Goal: Task Accomplishment & Management: Manage account settings

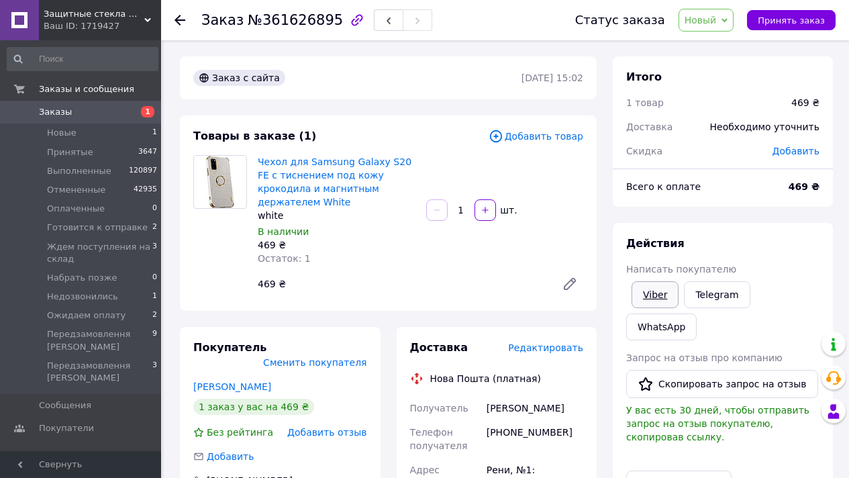
click at [649, 283] on link "Viber" at bounding box center [654, 294] width 47 height 27
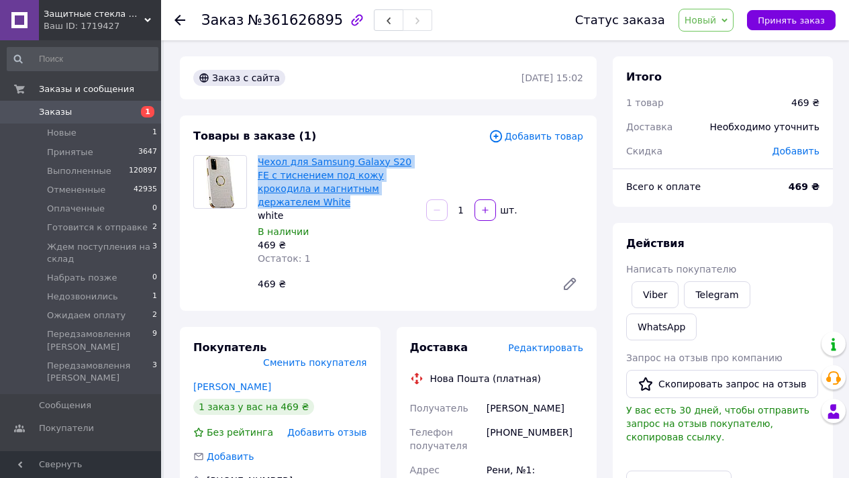
drag, startPoint x: 406, startPoint y: 189, endPoint x: 258, endPoint y: 162, distance: 151.3
click at [258, 162] on span "Чехол для Samsung Galaxy S20 FE с тиснением под кожу крокодила и магнитным держ…" at bounding box center [337, 182] width 158 height 54
click at [716, 19] on span "Новый" at bounding box center [700, 20] width 32 height 11
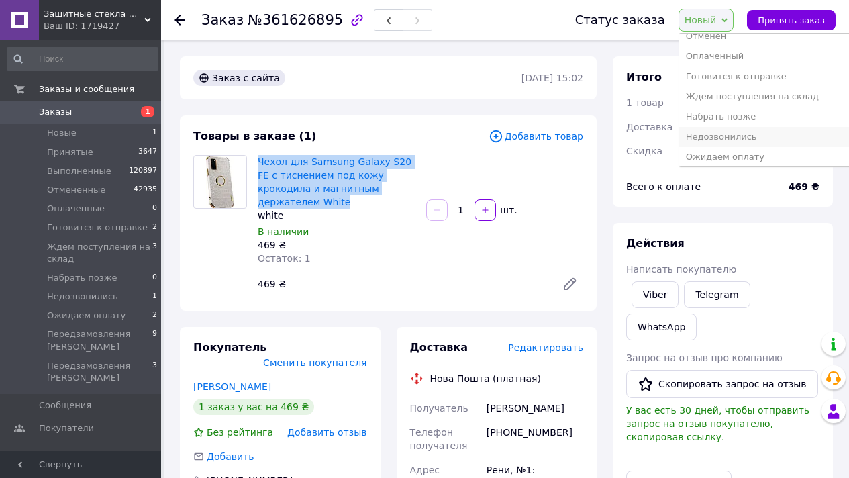
scroll to position [95, 0]
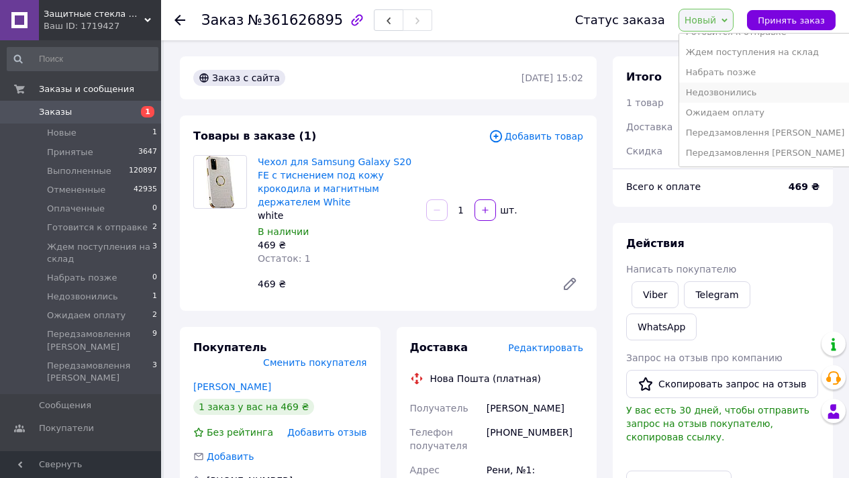
click at [741, 93] on li "Недозвонились" at bounding box center [765, 93] width 172 height 20
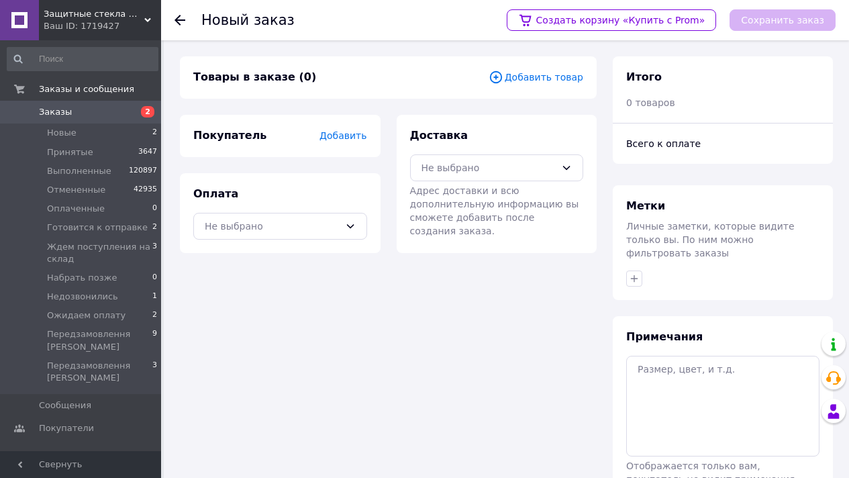
click at [554, 76] on span "Добавить товар" at bounding box center [535, 77] width 95 height 15
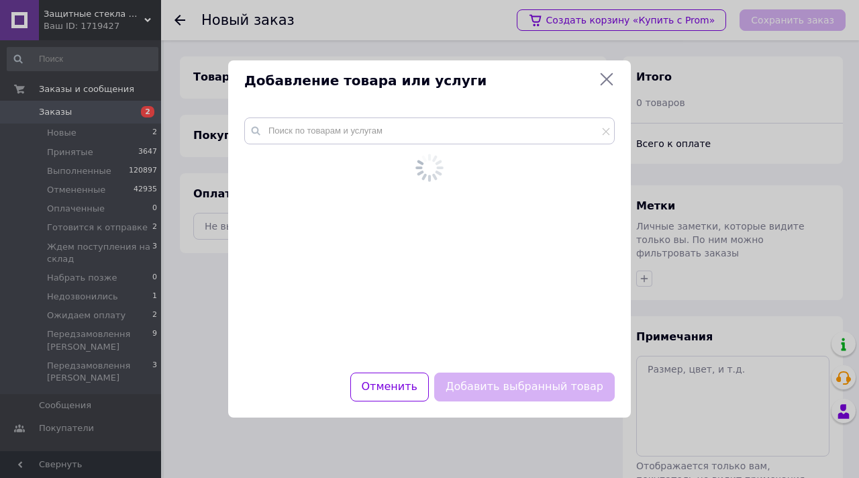
click at [479, 103] on div at bounding box center [429, 236] width 402 height 271
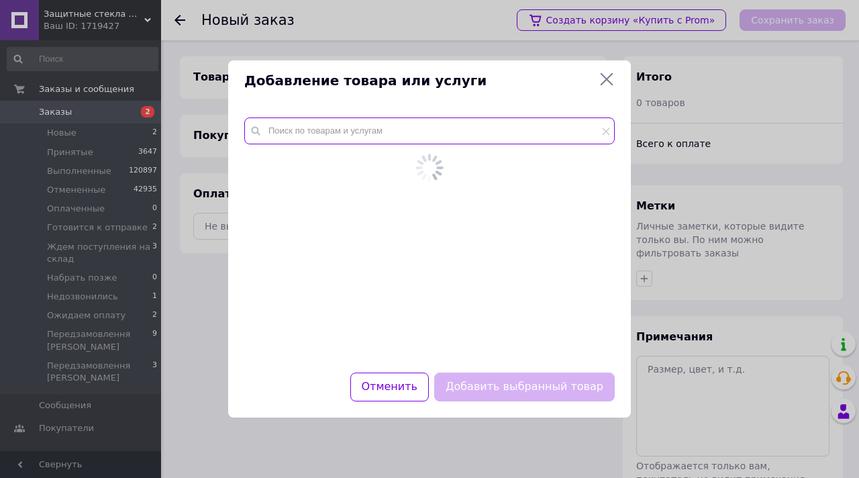
click at [482, 124] on input "text" at bounding box center [429, 130] width 370 height 27
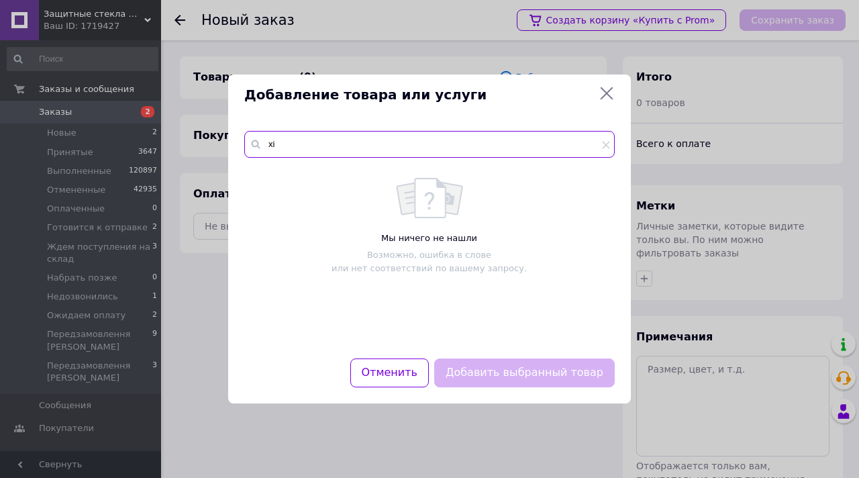
type input "x"
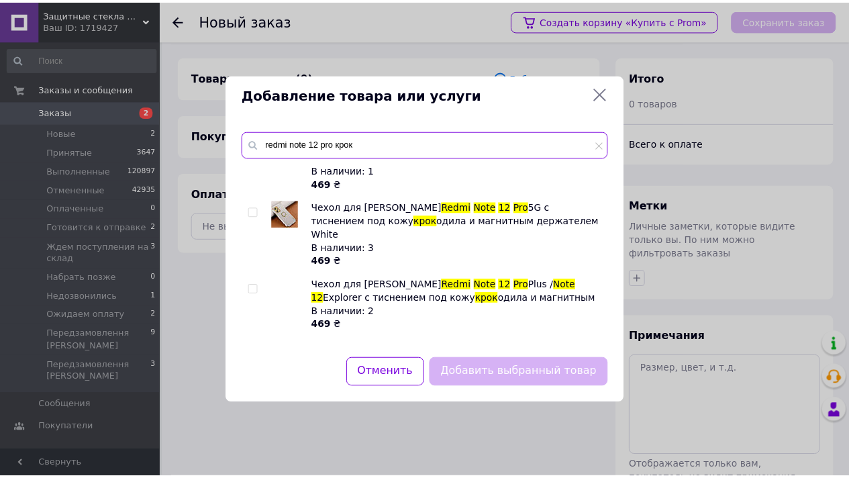
scroll to position [235, 0]
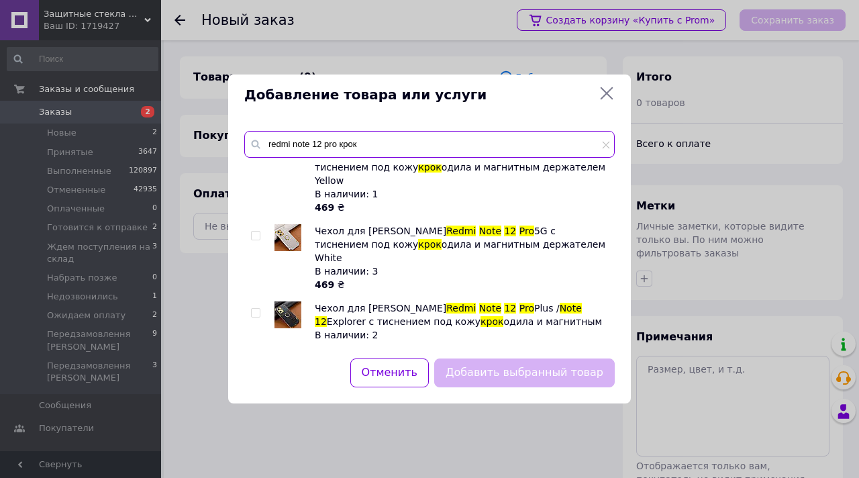
type input "redmi note 12 pro крок"
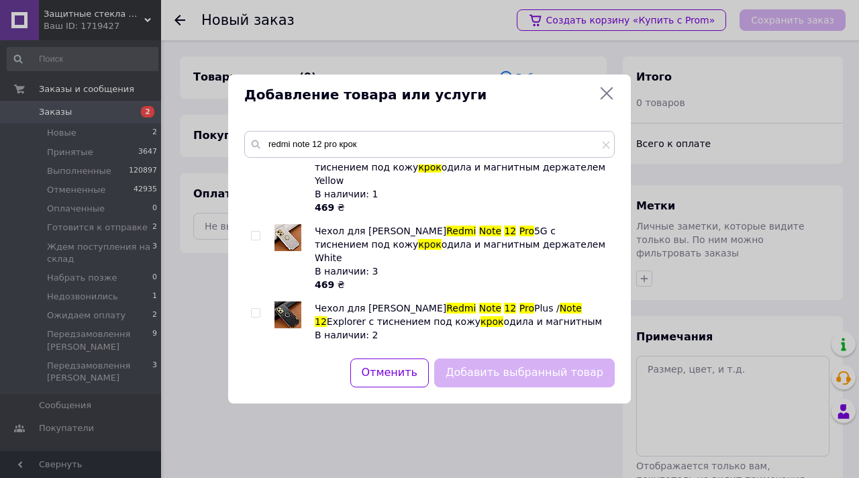
click at [256, 231] on input "checkbox" at bounding box center [255, 235] width 9 height 9
checkbox input "true"
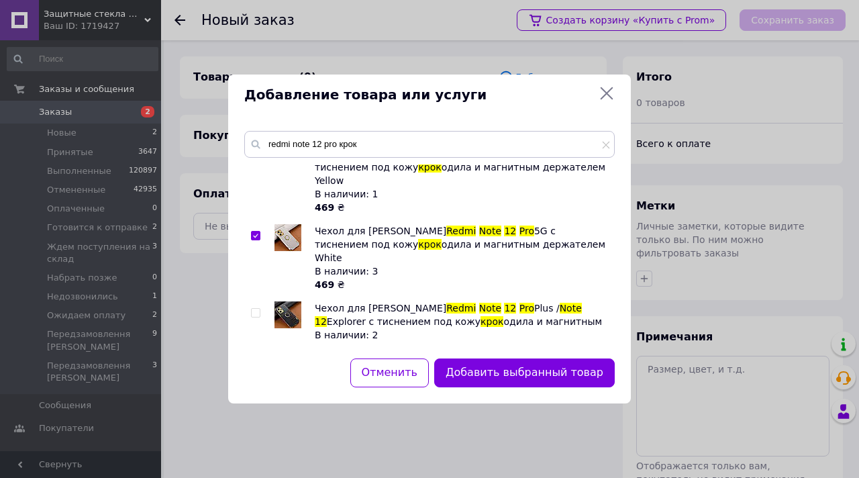
click at [519, 354] on div "redmi note 12 pro крок Чехол для Xiaomi Redmi Note 12 Pro 5G с тиснением под ко…" at bounding box center [429, 236] width 402 height 243
click at [528, 360] on button "Добавить выбранный товар" at bounding box center [524, 372] width 180 height 29
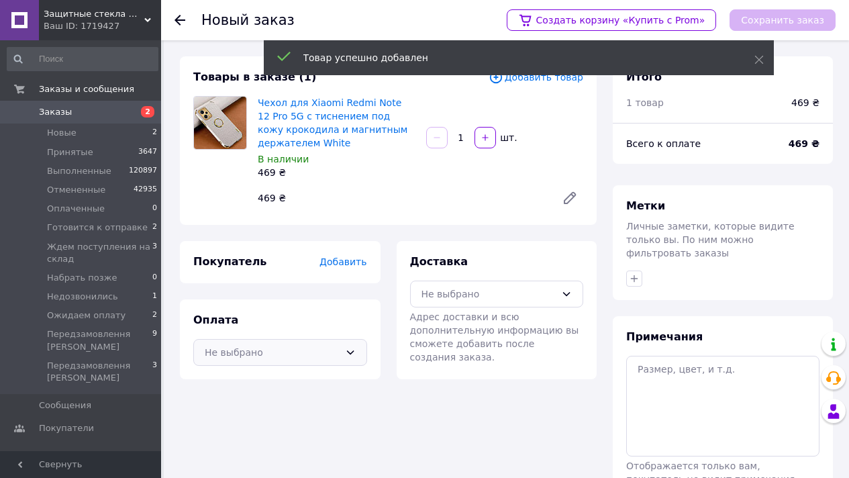
click at [313, 339] on div "Оплата Не выбрано" at bounding box center [280, 339] width 201 height 80
click at [315, 341] on div "Не выбрано" at bounding box center [280, 352] width 174 height 27
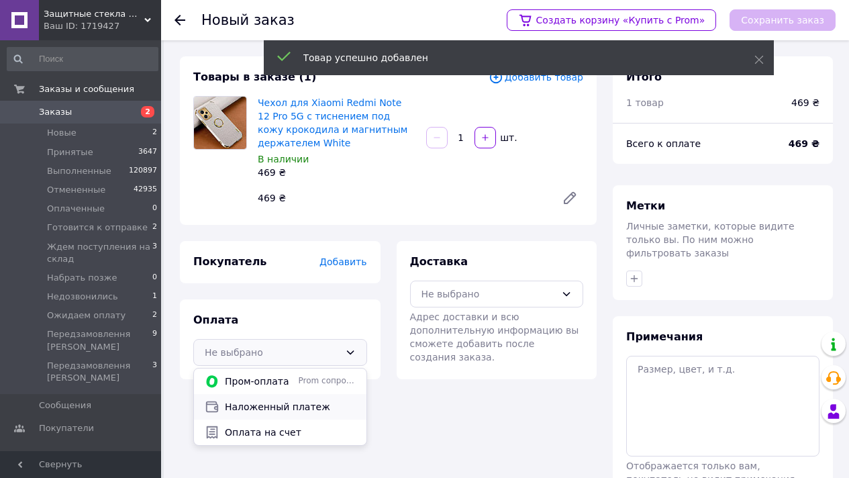
click at [309, 399] on div "Наложенный платеж" at bounding box center [280, 406] width 156 height 15
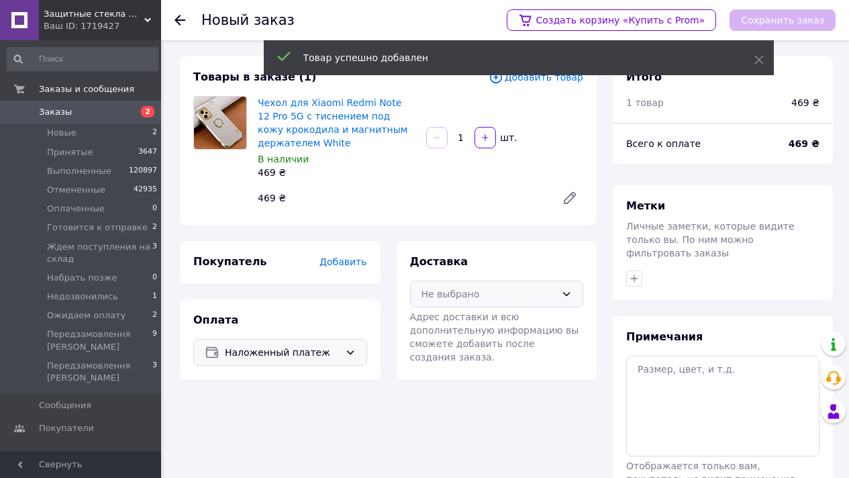
click at [476, 294] on div "Не выбрано" at bounding box center [488, 293] width 135 height 15
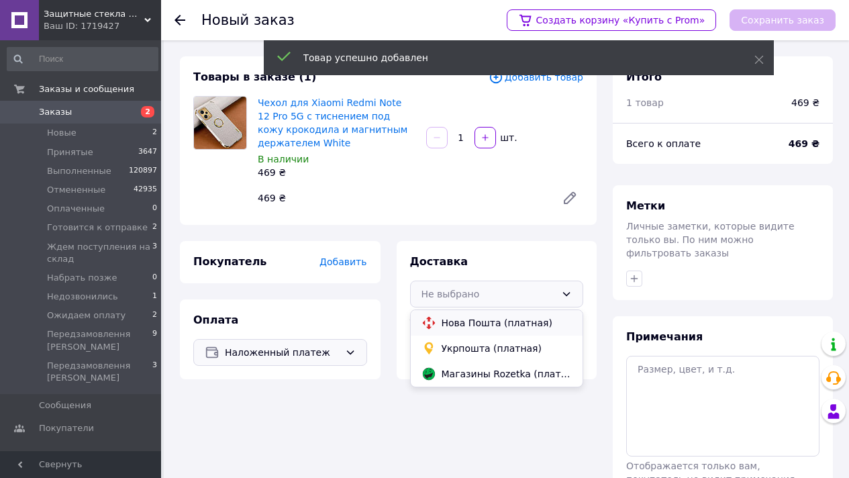
click at [474, 316] on span "Нова Пошта (платная)" at bounding box center [506, 322] width 131 height 13
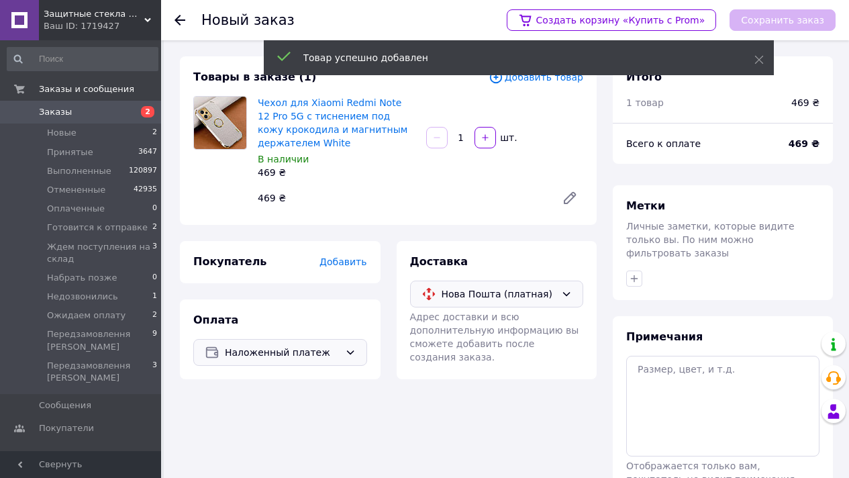
click at [349, 267] on div "Добавить" at bounding box center [342, 261] width 47 height 13
click at [347, 266] on span "Добавить" at bounding box center [342, 261] width 47 height 11
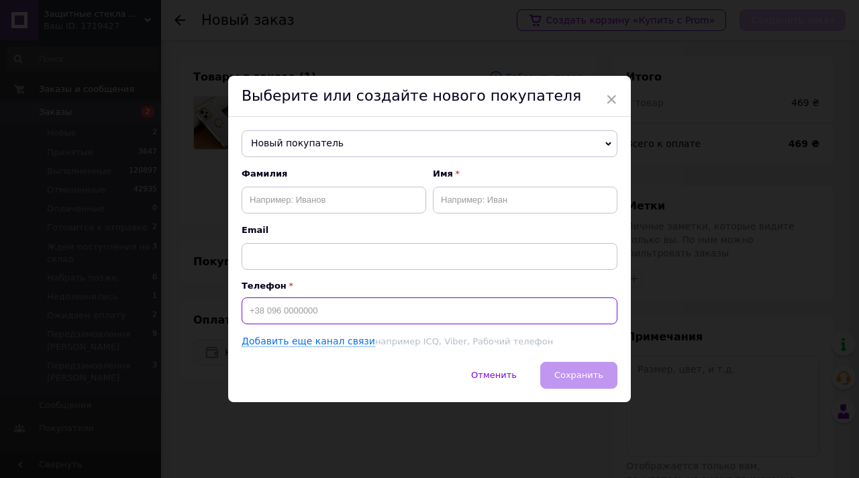
click at [301, 313] on input at bounding box center [429, 310] width 376 height 27
paste input "0500491021"
type input "+380500491021"
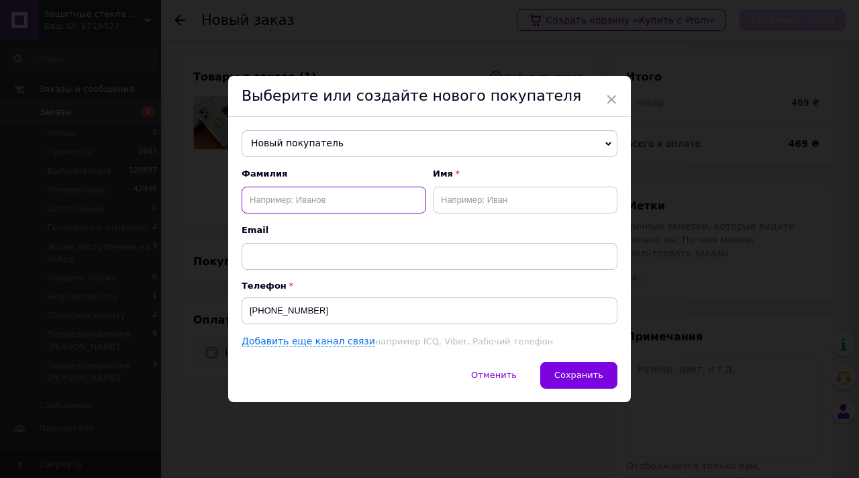
click at [297, 211] on input "text" at bounding box center [333, 199] width 184 height 27
type input "Стаменова"
drag, startPoint x: 427, startPoint y: 195, endPoint x: 438, endPoint y: 197, distance: 10.8
click at [429, 195] on div at bounding box center [429, 191] width 7 height 46
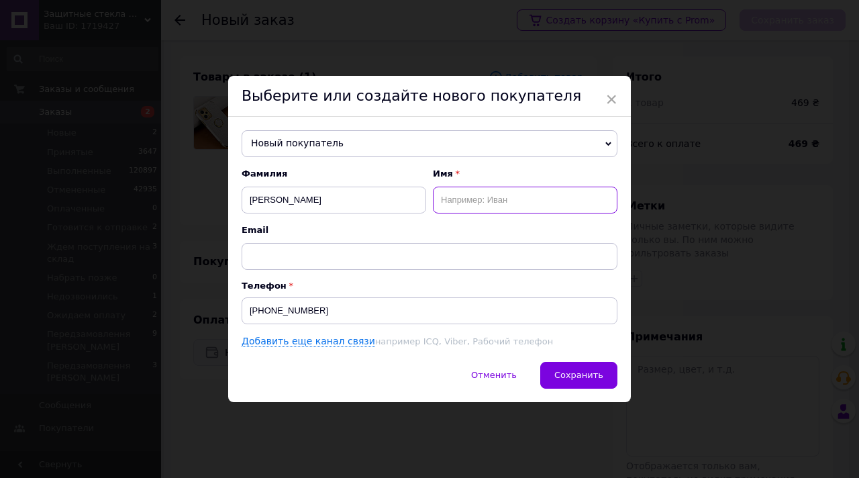
click at [443, 198] on input "text" at bounding box center [525, 199] width 184 height 27
type input "Вікторія"
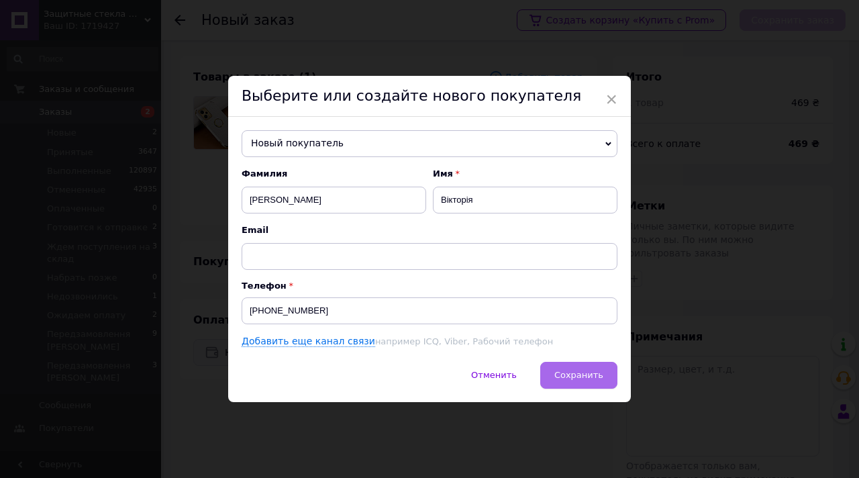
click at [570, 372] on span "Сохранить" at bounding box center [578, 375] width 49 height 10
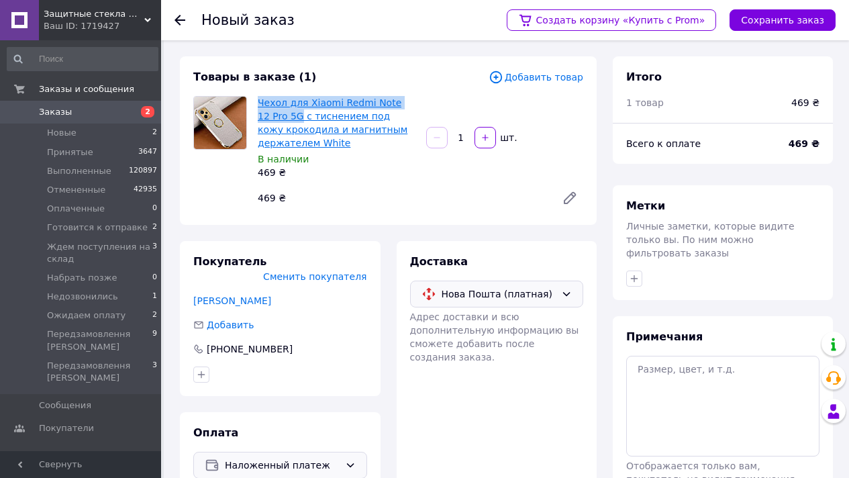
drag, startPoint x: 256, startPoint y: 101, endPoint x: 294, endPoint y: 113, distance: 40.1
click at [288, 113] on div "Чехол для Xiaomi Redmi Note 12 Pro 5G с тиснением под кожу крокодила и магнитны…" at bounding box center [336, 137] width 168 height 89
copy link "Чехол для Xiaomi Redmi Note 12 Pro 5G"
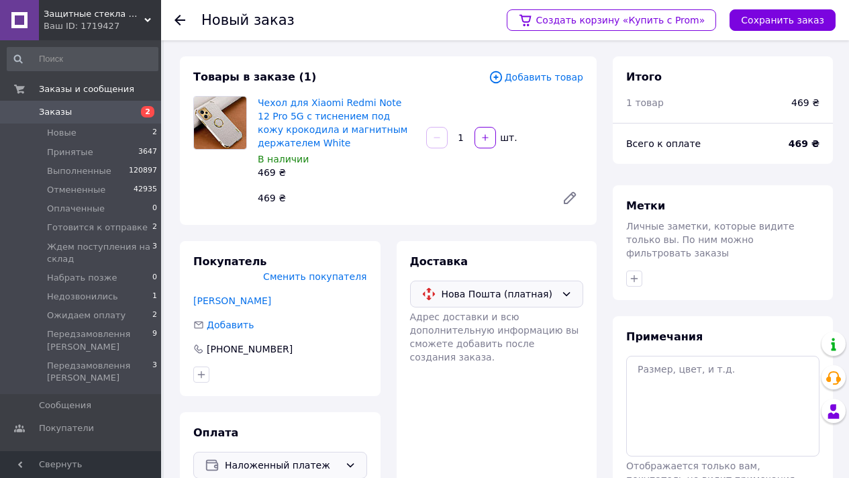
click at [520, 74] on span "Добавить товар" at bounding box center [535, 77] width 95 height 15
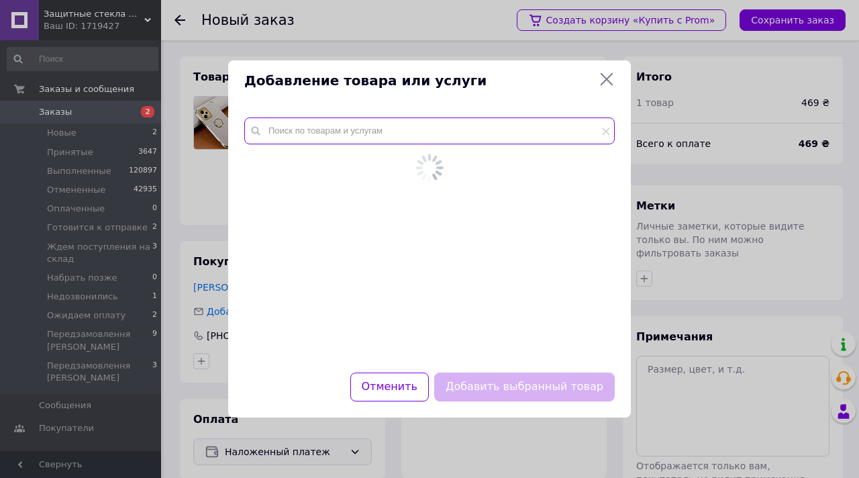
click at [413, 125] on input "text" at bounding box center [429, 130] width 370 height 27
paste input "Чехол для Xiaomi Redmi Note 12 Pro 5G"
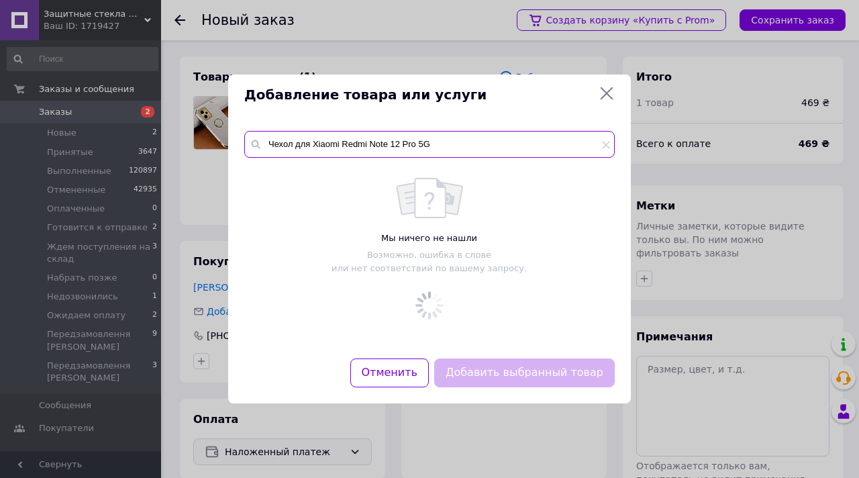
click at [273, 144] on input "Чехол для Xiaomi Redmi Note 12 Pro 5G" at bounding box center [429, 144] width 370 height 27
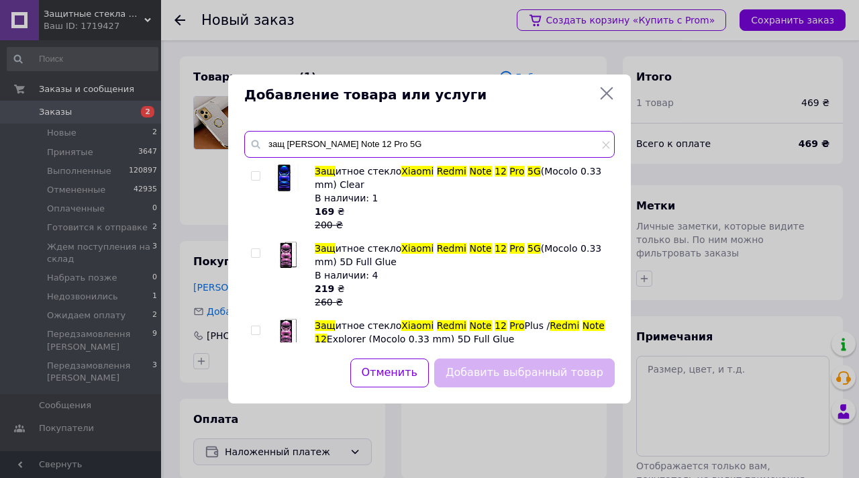
type input "защ Xiaomi Redmi Note 12 Pro 5G"
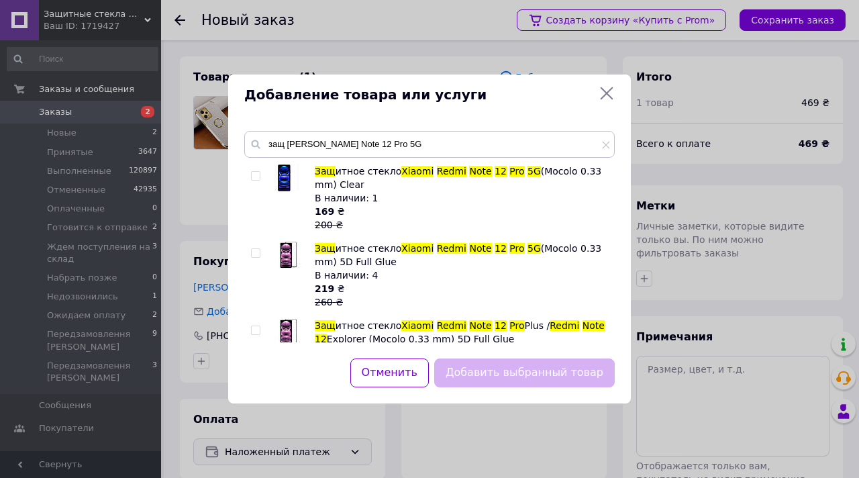
click at [253, 253] on input "checkbox" at bounding box center [255, 253] width 9 height 9
checkbox input "true"
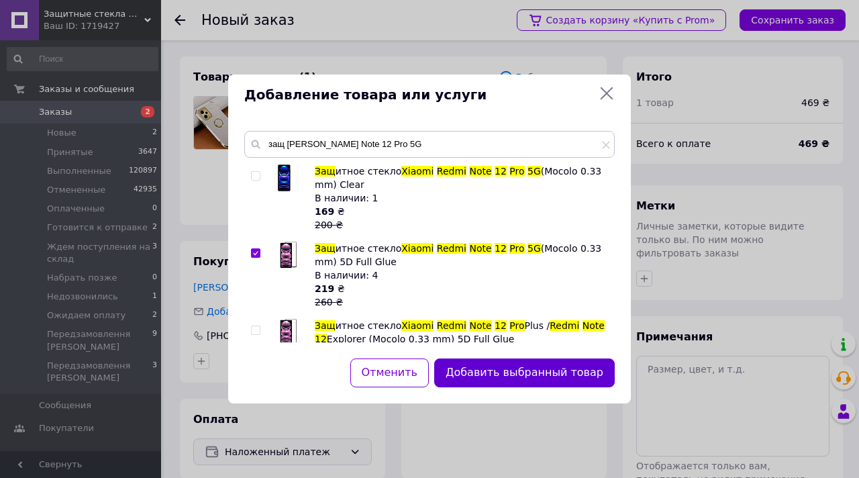
click at [539, 380] on button "Добавить выбранный товар" at bounding box center [524, 372] width 180 height 29
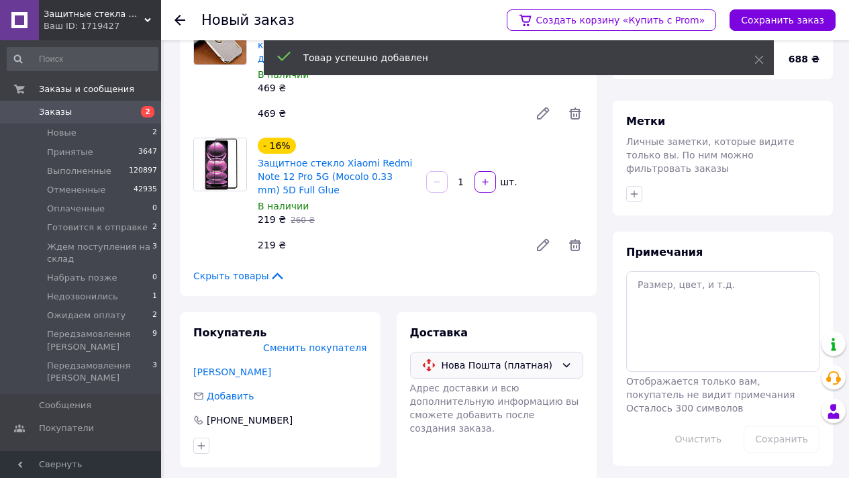
scroll to position [118, 0]
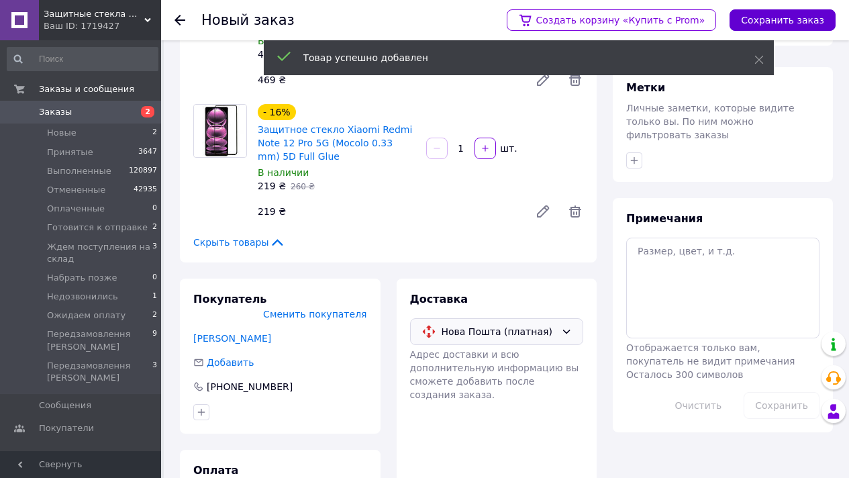
click at [788, 30] on button "Сохранить заказ" at bounding box center [782, 19] width 106 height 21
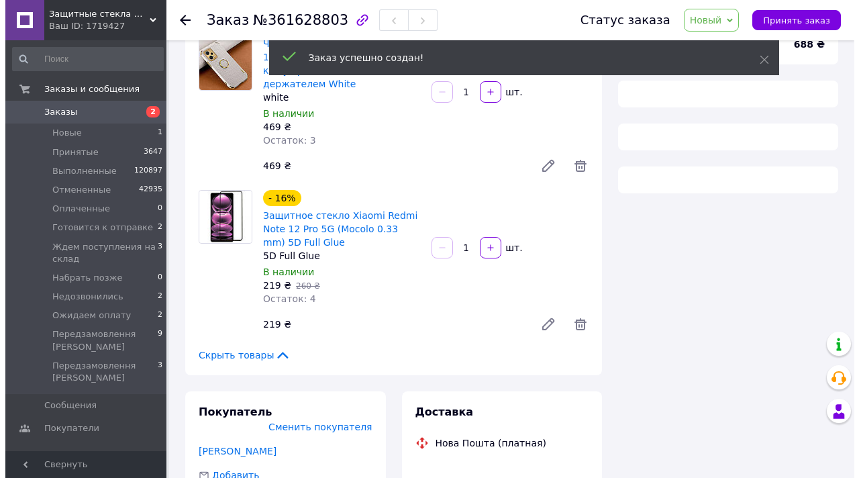
scroll to position [254, 0]
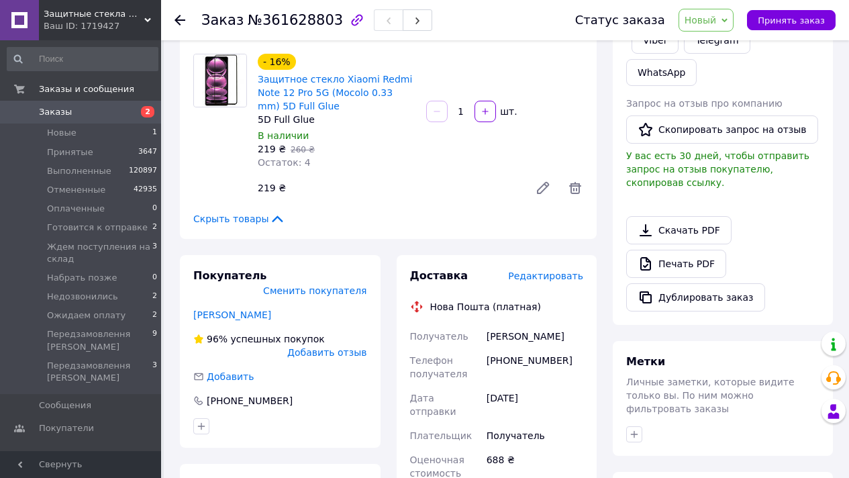
click at [552, 276] on span "Редактировать" at bounding box center [545, 275] width 75 height 11
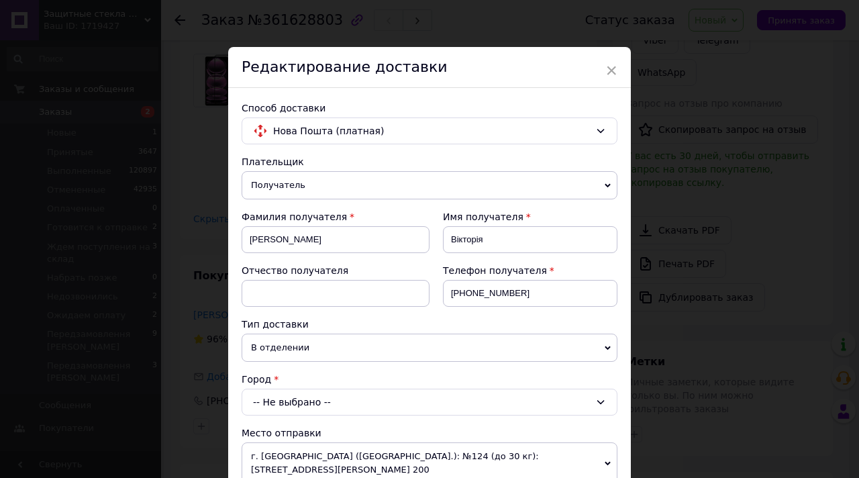
scroll to position [0, 0]
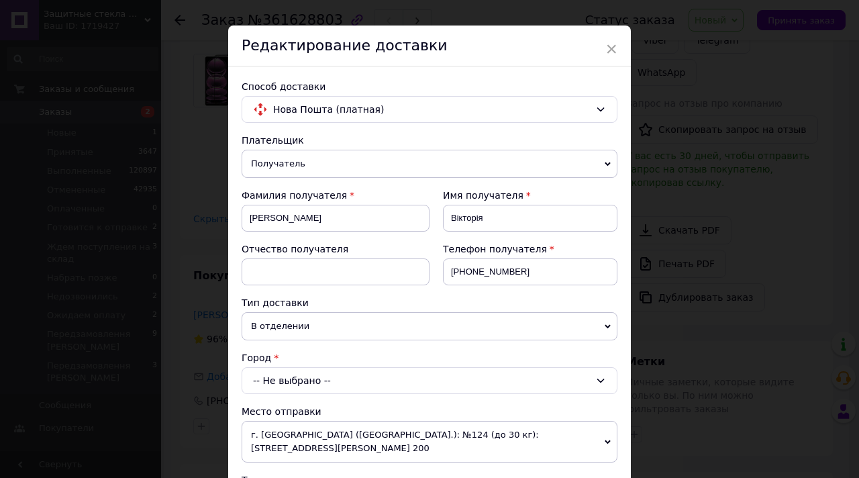
click at [326, 381] on div "-- Не выбрано --" at bounding box center [429, 380] width 376 height 27
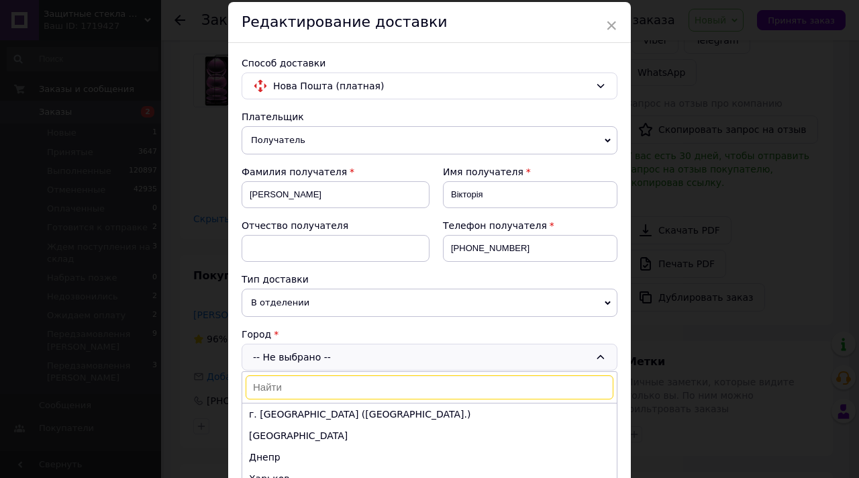
scroll to position [109, 0]
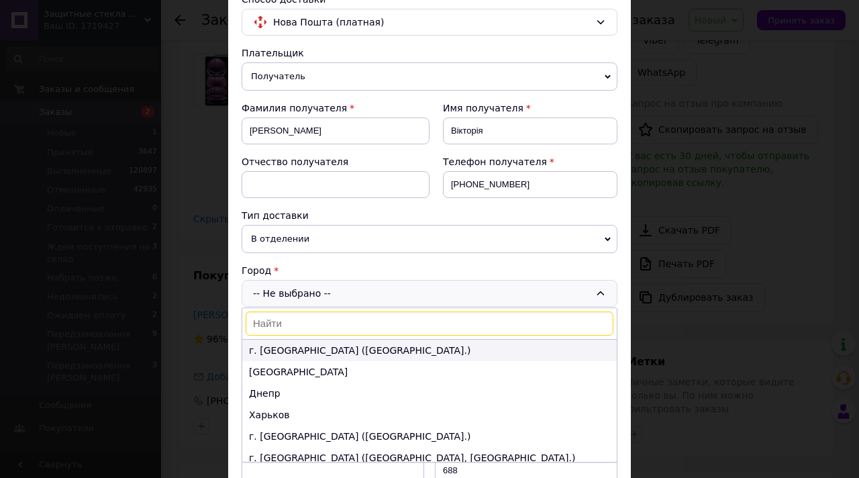
click at [321, 353] on li "г. Киев (Киевская обл.)" at bounding box center [429, 349] width 374 height 21
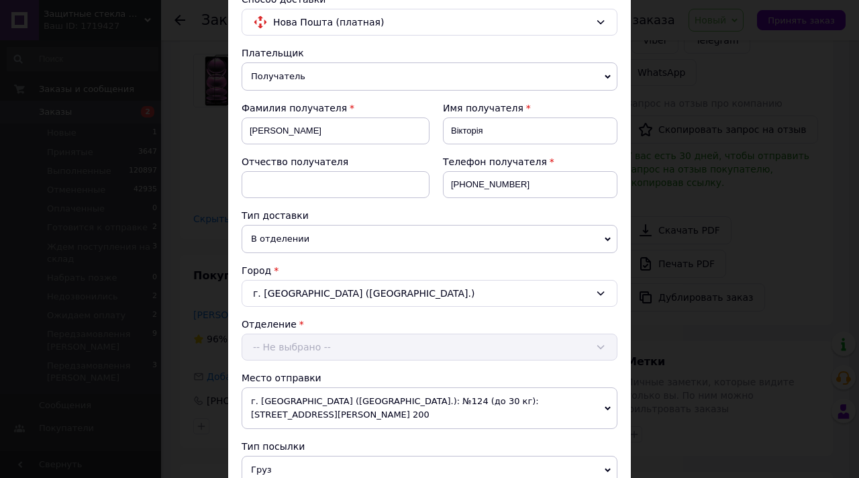
click at [315, 348] on div "Отделение -- Не выбрано --" at bounding box center [429, 338] width 376 height 43
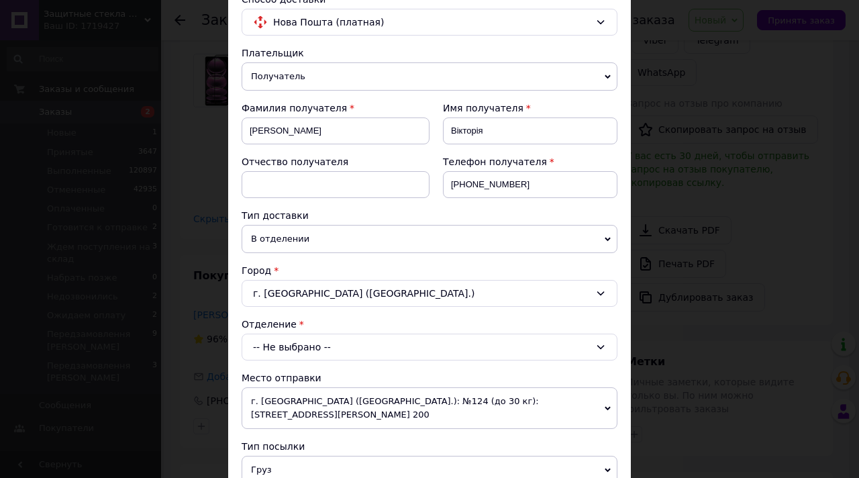
click at [315, 348] on div "-- Не выбрано --" at bounding box center [429, 346] width 376 height 27
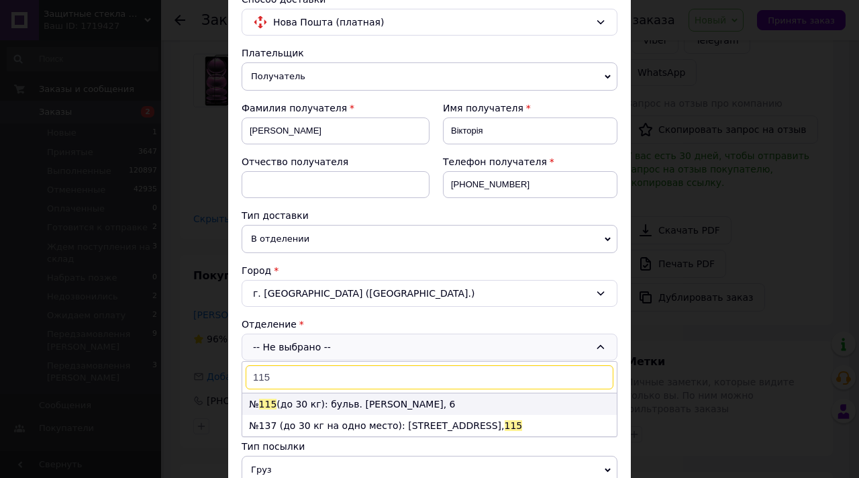
type input "115"
click at [325, 397] on li "№ 115 (до 30 кг): бульв. Вацлава Гавела, 6" at bounding box center [429, 403] width 374 height 21
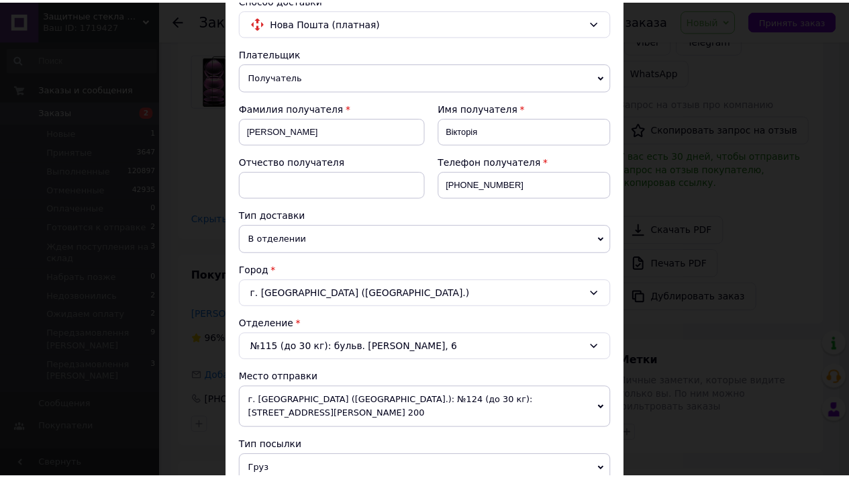
scroll to position [559, 0]
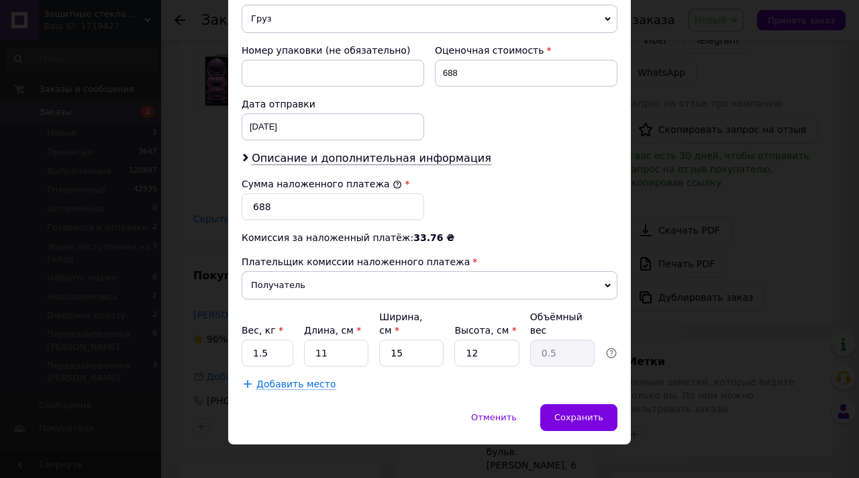
drag, startPoint x: 585, startPoint y: 399, endPoint x: 590, endPoint y: 378, distance: 21.3
click at [585, 412] on span "Сохранить" at bounding box center [578, 417] width 49 height 10
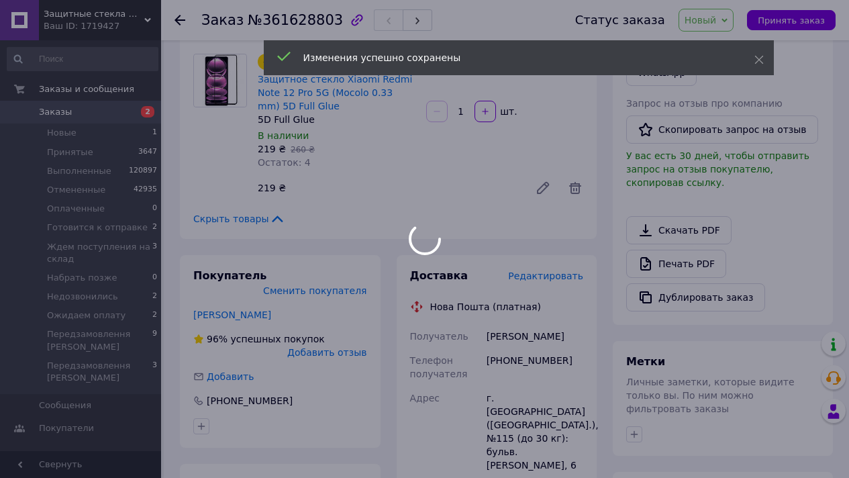
click at [715, 22] on div at bounding box center [424, 239] width 849 height 478
click at [717, 21] on div at bounding box center [424, 239] width 849 height 478
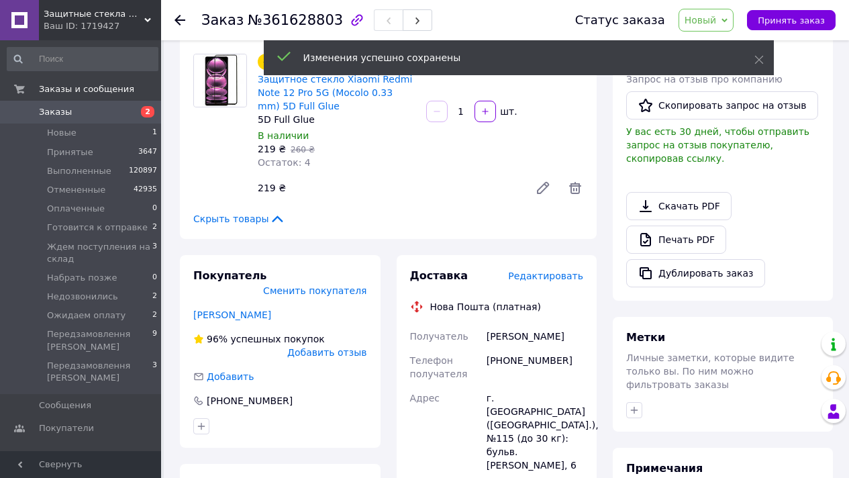
click at [716, 20] on span "Новый" at bounding box center [700, 20] width 32 height 11
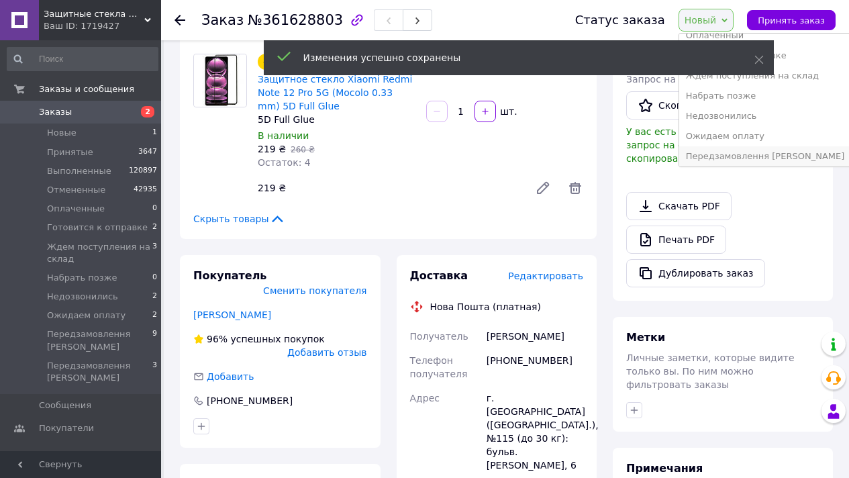
scroll to position [95, 0]
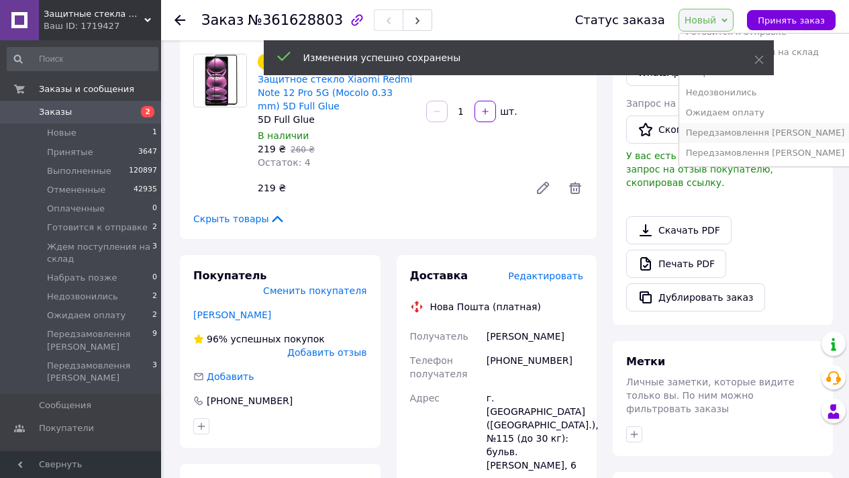
click at [759, 131] on li "Передзамовлення [PERSON_NAME]" at bounding box center [765, 133] width 172 height 20
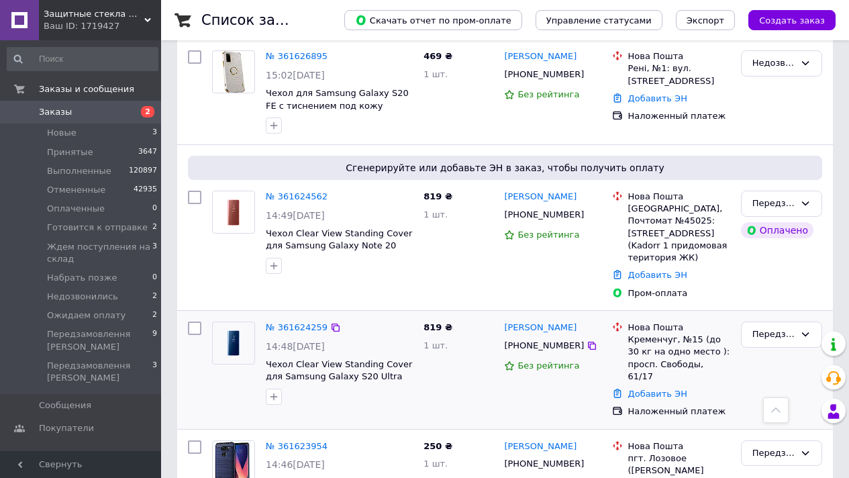
scroll to position [66, 0]
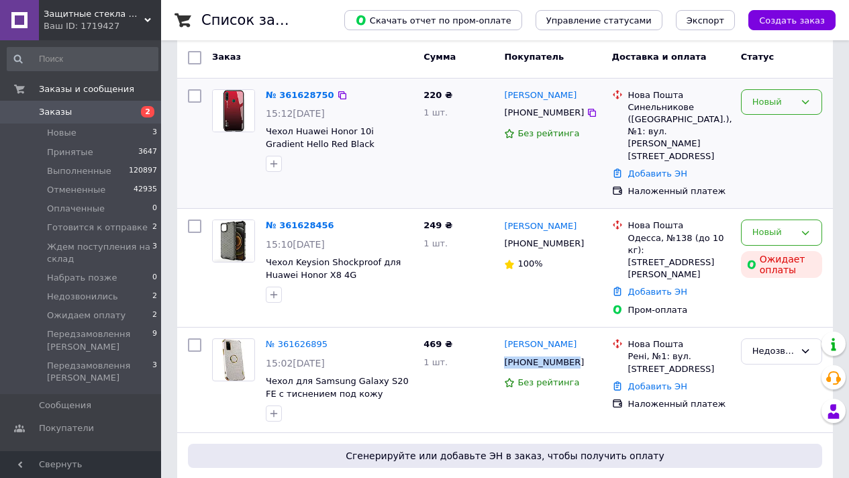
click at [773, 96] on div "Новый" at bounding box center [773, 102] width 42 height 14
click at [790, 150] on li "Передзамовлення [PERSON_NAME]" at bounding box center [781, 158] width 80 height 66
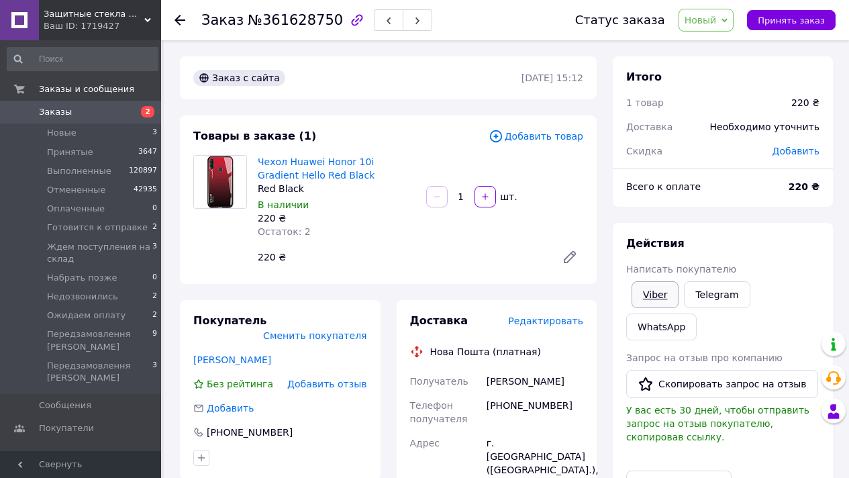
click at [661, 278] on div "Viber" at bounding box center [655, 294] width 52 height 32
click at [661, 284] on link "Viber" at bounding box center [654, 294] width 47 height 27
drag, startPoint x: 256, startPoint y: 160, endPoint x: 300, endPoint y: 185, distance: 50.8
click at [300, 185] on div "Чехол Huawei Honor 10i Gradient Hello Red Black Red Black В наличии 220 ₴ Остат…" at bounding box center [336, 196] width 168 height 89
copy div "Чехол Huawei Honor 10i Gradient Hello Red Black Red Black"
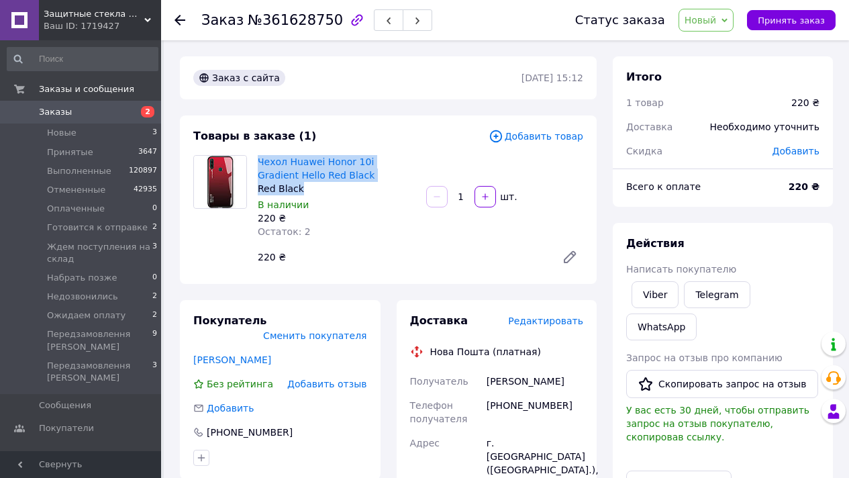
click at [701, 15] on span "Новый" at bounding box center [700, 20] width 32 height 11
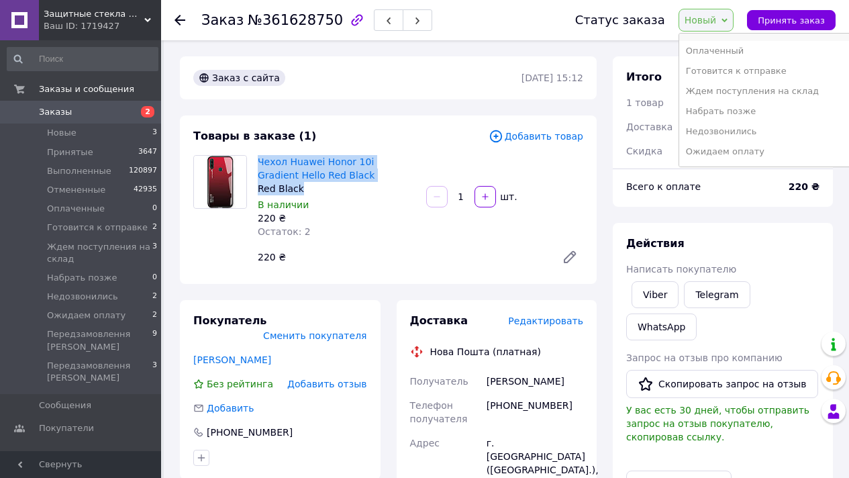
scroll to position [95, 0]
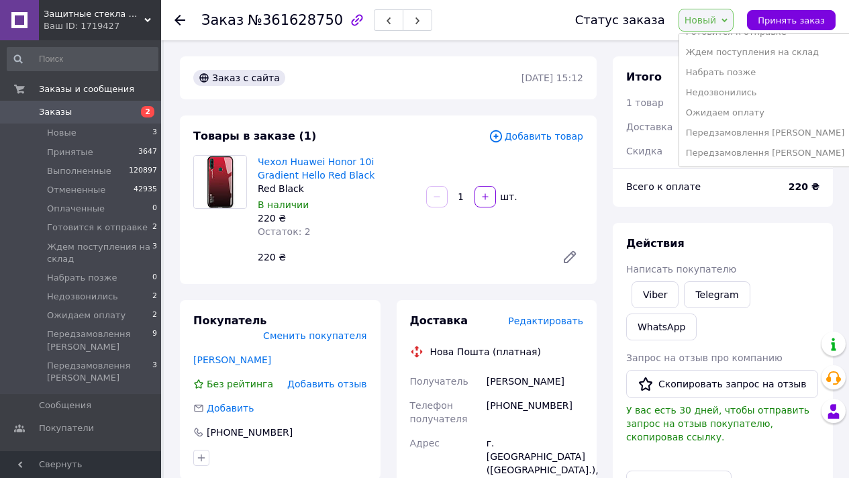
drag, startPoint x: 745, startPoint y: 93, endPoint x: 524, endPoint y: 43, distance: 226.3
click at [743, 93] on li "Недозвонились" at bounding box center [765, 93] width 172 height 20
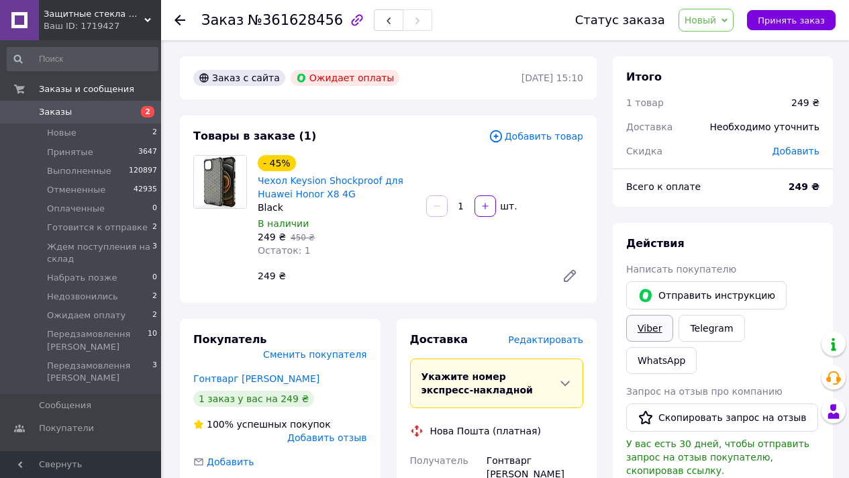
click at [658, 323] on link "Viber" at bounding box center [649, 328] width 47 height 27
drag, startPoint x: 294, startPoint y: 209, endPoint x: 254, endPoint y: 179, distance: 49.9
click at [254, 179] on div "- 45% Чехол Keysion Shockproof для Huawei Honor X8 4G Black В наличии 249 ₴   4…" at bounding box center [336, 205] width 168 height 107
copy div "Чехол Keysion Shockproof для Huawei Honor X8 4G Black"
click at [711, 25] on span "Новый" at bounding box center [700, 20] width 32 height 11
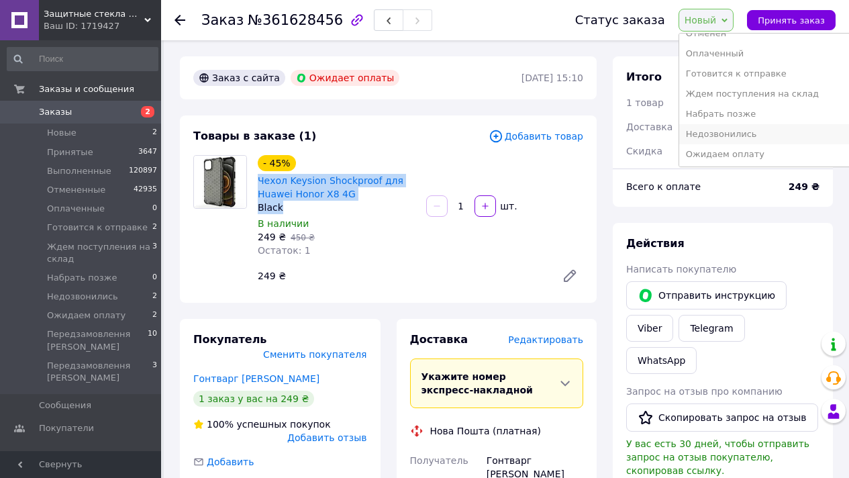
scroll to position [95, 0]
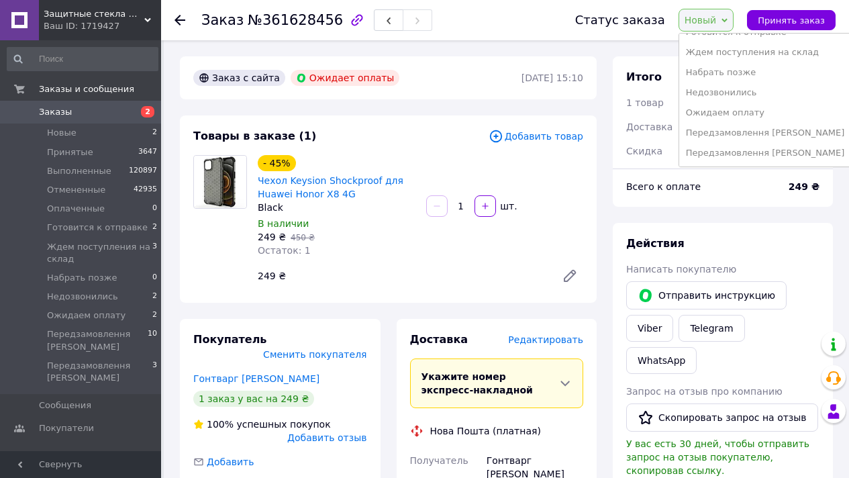
drag, startPoint x: 761, startPoint y: 93, endPoint x: 684, endPoint y: 80, distance: 78.7
click at [747, 93] on li "Недозвонились" at bounding box center [765, 93] width 172 height 20
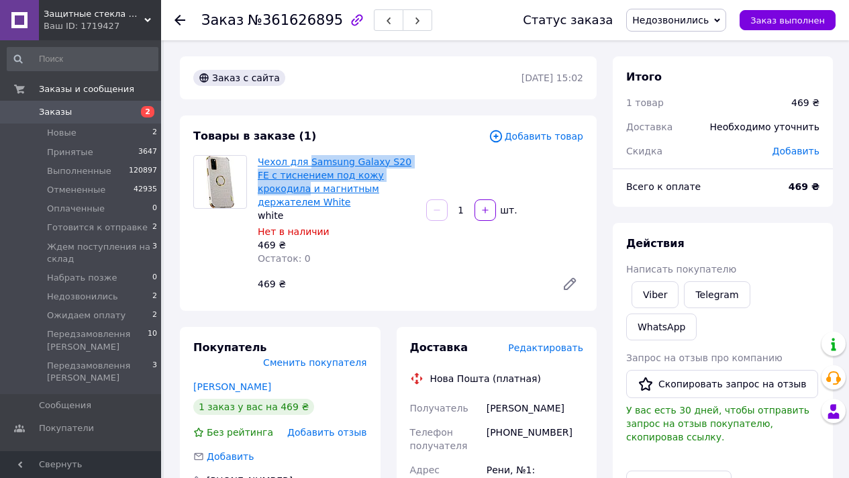
drag, startPoint x: 411, startPoint y: 179, endPoint x: 307, endPoint y: 162, distance: 106.0
click at [307, 162] on span "Чехол для Samsung Galaxy S20 FE с тиснением под кожу крокодила и магнитным держ…" at bounding box center [337, 182] width 158 height 54
copy link "Samsung Galaxy S20 FE с тиснением под кожу крокодила"
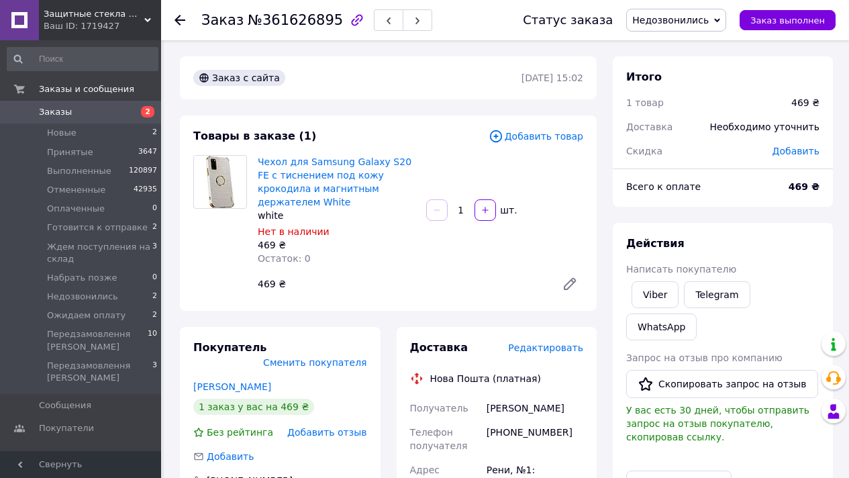
click at [535, 133] on span "Добавить товар" at bounding box center [535, 136] width 95 height 15
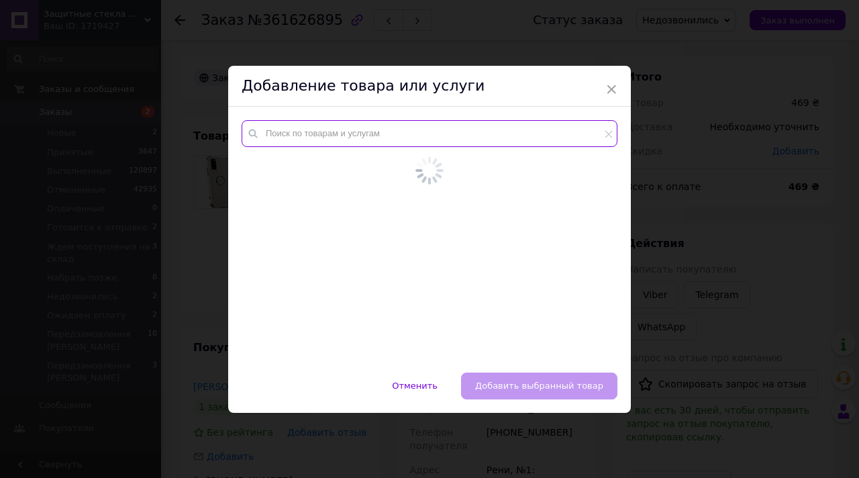
click at [430, 133] on input "text" at bounding box center [429, 133] width 376 height 27
paste input "Samsung Galaxy S20 FE с тиснением под кожу крокодила"
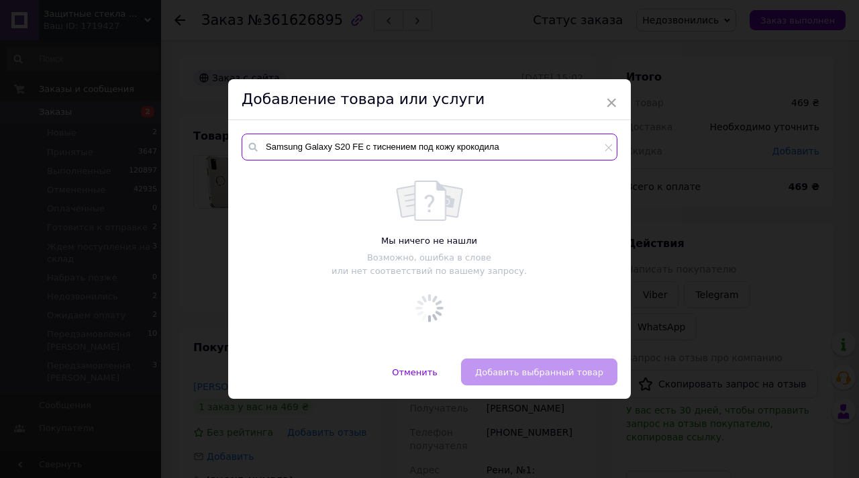
click at [353, 142] on input "Samsung Galaxy S20 FE с тиснением под кожу крокодила" at bounding box center [429, 146] width 376 height 27
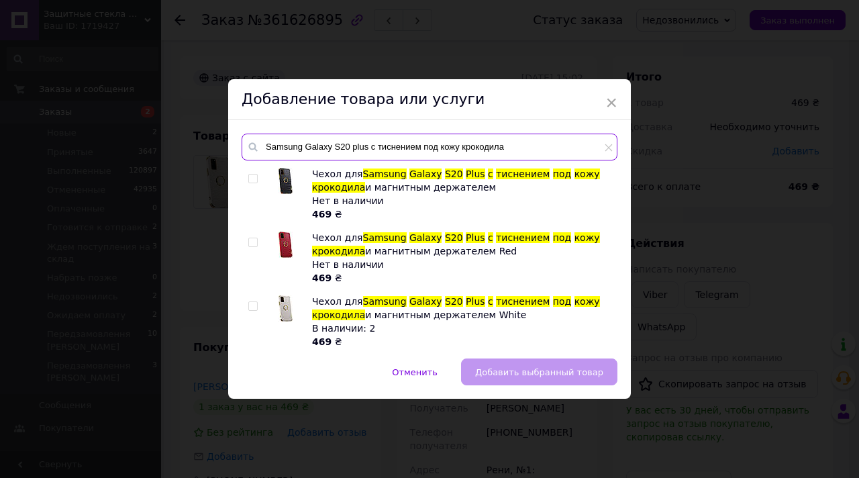
type input "Samsung Galaxy S20 plus с тиснением под кожу крокодила"
click at [253, 307] on input "checkbox" at bounding box center [252, 306] width 9 height 9
checkbox input "true"
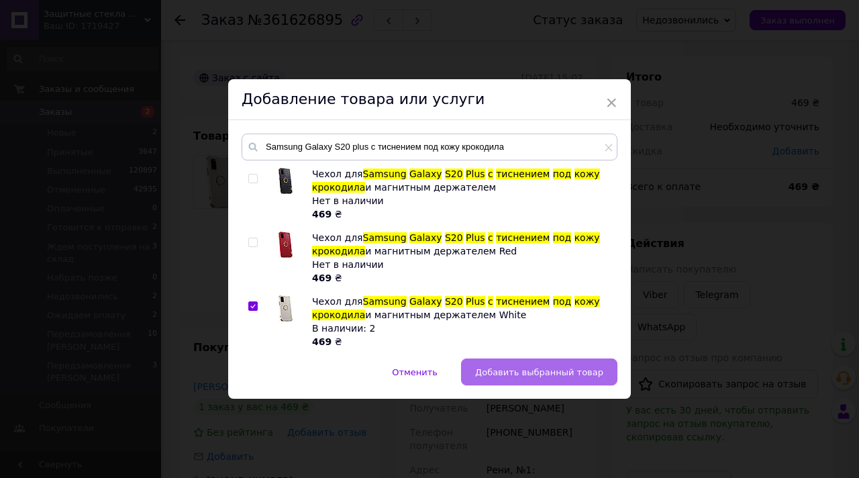
click at [564, 376] on span "Добавить выбранный товар" at bounding box center [539, 372] width 128 height 10
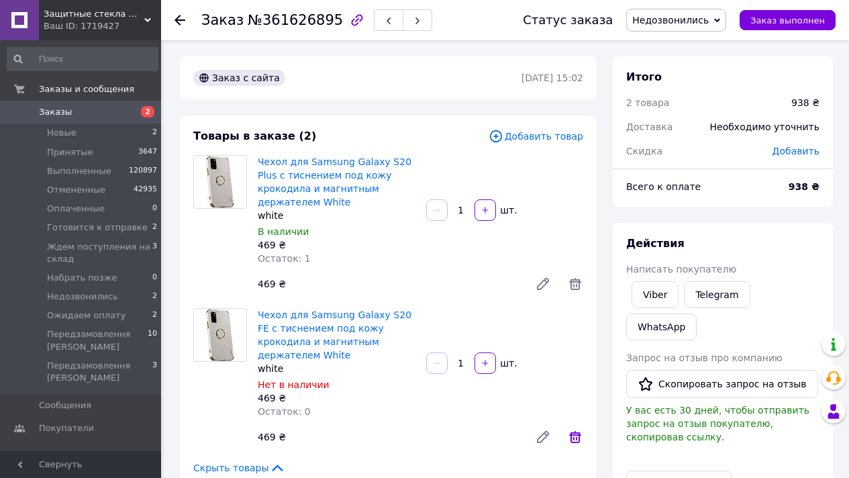
click at [574, 431] on icon at bounding box center [575, 437] width 12 height 12
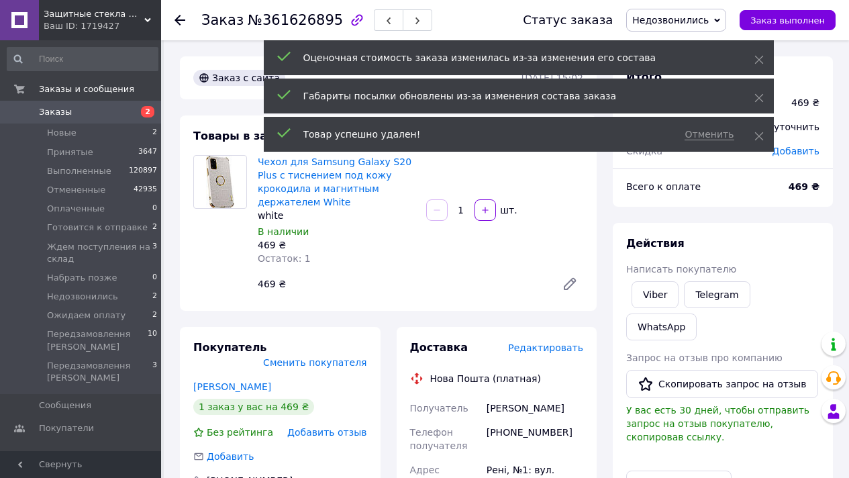
click at [682, 23] on span "Недозвонились" at bounding box center [670, 20] width 76 height 11
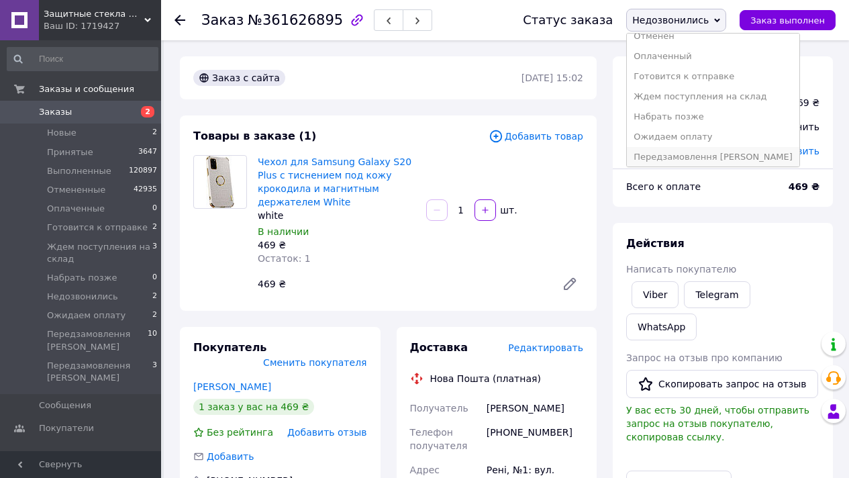
scroll to position [75, 0]
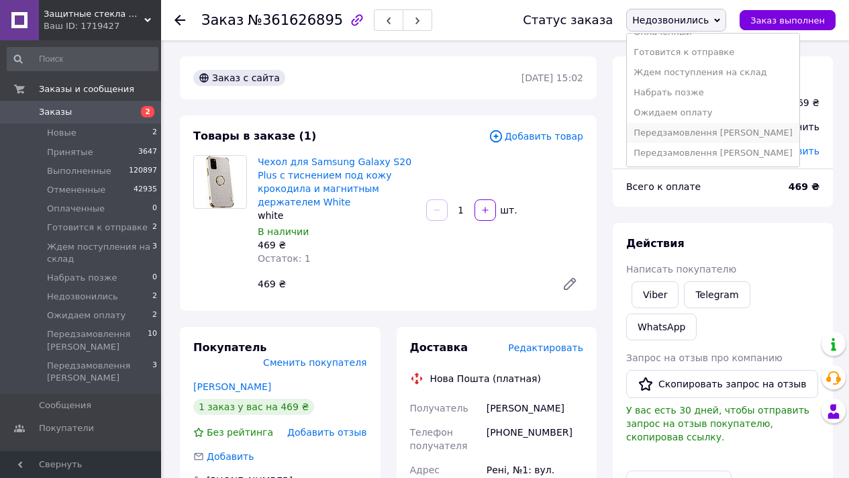
drag, startPoint x: 763, startPoint y: 131, endPoint x: 401, endPoint y: 76, distance: 366.4
click at [761, 131] on li "Передзамовлення [PERSON_NAME]" at bounding box center [712, 133] width 172 height 20
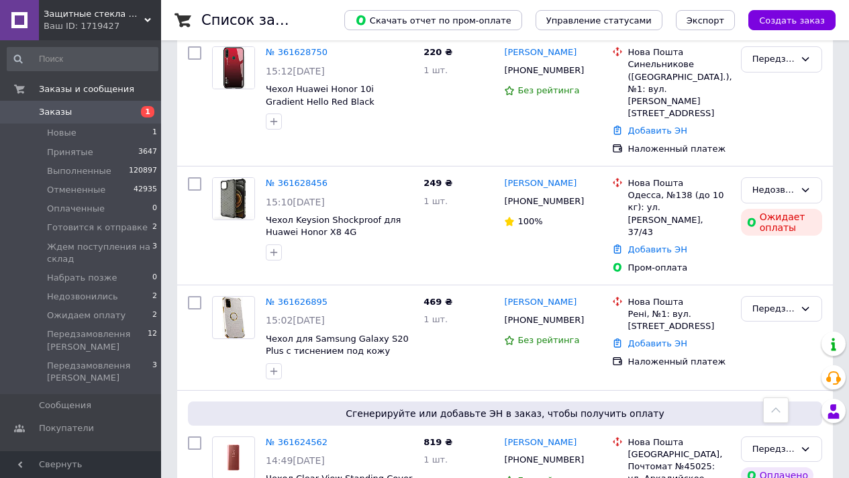
scroll to position [242, 0]
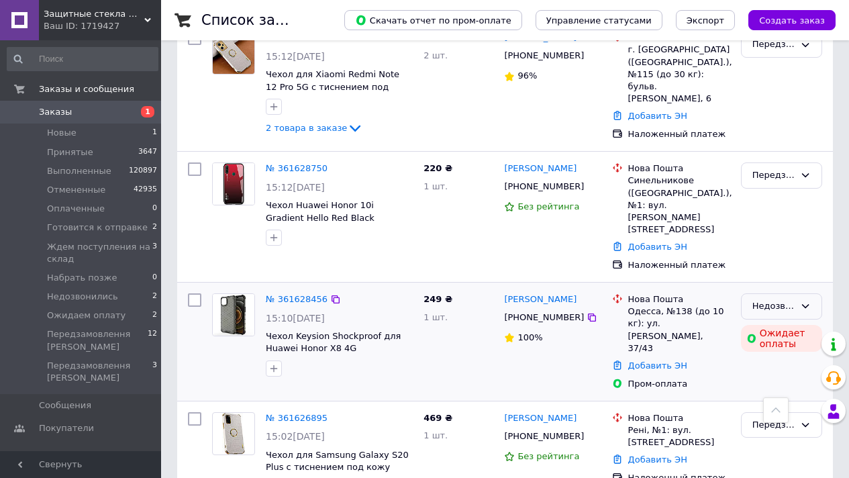
click at [763, 299] on div "Недозвонились" at bounding box center [773, 306] width 42 height 14
click at [783, 371] on li "Отменен" at bounding box center [781, 383] width 80 height 25
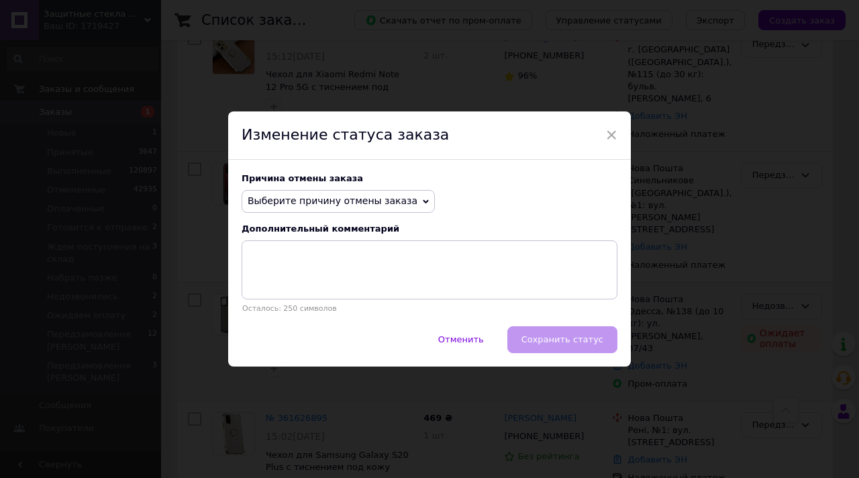
click at [349, 209] on span "Выберите причину отмены заказа" at bounding box center [337, 201] width 193 height 23
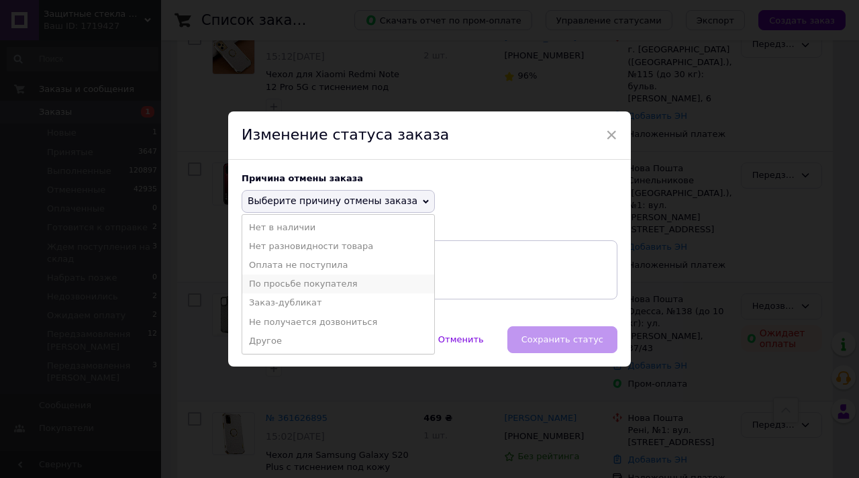
click at [333, 291] on li "По просьбе покупателя" at bounding box center [338, 283] width 192 height 19
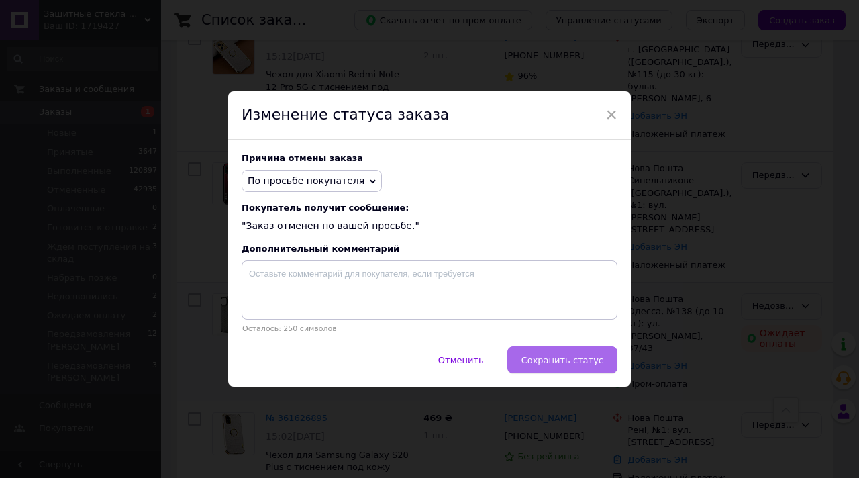
drag, startPoint x: 569, startPoint y: 380, endPoint x: 567, endPoint y: 353, distance: 27.0
click at [569, 380] on div "Отменить   Сохранить статус" at bounding box center [429, 366] width 402 height 40
click at [566, 353] on button "Сохранить статус" at bounding box center [562, 359] width 110 height 27
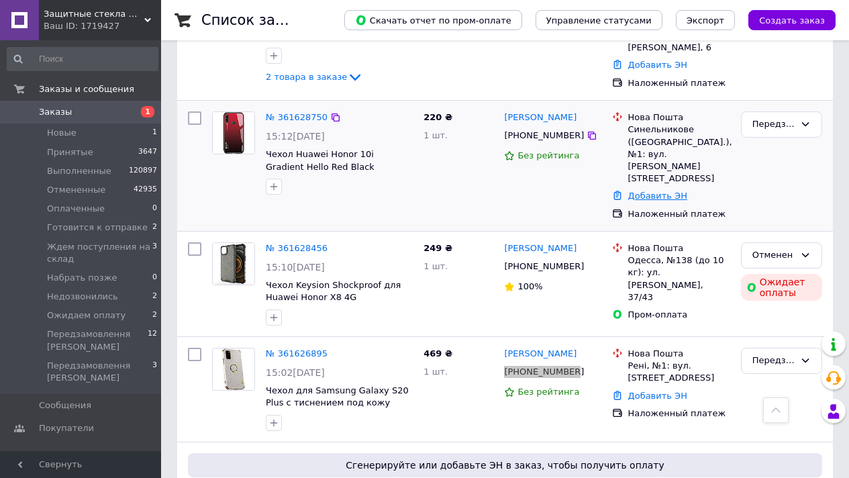
scroll to position [0, 0]
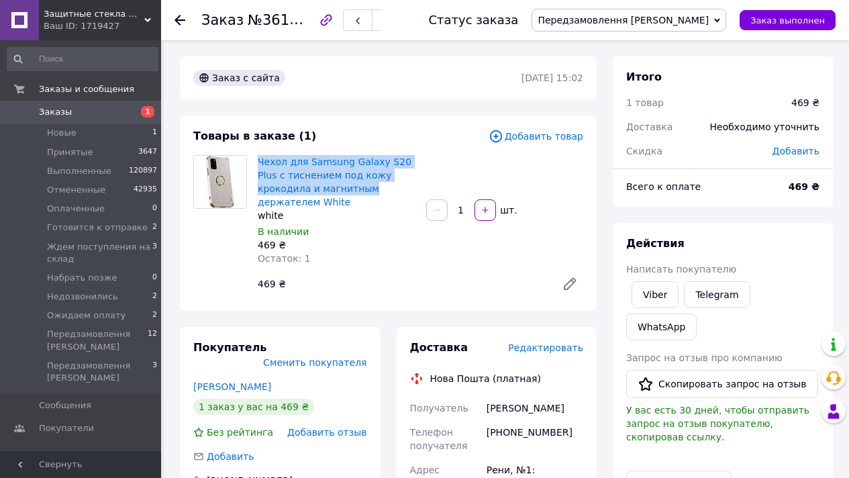
drag, startPoint x: 254, startPoint y: 158, endPoint x: 370, endPoint y: 184, distance: 119.6
click at [370, 184] on div "Чехол для Samsung Galaxy S20 Plus с тиснением под кожу крокодила и магнитным де…" at bounding box center [336, 209] width 168 height 115
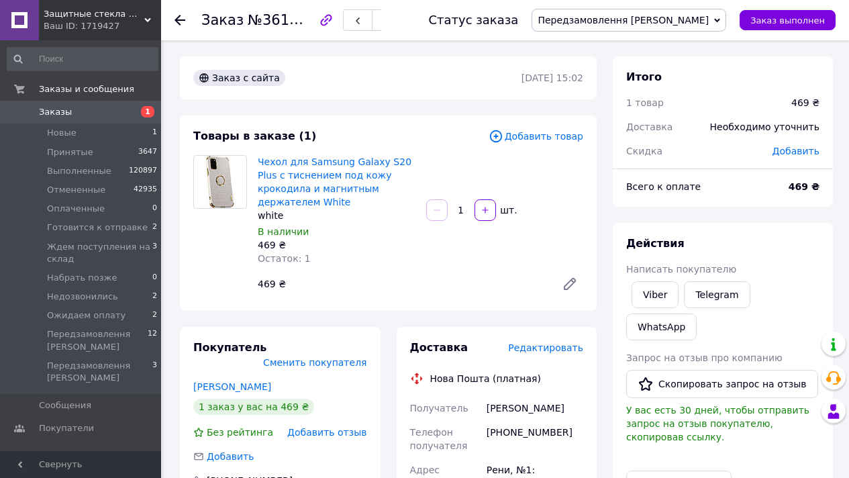
click at [510, 134] on span "Добавить товар" at bounding box center [535, 136] width 95 height 15
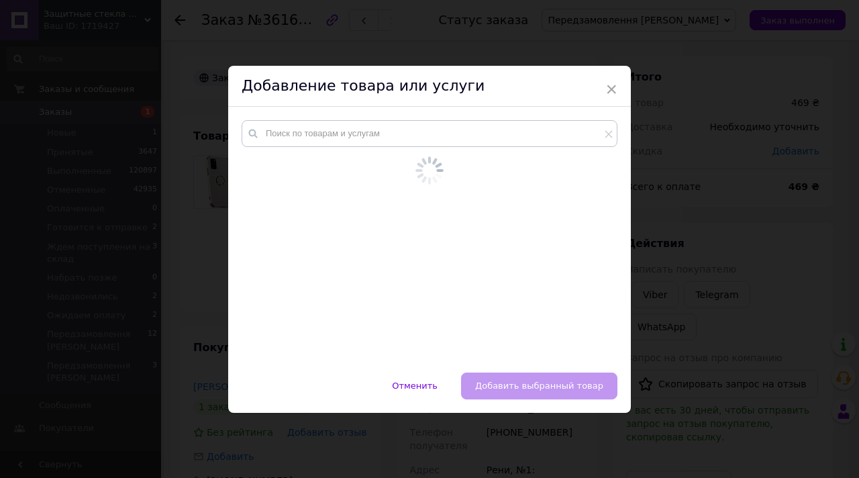
click at [396, 150] on div at bounding box center [429, 225] width 376 height 211
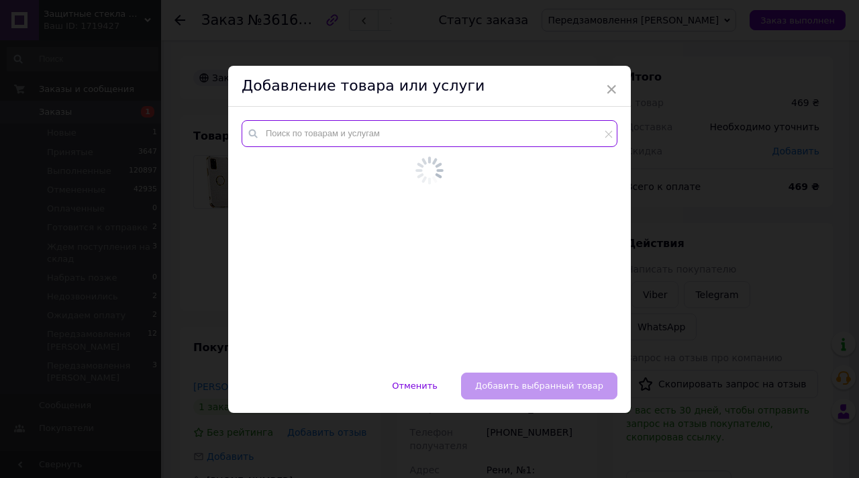
click at [388, 141] on input "text" at bounding box center [429, 133] width 376 height 27
paste input "Чехол для Samsung Galaxy S20 Plus с тиснением под кожу крокодила и магнитным"
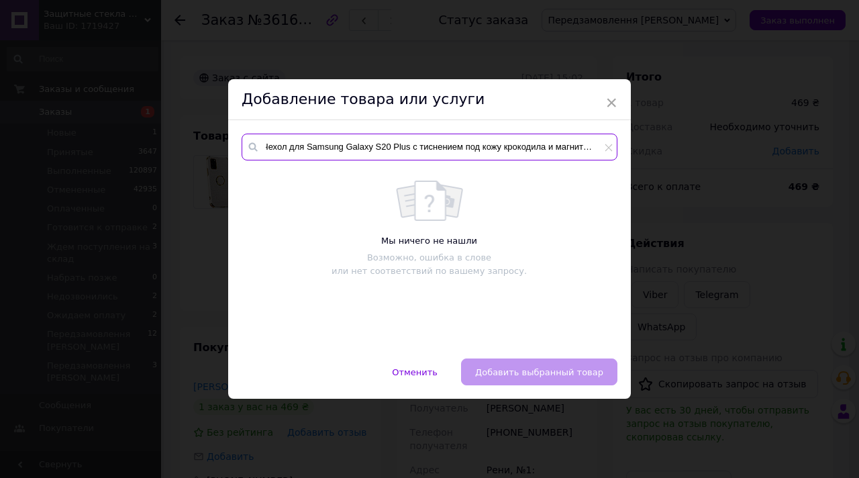
click at [395, 148] on input "Чехол для Samsung Galaxy S20 Plus с тиснением под кожу крокодила и магнитным" at bounding box center [429, 146] width 376 height 27
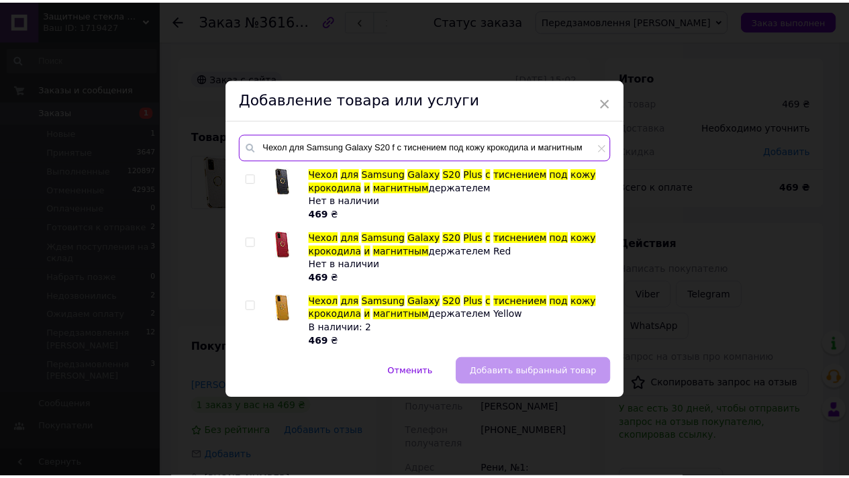
scroll to position [0, 0]
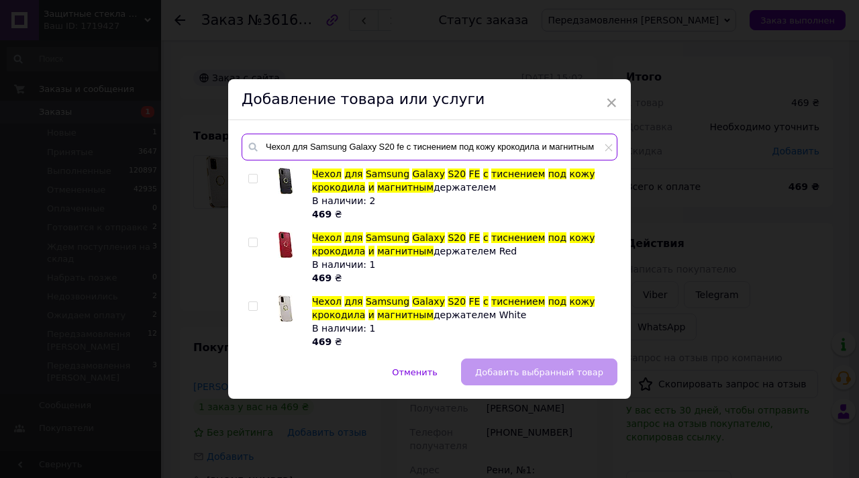
type input "Чехол для Samsung Galaxy S20 fe с тиснением под кожу крокодила и магнитным"
click at [256, 303] on div at bounding box center [254, 321] width 13 height 54
click at [255, 303] on span at bounding box center [252, 305] width 9 height 9
click at [255, 303] on input "checkbox" at bounding box center [252, 306] width 9 height 9
checkbox input "true"
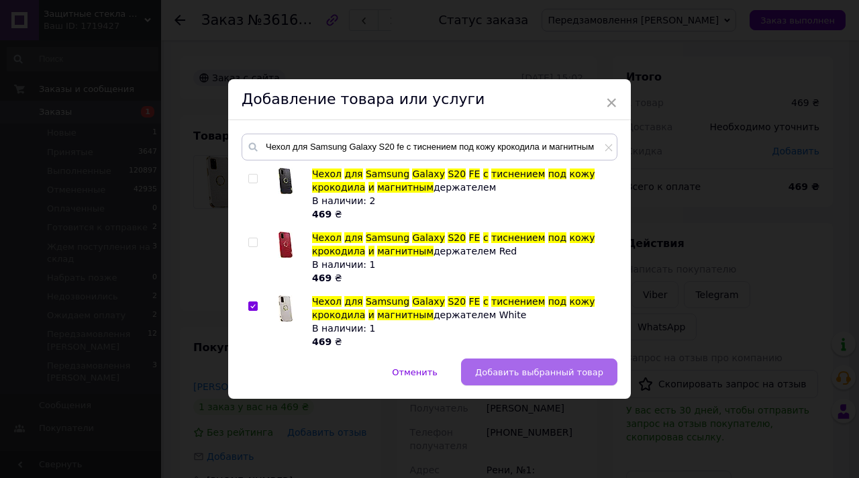
click at [497, 366] on button "Добавить выбранный товар" at bounding box center [539, 371] width 156 height 27
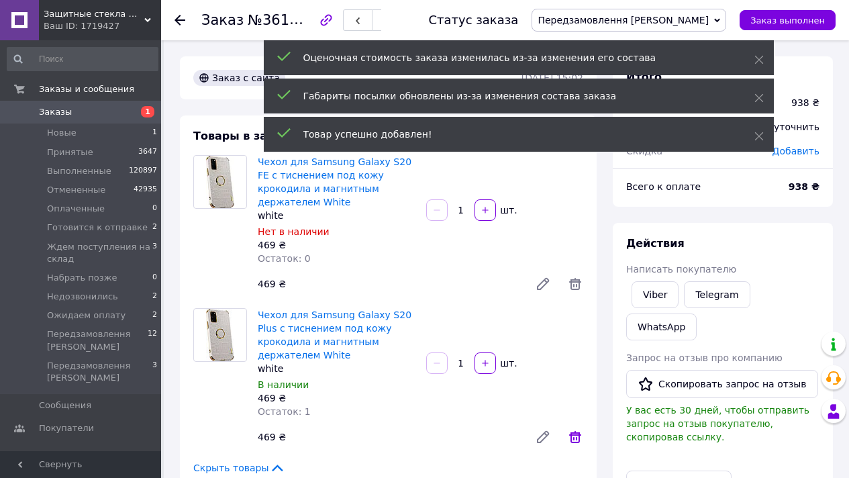
click at [569, 429] on icon at bounding box center [575, 437] width 16 height 16
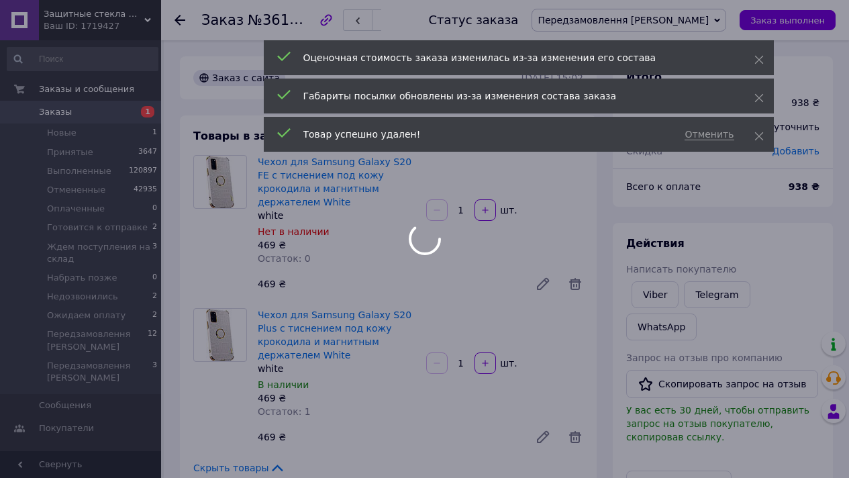
scroll to position [13, 0]
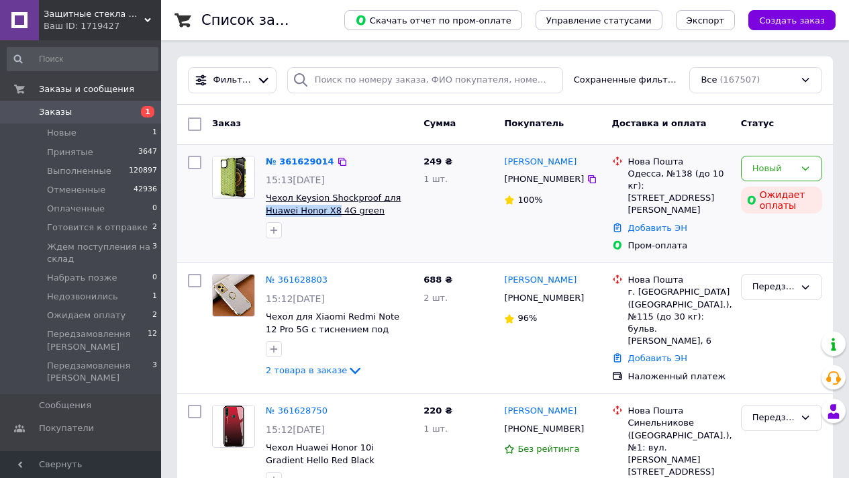
drag, startPoint x: 264, startPoint y: 207, endPoint x: 335, endPoint y: 207, distance: 71.1
click at [335, 207] on div "№ 361629014 15:13[DATE] Чехол Keysion Shockproof для Huawei Honor X8 4G green" at bounding box center [339, 197] width 158 height 94
copy span "Huawei Honor X8"
click at [729, 146] on div "№ 361629014 15:13[DATE] Чехол Keysion Shockproof для Huawei Honor X8 4G green 2…" at bounding box center [504, 204] width 655 height 118
click at [767, 168] on div "Новый" at bounding box center [773, 169] width 42 height 14
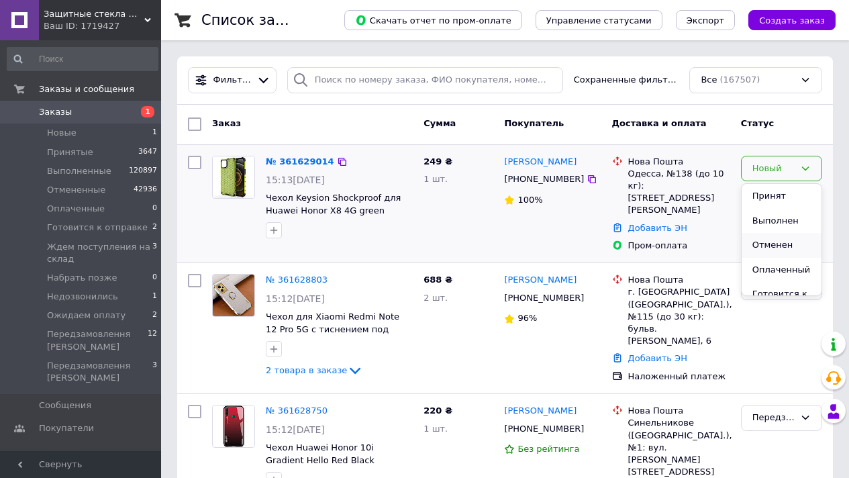
click at [779, 250] on li "Отменен" at bounding box center [781, 245] width 80 height 25
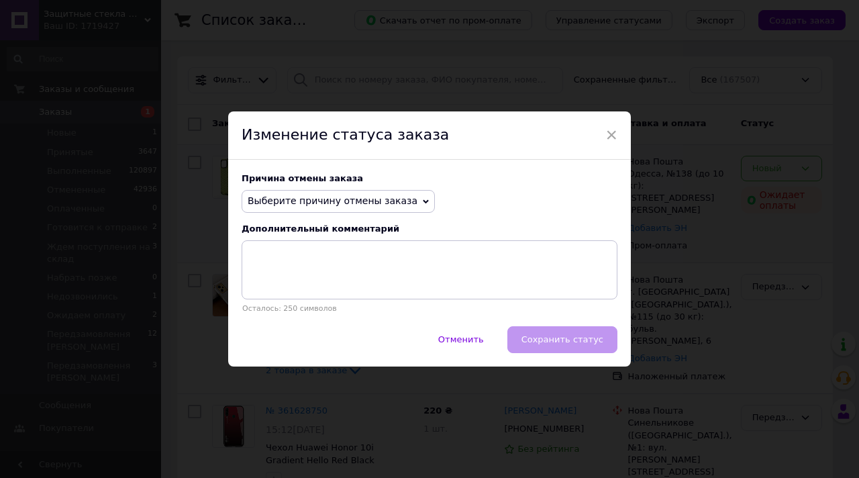
click at [357, 197] on span "Выберите причину отмены заказа" at bounding box center [333, 200] width 170 height 11
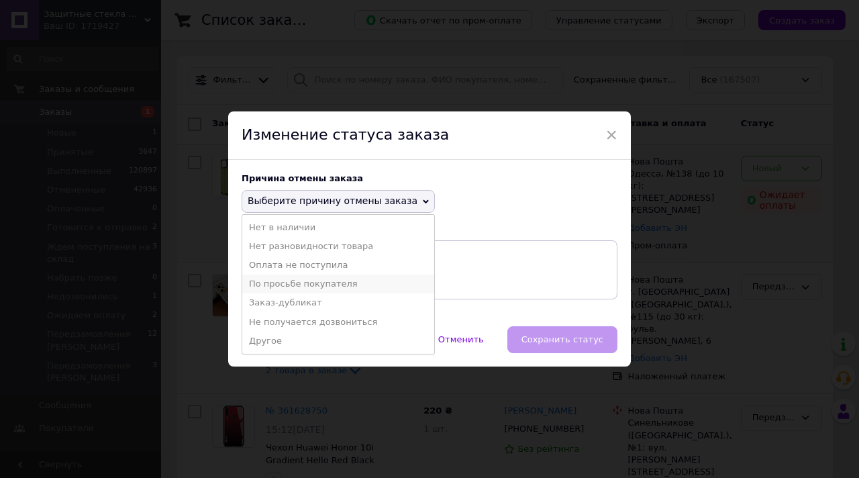
click at [330, 282] on li "По просьбе покупателя" at bounding box center [338, 283] width 192 height 19
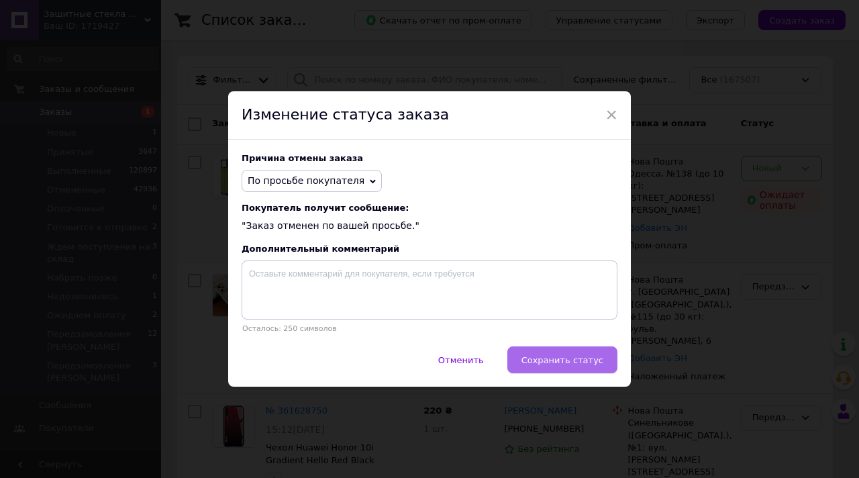
click at [586, 362] on span "Сохранить статус" at bounding box center [562, 360] width 82 height 10
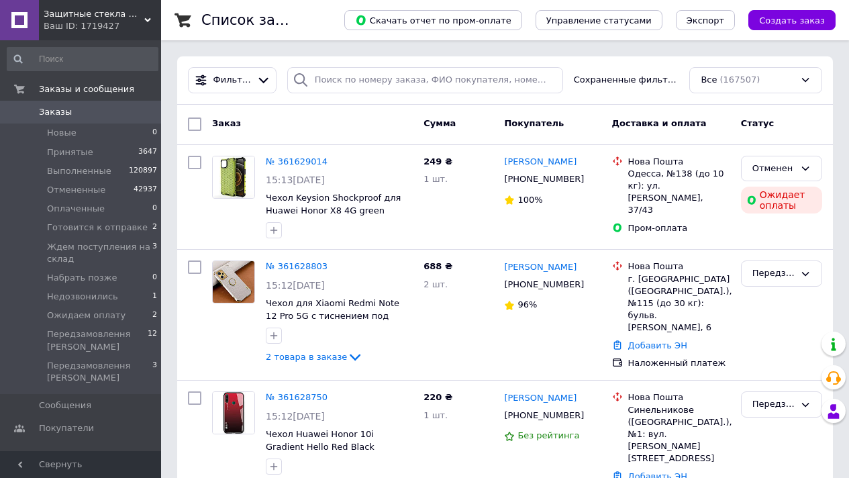
drag, startPoint x: 119, startPoint y: 37, endPoint x: 132, endPoint y: 107, distance: 71.7
click at [119, 36] on div "Защитные стекла Moколо Ваш ID: 1719427" at bounding box center [100, 20] width 122 height 40
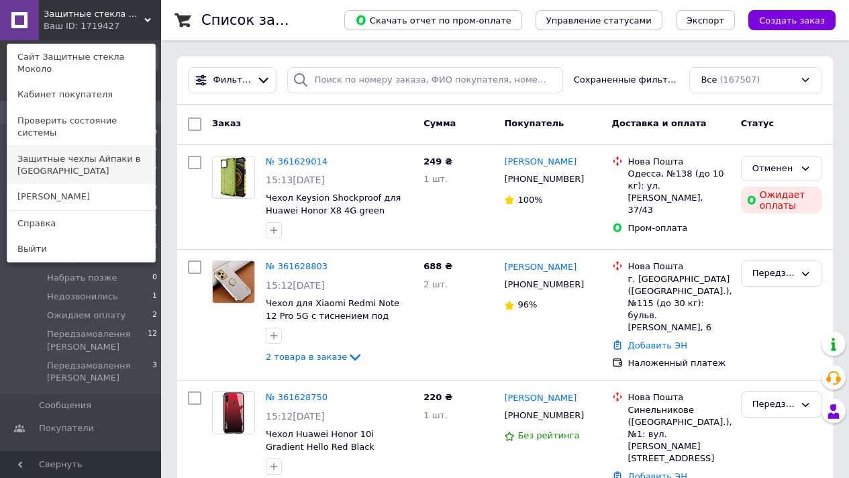
click at [98, 146] on link "Защитные чехлы Айпаки в [GEOGRAPHIC_DATA]" at bounding box center [81, 165] width 148 height 38
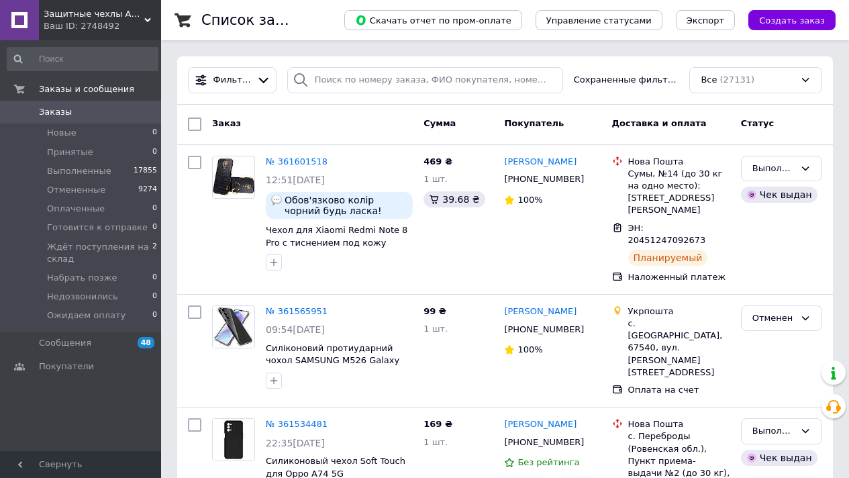
click at [130, 25] on div "Ваш ID: 2748492" at bounding box center [102, 26] width 117 height 12
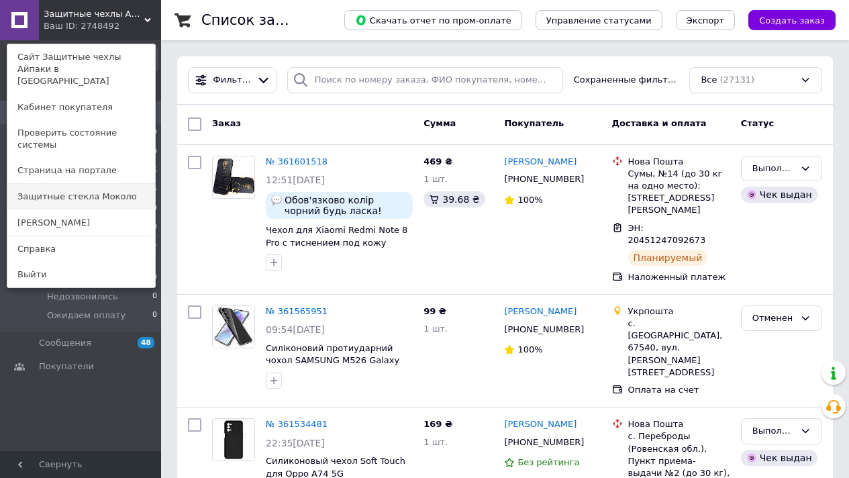
click at [110, 184] on link "Защитные стекла Moколо" at bounding box center [81, 196] width 148 height 25
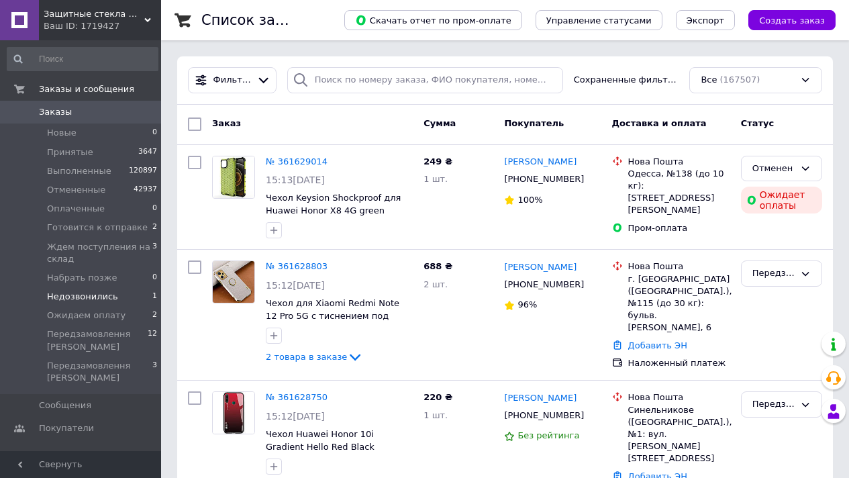
click at [113, 300] on span "Недозвонились" at bounding box center [82, 296] width 71 height 12
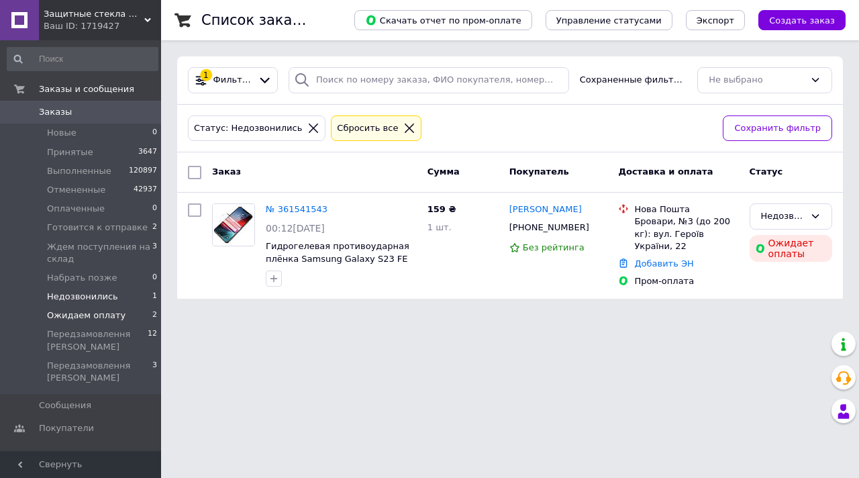
click at [127, 321] on li "Ожидаем оплату 2" at bounding box center [82, 315] width 165 height 19
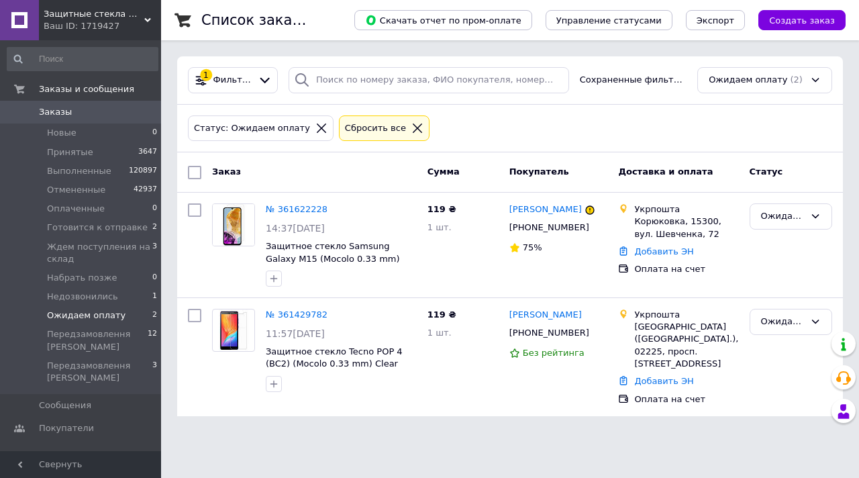
click at [408, 119] on div "Сбросить все" at bounding box center [384, 128] width 91 height 26
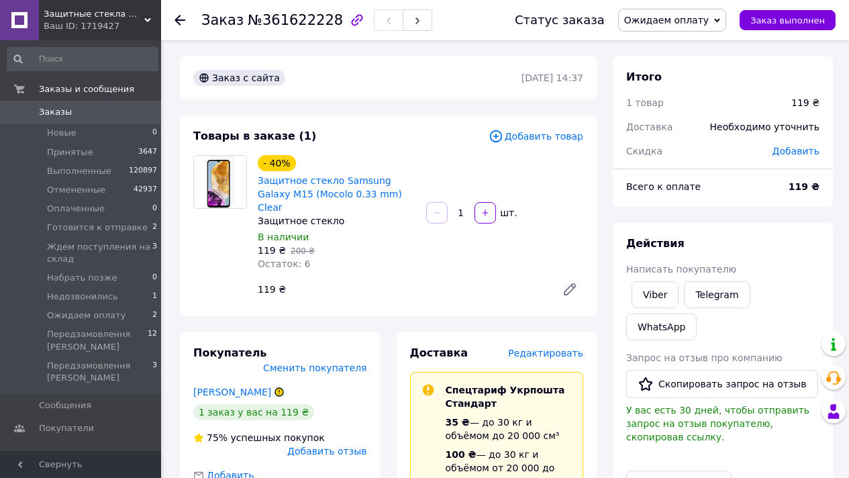
scroll to position [625, 0]
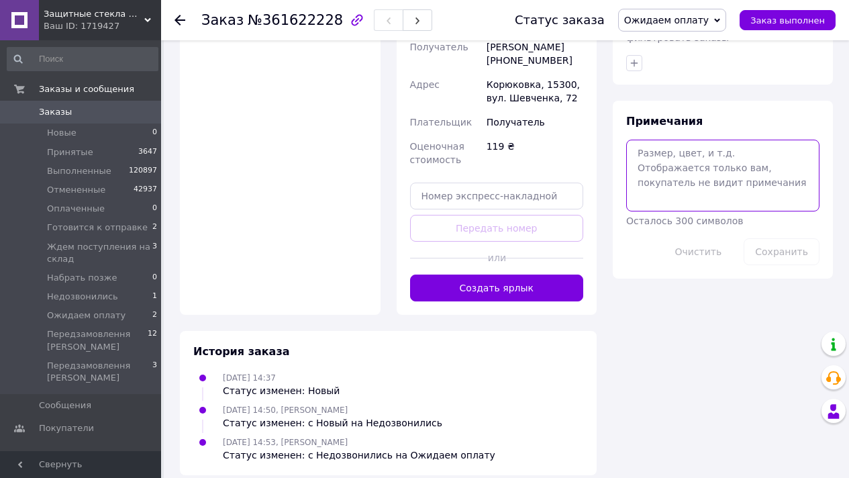
click at [708, 166] on textarea at bounding box center [722, 175] width 193 height 71
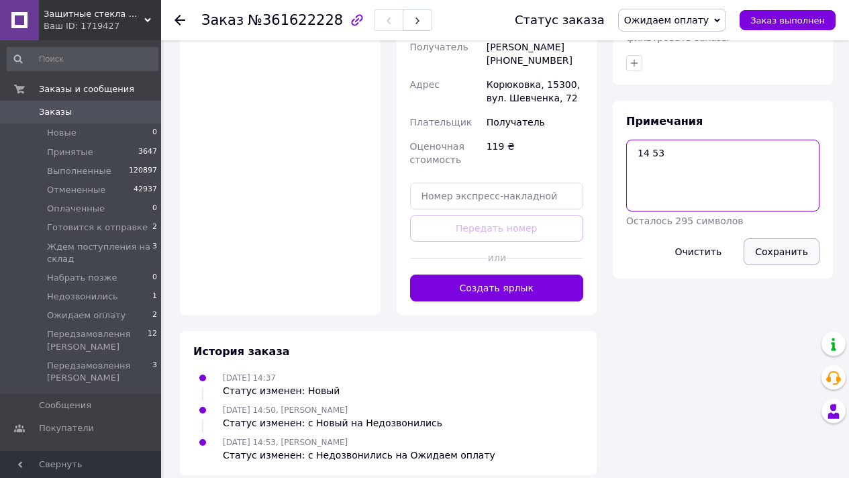
type textarea "14 53"
click at [796, 241] on button "Сохранить" at bounding box center [781, 251] width 76 height 27
click at [701, 28] on span "Ожидаем оплату" at bounding box center [672, 20] width 108 height 23
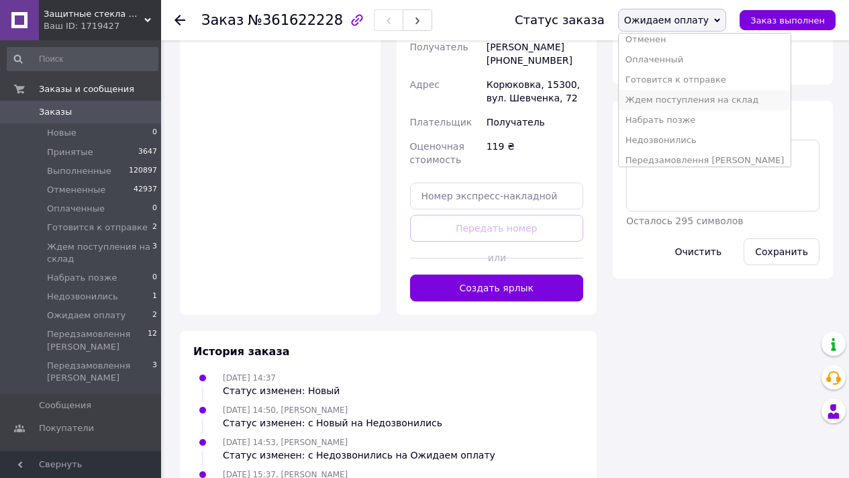
scroll to position [75, 0]
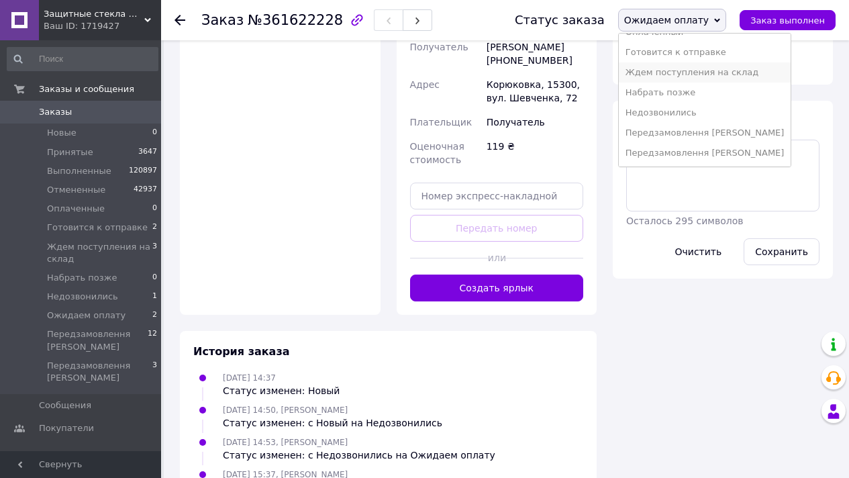
click at [697, 140] on li "Передзамовлення [PERSON_NAME]" at bounding box center [704, 133] width 172 height 20
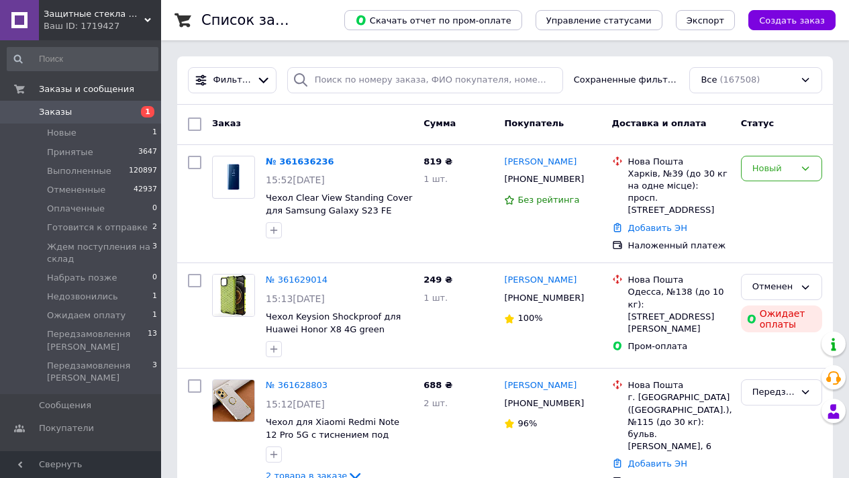
click at [334, 63] on div "Фильтры Сохраненные фильтры: Все (167508)" at bounding box center [504, 80] width 655 height 48
click at [344, 73] on input "search" at bounding box center [425, 80] width 276 height 26
paste input "0501962211"
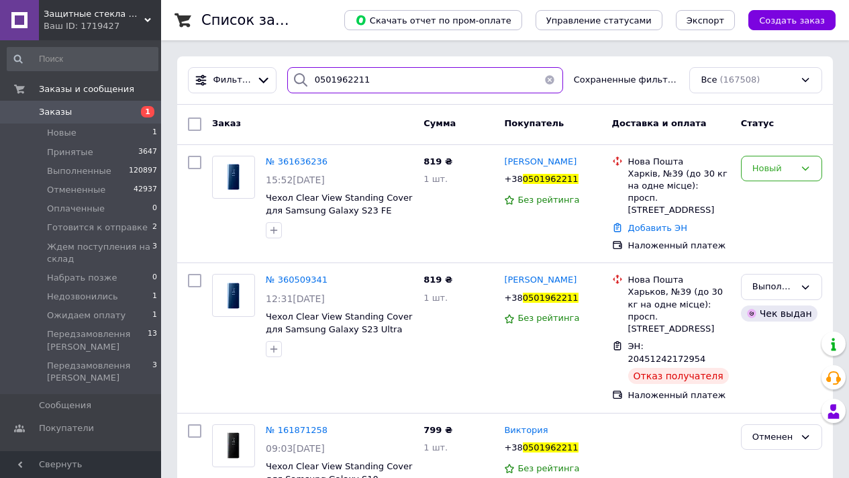
scroll to position [32, 0]
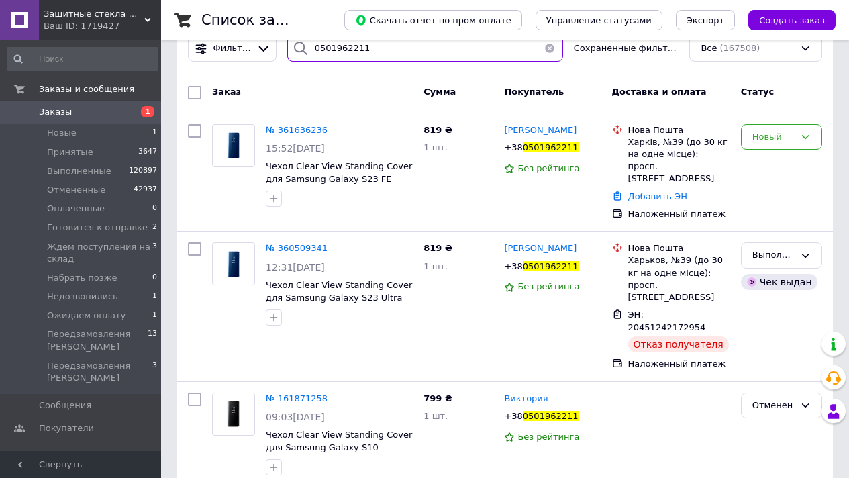
type input "0501962211"
click at [558, 50] on button "button" at bounding box center [549, 49] width 27 height 26
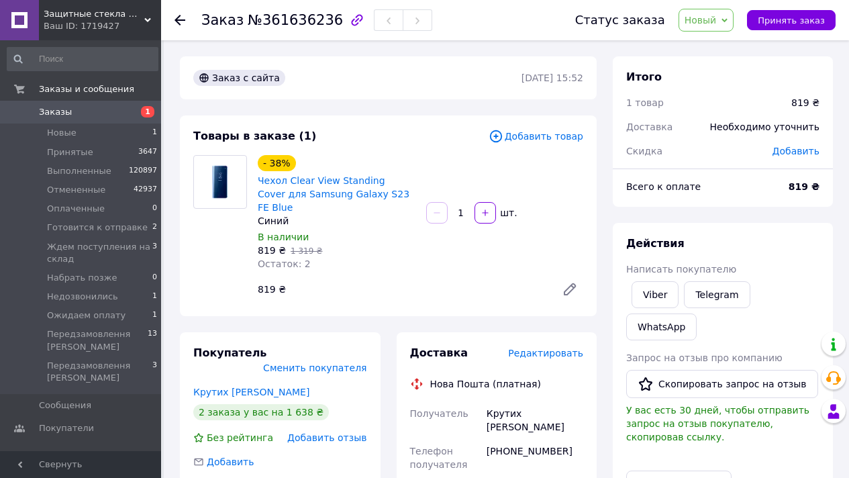
click at [626, 294] on div at bounding box center [625, 294] width 5 height 32
click at [631, 294] on link "Viber" at bounding box center [654, 294] width 47 height 27
copy link "Чехол Clear View Standing Cover для Samsung Galaxy S23 FE Blue"
drag, startPoint x: 407, startPoint y: 195, endPoint x: 258, endPoint y: 180, distance: 149.7
click at [258, 180] on span "Чехол Clear View Standing Cover для Samsung Galaxy S23 FE Blue" at bounding box center [337, 194] width 158 height 40
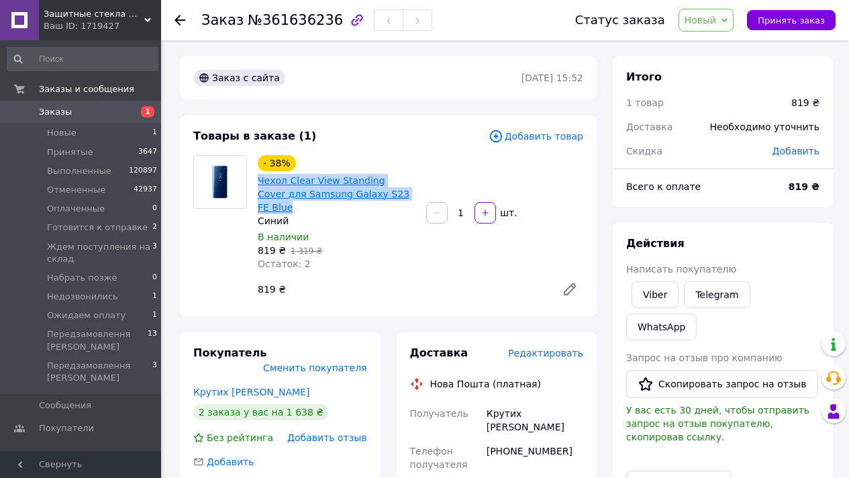
copy link "Чехол Clear View Standing Cover для Samsung Galaxy S23 FE Blue"
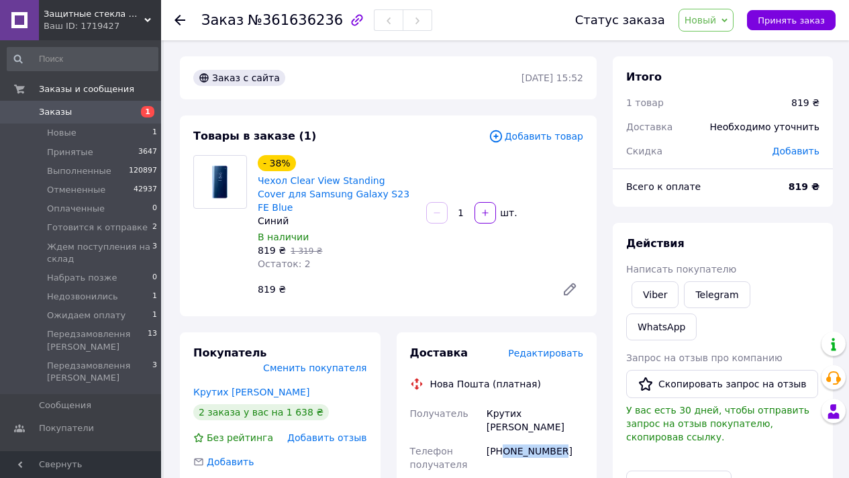
drag, startPoint x: 502, startPoint y: 423, endPoint x: 559, endPoint y: 423, distance: 56.3
click at [559, 439] on div "[PHONE_NUMBER]" at bounding box center [535, 458] width 102 height 38
copy div "0501962211"
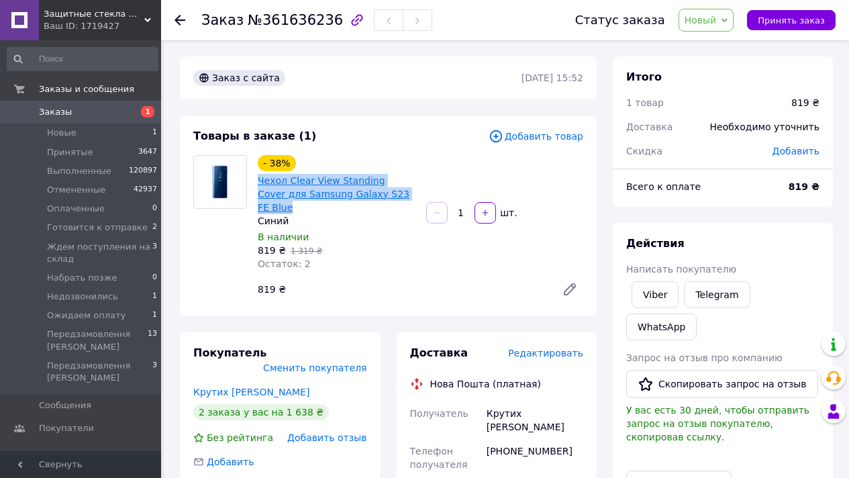
drag, startPoint x: 405, startPoint y: 195, endPoint x: 258, endPoint y: 180, distance: 147.6
click at [258, 180] on span "Чехол Clear View Standing Cover для Samsung Galaxy S23 FE Blue" at bounding box center [337, 194] width 158 height 40
copy link "Чехол Clear View Standing Cover для Samsung Galaxy S23 FE Blue"
click at [657, 289] on link "Viber" at bounding box center [654, 294] width 47 height 27
click at [723, 17] on span "Новый" at bounding box center [706, 20] width 56 height 23
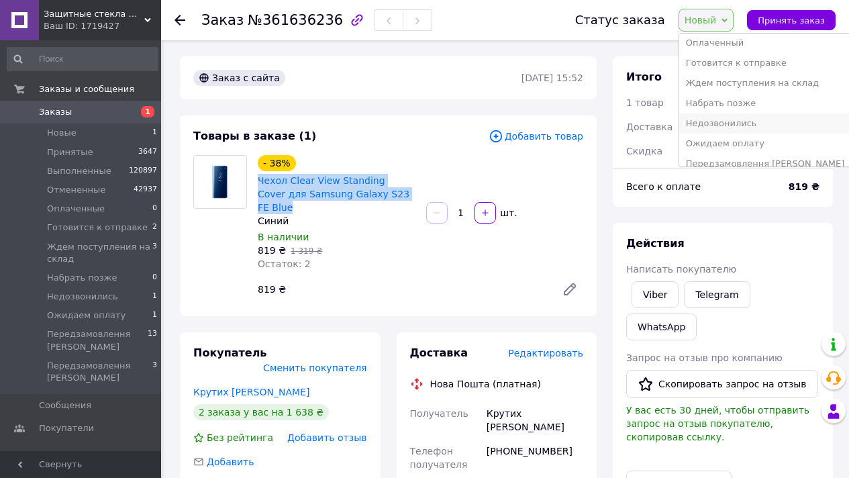
scroll to position [95, 0]
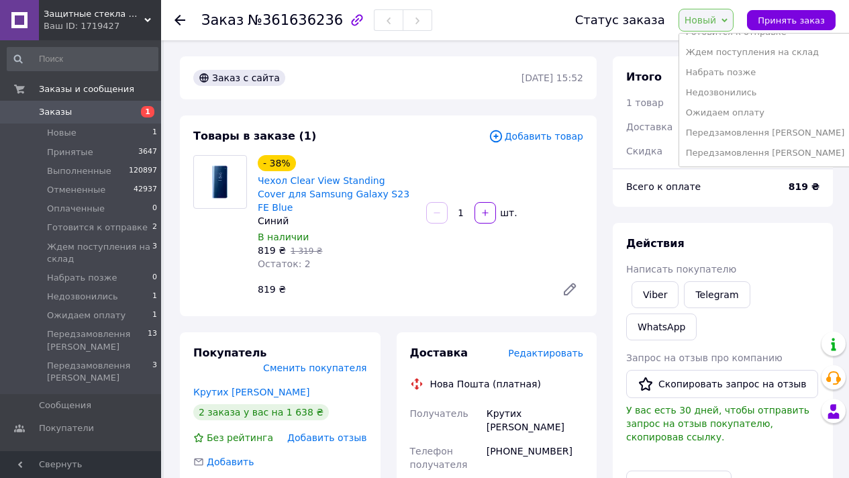
drag, startPoint x: 753, startPoint y: 93, endPoint x: 570, endPoint y: 44, distance: 188.9
click at [745, 92] on li "Недозвонились" at bounding box center [765, 93] width 172 height 20
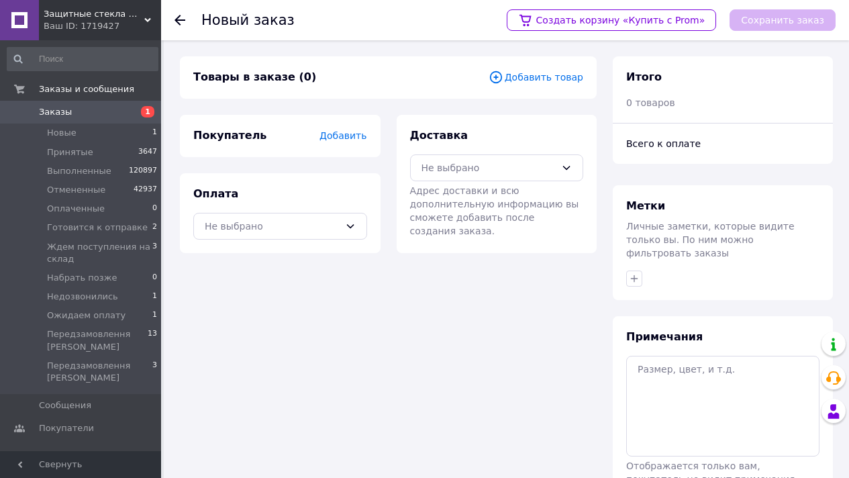
click at [554, 85] on div "Товары в заказе (0) Добавить товар" at bounding box center [388, 77] width 417 height 42
click at [551, 77] on span "Добавить товар" at bounding box center [535, 77] width 95 height 15
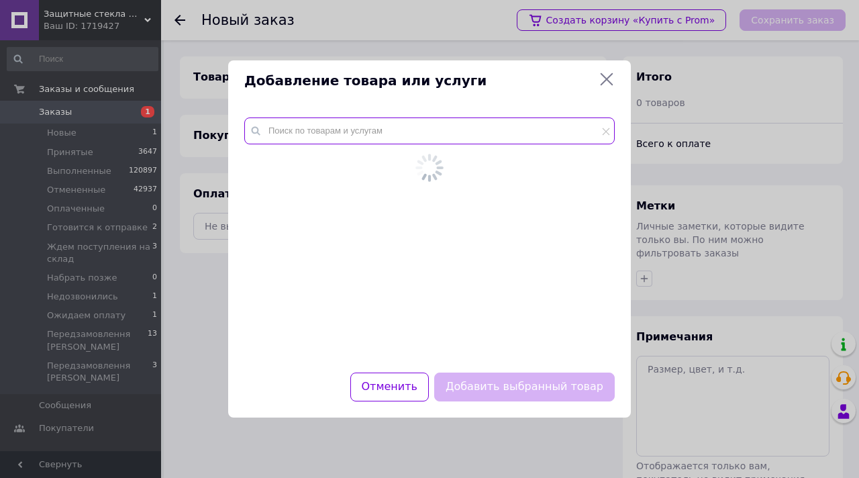
click at [436, 140] on input "text" at bounding box center [429, 130] width 370 height 27
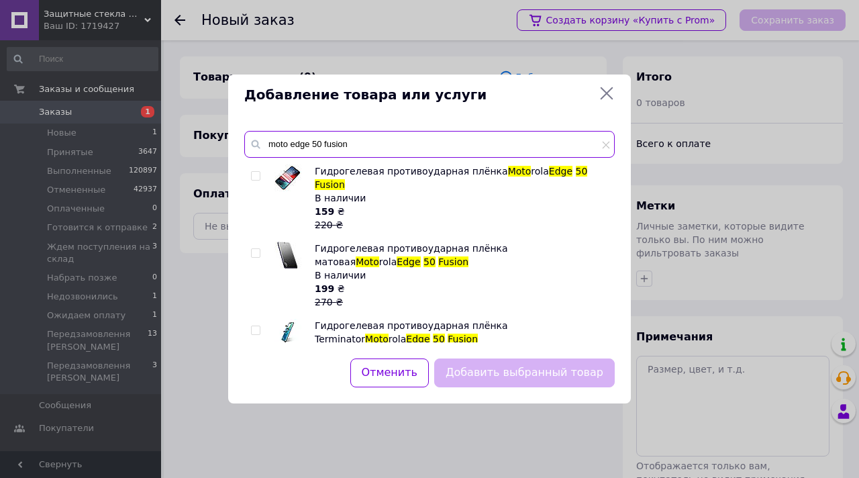
type input "moto edge 50 fusion"
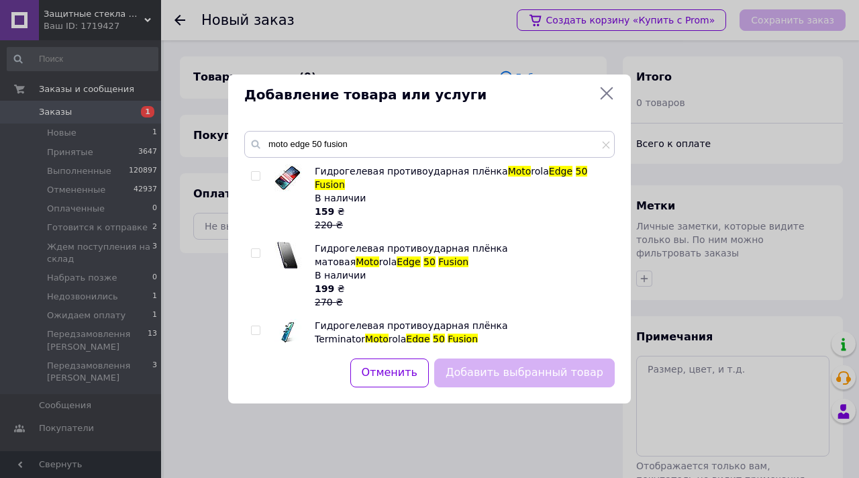
click at [259, 176] on input "checkbox" at bounding box center [255, 176] width 9 height 9
checkbox input "true"
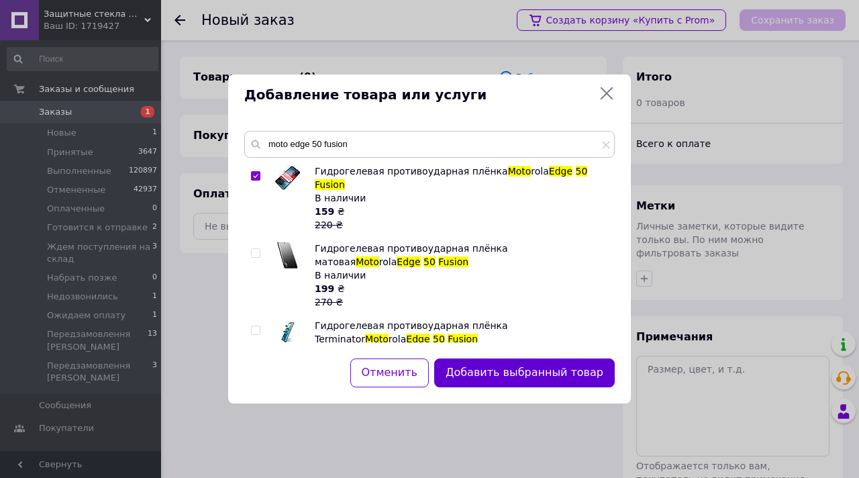
click at [571, 384] on button "Добавить выбранный товар" at bounding box center [524, 372] width 180 height 29
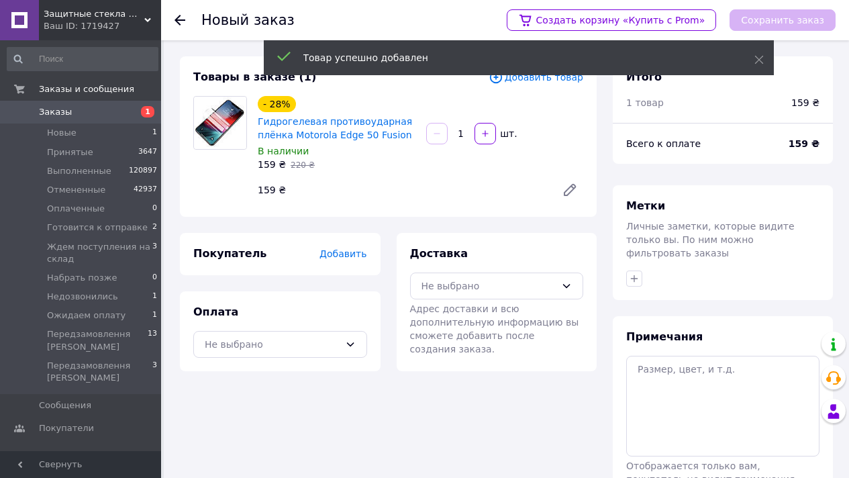
click at [289, 325] on div "Оплата Не выбрано" at bounding box center [280, 331] width 201 height 80
drag, startPoint x: 293, startPoint y: 329, endPoint x: 301, endPoint y: 341, distance: 14.1
click at [293, 329] on div "Оплата Не выбрано" at bounding box center [280, 331] width 201 height 80
click at [309, 351] on div "Не выбрано" at bounding box center [280, 344] width 174 height 27
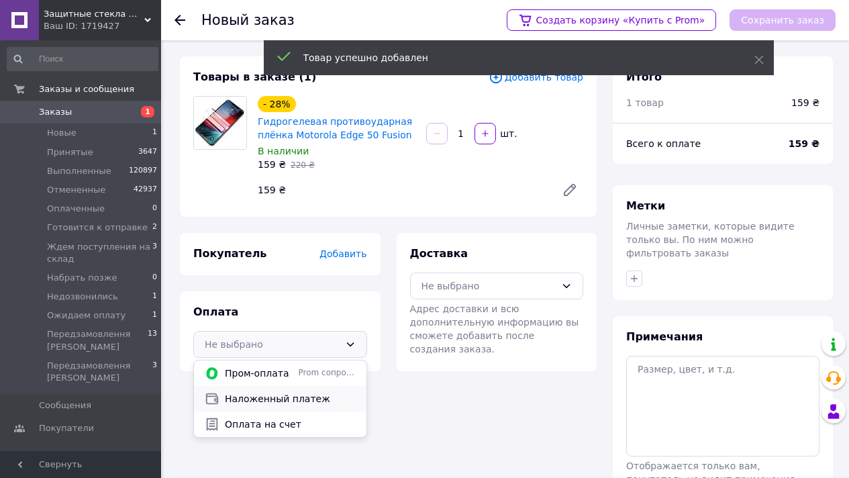
click at [311, 392] on span "Наложенный платеж" at bounding box center [290, 398] width 131 height 13
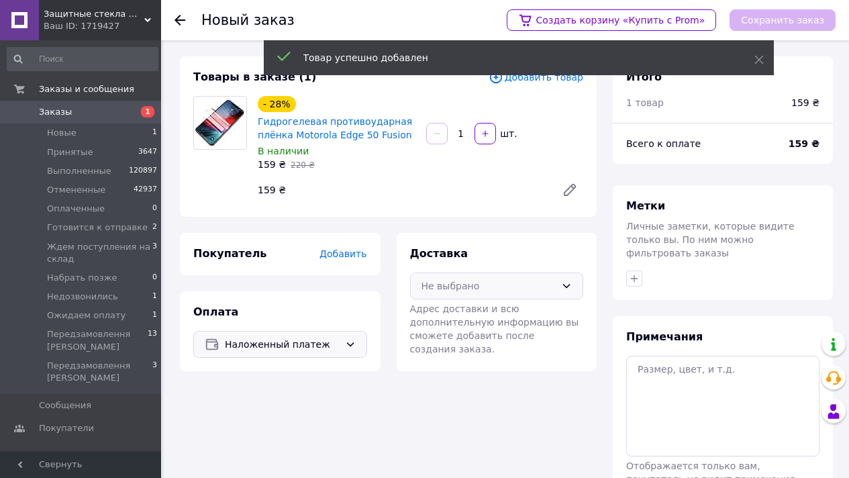
click at [441, 293] on div "Не выбрано" at bounding box center [497, 285] width 174 height 27
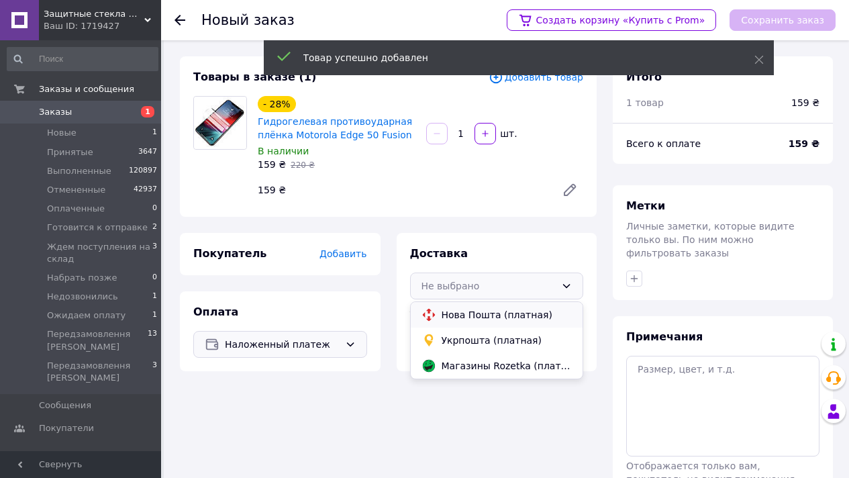
click at [480, 312] on span "Нова Пошта (платная)" at bounding box center [506, 314] width 131 height 13
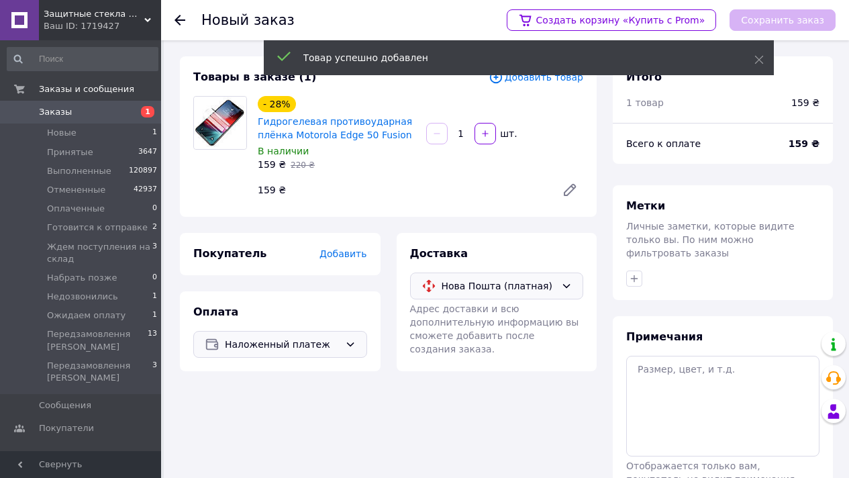
click at [351, 257] on span "Добавить" at bounding box center [342, 253] width 47 height 11
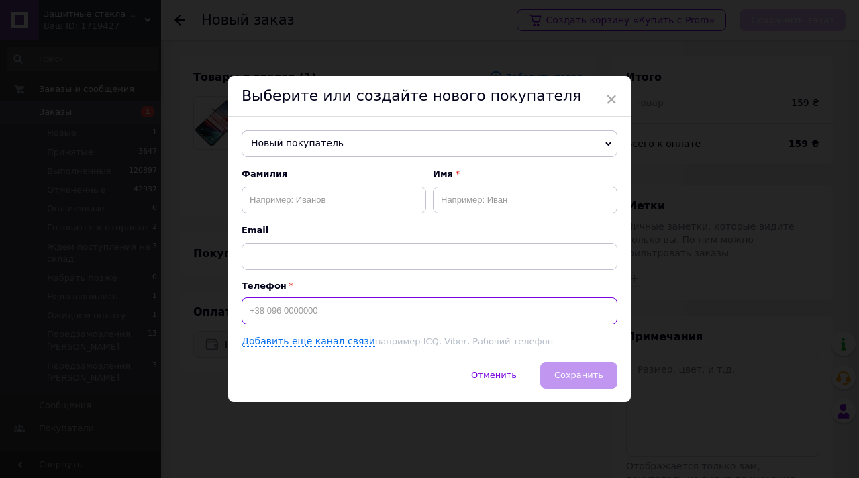
click at [333, 311] on input at bounding box center [429, 310] width 376 height 27
paste input "0960753171"
type input "[PHONE_NUMBER]"
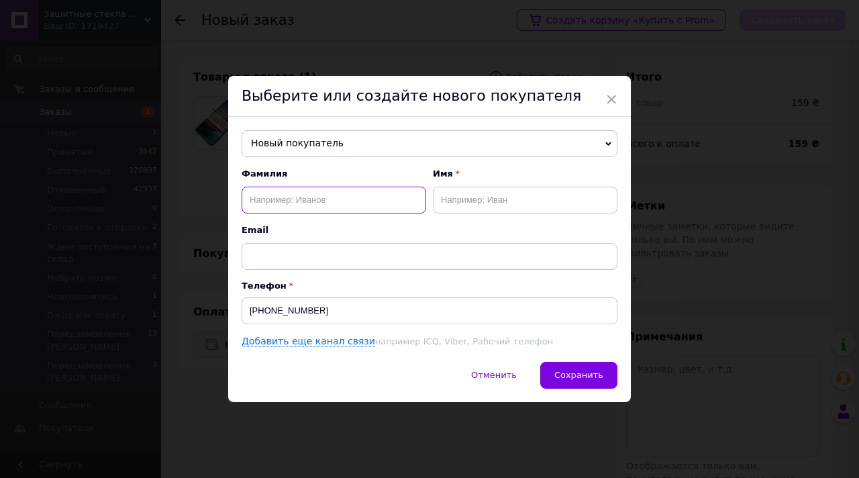
click at [374, 210] on input "text" at bounding box center [333, 199] width 184 height 27
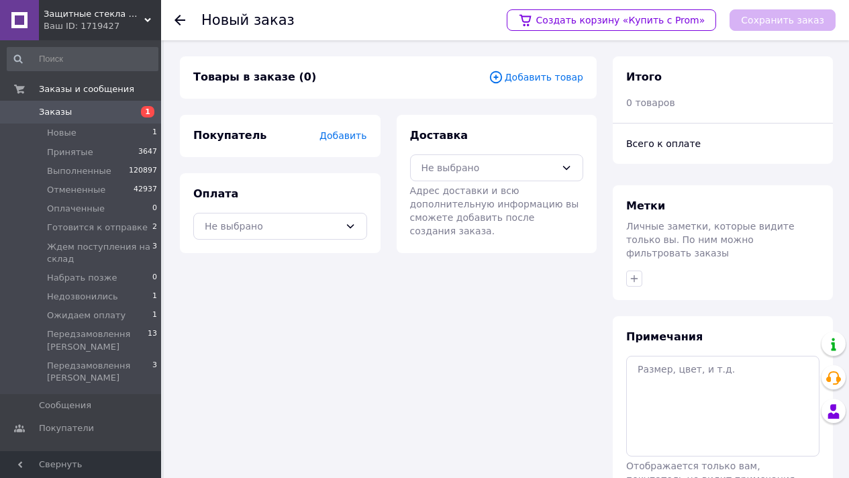
click at [564, 74] on span "Добавить товар" at bounding box center [535, 77] width 95 height 15
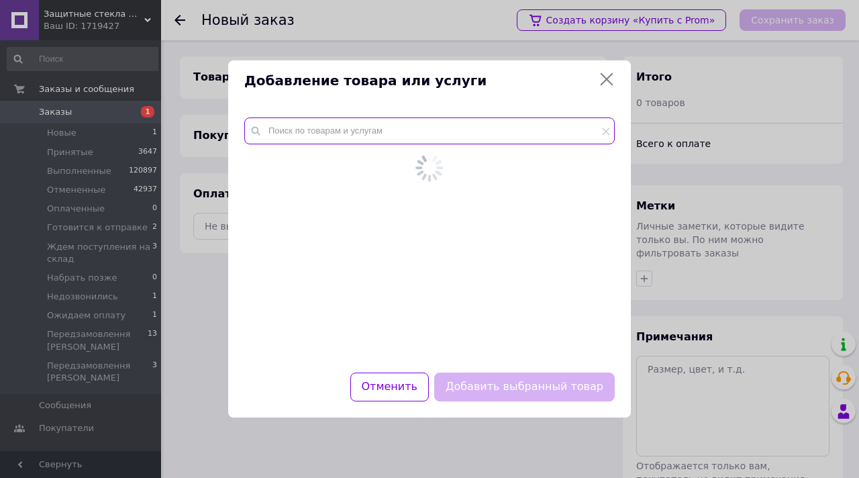
click at [409, 126] on input "text" at bounding box center [429, 130] width 370 height 27
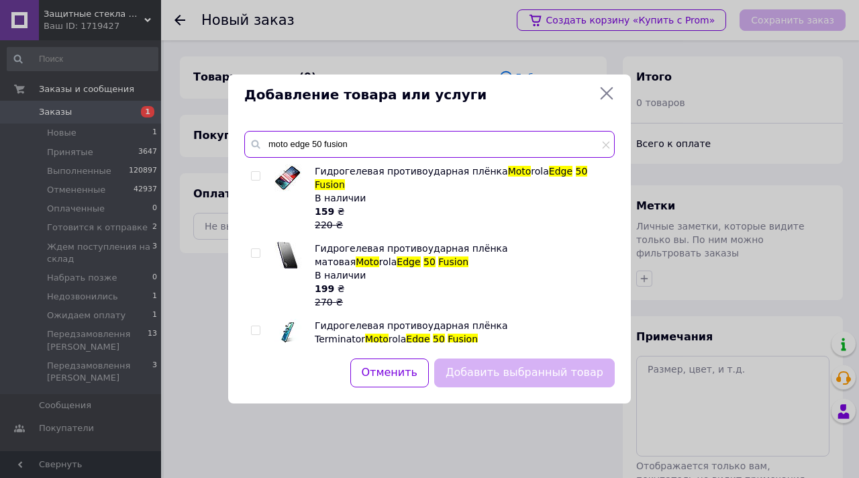
type input "moto edge 50 fusion"
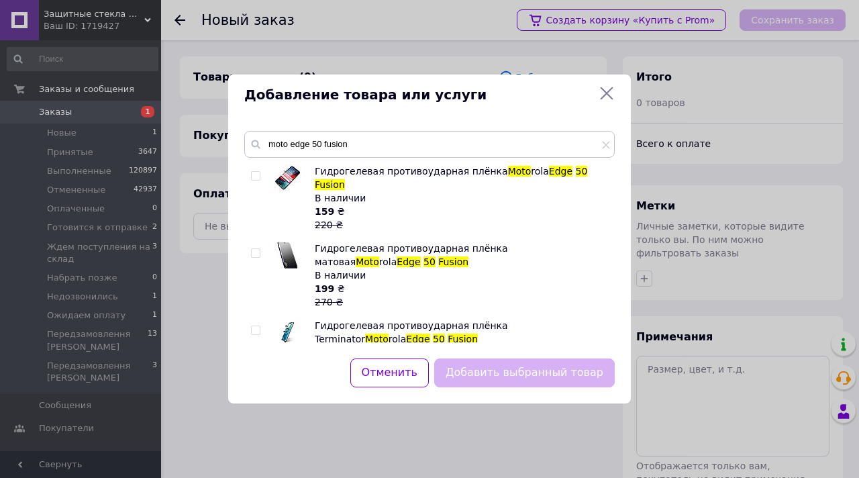
click at [250, 176] on div "Гидрогелевая противоударная плёнка Moto rola Edge 50 Fusion В наличии 159 ₴ 220…" at bounding box center [429, 253] width 370 height 178
click at [253, 176] on input "checkbox" at bounding box center [255, 176] width 9 height 9
checkbox input "true"
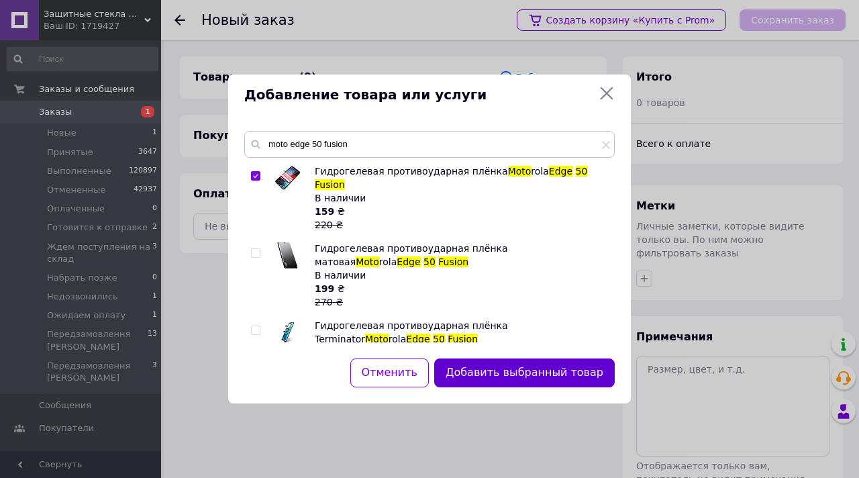
click at [480, 375] on button "Добавить выбранный товар" at bounding box center [524, 372] width 180 height 29
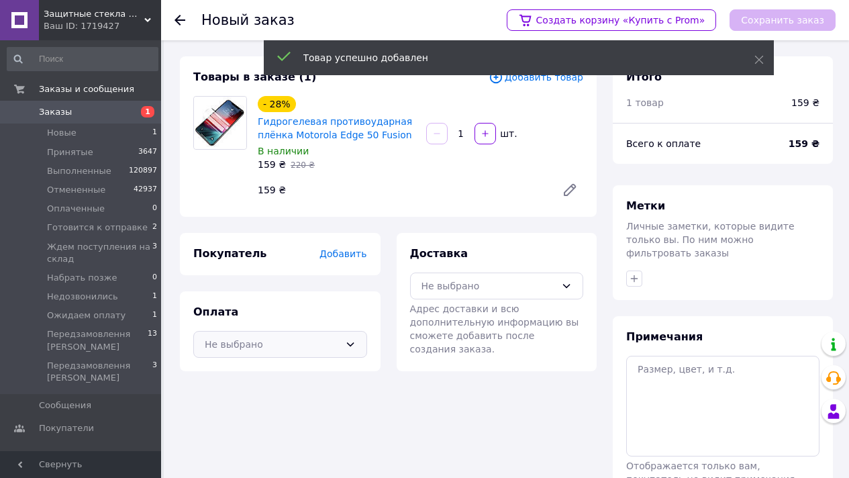
click at [310, 331] on div "Не выбрано" at bounding box center [280, 344] width 174 height 27
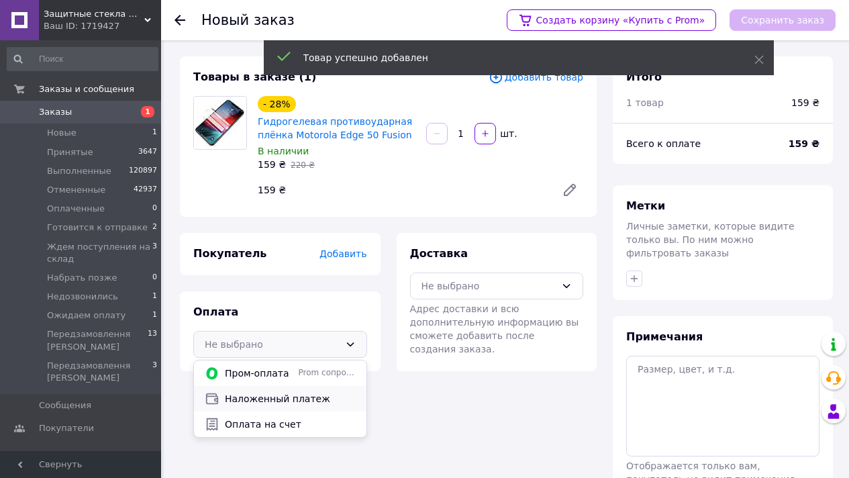
click at [313, 401] on span "Наложенный платеж" at bounding box center [290, 398] width 131 height 13
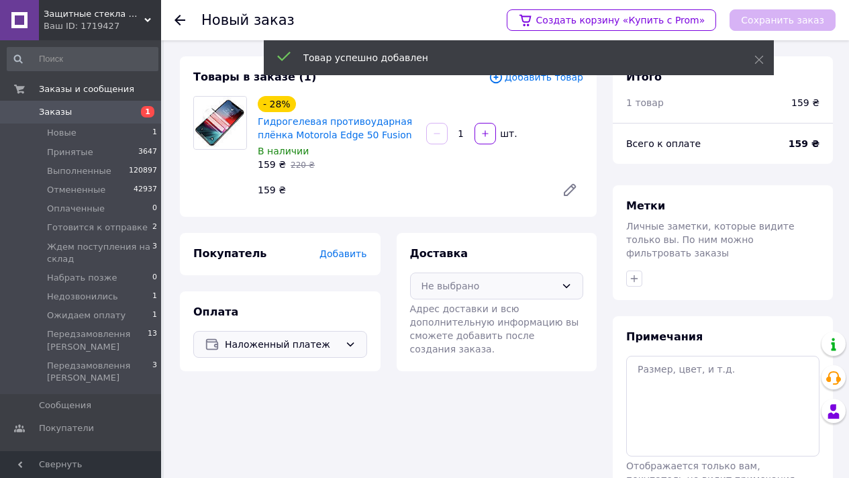
drag, startPoint x: 498, startPoint y: 272, endPoint x: 500, endPoint y: 290, distance: 19.0
click at [498, 272] on div "Доставка Не выбрано Адрес доставки и всю дополнительную информацию вы сможете д…" at bounding box center [497, 300] width 174 height 109
click at [501, 290] on div "Не выбрано" at bounding box center [488, 285] width 135 height 15
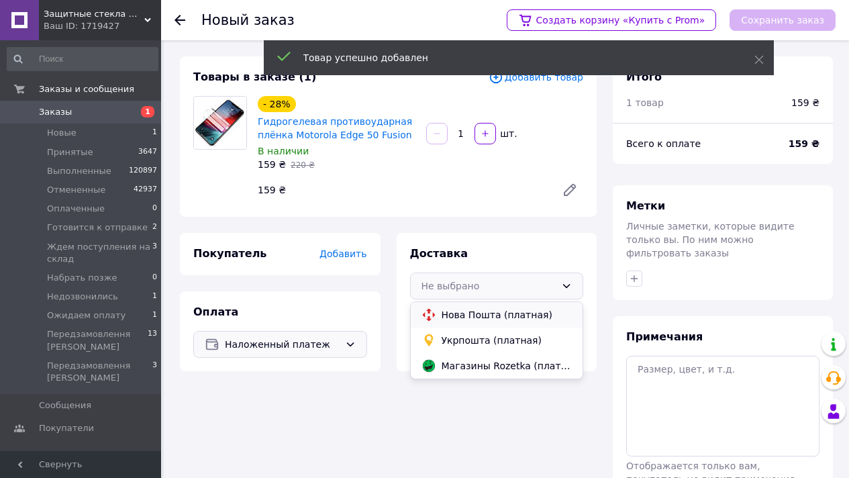
click at [490, 306] on div "Нова Пошта (платная)" at bounding box center [497, 314] width 172 height 25
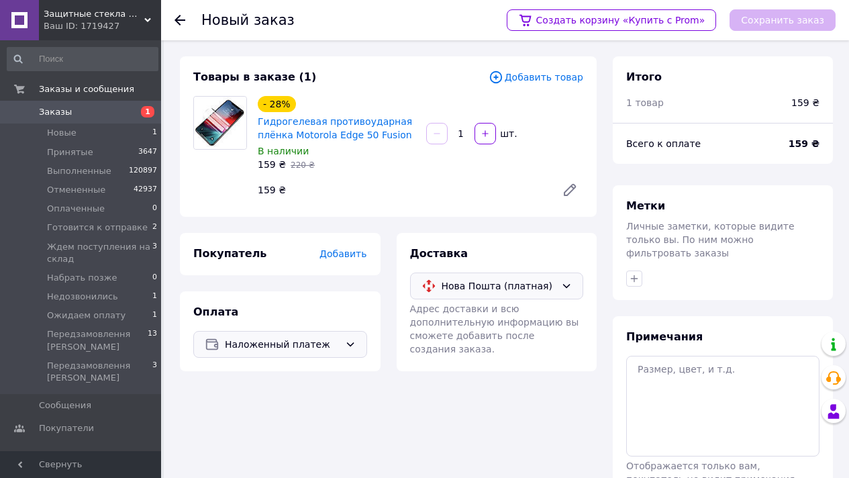
click at [343, 250] on span "Добавить" at bounding box center [342, 253] width 47 height 11
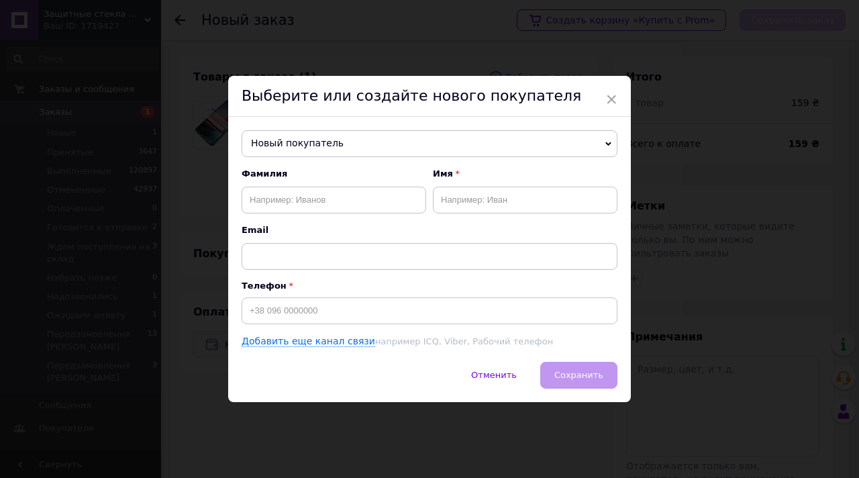
click at [335, 327] on div "Фамилия Имя Email Телефон Добавить еще канал связи например ICQ, Viber, Рабочий…" at bounding box center [429, 258] width 376 height 180
click at [331, 317] on input at bounding box center [429, 310] width 376 height 27
paste input "0960753171"
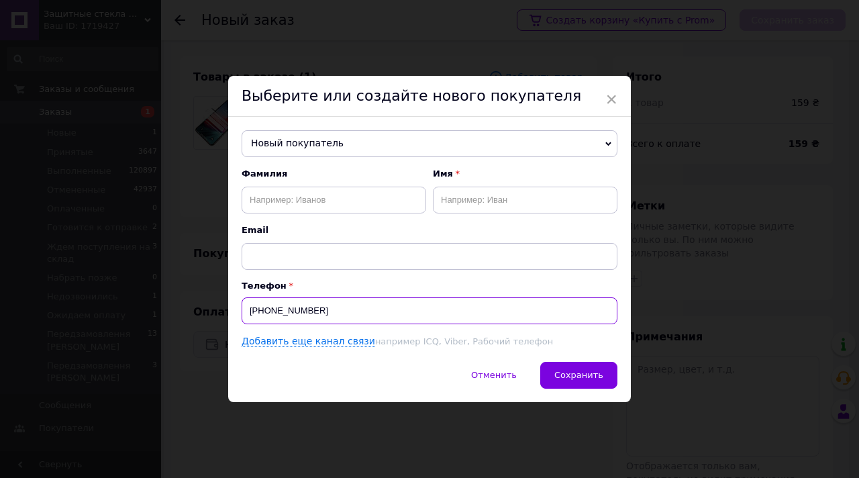
type input "+380960753171"
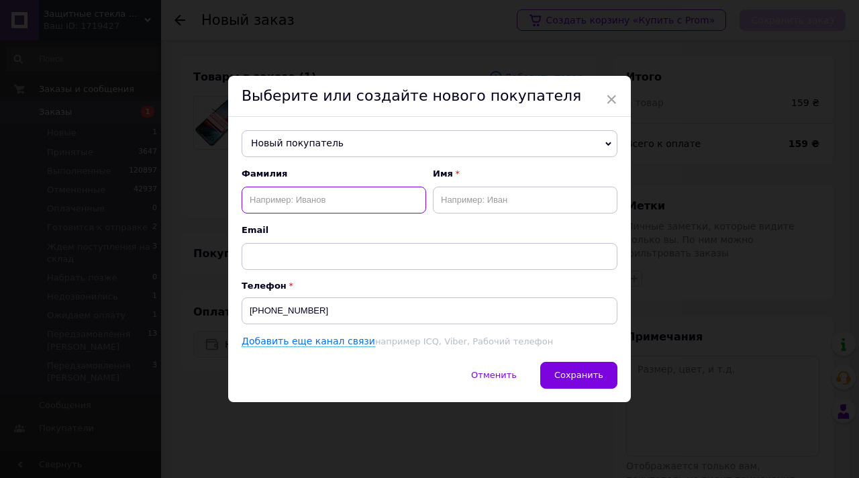
click at [364, 195] on input "text" at bounding box center [333, 199] width 184 height 27
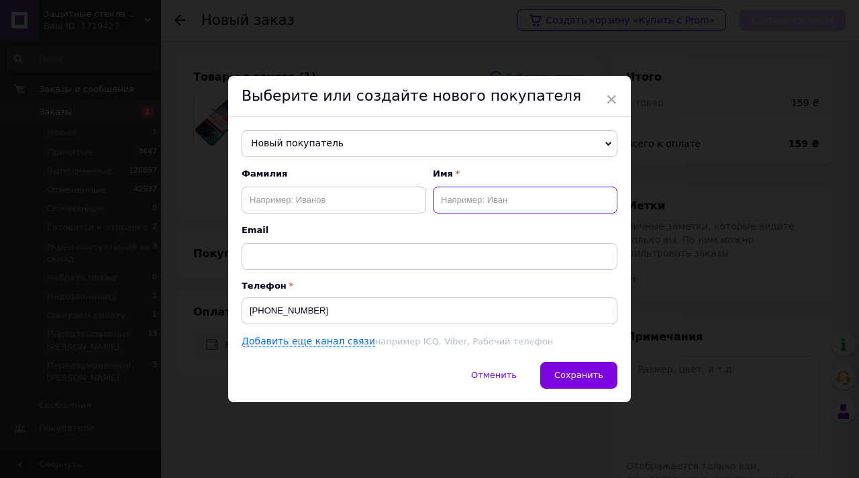
click at [485, 194] on input "text" at bounding box center [525, 199] width 184 height 27
type input "Юрій"
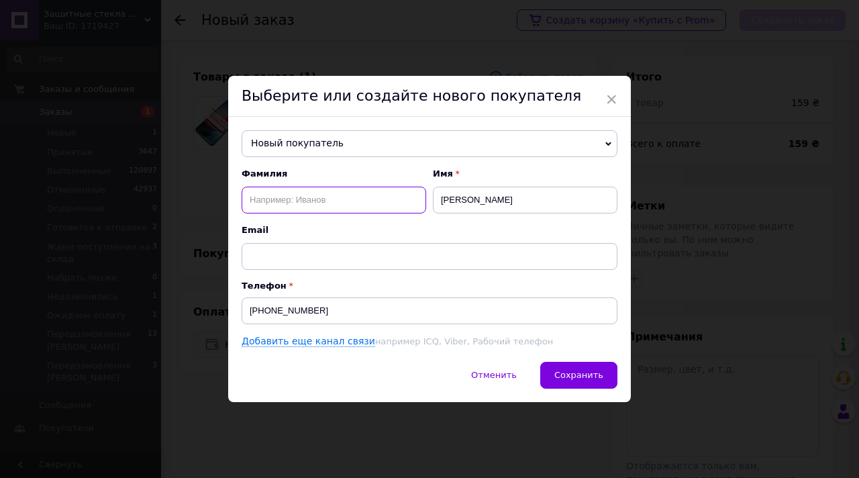
click at [354, 187] on input "text" at bounding box center [333, 199] width 184 height 27
paste input "Юрій"
type input "Юрій"
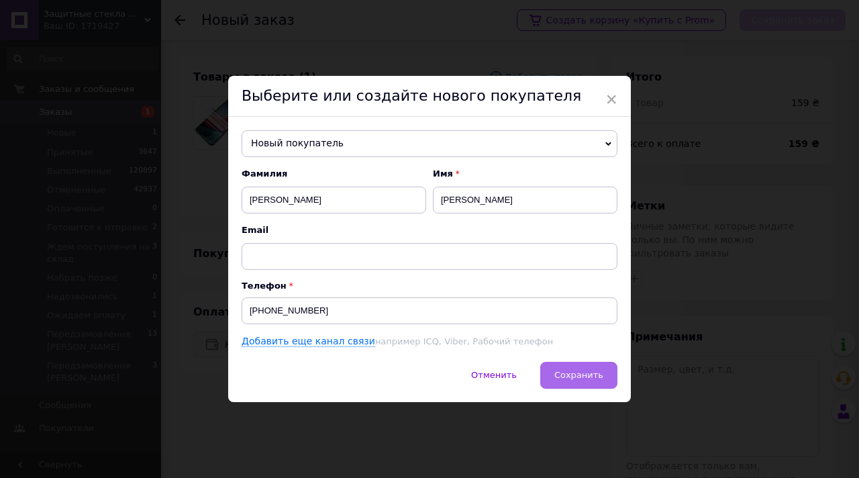
click at [576, 361] on div "× Выберите или создайте нового покупателя Новый покупатель Ільчишен Ігор +38098…" at bounding box center [429, 239] width 402 height 326
click at [580, 368] on button "Сохранить" at bounding box center [578, 375] width 77 height 27
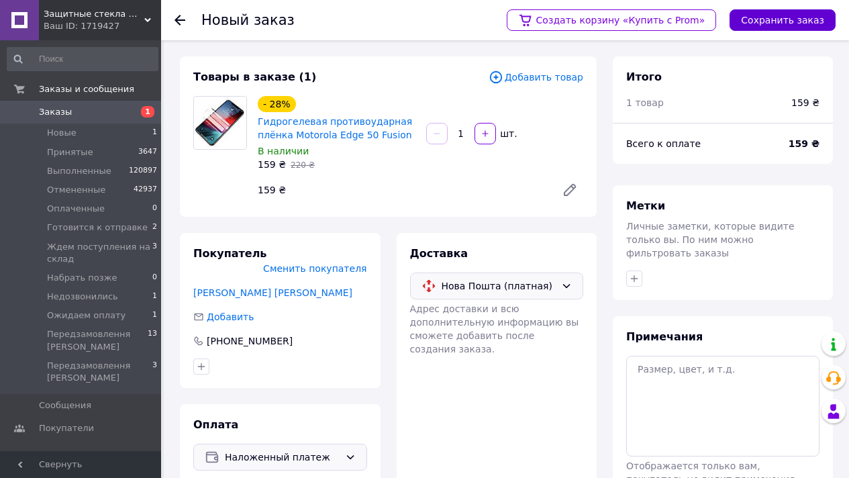
click at [769, 23] on button "Сохранить заказ" at bounding box center [782, 19] width 106 height 21
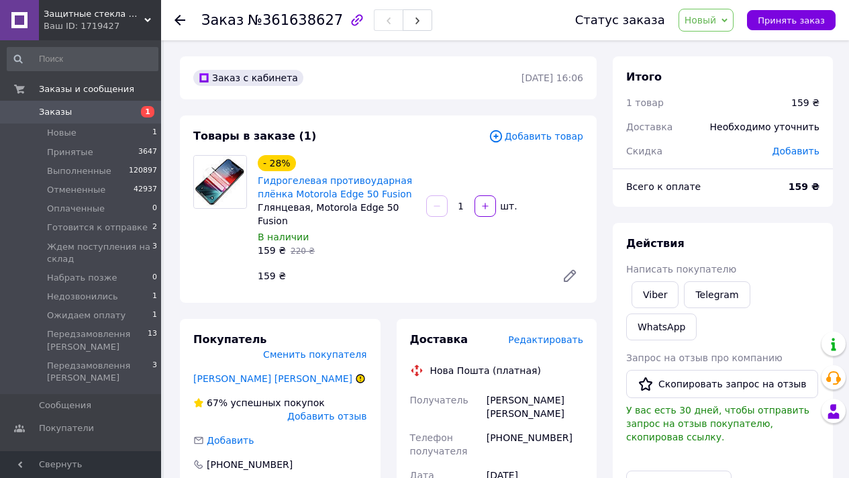
click at [563, 335] on span "Редактировать" at bounding box center [545, 339] width 75 height 11
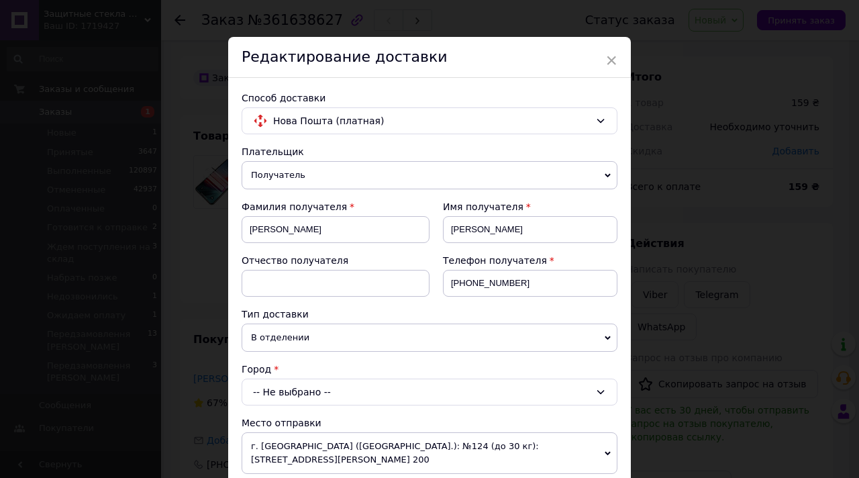
scroll to position [23, 0]
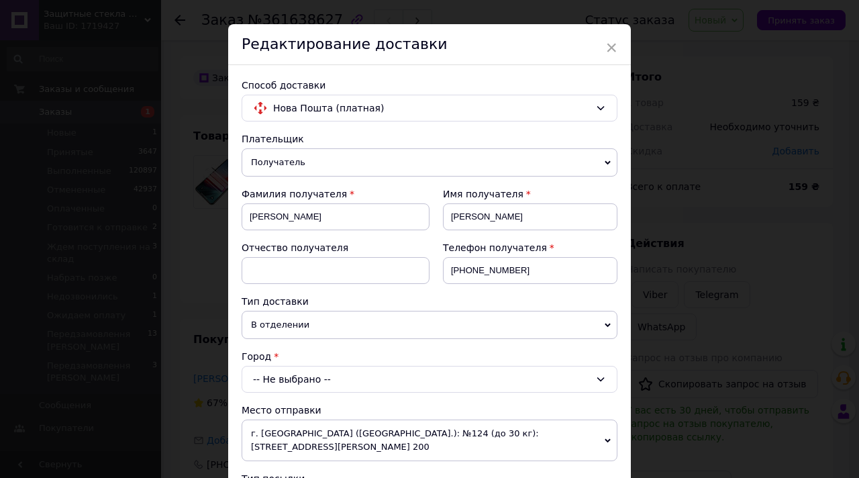
click at [309, 372] on div "-- Не выбрано --" at bounding box center [429, 379] width 376 height 27
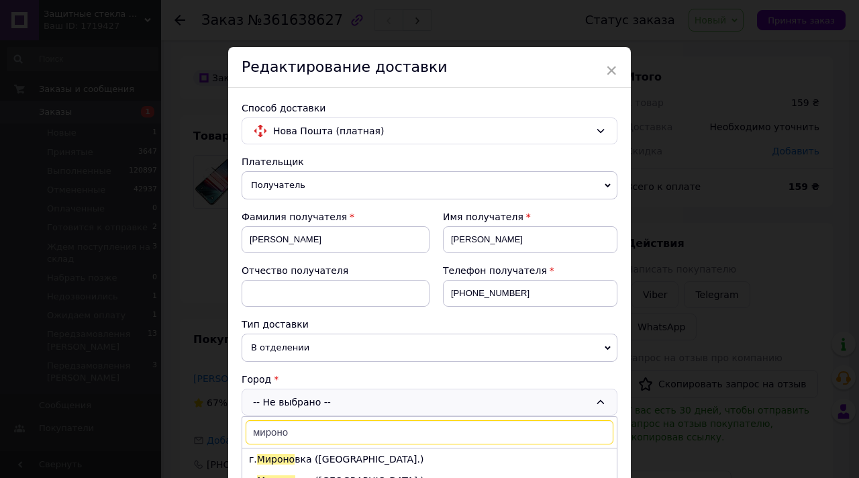
scroll to position [107, 0]
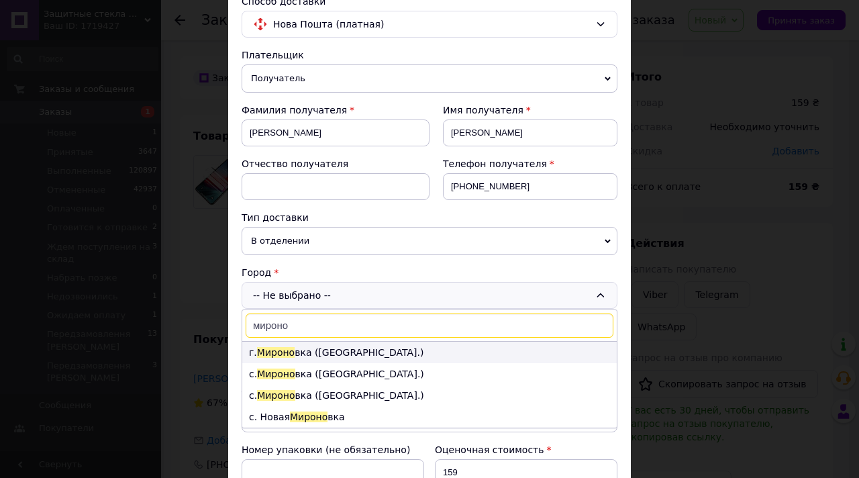
type input "мироно"
click at [343, 355] on li "г. Мироно вка (Киевская обл.)" at bounding box center [429, 351] width 374 height 21
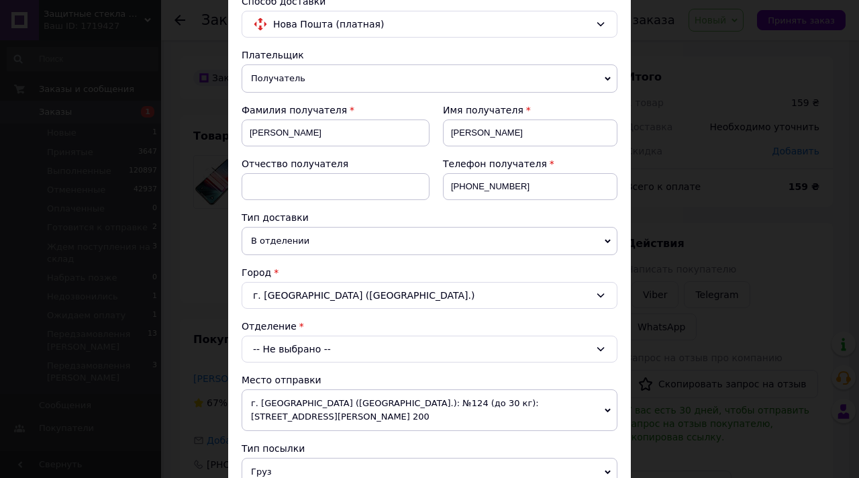
click at [341, 356] on div "-- Не выбрано --" at bounding box center [429, 348] width 376 height 27
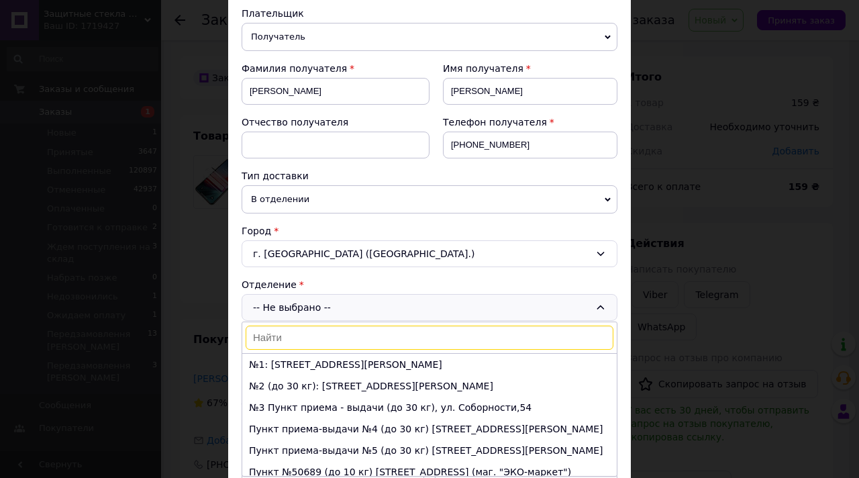
scroll to position [215, 0]
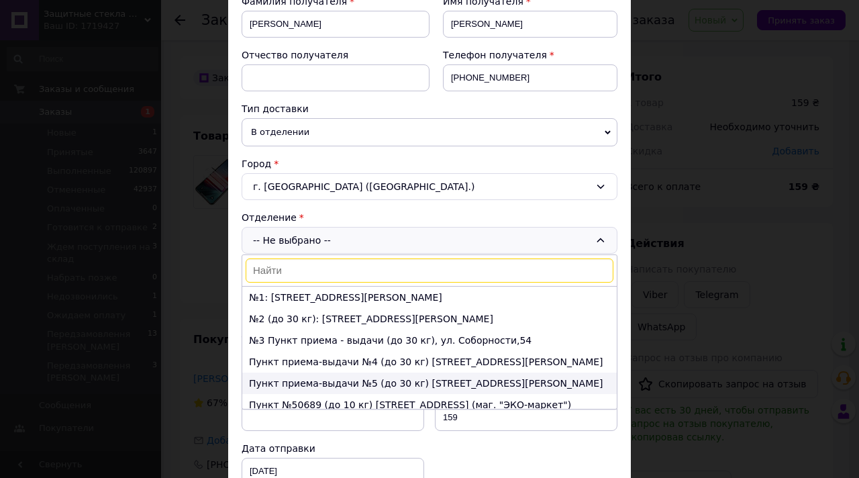
click at [374, 380] on li "Пункт приема-выдачи №5 (до 30 кг) ул. Бузинского, 1а" at bounding box center [429, 382] width 374 height 21
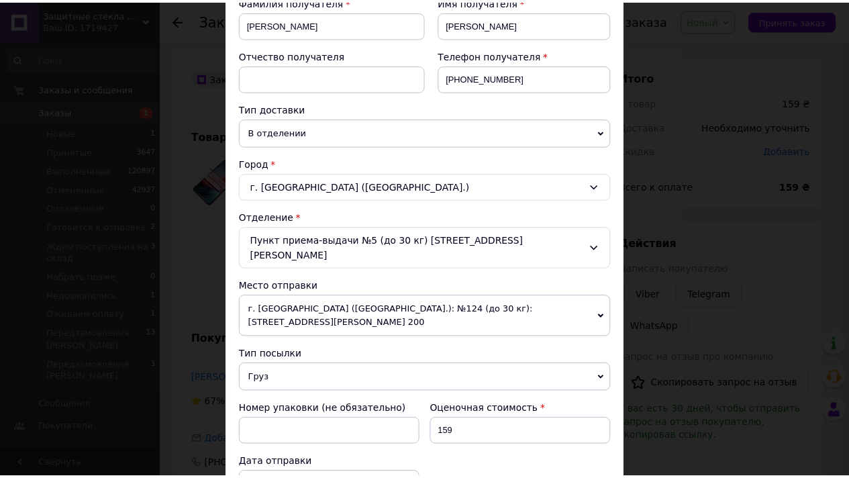
scroll to position [559, 0]
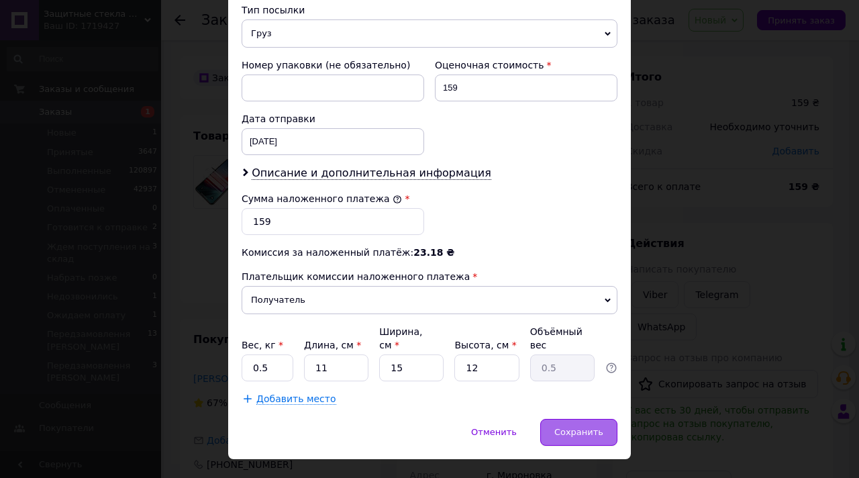
click at [588, 419] on div "Сохранить" at bounding box center [578, 432] width 77 height 27
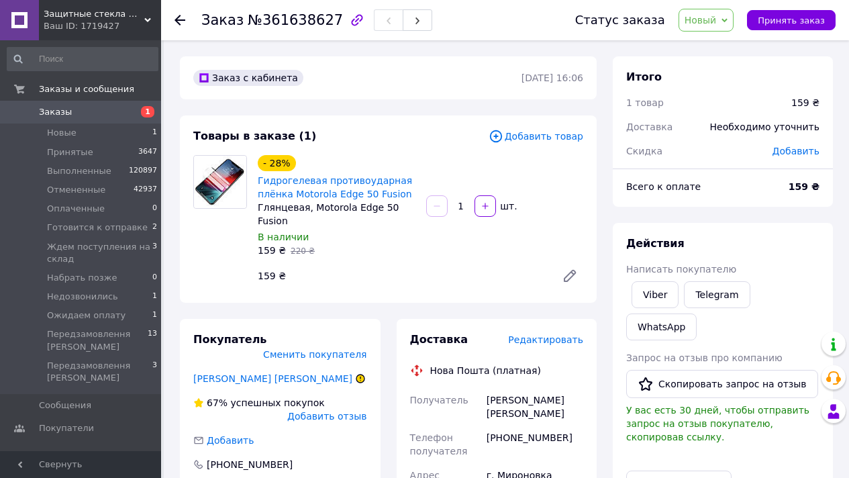
click at [728, 14] on span "Новый" at bounding box center [706, 20] width 56 height 23
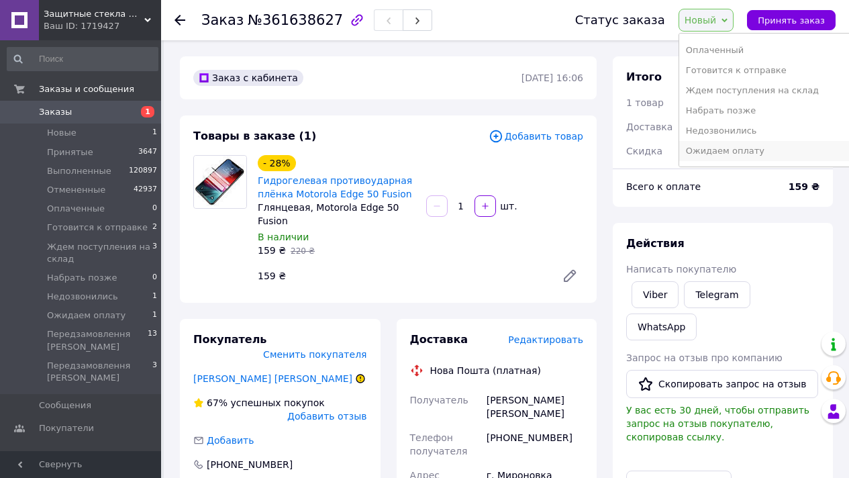
scroll to position [95, 0]
click at [779, 125] on li "Передзамовлення [PERSON_NAME]" at bounding box center [765, 133] width 172 height 20
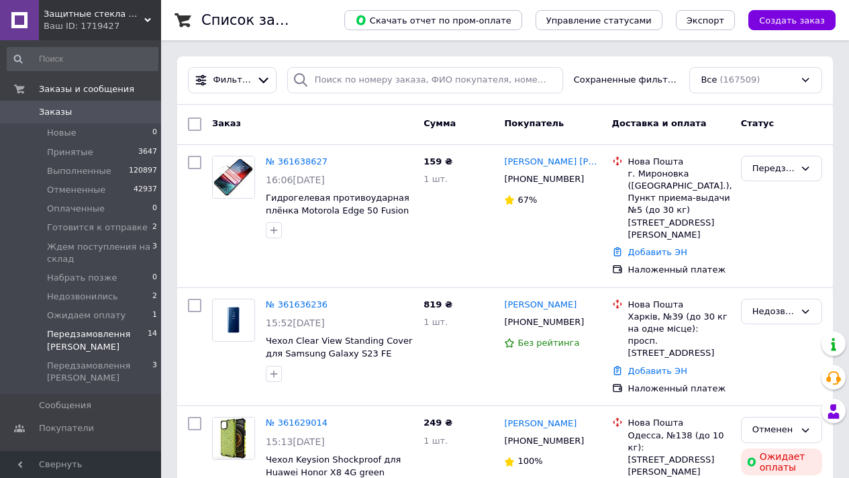
click at [134, 340] on span "Передзамовлення [PERSON_NAME]" at bounding box center [97, 340] width 101 height 24
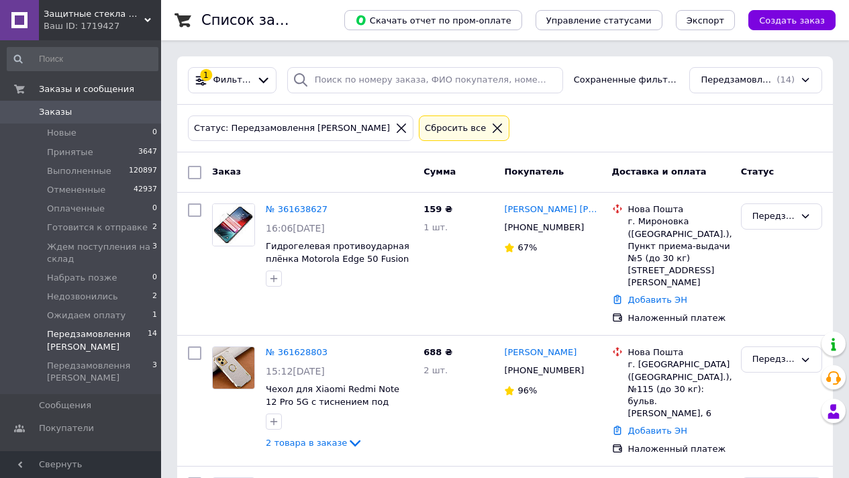
click at [491, 129] on icon at bounding box center [497, 128] width 12 height 12
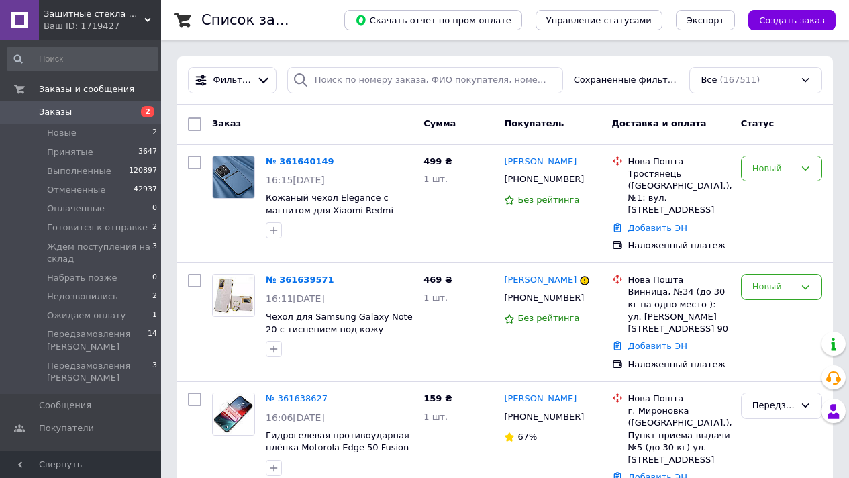
scroll to position [1942, 0]
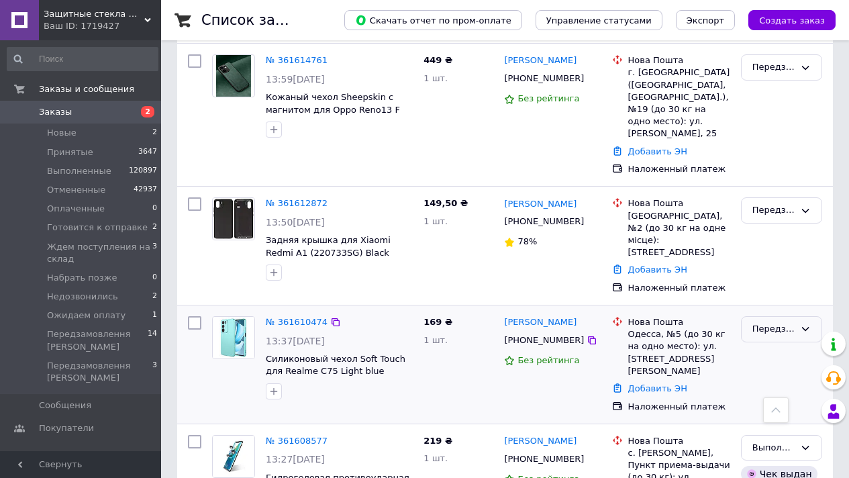
click at [768, 316] on div "Передзамовлення [PERSON_NAME]" at bounding box center [781, 329] width 81 height 26
click at [783, 394] on li "Отменен" at bounding box center [781, 406] width 80 height 25
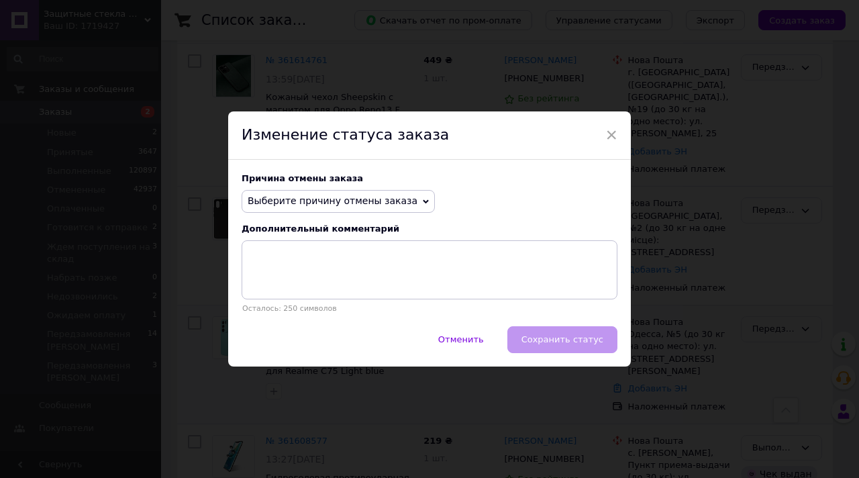
click at [325, 192] on span "Выберите причину отмены заказа" at bounding box center [337, 201] width 193 height 23
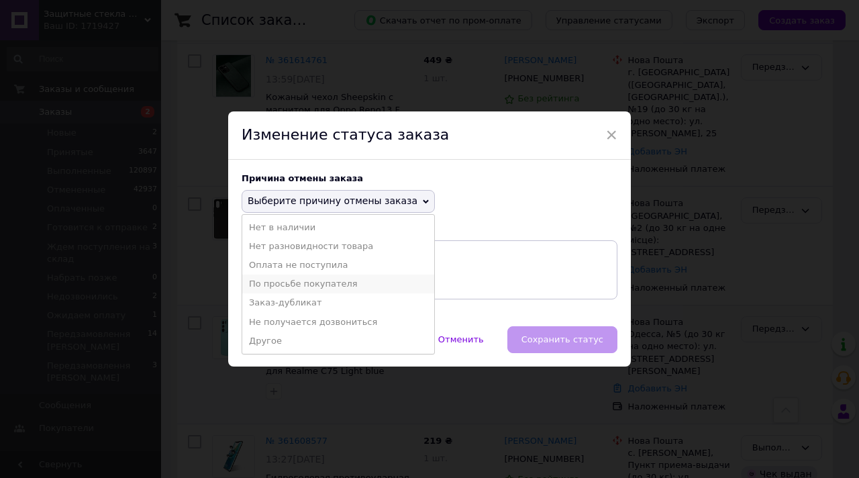
click at [314, 282] on li "По просьбе покупателя" at bounding box center [338, 283] width 192 height 19
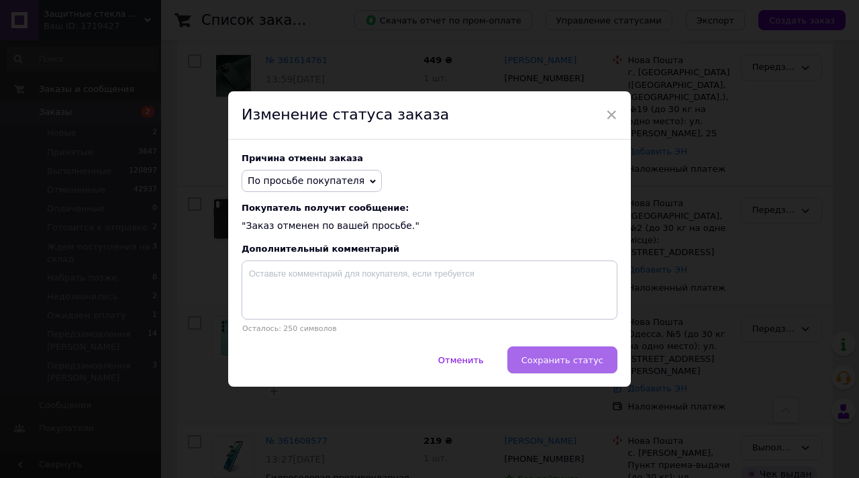
click at [579, 353] on button "Сохранить статус" at bounding box center [562, 359] width 110 height 27
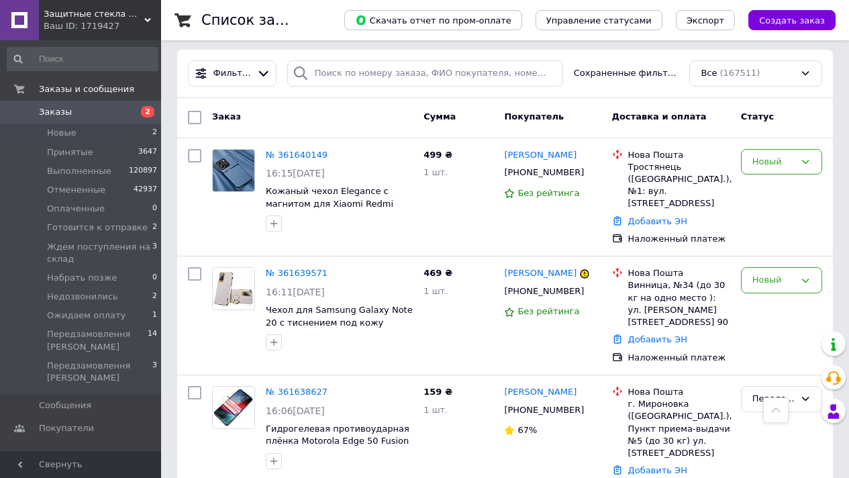
scroll to position [0, 0]
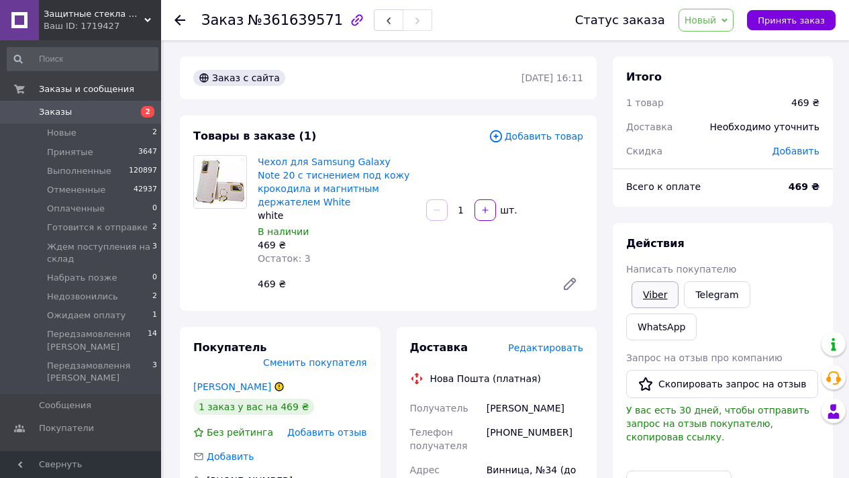
click at [667, 296] on link "Viber" at bounding box center [654, 294] width 47 height 27
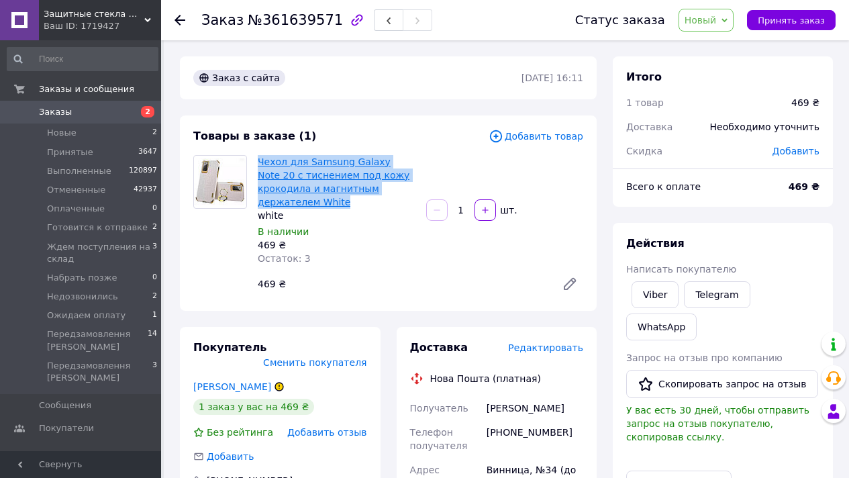
drag, startPoint x: 380, startPoint y: 184, endPoint x: 260, endPoint y: 158, distance: 122.7
click at [260, 158] on span "Чехол для Samsung Galaxy Note 20 с тиснением под кожу крокодила и магнитным дер…" at bounding box center [337, 182] width 158 height 54
click at [705, 23] on span "Новый" at bounding box center [700, 20] width 32 height 11
click at [657, 286] on link "Viber" at bounding box center [654, 294] width 47 height 27
click at [723, 27] on span "Новый" at bounding box center [706, 20] width 56 height 23
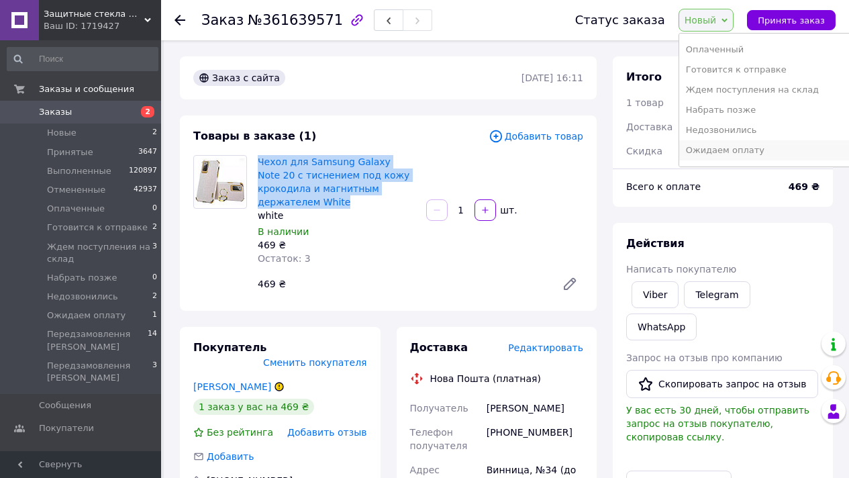
scroll to position [95, 0]
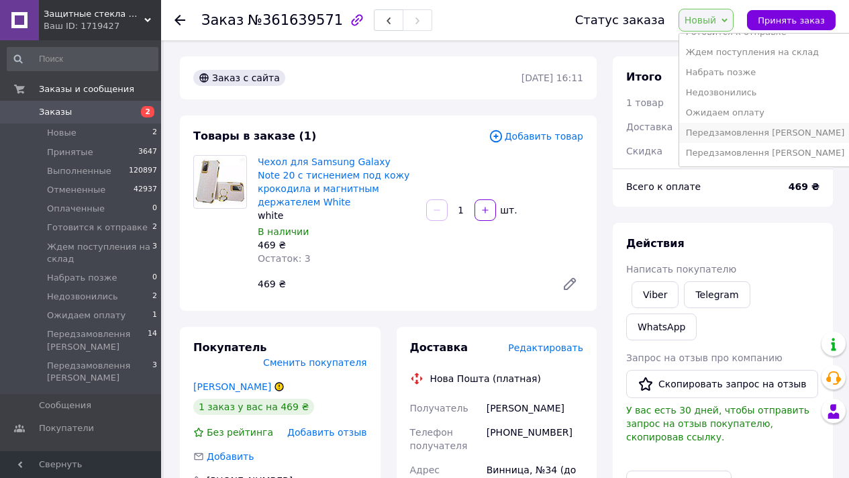
click at [787, 130] on li "Передзамовлення [PERSON_NAME]" at bounding box center [765, 133] width 172 height 20
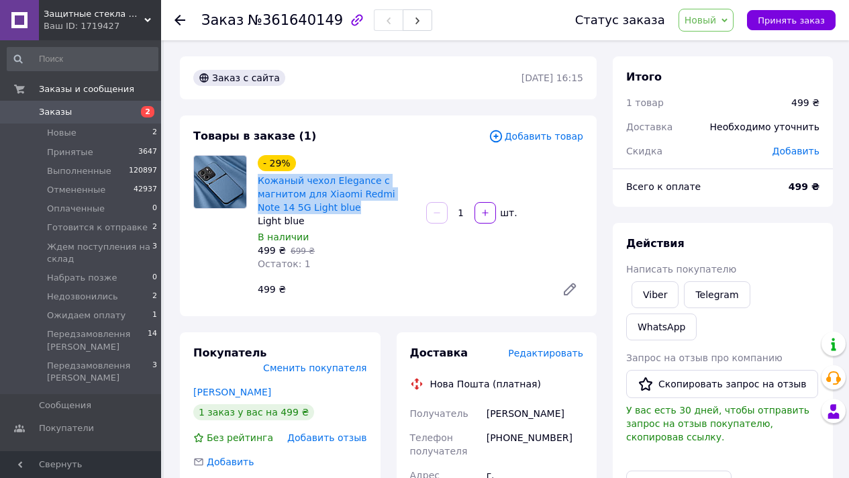
drag, startPoint x: 254, startPoint y: 177, endPoint x: 329, endPoint y: 201, distance: 78.9
click at [329, 201] on div "- 29% Кожаный чехол Elegance с магнитом для Xiaomi Redmi Note 14 5G Light blue …" at bounding box center [336, 212] width 168 height 121
copy link "Кожаный чехол Elegance с магнитом для Xiaomi Redmi Note 14 5G Light blue"
click at [649, 292] on link "Viber" at bounding box center [654, 294] width 47 height 27
copy link "Кожаный чехол Elegance с магнитом для Xiaomi Redmi Note 14 5G Light blue"
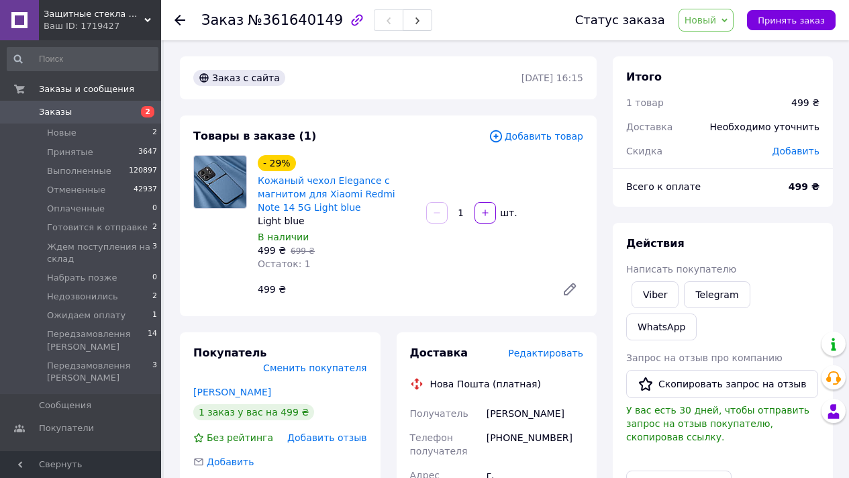
click at [699, 35] on div "Статус заказа Новый Принят Выполнен Отменен Оплаченный [PERSON_NAME] к отправке…" at bounding box center [691, 20] width 287 height 40
click at [706, 21] on span "Новый" at bounding box center [700, 20] width 32 height 11
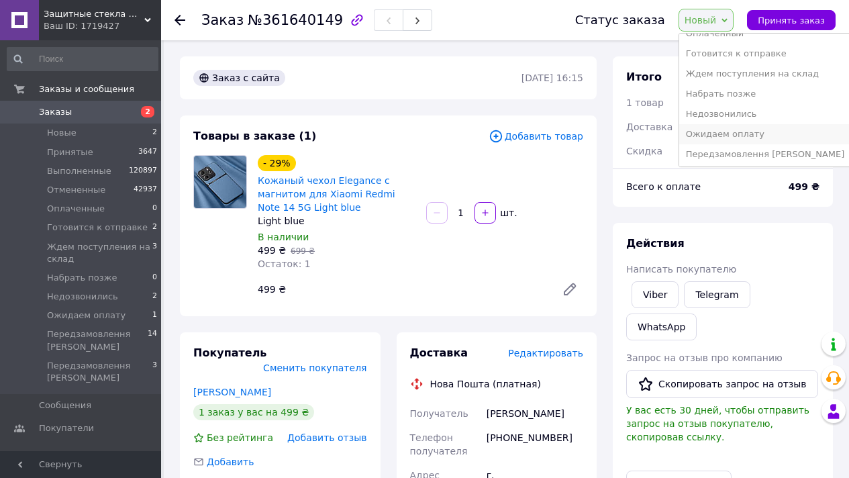
scroll to position [95, 0]
click at [753, 97] on li "Недозвонились" at bounding box center [765, 93] width 172 height 20
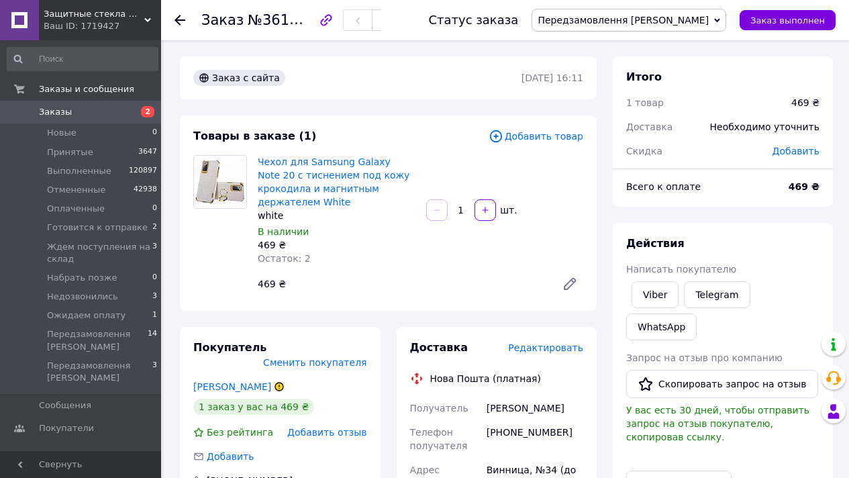
click at [359, 168] on span "Чехол для Samsung Galaxy Note 20 с тиснением под кожу крокодила и магнитным дер…" at bounding box center [337, 182] width 158 height 54
click at [360, 166] on link "Чехол для Samsung Galaxy Note 20 с тиснением под кожу крокодила и магнитным дер…" at bounding box center [334, 181] width 152 height 51
click at [644, 23] on span "Передзамовлення [PERSON_NAME]" at bounding box center [622, 20] width 171 height 11
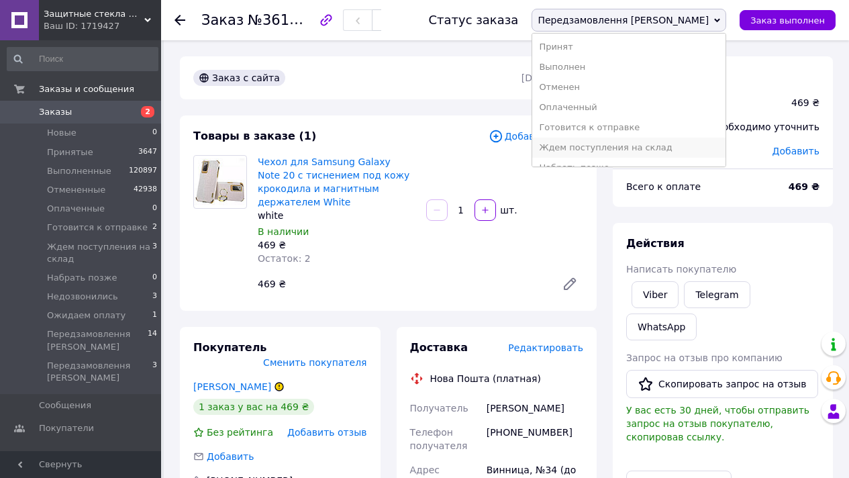
scroll to position [75, 0]
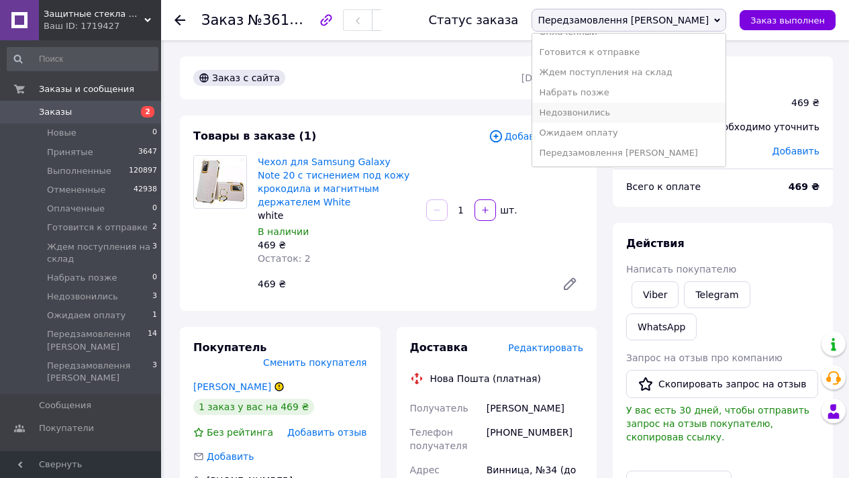
click at [663, 109] on li "Недозвонились" at bounding box center [628, 113] width 193 height 20
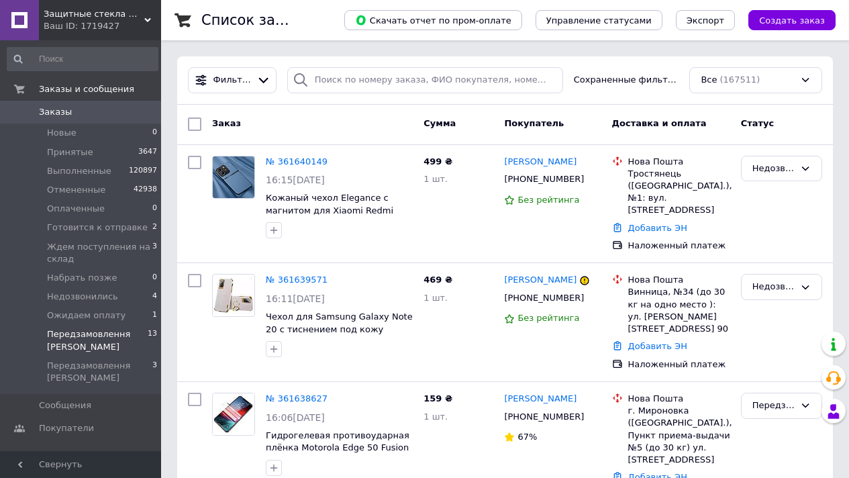
click at [109, 345] on span "Передзамовлення [PERSON_NAME]" at bounding box center [97, 340] width 101 height 24
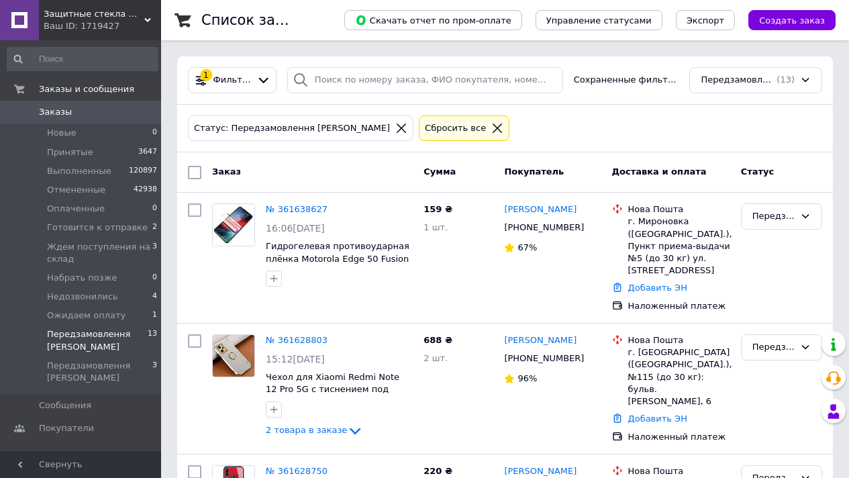
click at [429, 123] on div "Сбросить все" at bounding box center [455, 128] width 66 height 14
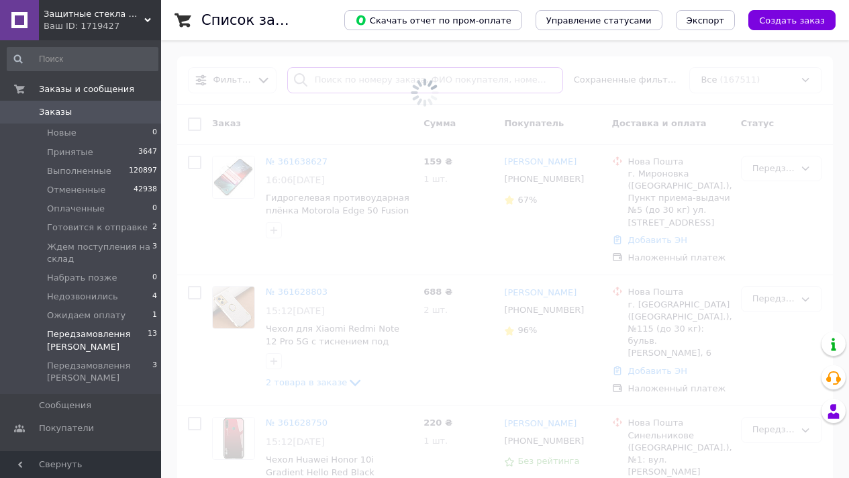
click at [373, 80] on input "search" at bounding box center [425, 80] width 276 height 26
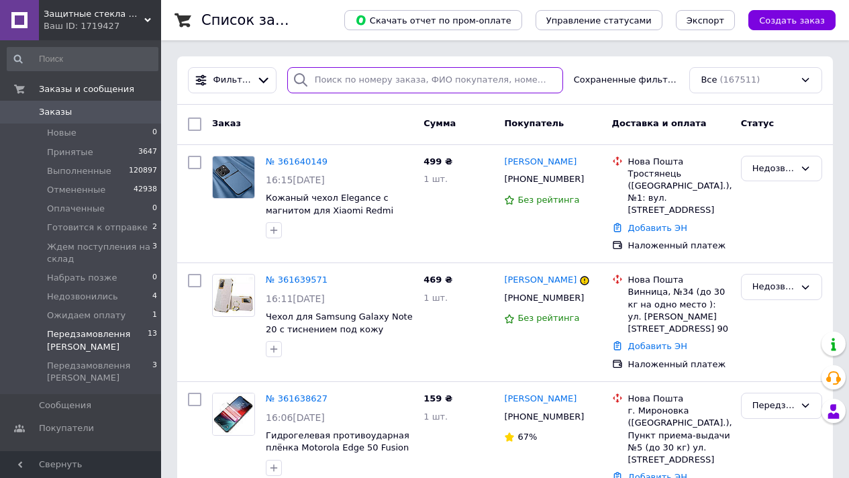
paste input "0503426745"
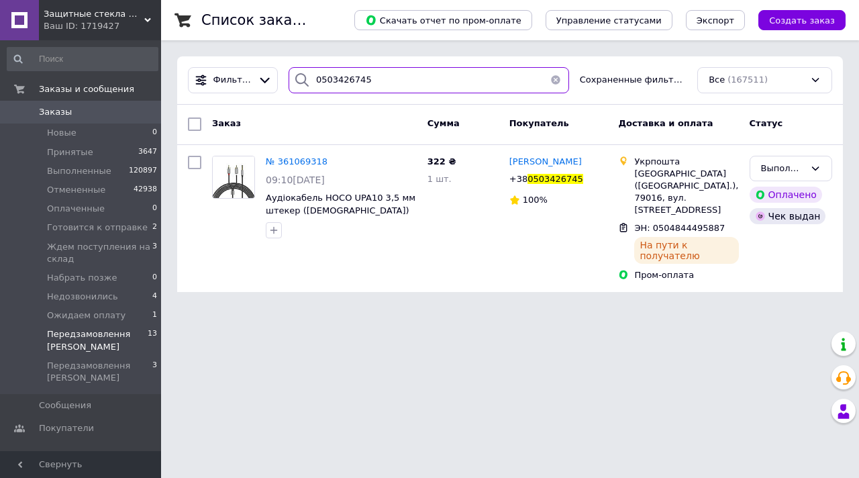
type input "0503426745"
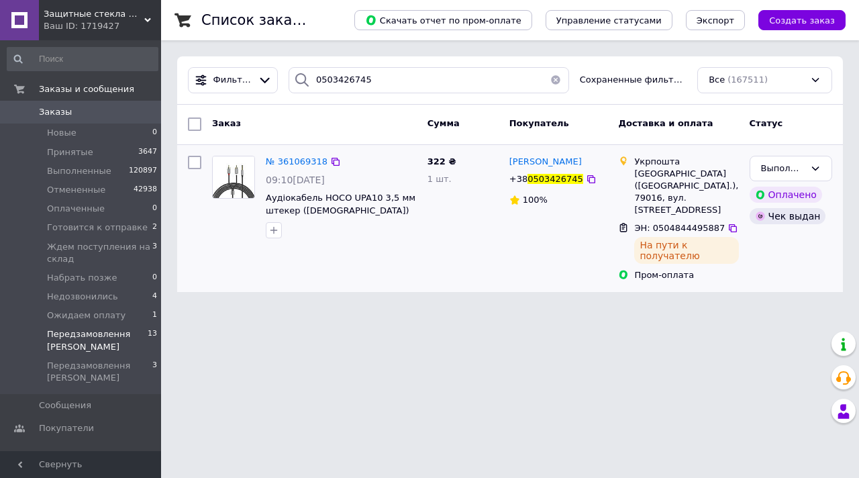
click at [680, 223] on span "ЭН: 0504844495887" at bounding box center [679, 228] width 91 height 10
copy span "0504844495887"
click at [556, 78] on button "button" at bounding box center [555, 80] width 27 height 26
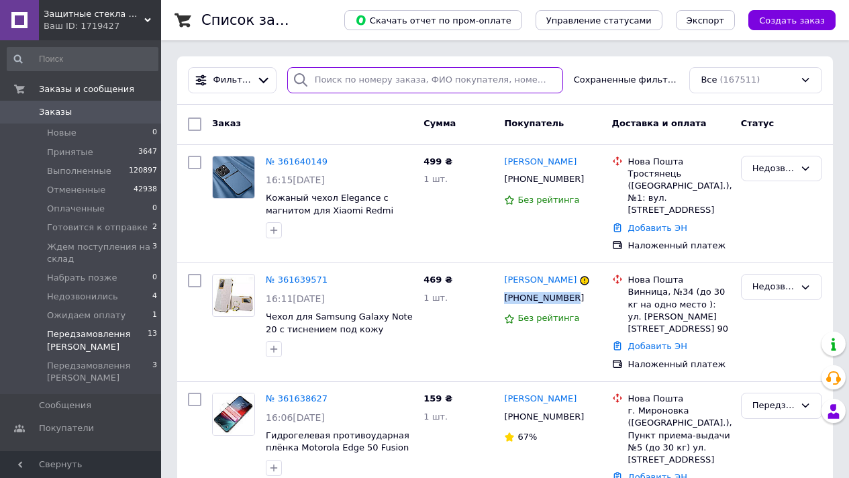
click at [358, 81] on input "search" at bounding box center [425, 80] width 276 height 26
paste input "0995126537"
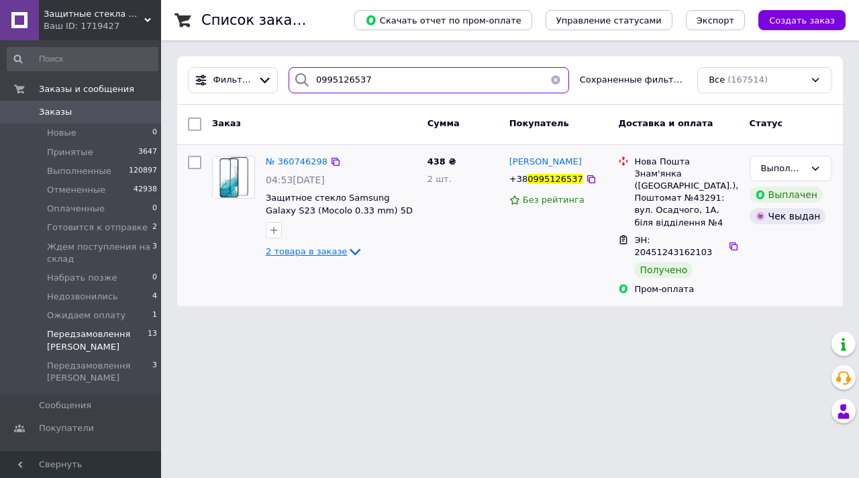
type input "0995126537"
click at [347, 256] on icon at bounding box center [355, 251] width 16 height 16
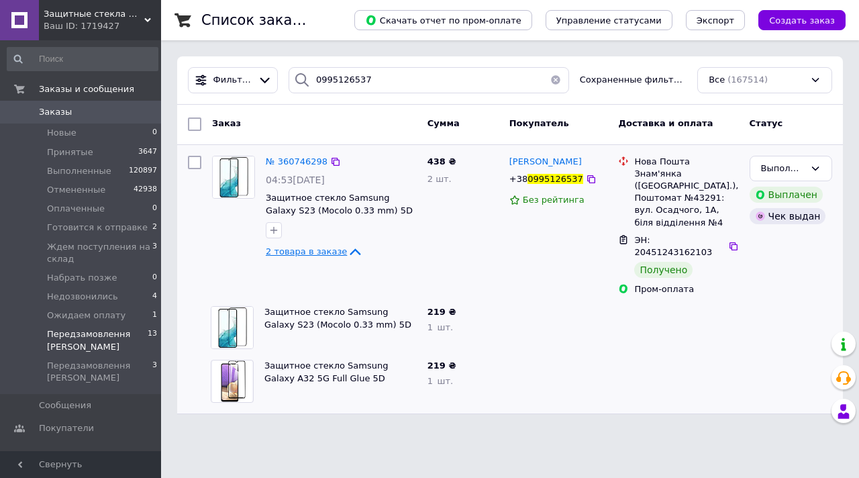
click at [655, 262] on div "Получено" at bounding box center [663, 270] width 58 height 16
copy div "Получено"
click at [555, 81] on button "button" at bounding box center [555, 80] width 27 height 26
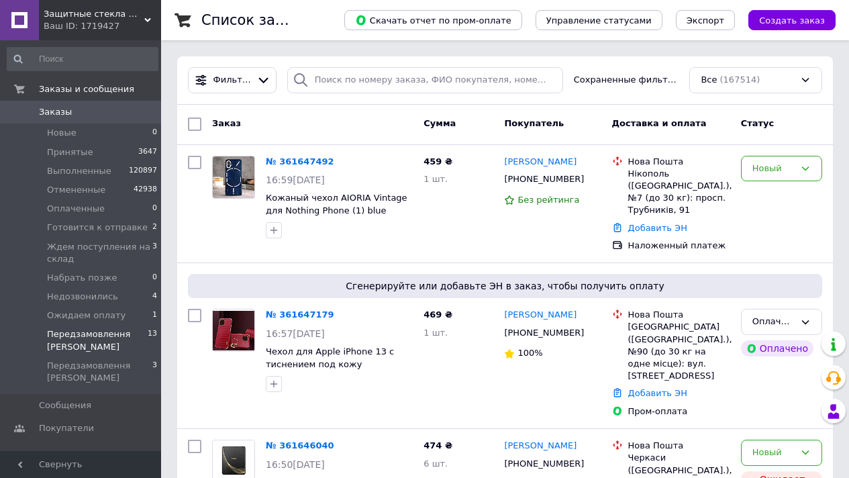
click at [110, 34] on div "Защитные стекла Moколо Ваш ID: 1719427" at bounding box center [100, 20] width 122 height 40
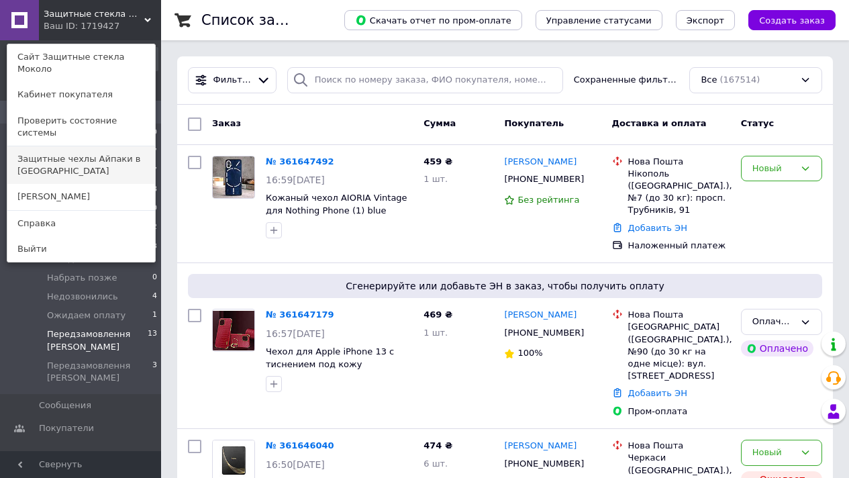
click at [133, 146] on link "Защитные чехлы Айпаки в [GEOGRAPHIC_DATA]" at bounding box center [81, 165] width 148 height 38
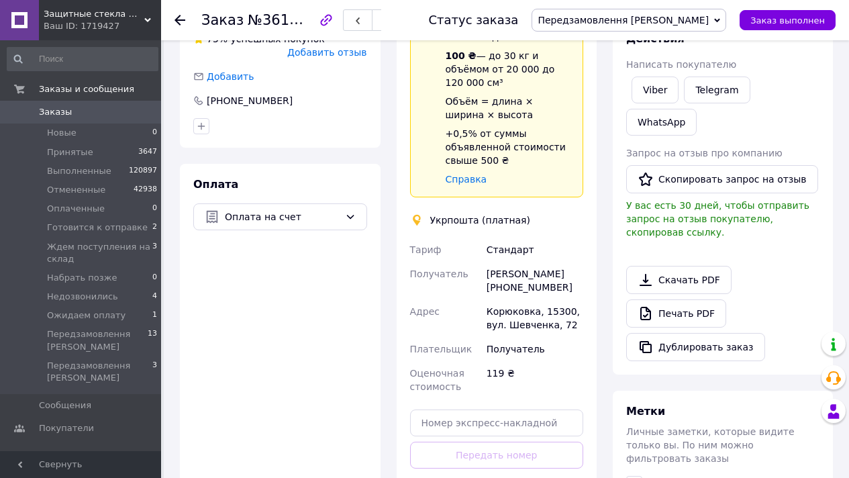
scroll to position [632, 0]
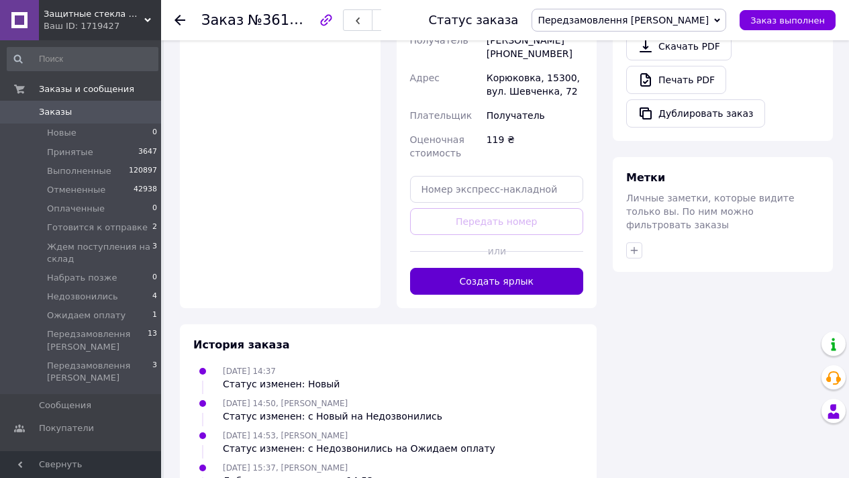
click at [481, 276] on button "Создать ярлык" at bounding box center [497, 281] width 174 height 27
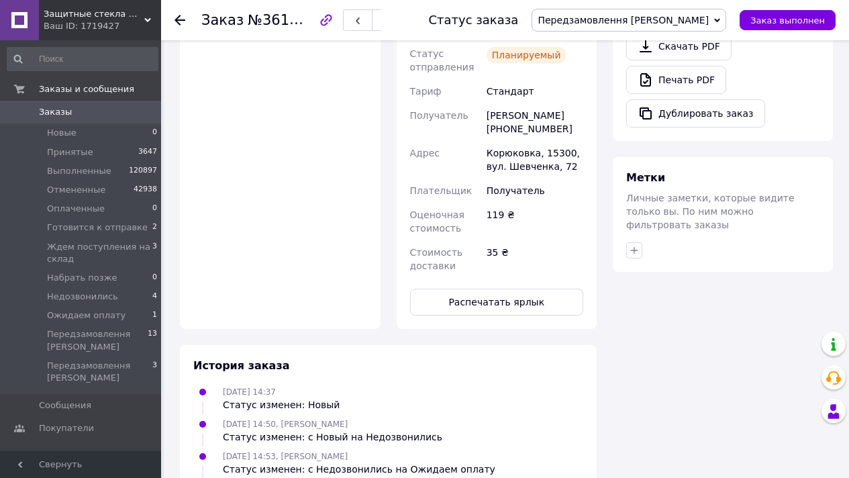
scroll to position [657, 0]
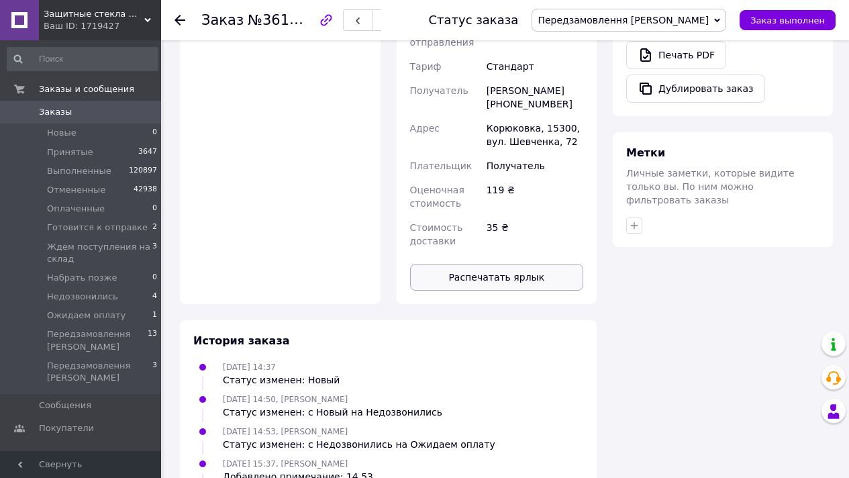
click at [490, 271] on button "Распечатать ярлык" at bounding box center [497, 277] width 174 height 27
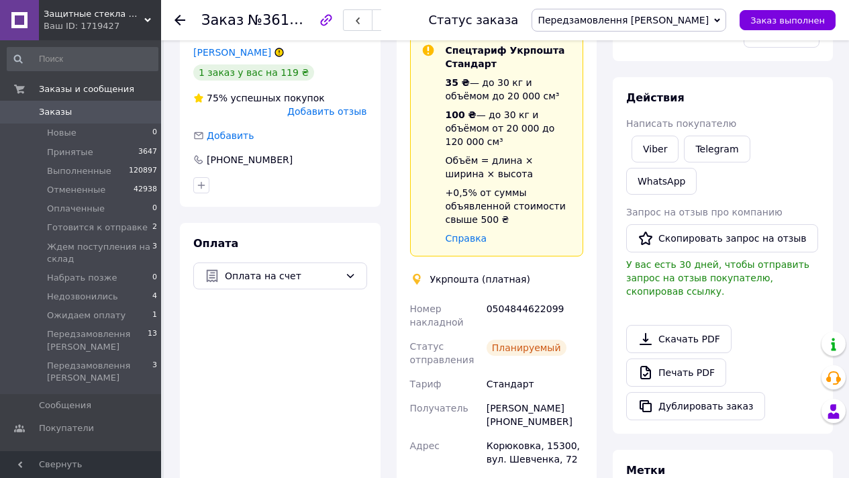
scroll to position [38, 0]
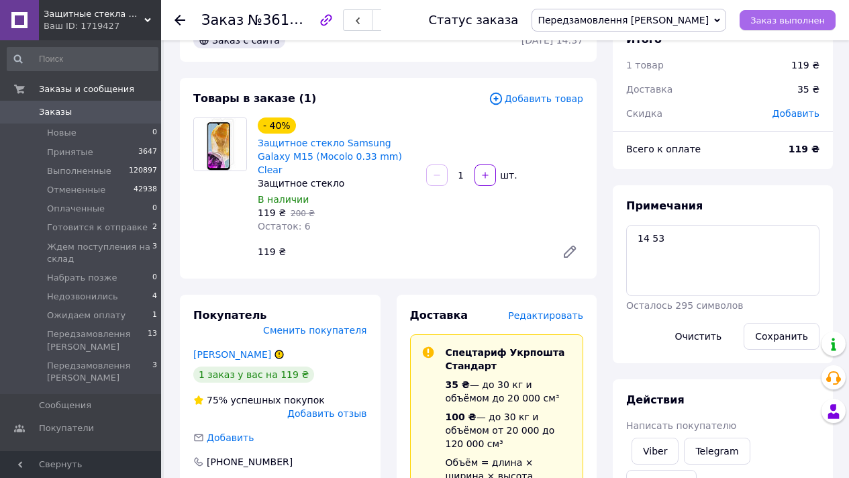
click at [767, 19] on span "Заказ выполнен" at bounding box center [787, 20] width 74 height 10
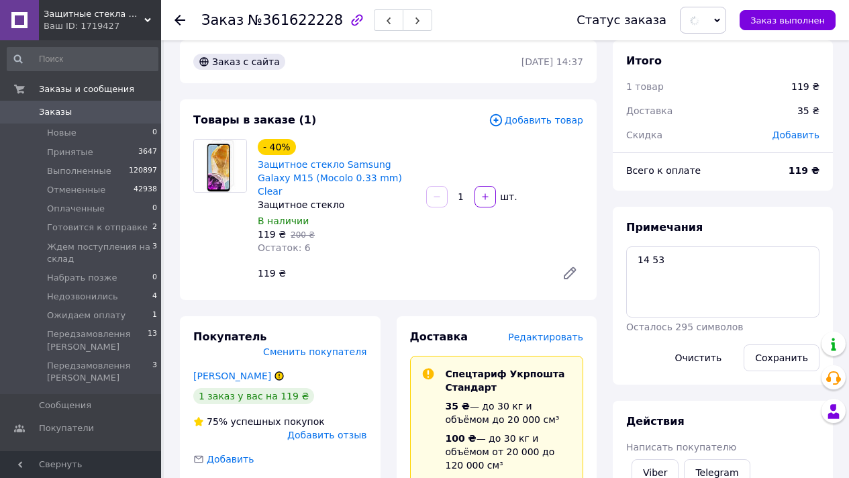
scroll to position [0, 0]
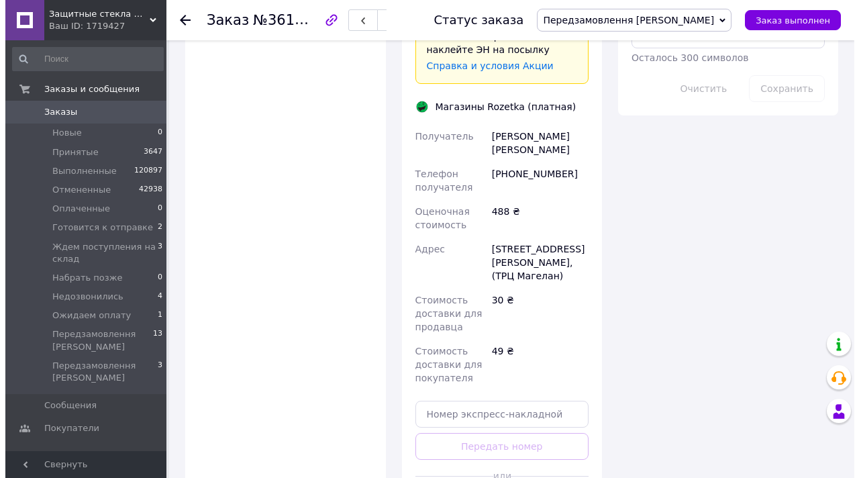
scroll to position [860, 0]
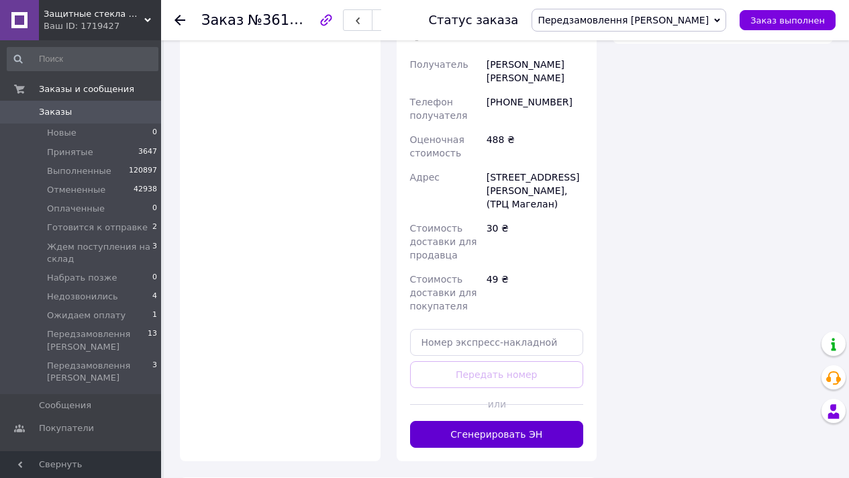
click at [533, 421] on button "Сгенерировать ЭН" at bounding box center [497, 434] width 174 height 27
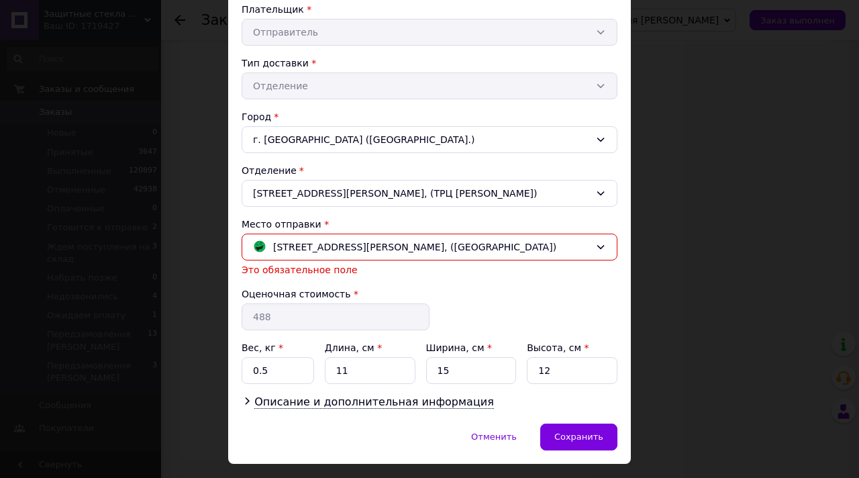
scroll to position [292, 0]
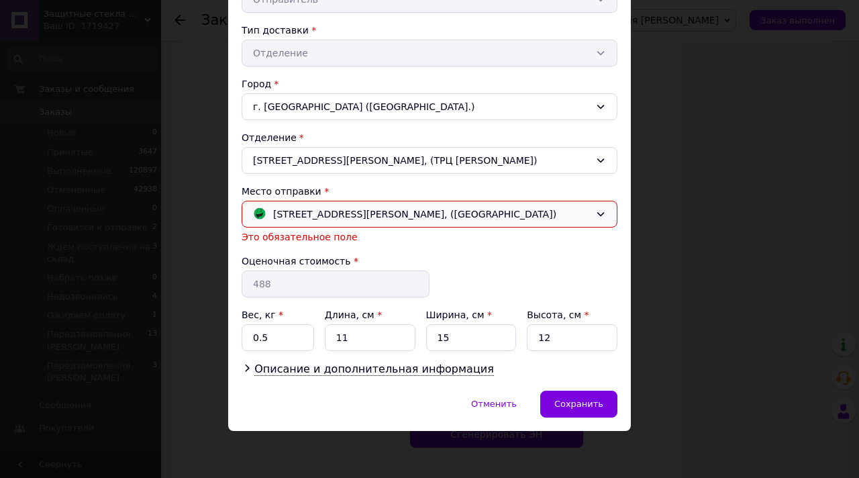
click at [457, 215] on span "г. Киев (Киевская обл.); Михайла Максимовича ул., 28 Б, (ЖК Новая Англия)" at bounding box center [414, 214] width 283 height 15
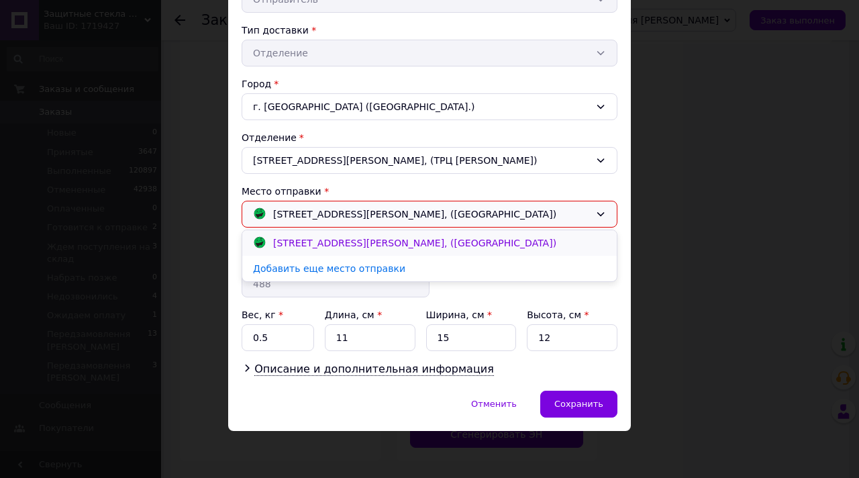
click at [447, 239] on span "г. Киев (Киевская обл.); Михайла Максимовича ул., 28 Б, (ЖК Новая Англия)" at bounding box center [414, 242] width 283 height 11
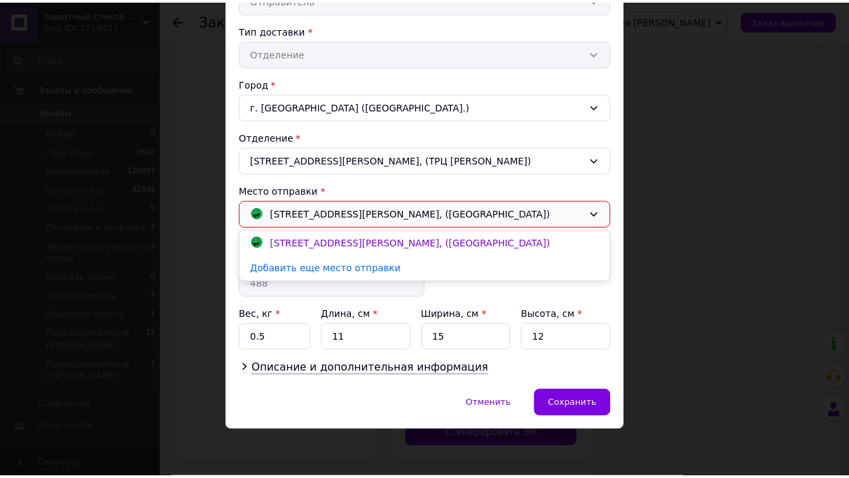
scroll to position [276, 0]
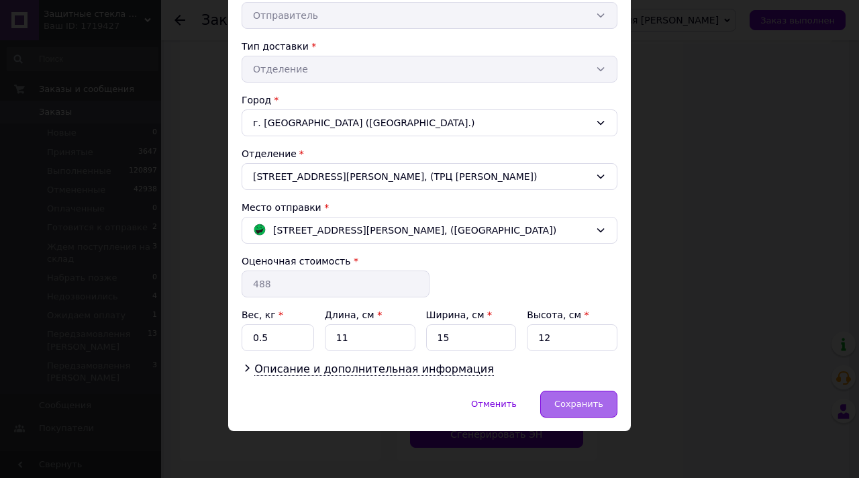
click at [582, 404] on span "Сохранить" at bounding box center [578, 403] width 49 height 10
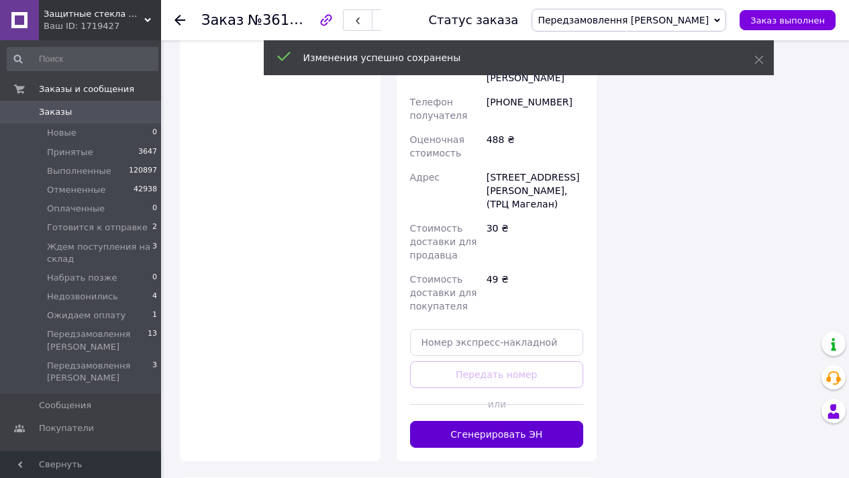
click at [530, 421] on button "Сгенерировать ЭН" at bounding box center [497, 434] width 174 height 27
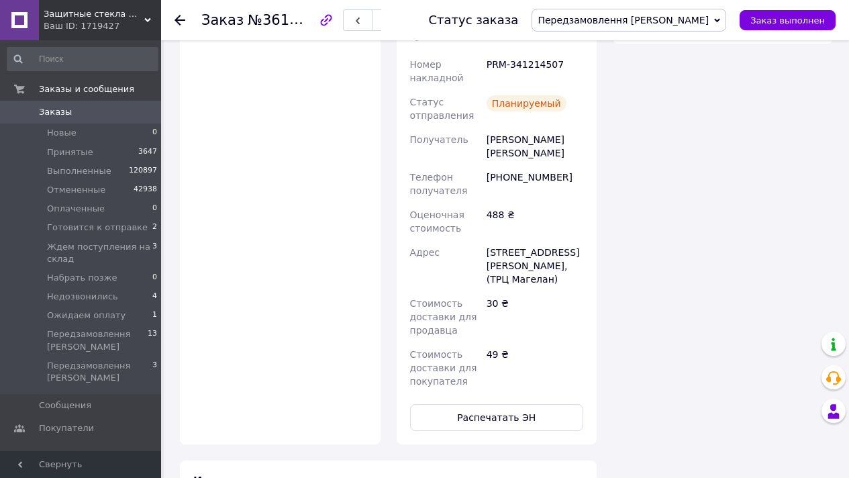
click at [540, 404] on button "Распечатать ЭН" at bounding box center [497, 417] width 174 height 27
click at [814, 17] on span "Заказ выполнен" at bounding box center [787, 20] width 74 height 10
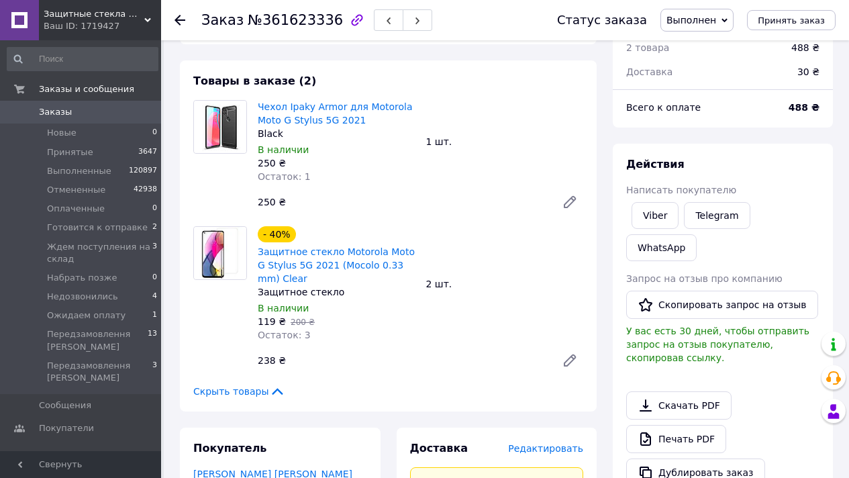
scroll to position [0, 0]
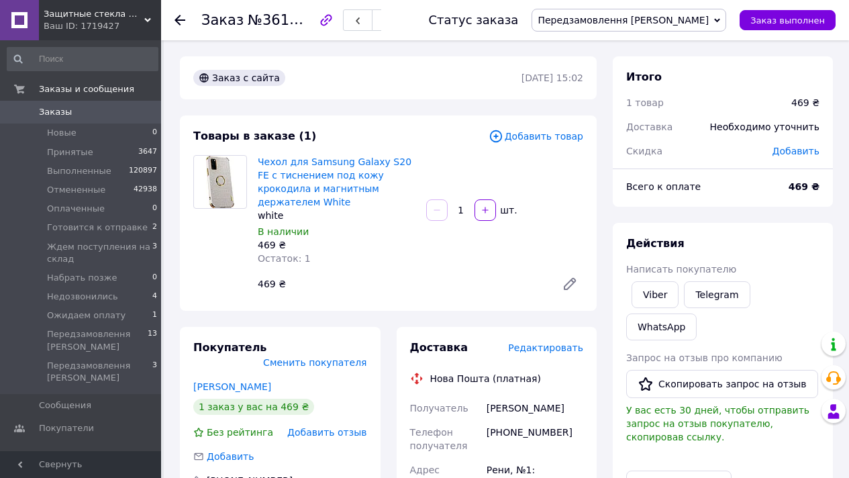
scroll to position [13, 0]
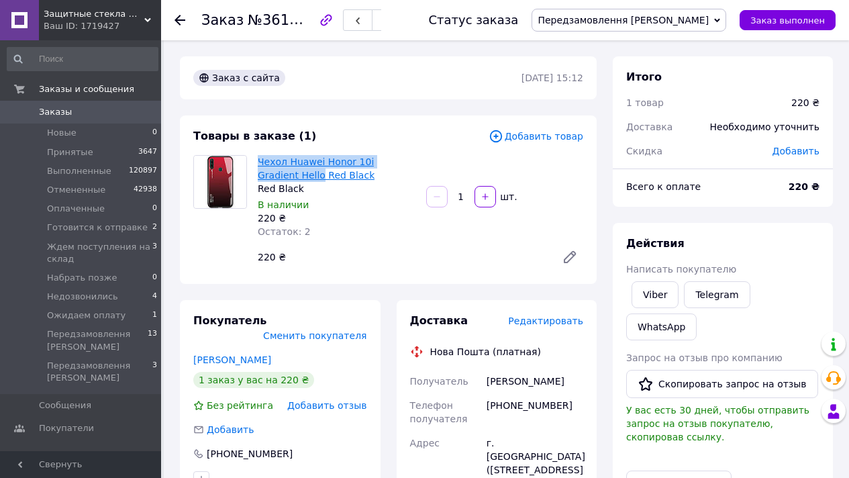
drag, startPoint x: 254, startPoint y: 158, endPoint x: 278, endPoint y: 174, distance: 28.7
click at [278, 174] on div "Чехол Huawei Honor 10i Gradient Hello Red Black Red Black В наличии 220 ₴ Остат…" at bounding box center [336, 196] width 168 height 89
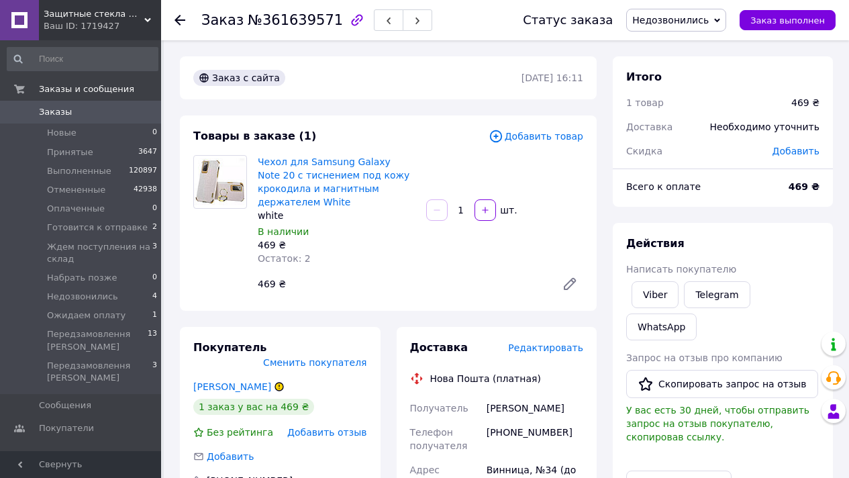
click at [724, 27] on span "Недозвонились" at bounding box center [676, 20] width 100 height 23
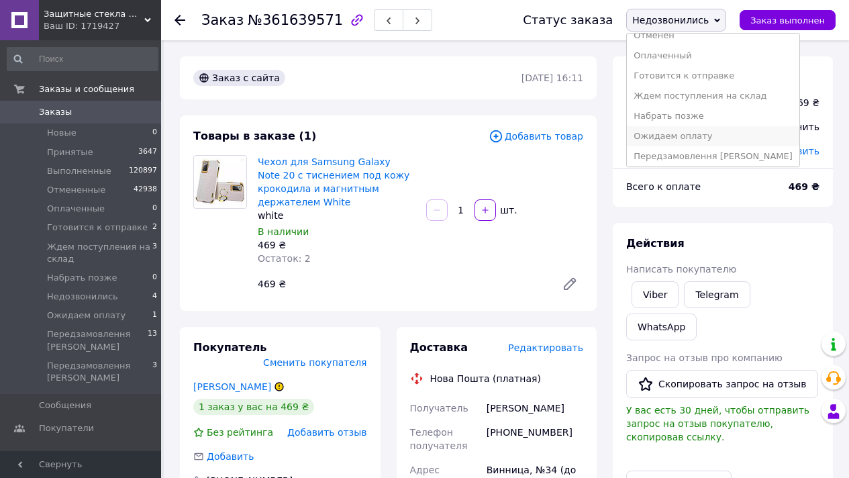
scroll to position [75, 0]
click at [735, 133] on li "Передзамовлення [PERSON_NAME]" at bounding box center [712, 133] width 172 height 20
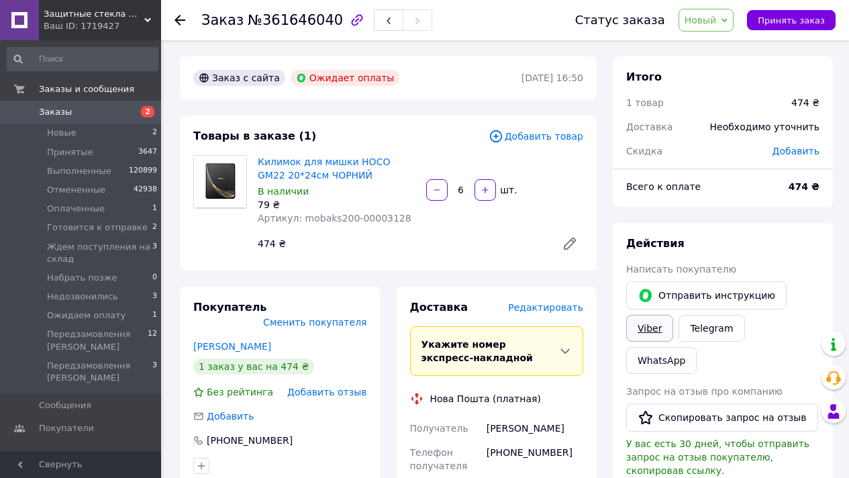
click at [655, 333] on link "Viber" at bounding box center [649, 328] width 47 height 27
drag, startPoint x: 315, startPoint y: 174, endPoint x: 255, endPoint y: 166, distance: 61.0
click at [255, 166] on div "Килимок для мишки HOCO GM22 20*24см ЧОРНИЙ В наличии 79 ₴ Артикул: mobaks200-00…" at bounding box center [336, 189] width 168 height 75
copy link "Килимок для мишки HOCO GM22 20*24см ЧОРНИЙ"
click at [722, 16] on span "Новый" at bounding box center [706, 20] width 56 height 23
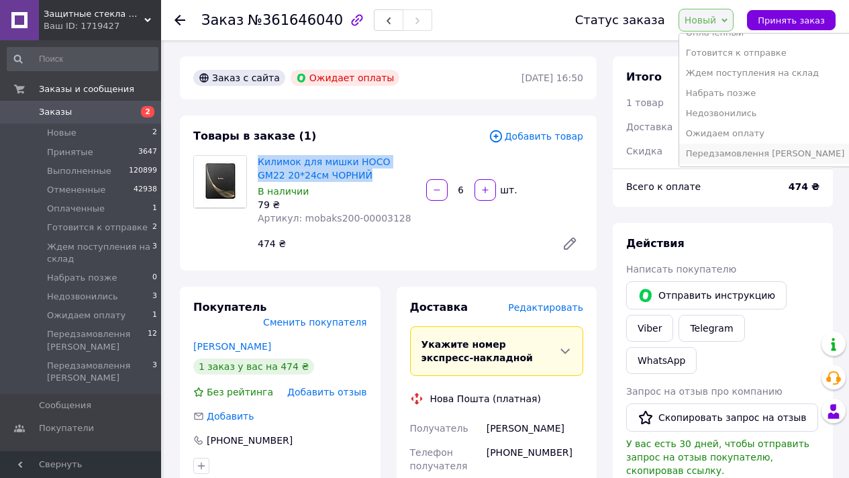
scroll to position [95, 0]
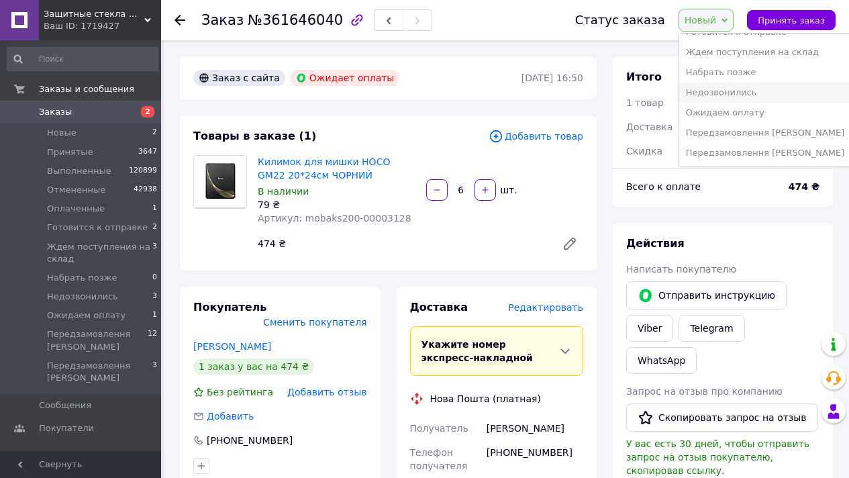
click at [741, 95] on li "Недозвонились" at bounding box center [765, 93] width 172 height 20
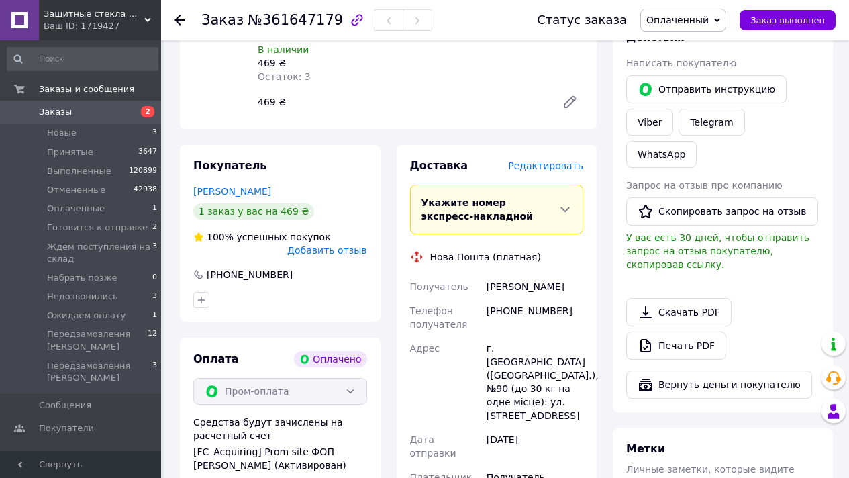
scroll to position [48, 0]
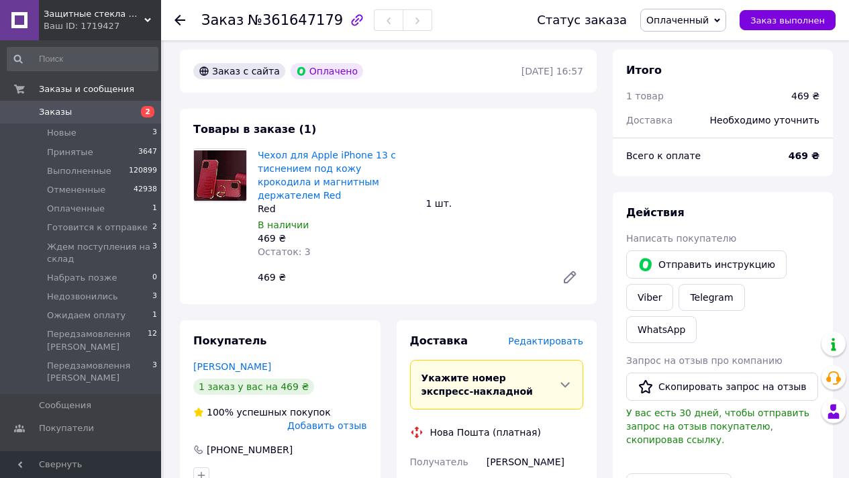
click at [678, 25] on span "Оплаченный" at bounding box center [683, 20] width 86 height 23
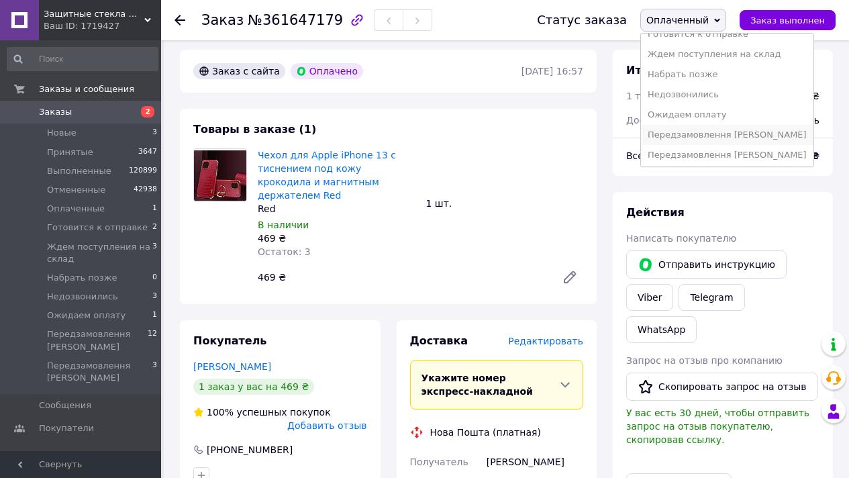
scroll to position [75, 0]
click at [747, 129] on li "Передзамовлення [PERSON_NAME]" at bounding box center [727, 133] width 172 height 20
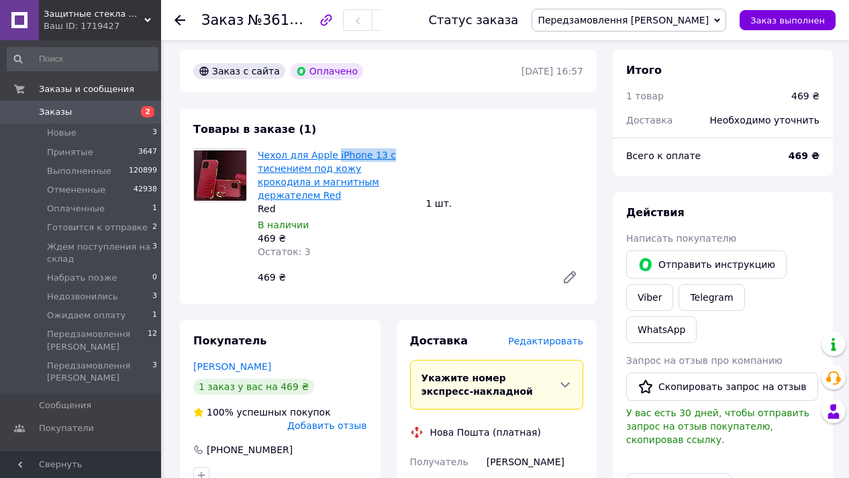
drag, startPoint x: 387, startPoint y: 158, endPoint x: 333, endPoint y: 154, distance: 53.8
click at [333, 154] on span "Чехол для Apple iPhone 13 с тиснением под кожу крокодила и магнитным держателем…" at bounding box center [337, 175] width 158 height 54
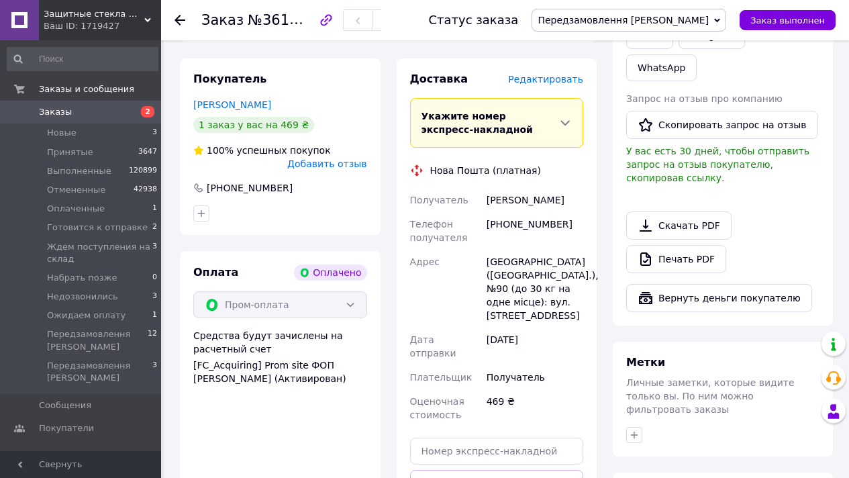
scroll to position [492, 0]
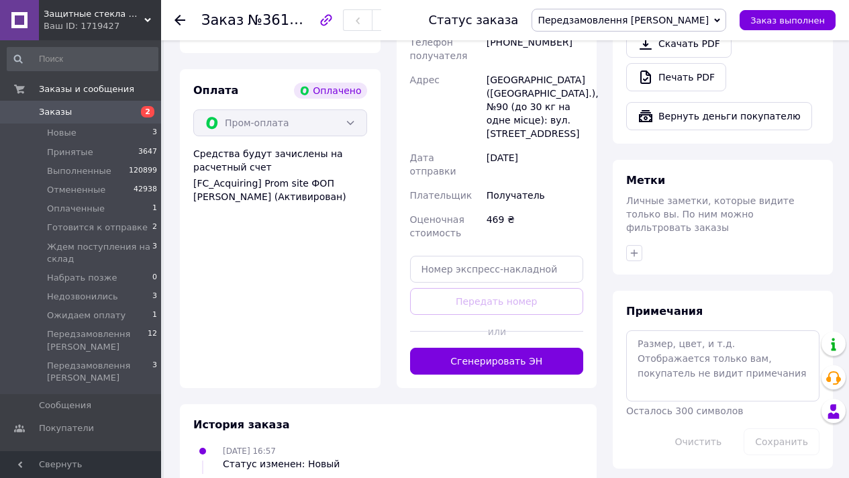
click at [538, 315] on div at bounding box center [544, 331] width 78 height 33
click at [540, 347] on button "Сгенерировать ЭН" at bounding box center [497, 360] width 174 height 27
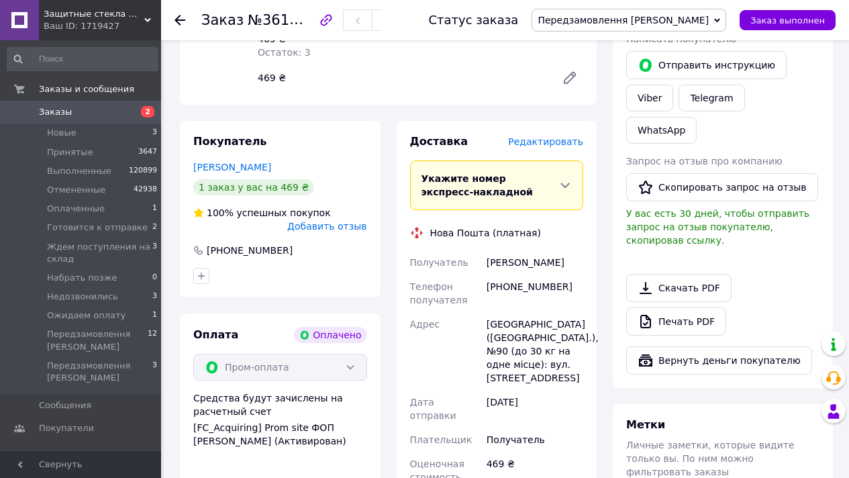
scroll to position [52, 0]
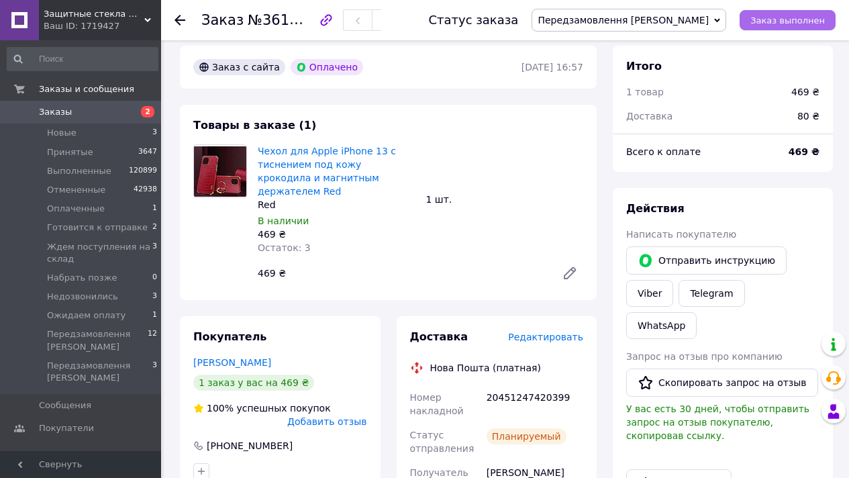
drag, startPoint x: 785, startPoint y: 30, endPoint x: 747, endPoint y: 26, distance: 37.7
click at [785, 29] on button "Заказ выполнен" at bounding box center [787, 20] width 96 height 20
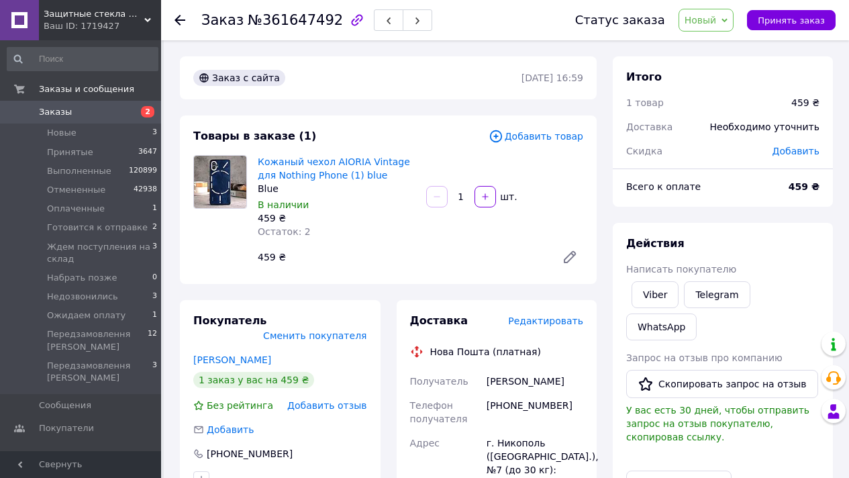
click at [699, 16] on span "Новый" at bounding box center [700, 20] width 32 height 11
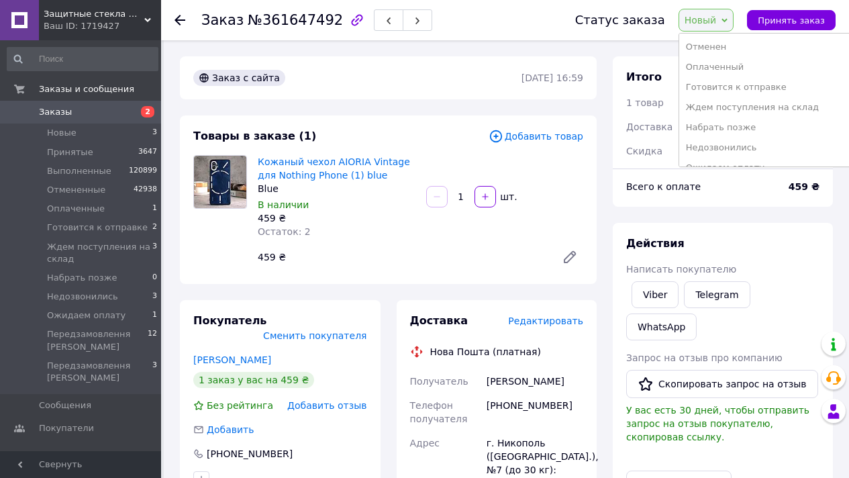
scroll to position [95, 0]
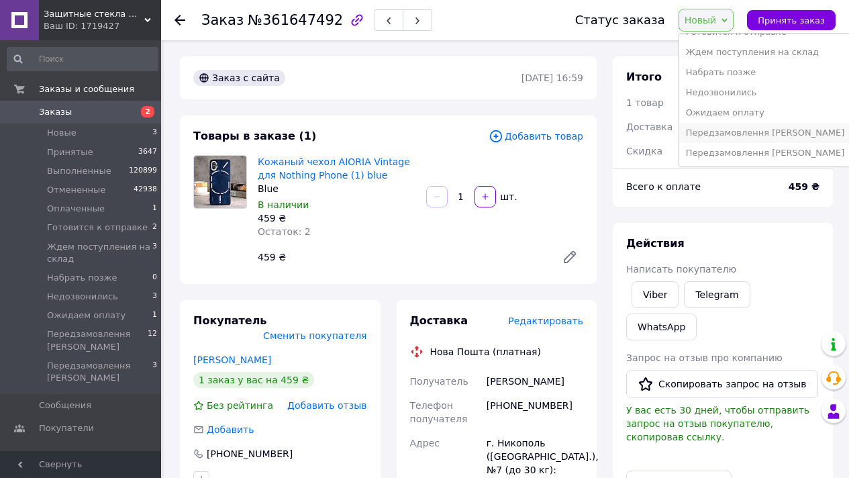
click at [740, 128] on li "Передзамовлення [PERSON_NAME]" at bounding box center [765, 133] width 172 height 20
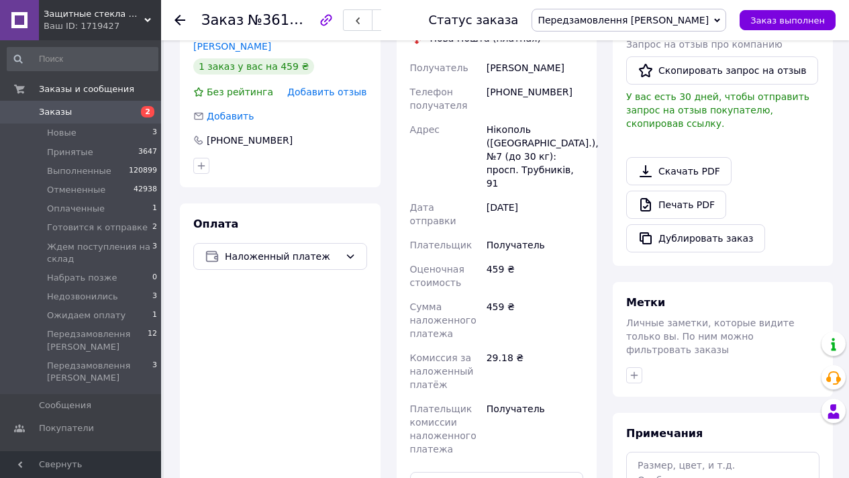
scroll to position [441, 0]
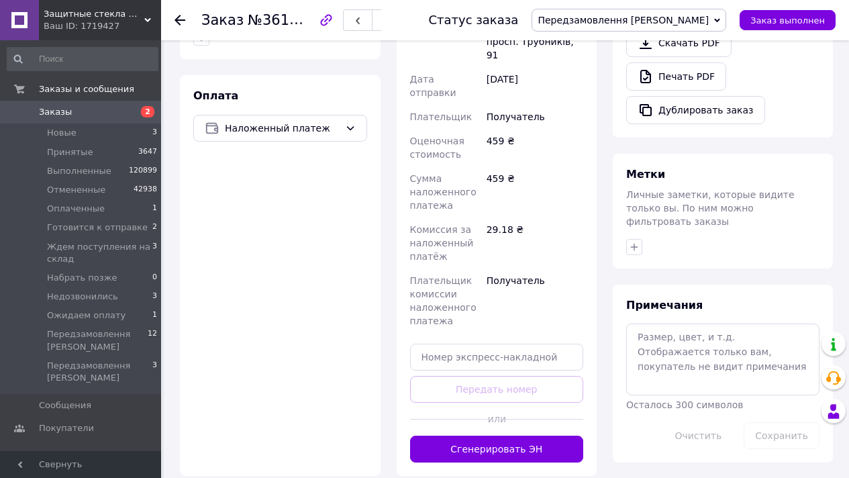
click at [525, 437] on div "Доставка Редактировать Нова Пошта (платная) Получатель [PERSON_NAME] Телефон по…" at bounding box center [496, 166] width 201 height 617
click at [523, 435] on button "Сгенерировать ЭН" at bounding box center [497, 448] width 174 height 27
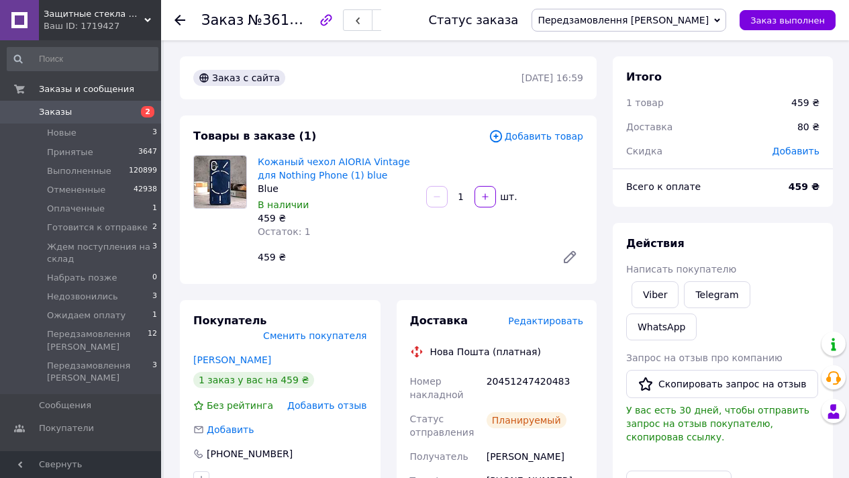
click at [804, 30] on div "Статус заказа Передзамовлення [PERSON_NAME] Принят Выполнен Отменен Оплаченный …" at bounding box center [625, 20] width 421 height 23
drag, startPoint x: 793, startPoint y: 21, endPoint x: 661, endPoint y: 4, distance: 132.6
click at [791, 21] on span "Заказ выполнен" at bounding box center [787, 20] width 74 height 10
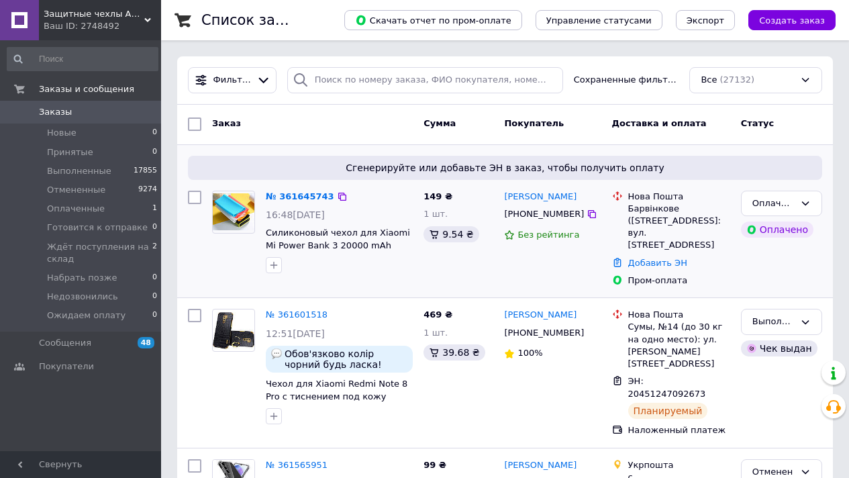
scroll to position [1968, 0]
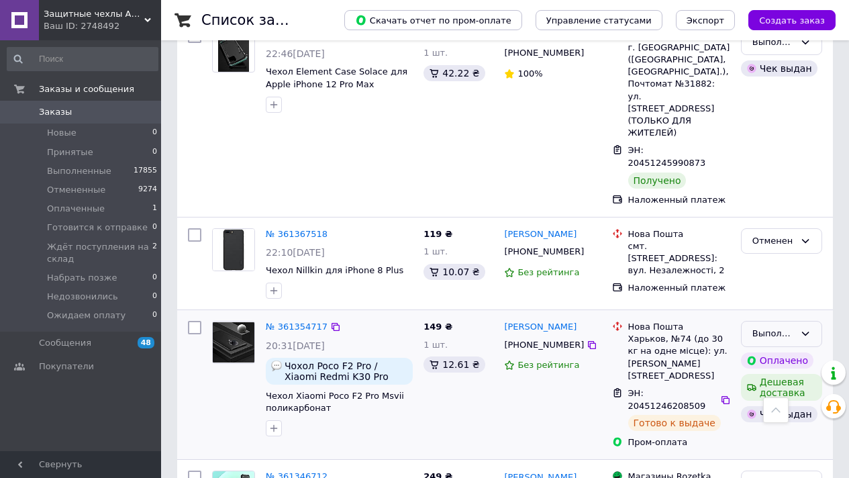
click at [769, 327] on div "Выполнен" at bounding box center [773, 334] width 42 height 14
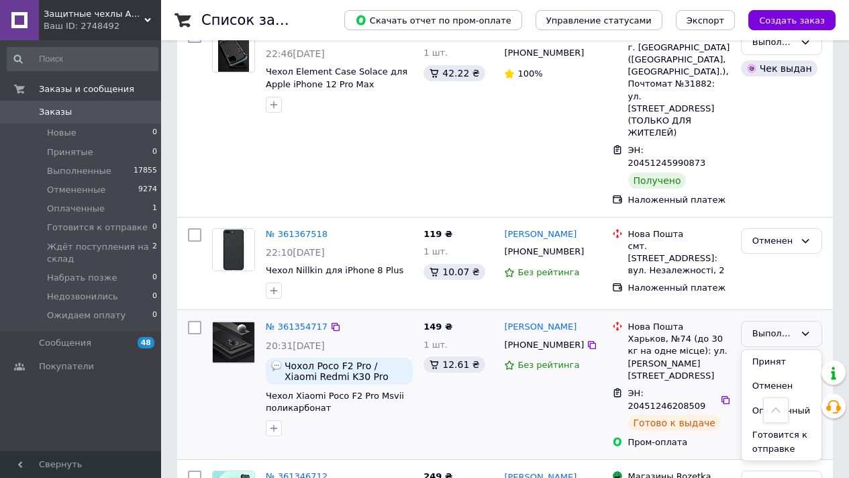
click at [783, 374] on li "Отменен" at bounding box center [781, 386] width 80 height 25
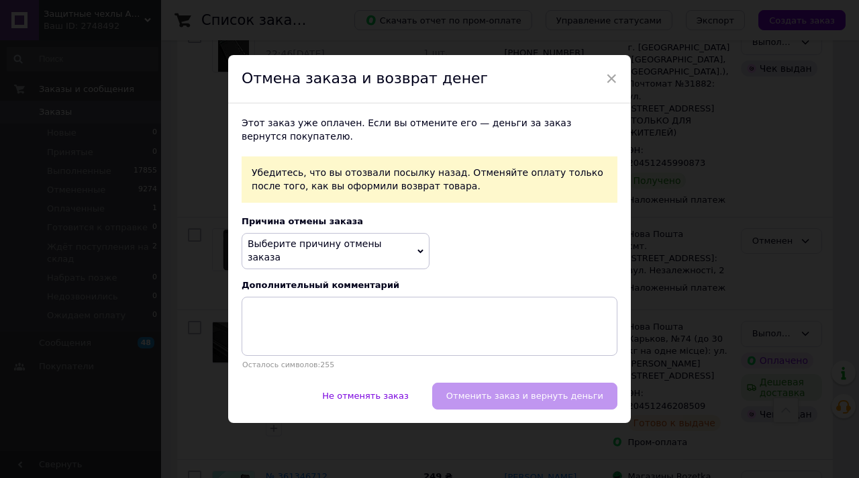
click at [382, 246] on span "Выберите причину отмены заказа" at bounding box center [315, 250] width 134 height 24
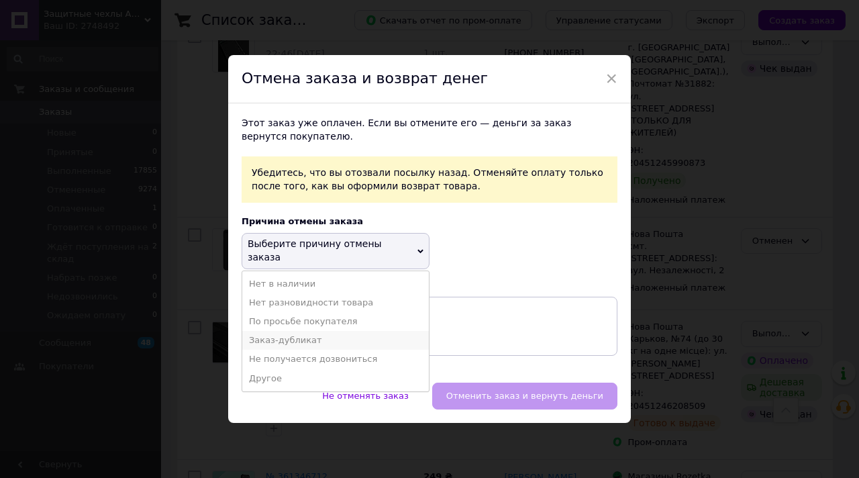
click at [306, 331] on li "Заказ-дубликат" at bounding box center [335, 340] width 186 height 19
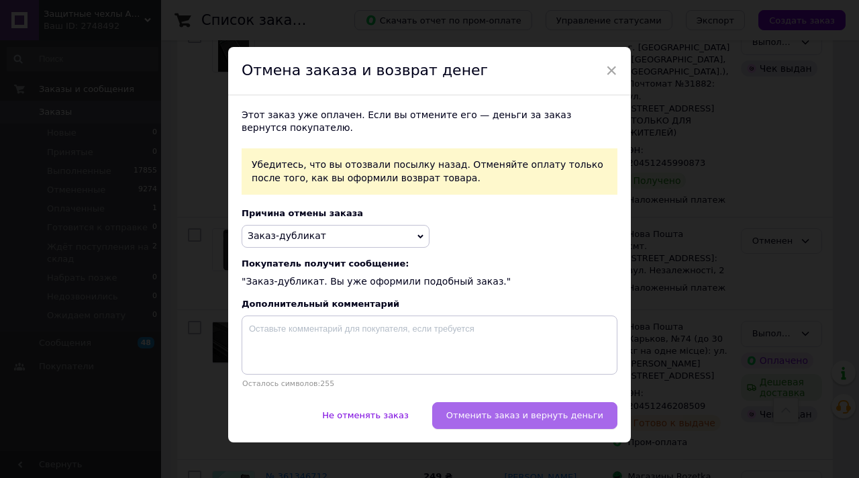
click at [532, 413] on span "Отменить заказ и вернуть деньги" at bounding box center [524, 415] width 157 height 10
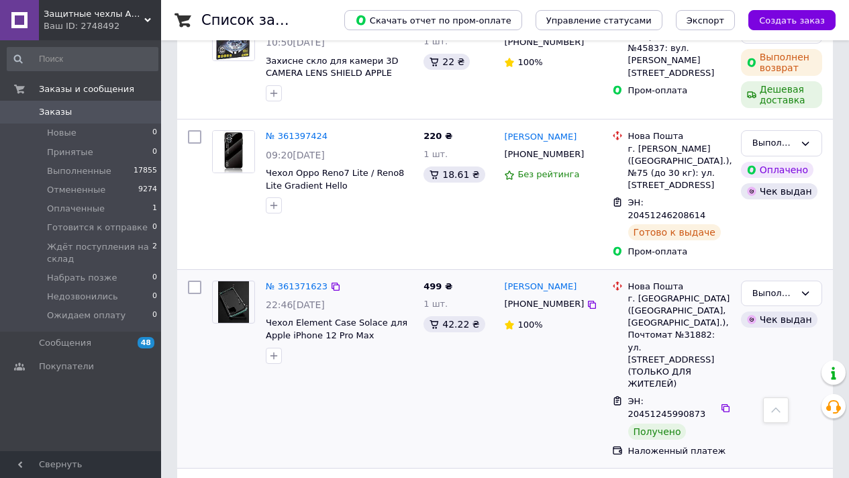
scroll to position [1505, 0]
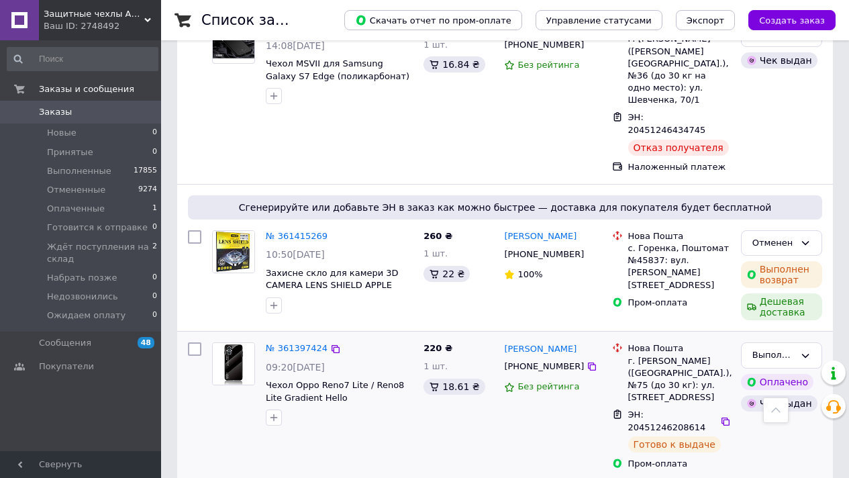
click at [665, 409] on span "ЭН: 20451246208614" at bounding box center [667, 420] width 78 height 23
copy span "20451246208614"
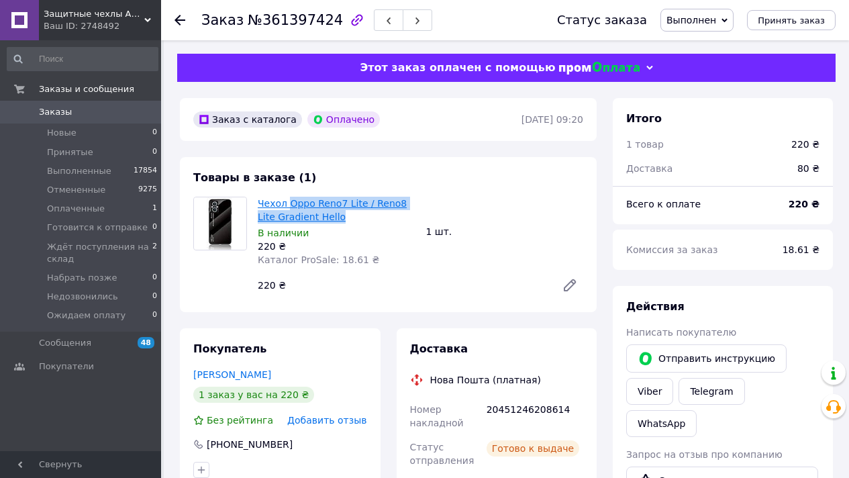
drag, startPoint x: 298, startPoint y: 207, endPoint x: 288, endPoint y: 197, distance: 13.3
click at [288, 197] on span "Чехол Oppo Reno7 Lite / Reno8 Lite Gradient Hello" at bounding box center [337, 210] width 158 height 27
copy link "Oppo Reno7 Lite / Reno8 Lite Gradient Hello"
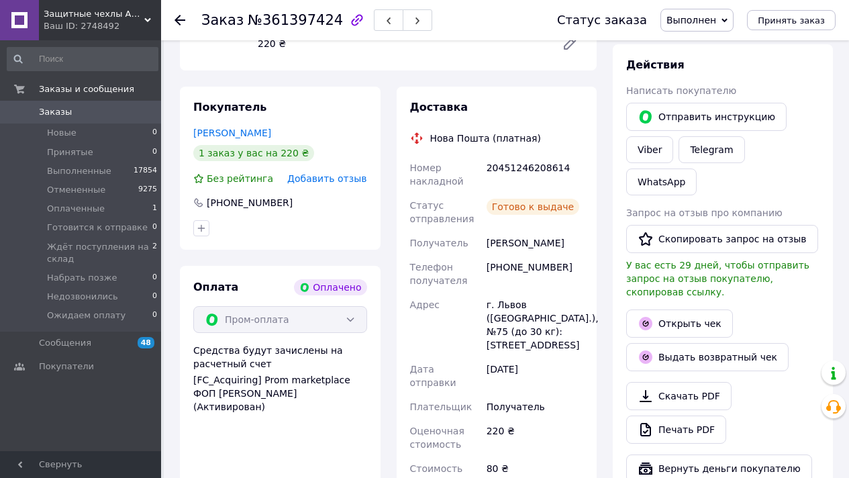
scroll to position [93, 0]
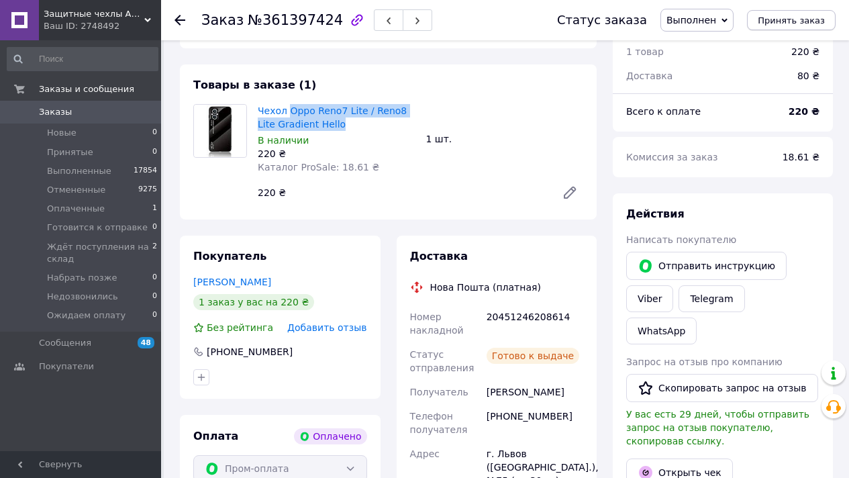
click at [804, 13] on button "Принять заказ" at bounding box center [791, 20] width 89 height 20
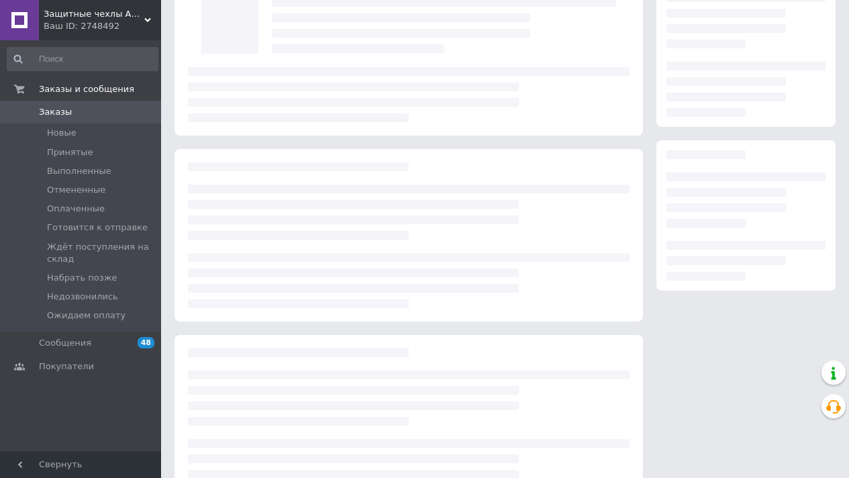
scroll to position [93, 0]
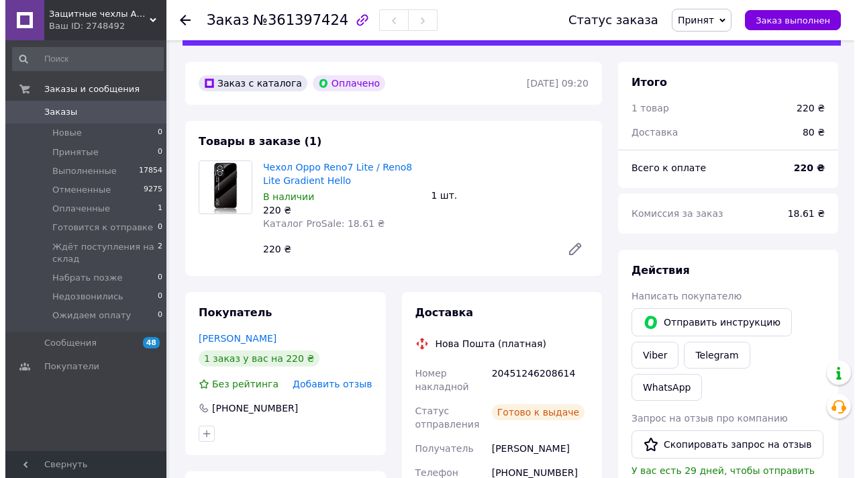
scroll to position [27, 0]
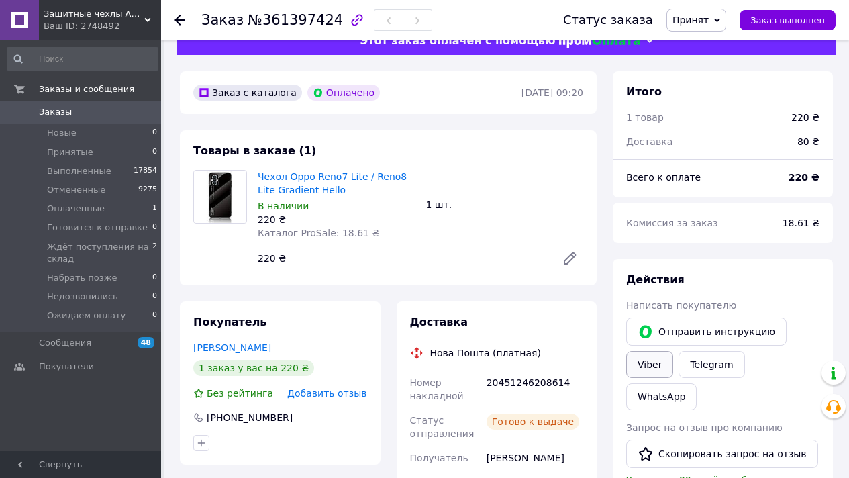
click at [631, 366] on link "Viber" at bounding box center [649, 364] width 47 height 27
click at [690, 21] on span "Принят" at bounding box center [690, 20] width 36 height 11
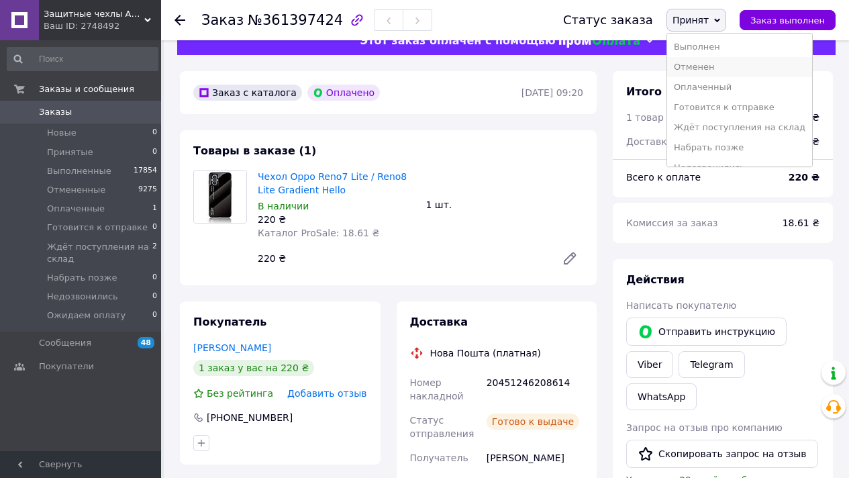
click at [709, 72] on li "Отменен" at bounding box center [739, 67] width 145 height 20
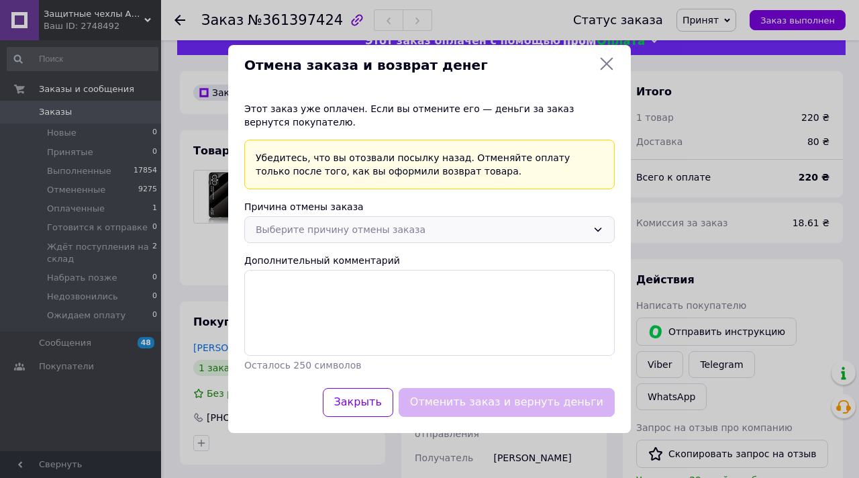
click at [365, 224] on div "Выберите причину отмены заказа" at bounding box center [421, 229] width 331 height 15
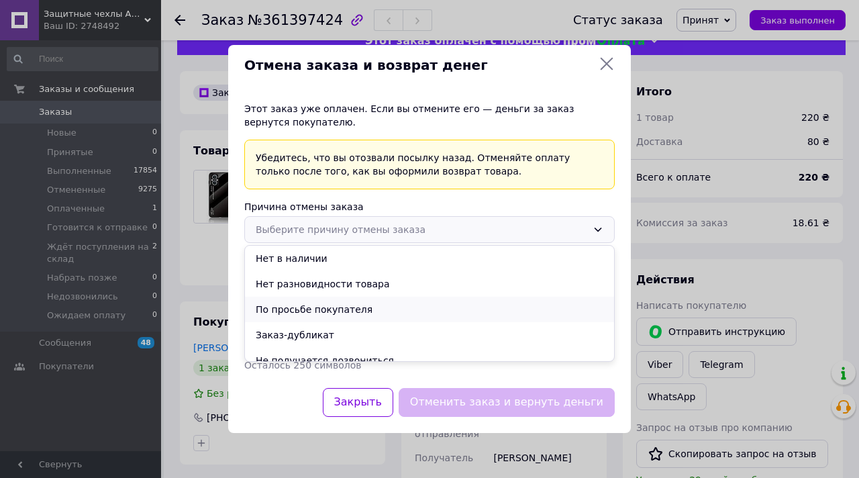
click at [325, 313] on li "По просьбе покупателя" at bounding box center [429, 308] width 369 height 25
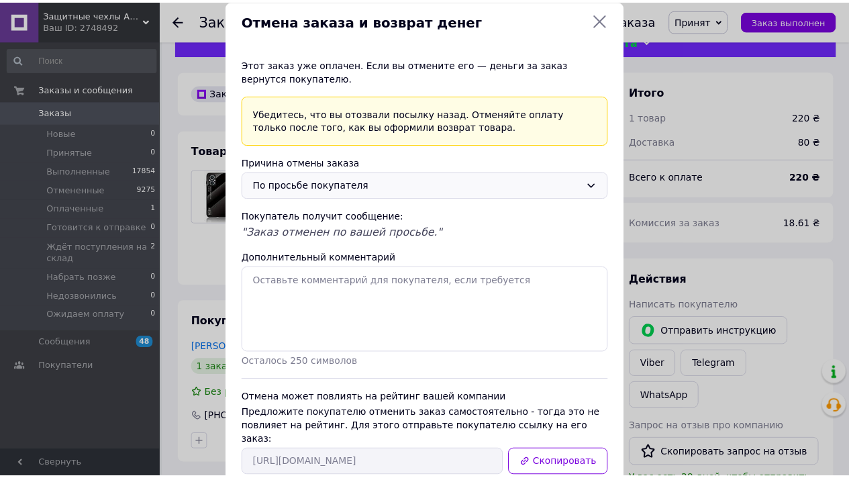
scroll to position [95, 0]
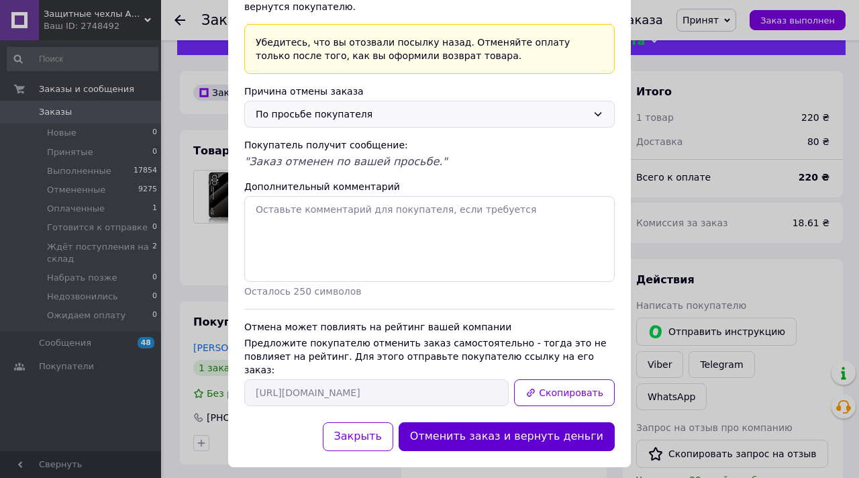
click at [561, 425] on button "Отменить заказ и вернуть деньги" at bounding box center [506, 436] width 216 height 29
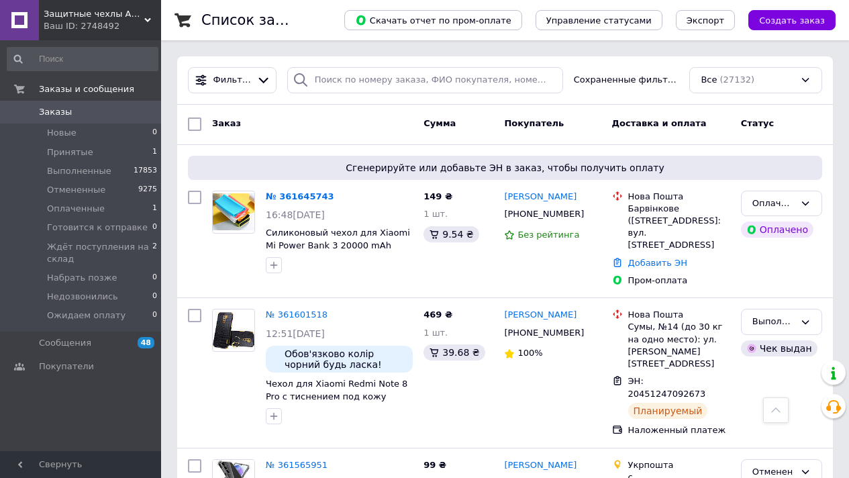
scroll to position [1564, 0]
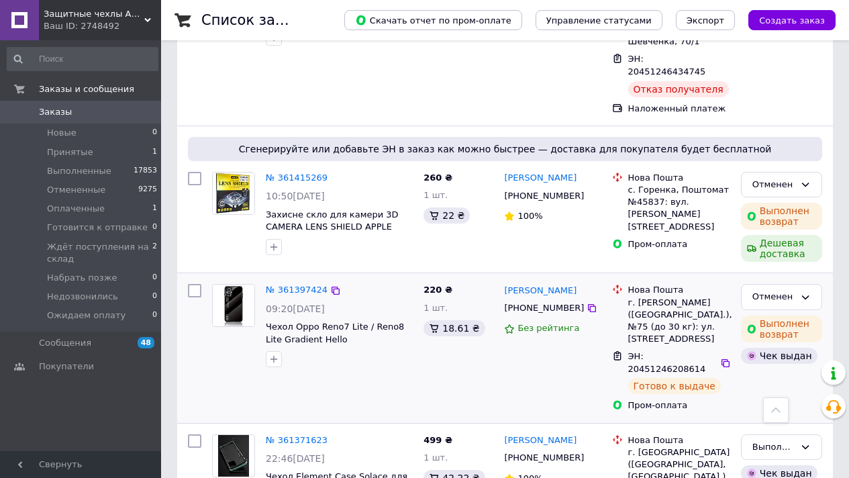
click at [731, 396] on div "Пром-оплата" at bounding box center [678, 404] width 107 height 17
click at [93, 20] on div "Ваш ID: 2748492" at bounding box center [102, 26] width 117 height 12
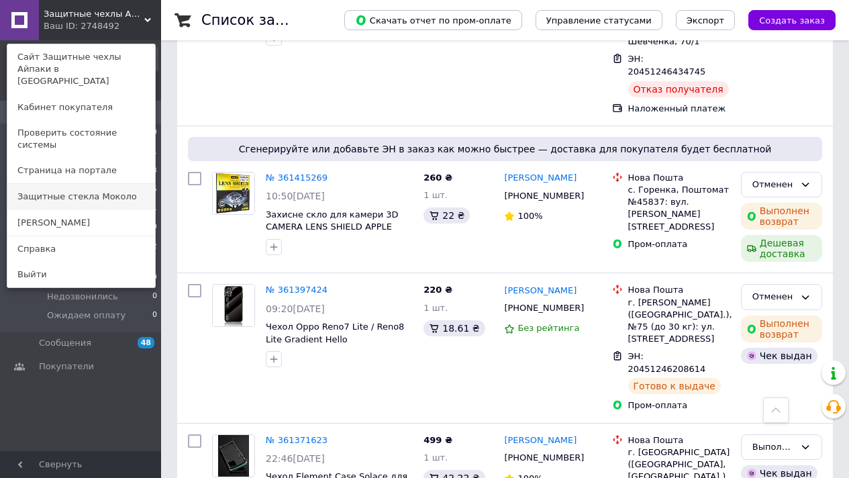
click at [117, 184] on link "Защитные стекла Moколо" at bounding box center [81, 196] width 148 height 25
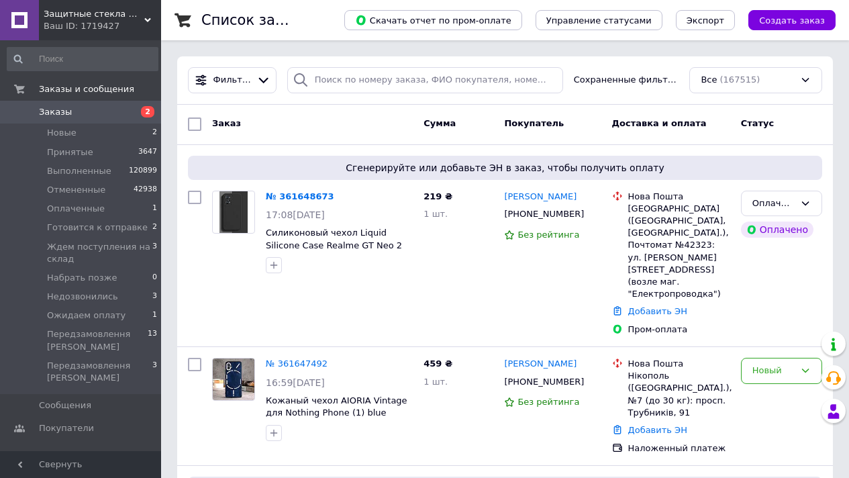
click at [100, 28] on div "Ваш ID: 1719427" at bounding box center [102, 26] width 117 height 12
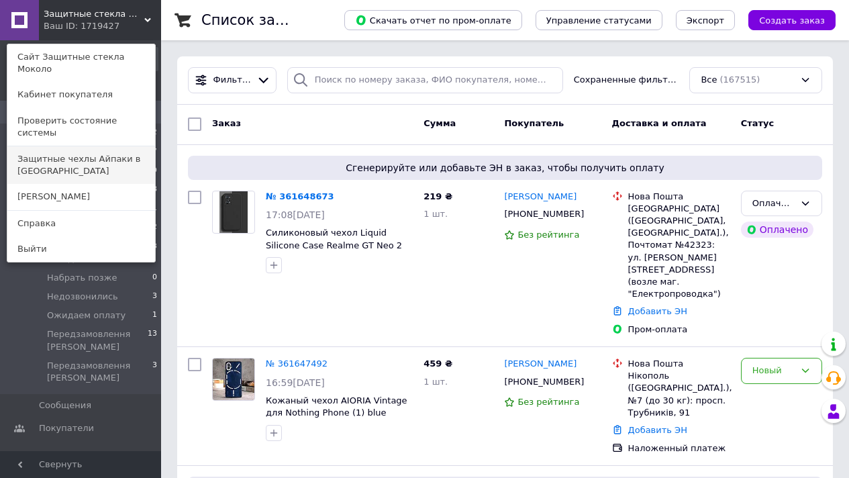
click at [125, 152] on link "Защитные чехлы Айпаки в [GEOGRAPHIC_DATA]" at bounding box center [81, 165] width 148 height 38
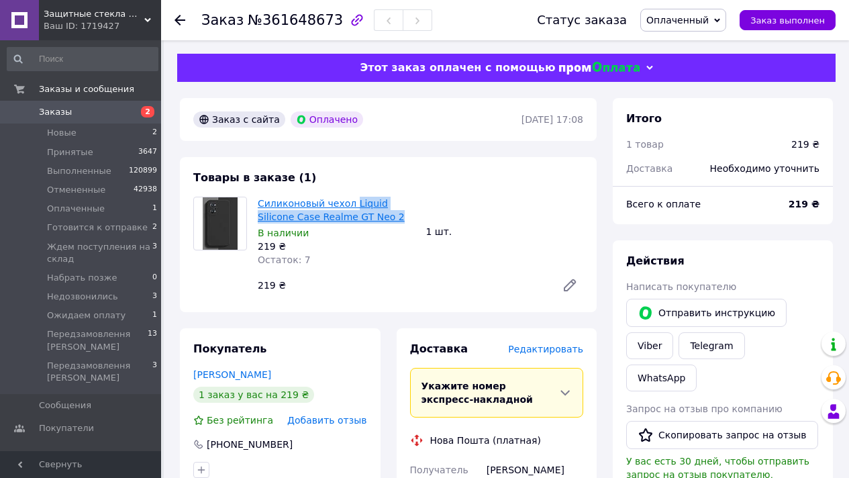
drag, startPoint x: 370, startPoint y: 213, endPoint x: 350, endPoint y: 200, distance: 23.8
click at [350, 200] on span "Силиконовый чехол Liquid Silicone Case Realme GT Neo 2" at bounding box center [337, 210] width 158 height 27
copy link "Liquid Silicone Case Realme GT Neo 2"
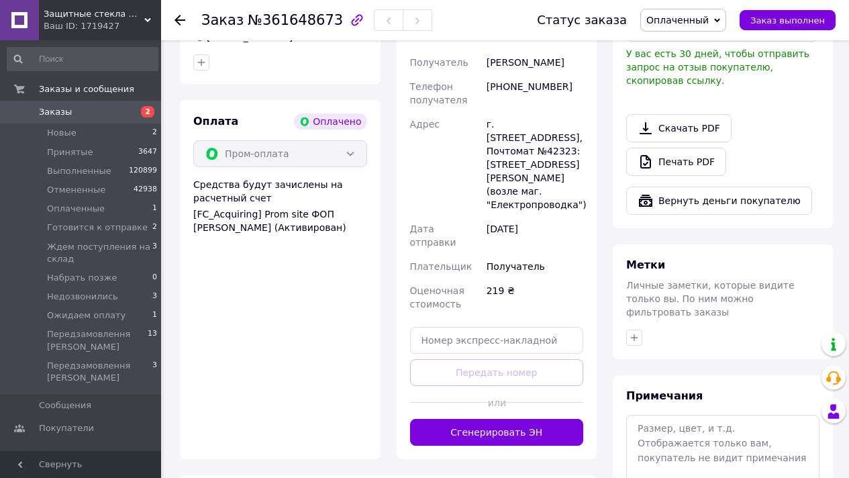
scroll to position [565, 0]
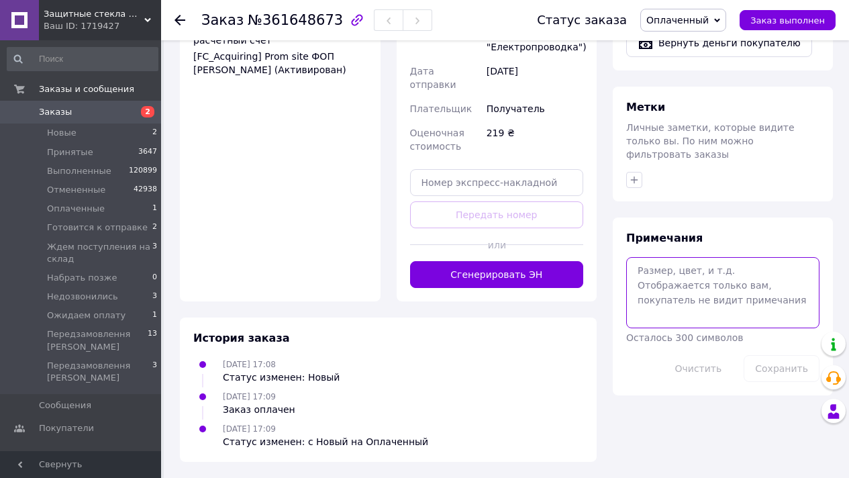
click at [720, 257] on textarea at bounding box center [722, 292] width 193 height 71
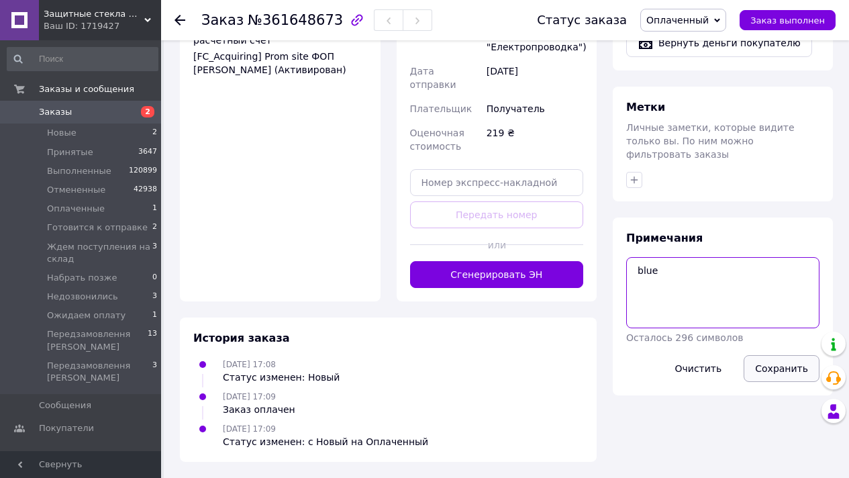
type textarea "blue"
click at [789, 355] on button "Сохранить" at bounding box center [781, 368] width 76 height 27
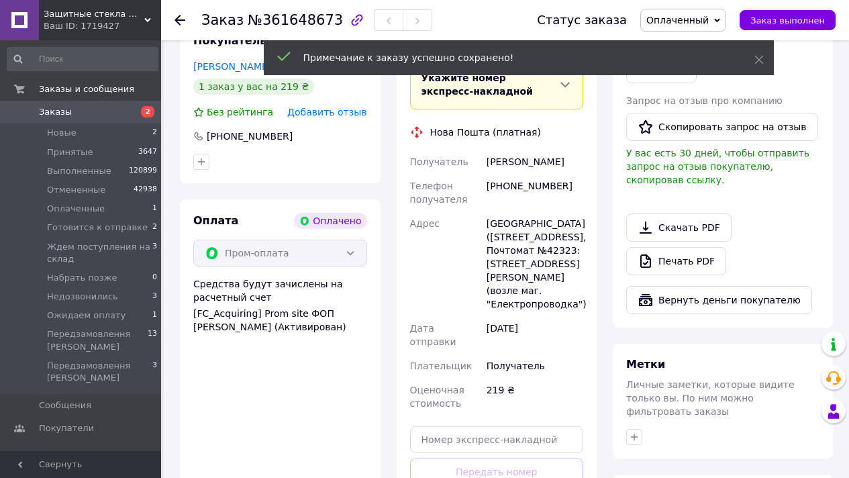
scroll to position [597, 0]
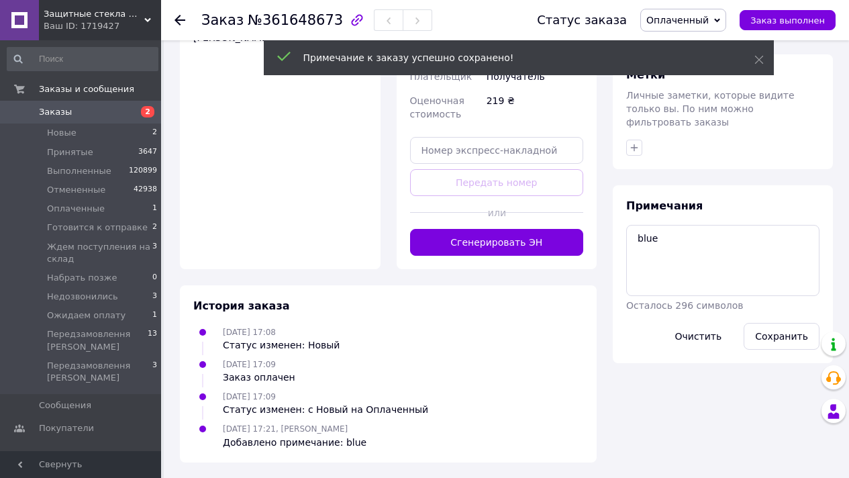
click at [708, 25] on span "Оплаченный" at bounding box center [677, 20] width 62 height 11
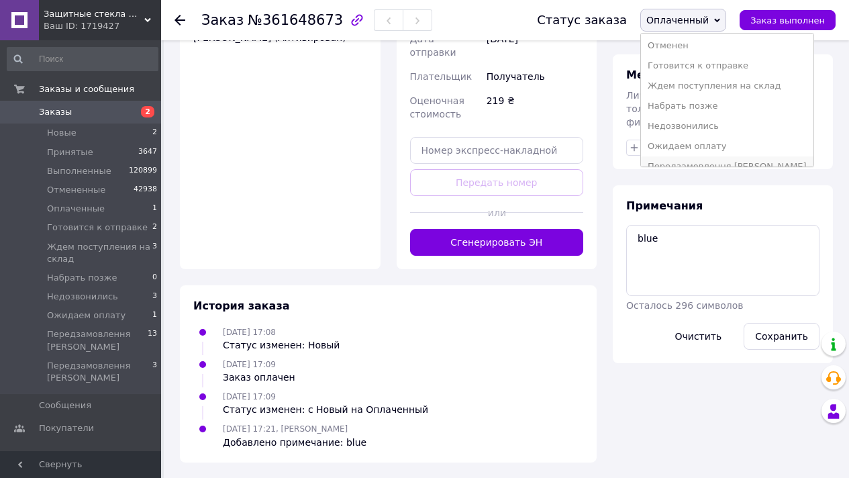
scroll to position [75, 0]
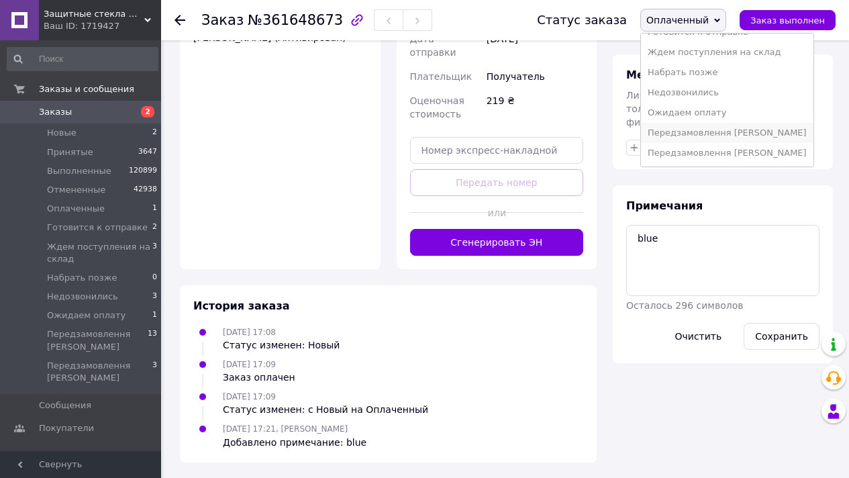
click at [734, 126] on li "Передзамовлення [PERSON_NAME]" at bounding box center [727, 133] width 172 height 20
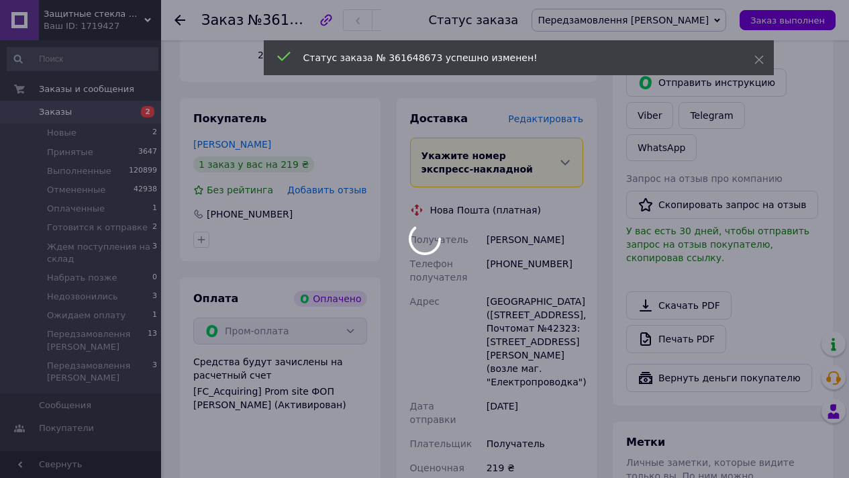
scroll to position [135, 0]
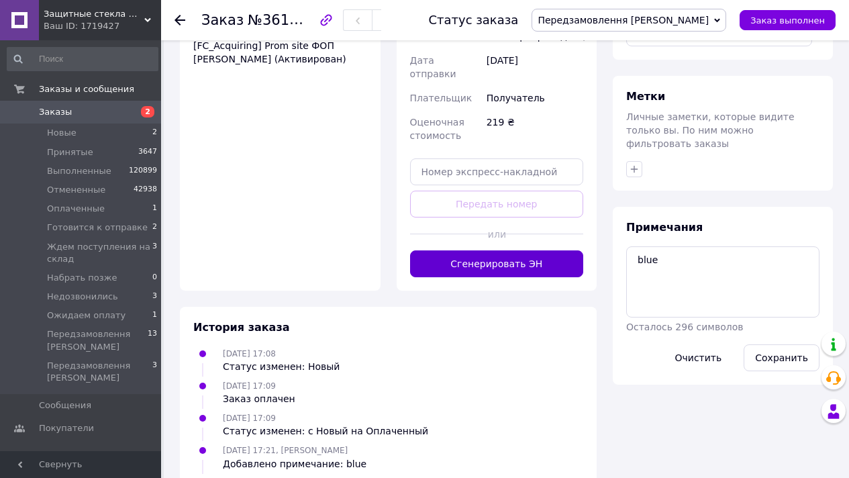
click at [548, 265] on button "Сгенерировать ЭН" at bounding box center [497, 263] width 174 height 27
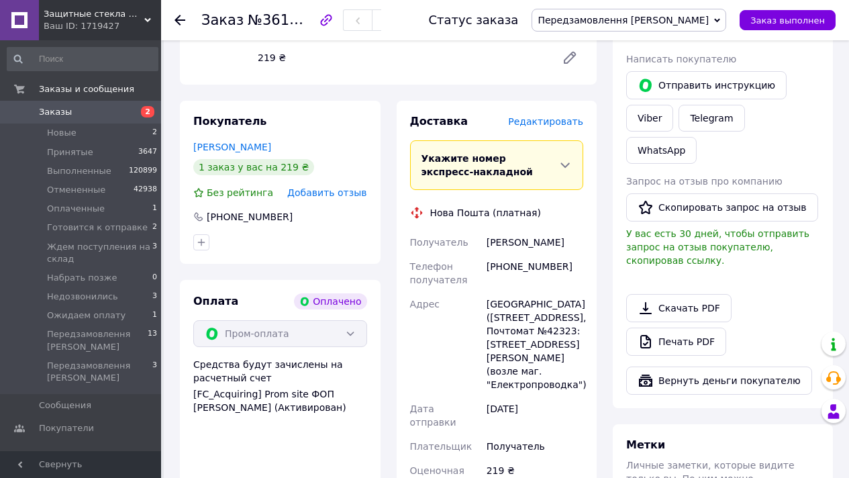
scroll to position [0, 0]
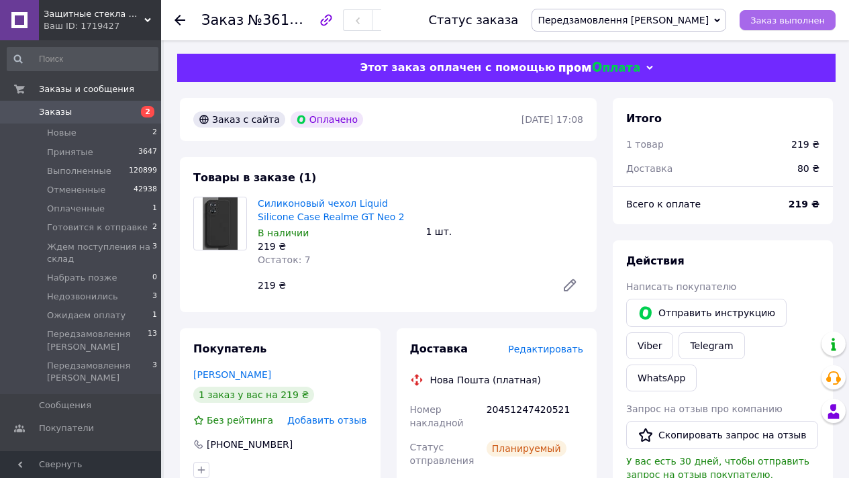
click at [761, 22] on span "Заказ выполнен" at bounding box center [787, 20] width 74 height 10
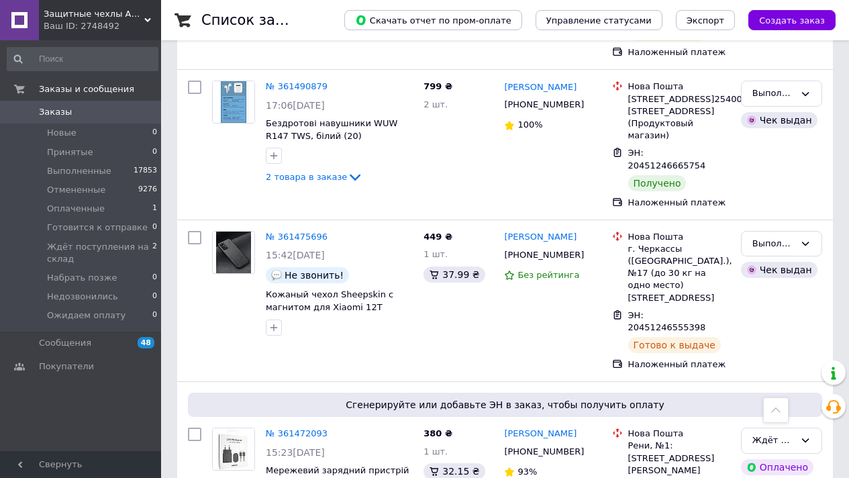
scroll to position [697, 0]
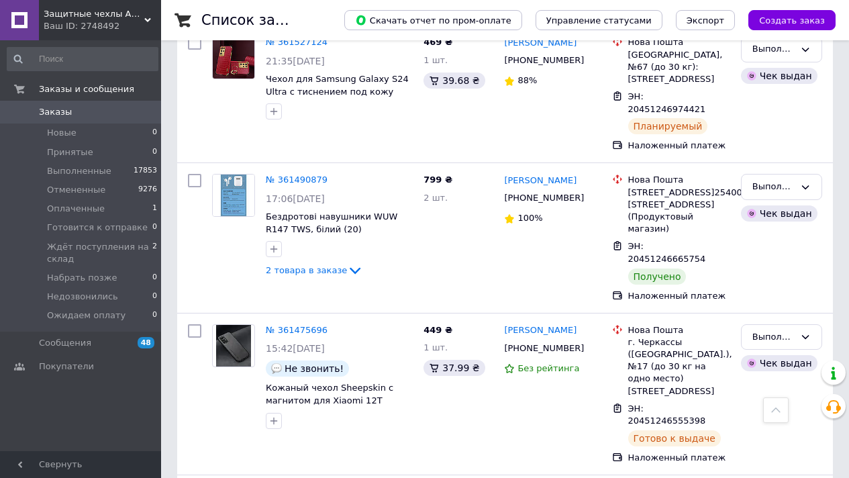
click at [108, 18] on span "Защитные чехлы Айпаки в [GEOGRAPHIC_DATA]" at bounding box center [94, 14] width 101 height 12
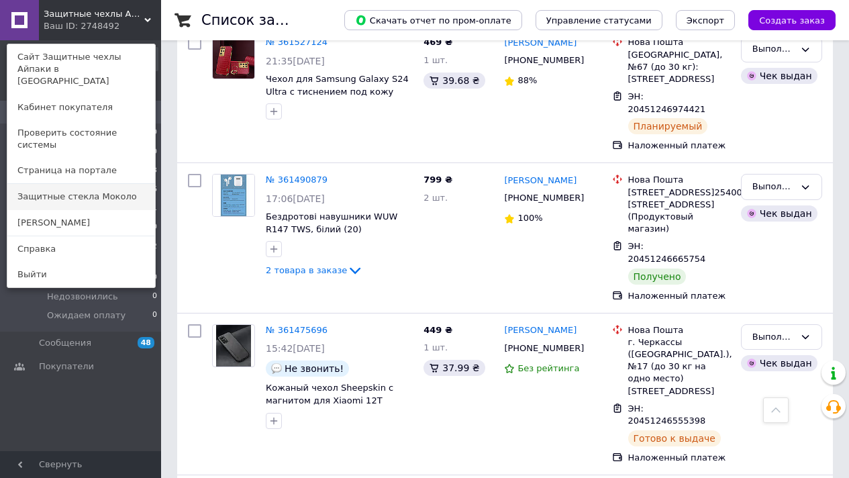
click at [118, 184] on link "Защитные стекла Moколо" at bounding box center [81, 196] width 148 height 25
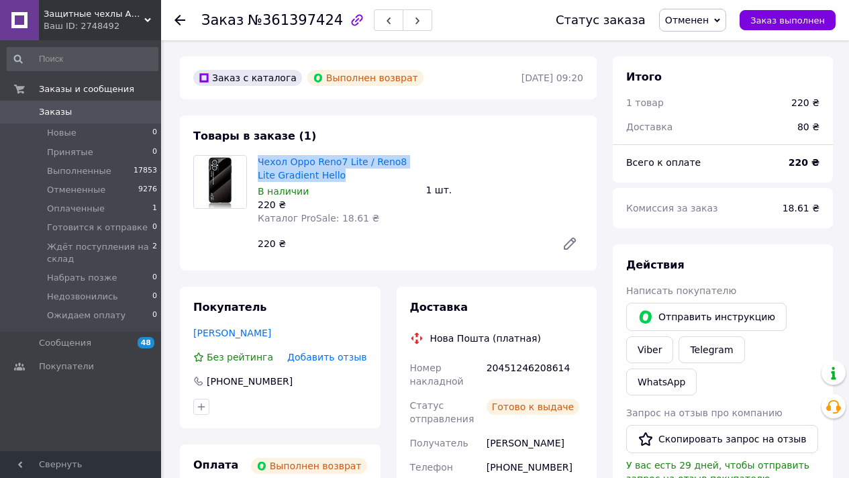
drag, startPoint x: 321, startPoint y: 174, endPoint x: 205, endPoint y: 121, distance: 127.3
click at [258, 160] on span "Чехол Oppo Reno7 Lite / Reno8 Lite Gradient Hello" at bounding box center [337, 168] width 158 height 27
copy link "Чехол Oppo Reno7 Lite / Reno8 Lite Gradient Hello"
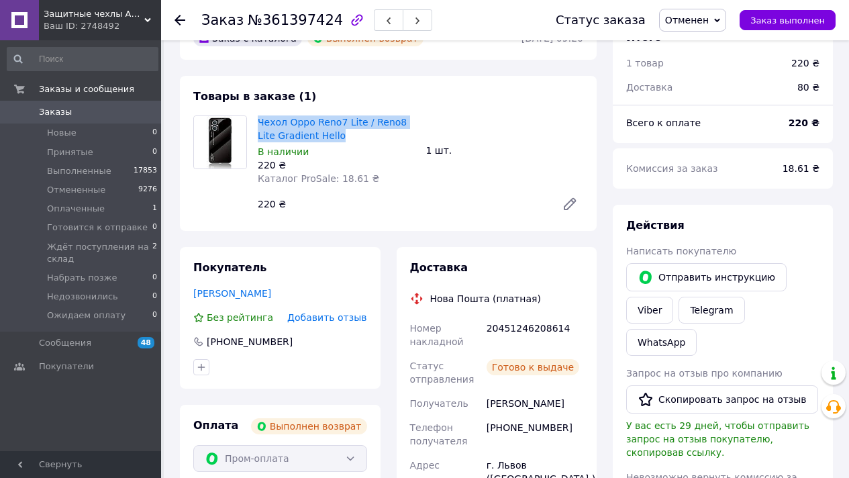
scroll to position [97, 0]
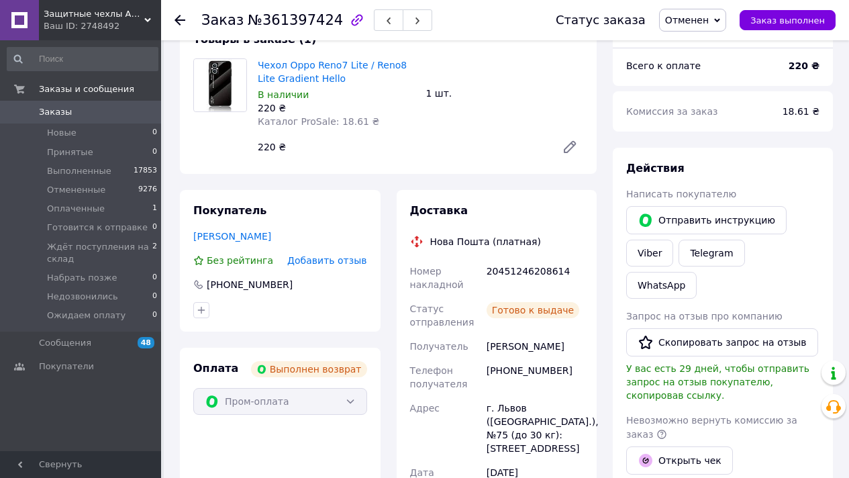
click at [525, 380] on div "[PHONE_NUMBER]" at bounding box center [535, 377] width 102 height 38
copy div "380683867043"
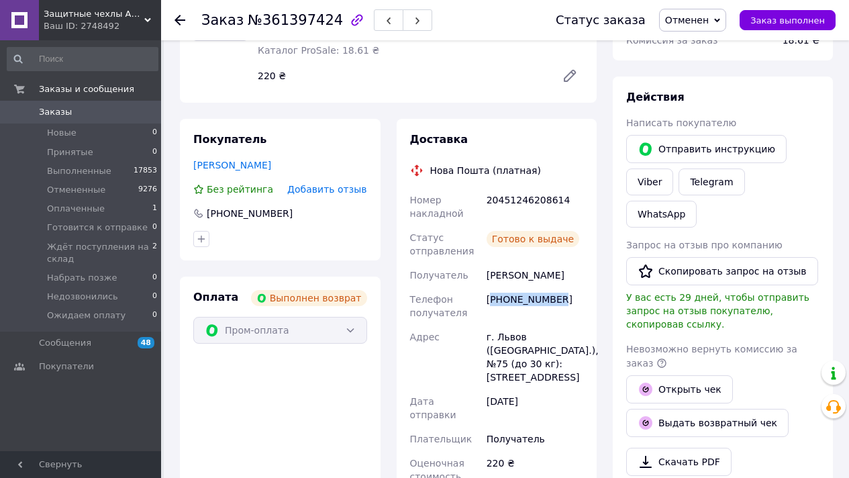
scroll to position [216, 0]
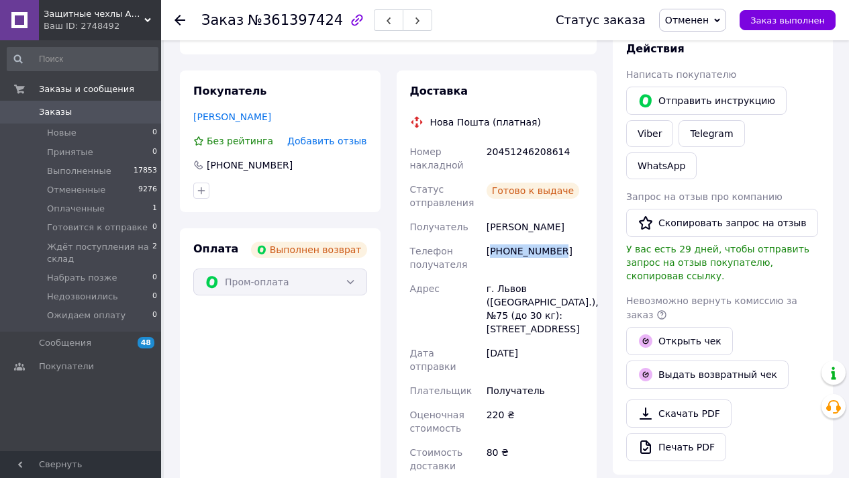
drag, startPoint x: 487, startPoint y: 225, endPoint x: 508, endPoint y: 237, distance: 24.6
click at [508, 237] on div "[PERSON_NAME]" at bounding box center [535, 227] width 102 height 24
click at [506, 301] on div "г. Львов (Львовская обл.), №75 (до 30 кг): ул. Газовая, 5а" at bounding box center [535, 308] width 102 height 64
copy div "Львов"
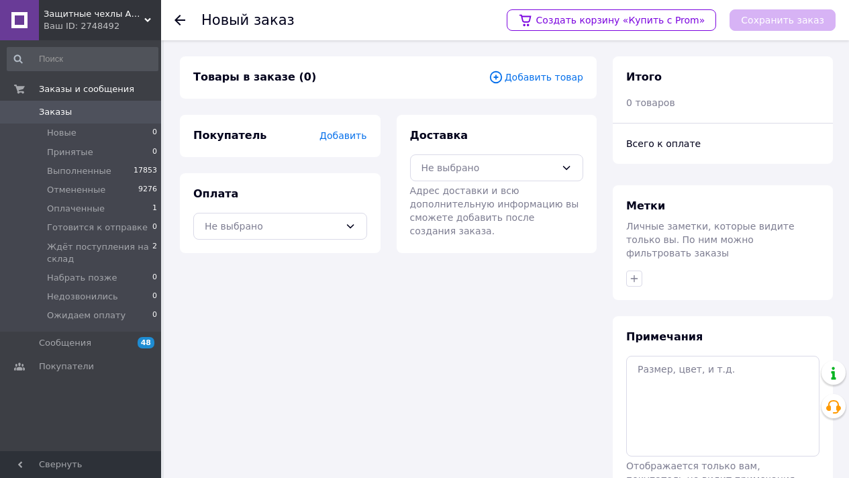
click at [543, 82] on span "Добавить товар" at bounding box center [535, 77] width 95 height 15
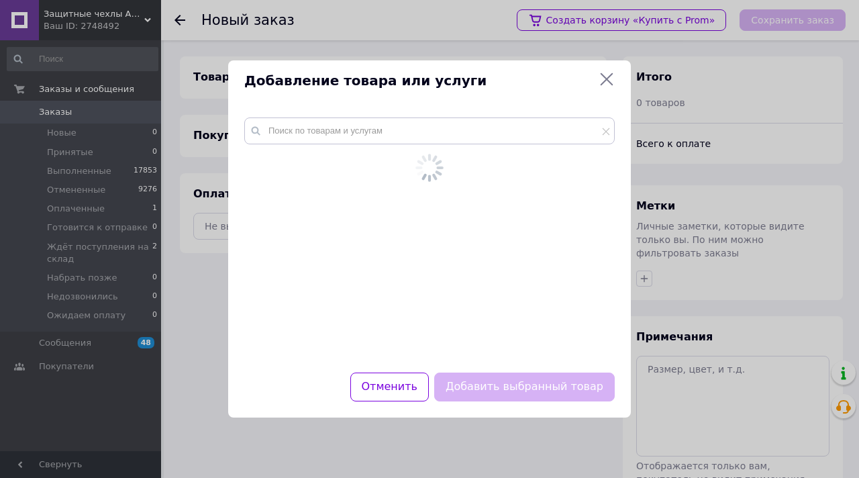
click at [466, 112] on div at bounding box center [429, 236] width 402 height 271
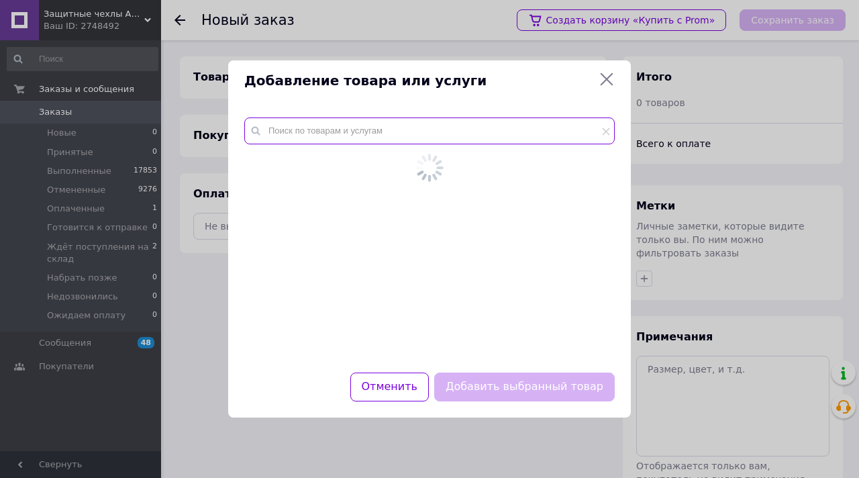
click at [466, 126] on input "text" at bounding box center [429, 130] width 370 height 27
paste input "Чехол Oppo Reno7 Lite / Reno8 Lite Gradient Hello"
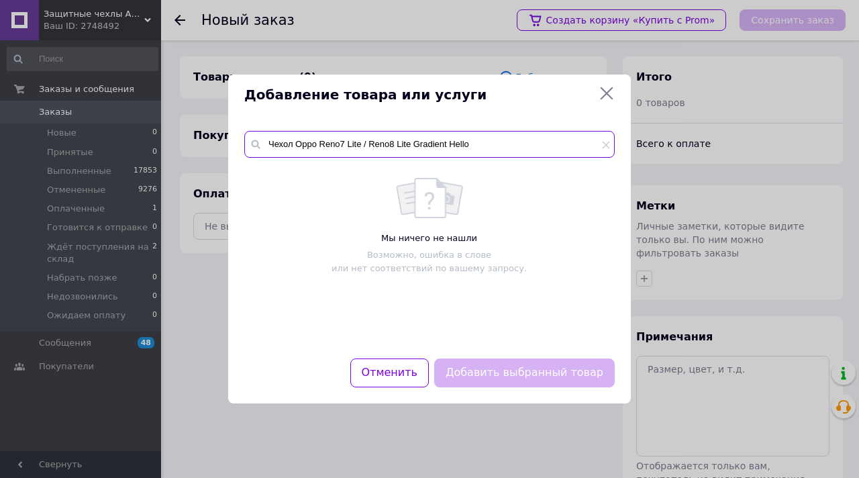
type input "Чехол Oppo Reno7 Lite / Reno8 Lite Gradient Hello"
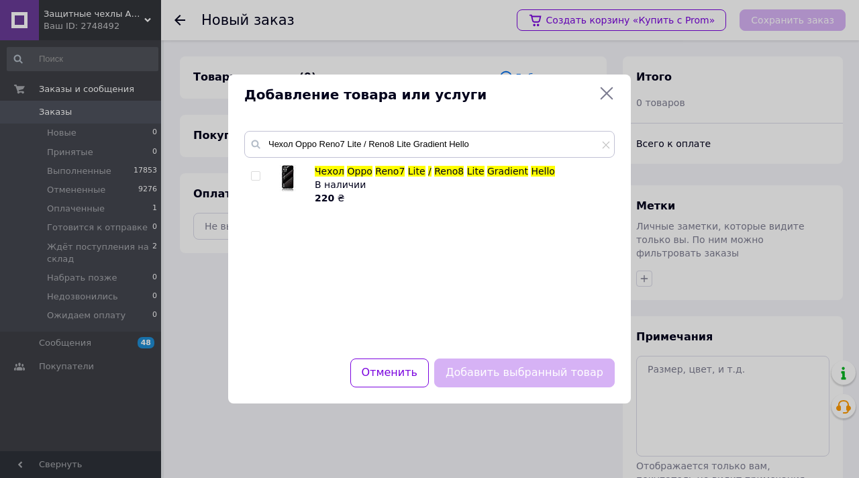
drag, startPoint x: 252, startPoint y: 172, endPoint x: 268, endPoint y: 183, distance: 18.8
click at [254, 172] on input "checkbox" at bounding box center [255, 176] width 9 height 9
checkbox input "true"
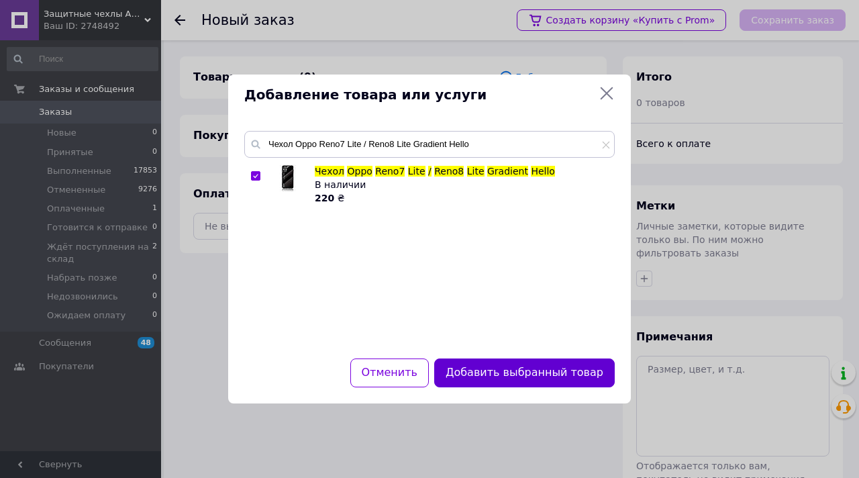
click at [498, 372] on button "Добавить выбранный товар" at bounding box center [524, 372] width 180 height 29
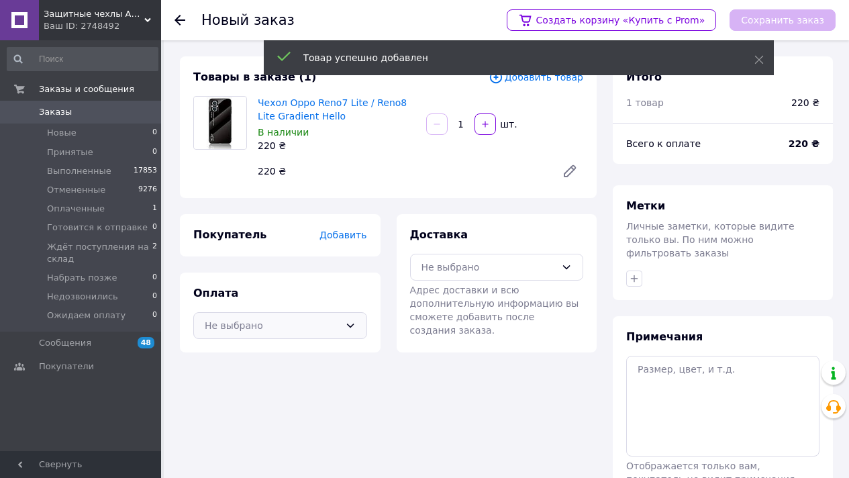
click at [273, 332] on div "Не выбрано" at bounding box center [272, 325] width 135 height 15
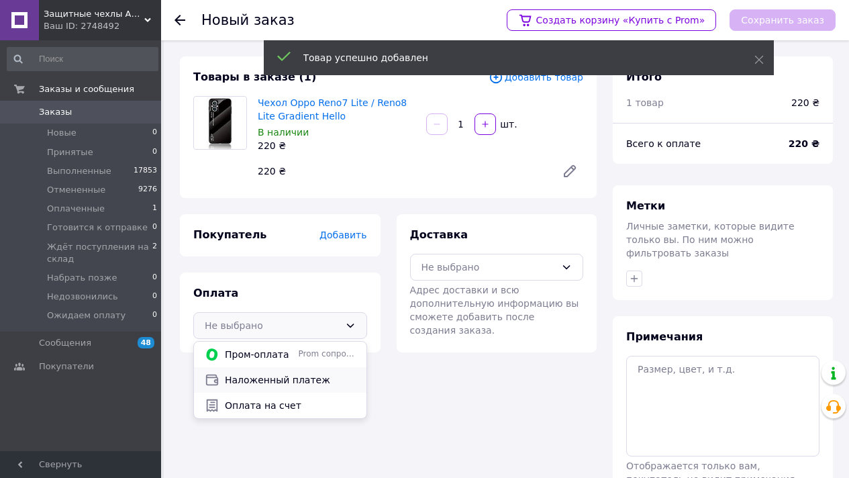
click at [267, 370] on div "Наложенный платеж" at bounding box center [280, 379] width 172 height 25
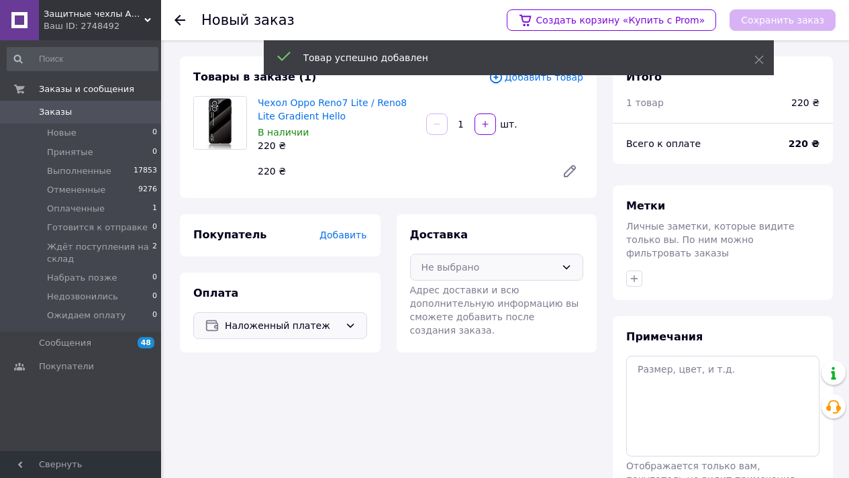
click at [461, 268] on div "Не выбрано" at bounding box center [488, 267] width 135 height 15
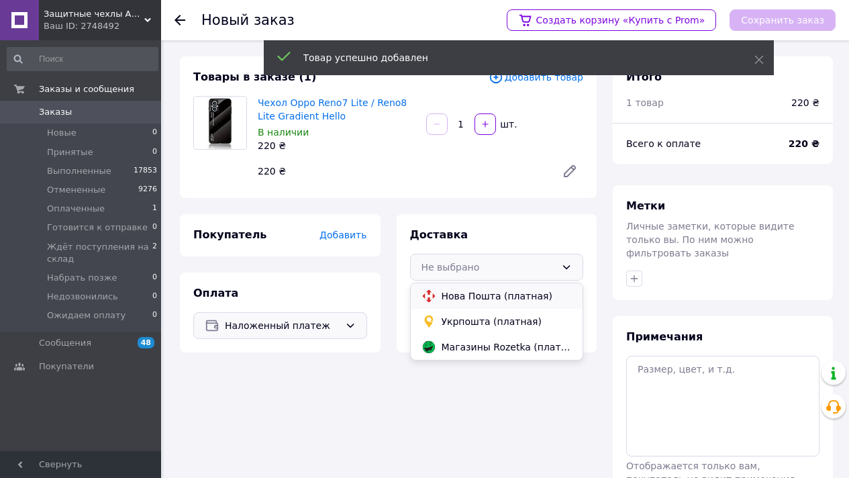
click at [459, 297] on span "Нова Пошта (платная)" at bounding box center [506, 295] width 131 height 13
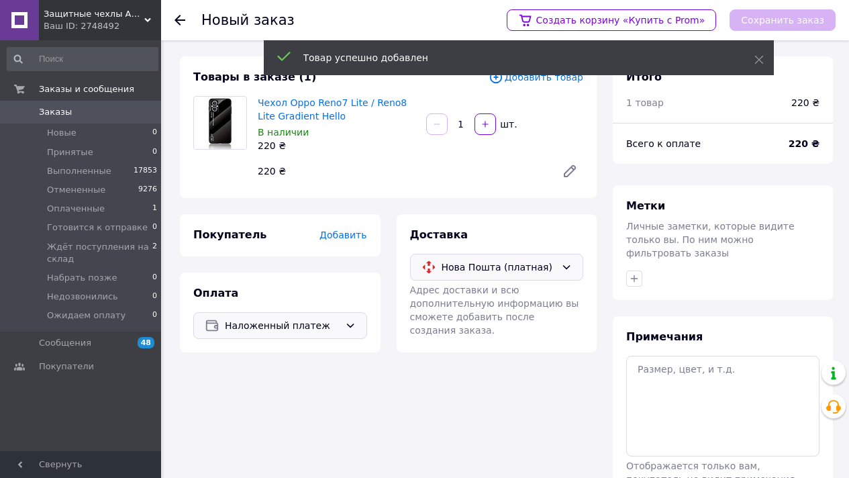
click at [337, 238] on span "Добавить" at bounding box center [342, 234] width 47 height 11
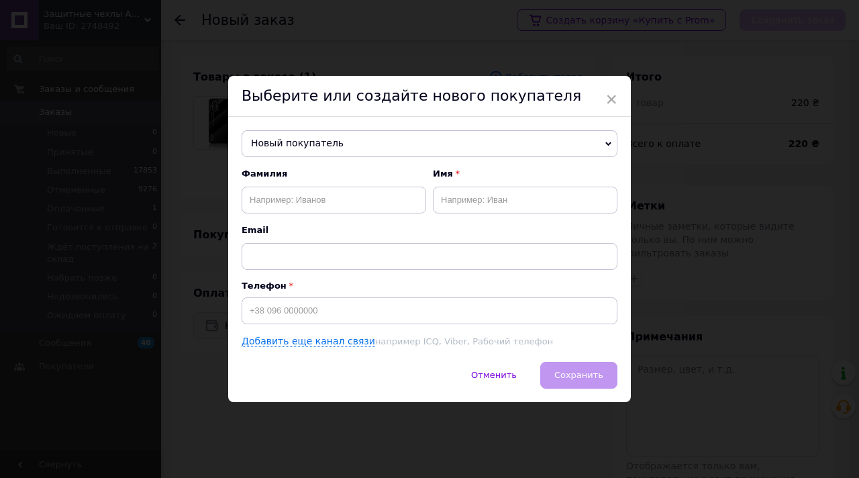
click at [337, 142] on span "Новый покупатель" at bounding box center [429, 143] width 376 height 27
paste input "380683867043"
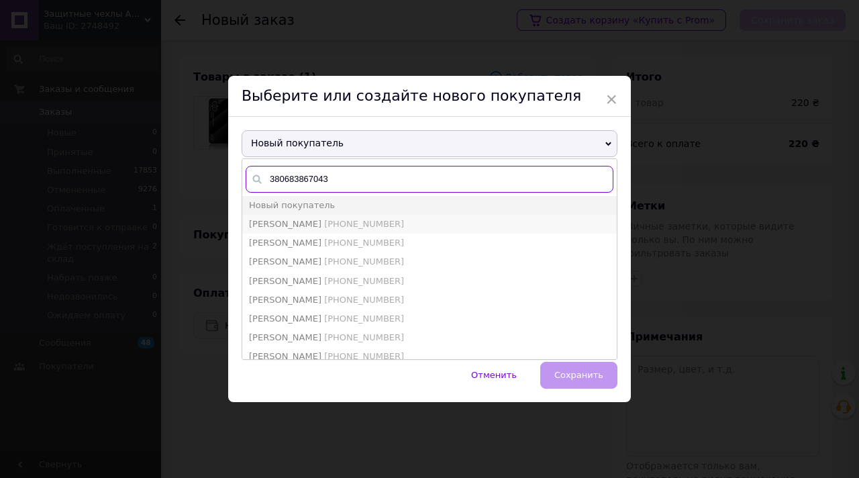
type input "380683867043"
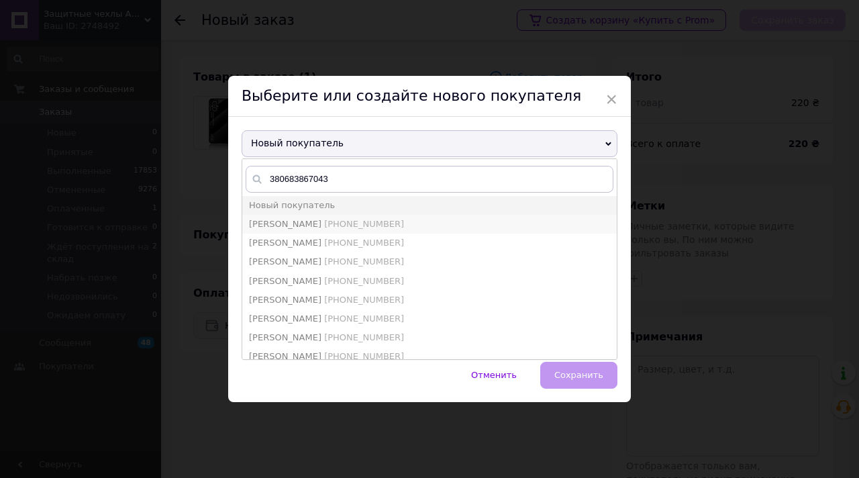
click at [345, 219] on span "+380683867043" at bounding box center [364, 224] width 80 height 10
type input "Войцеховський Євген"
type input "+380683867043"
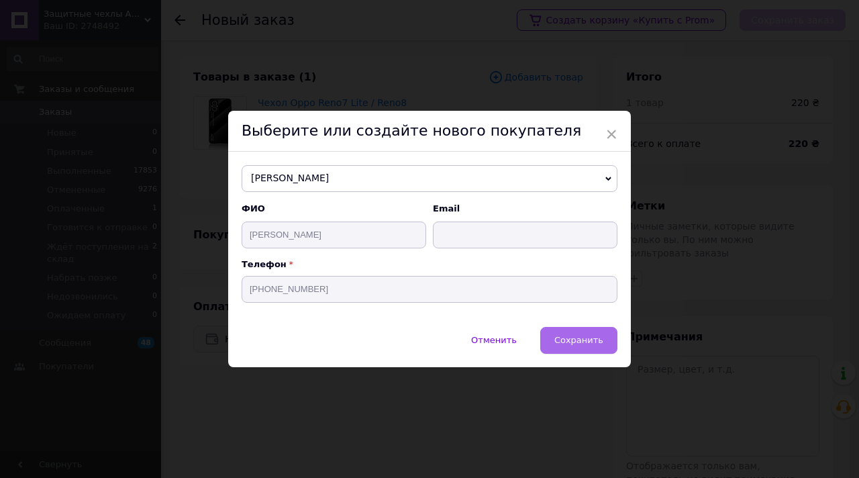
click at [591, 341] on span "Сохранить" at bounding box center [578, 340] width 49 height 10
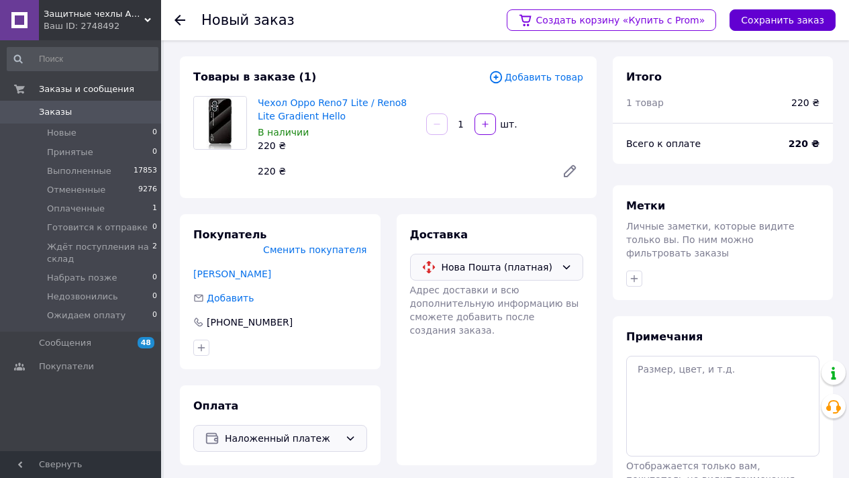
click at [791, 13] on button "Сохранить заказ" at bounding box center [782, 19] width 106 height 21
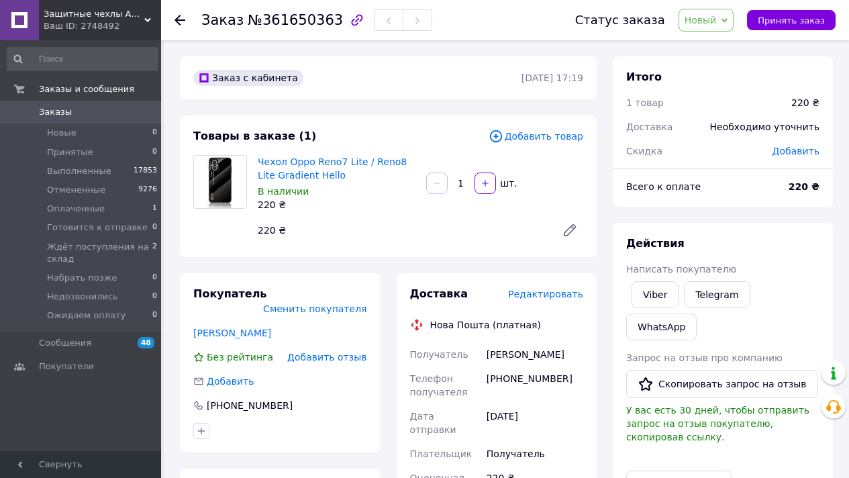
click at [571, 298] on span "Редактировать" at bounding box center [545, 293] width 75 height 11
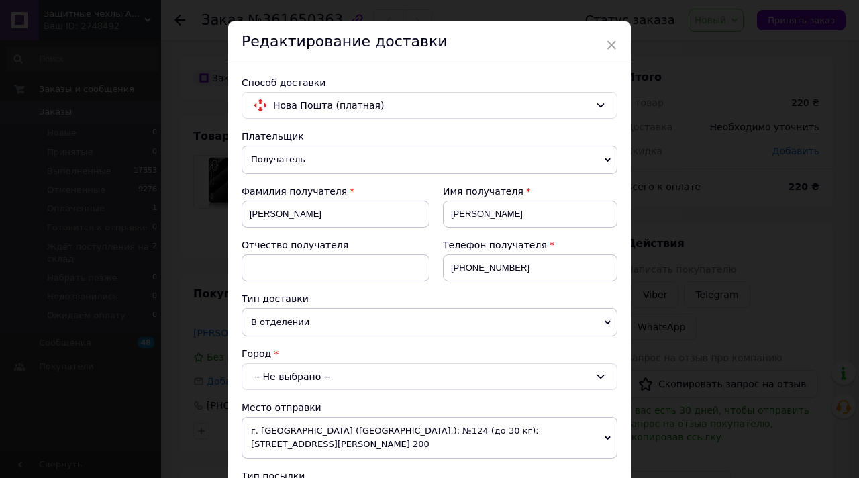
scroll to position [72, 0]
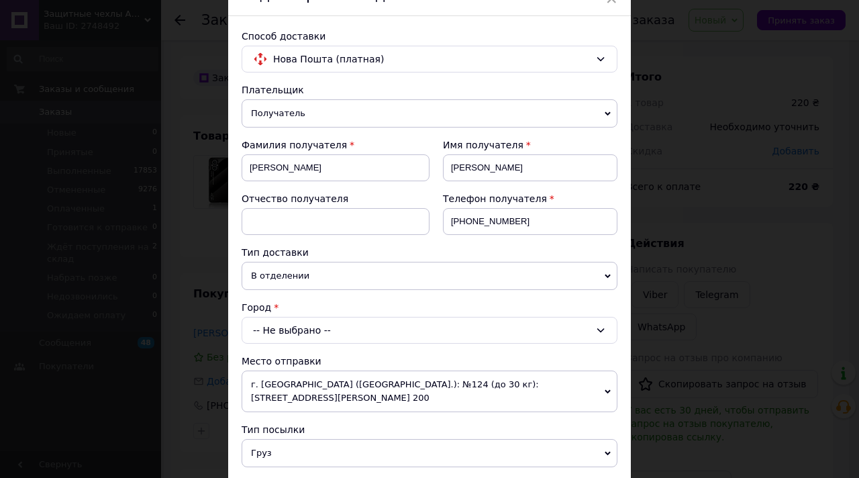
click at [301, 345] on div "Плательщик Получатель Отправитель Фамилия получателя Войцеховський Имя получате…" at bounding box center [429, 453] width 376 height 741
click at [301, 334] on div "-- Не выбрано --" at bounding box center [429, 330] width 376 height 27
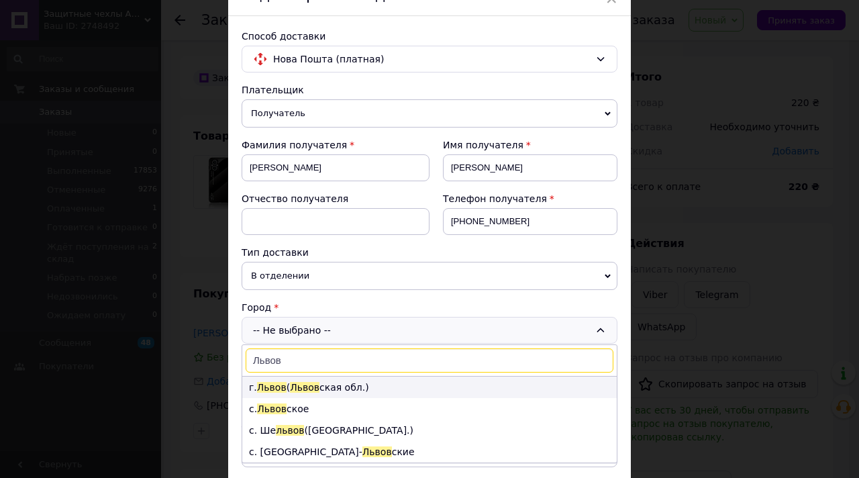
type input "Львов"
click at [305, 384] on span "Львов" at bounding box center [305, 387] width 30 height 11
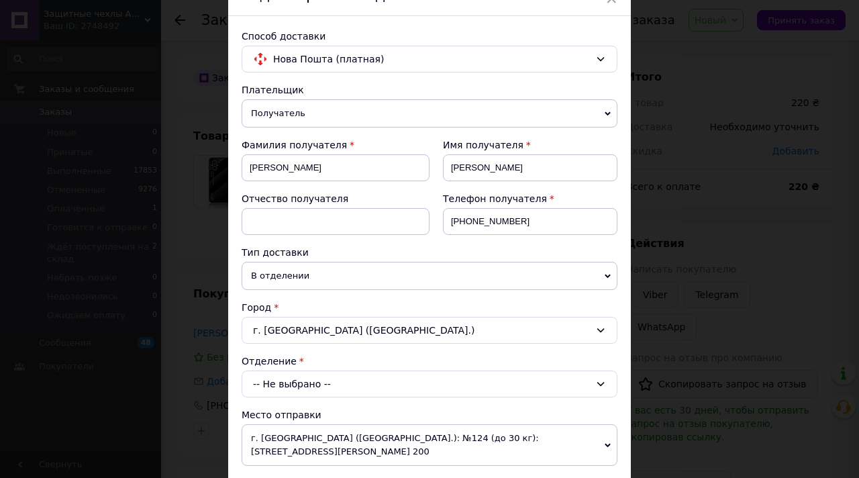
click at [305, 382] on div "Отделение -- Не выбрано --" at bounding box center [429, 375] width 376 height 43
click at [305, 380] on div "-- Не выбрано --" at bounding box center [429, 383] width 376 height 27
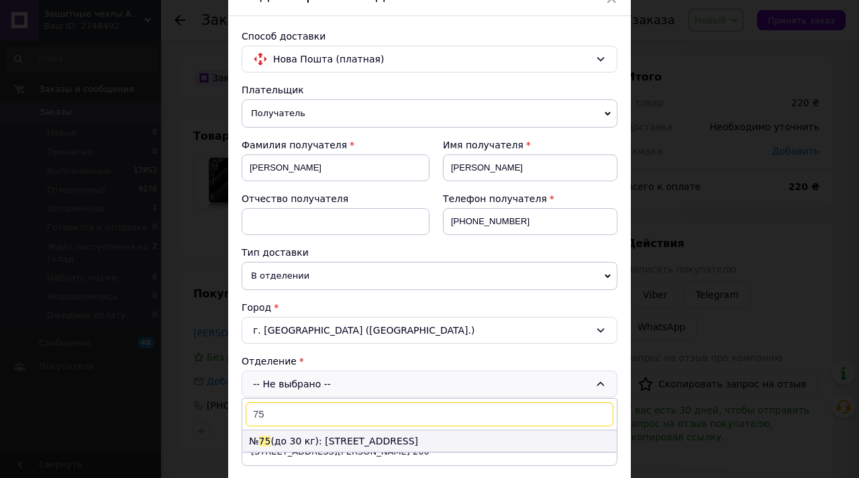
type input "75"
click at [329, 433] on li "№ 75 (до 30 кг): ул. Газовая, 5а" at bounding box center [429, 440] width 374 height 21
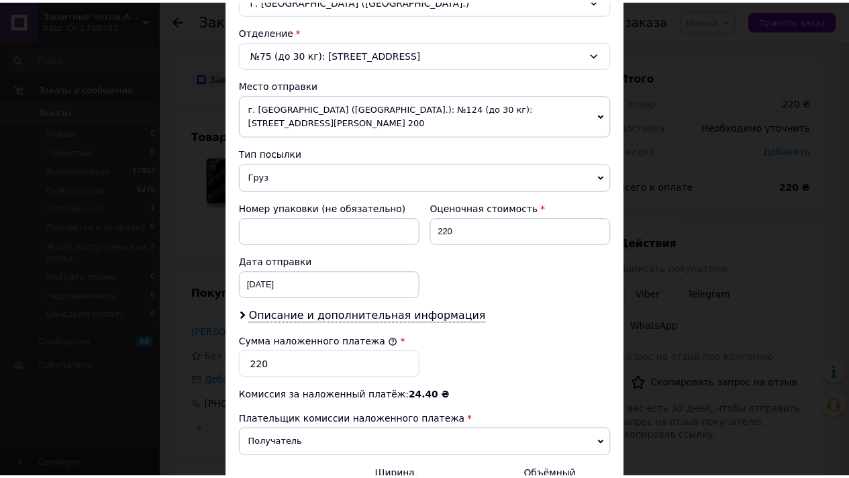
scroll to position [559, 0]
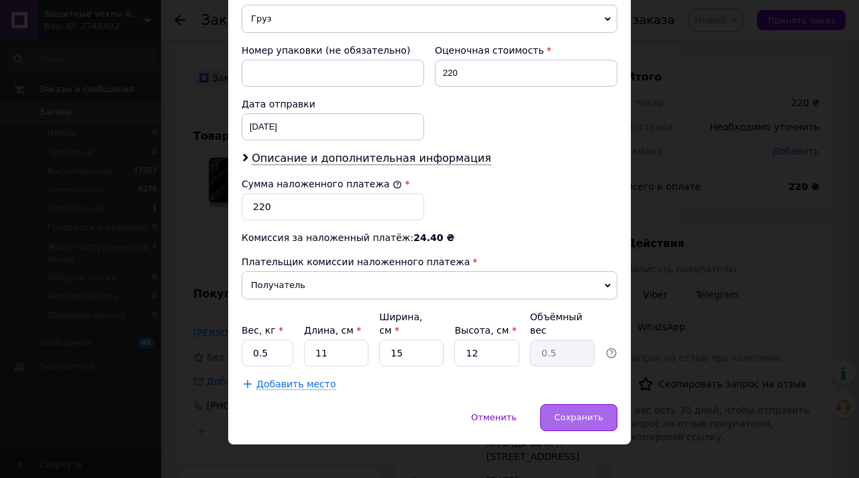
click at [576, 409] on div "Сохранить" at bounding box center [578, 417] width 77 height 27
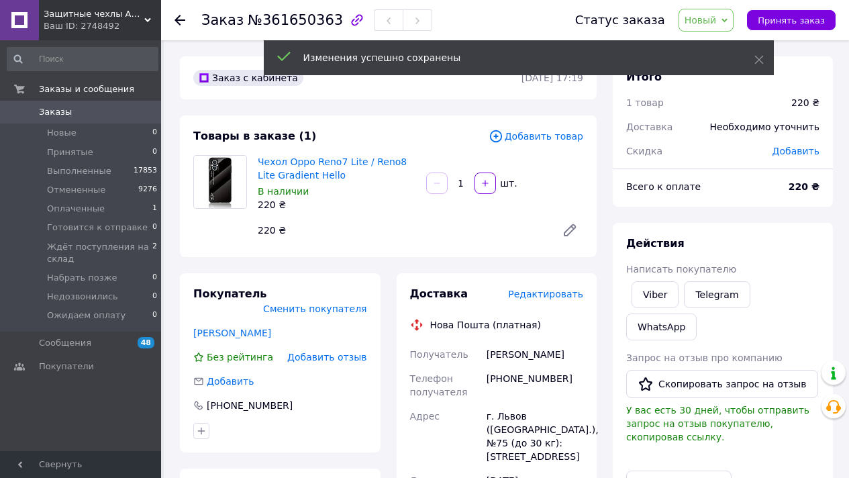
click at [725, 23] on span "Новый" at bounding box center [706, 20] width 56 height 23
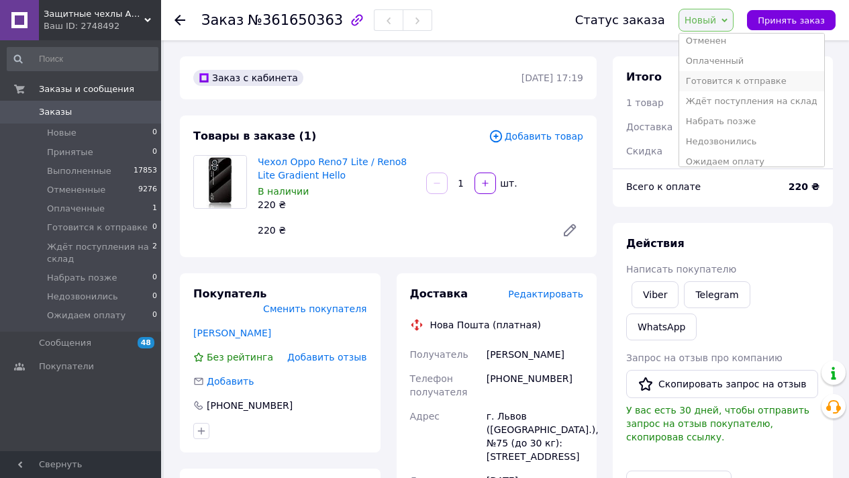
scroll to position [55, 0]
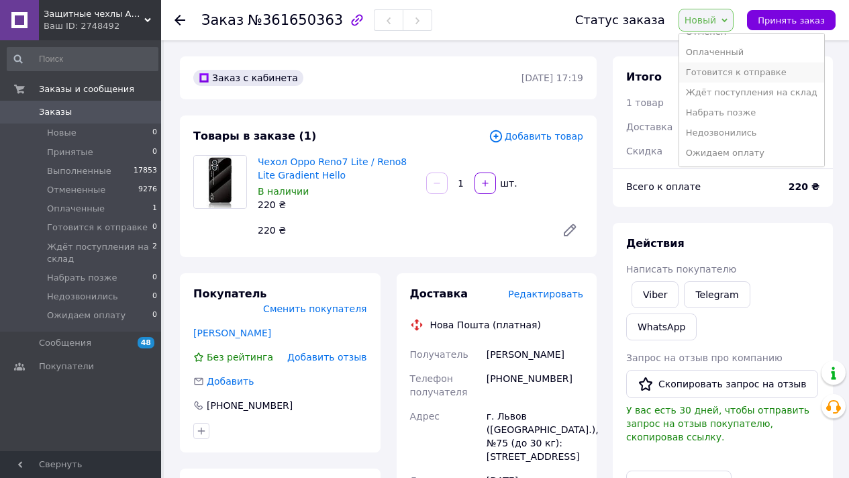
click at [767, 74] on li "Готовится к отправке" at bounding box center [751, 72] width 145 height 20
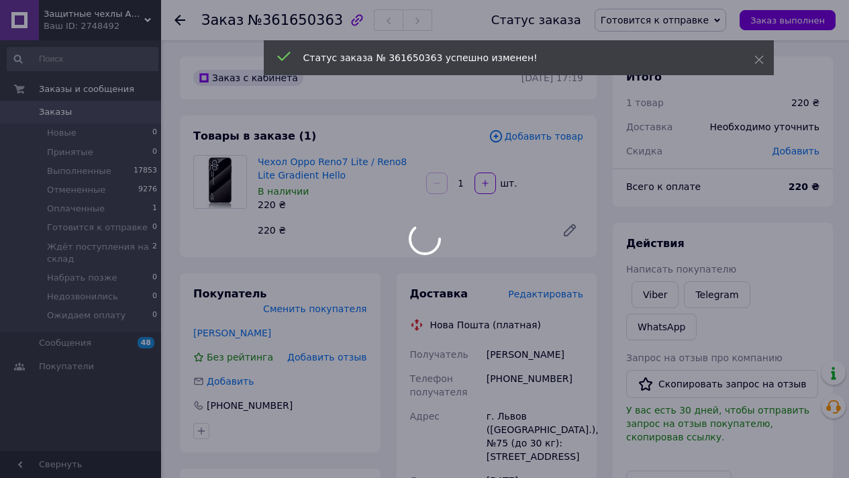
scroll to position [105, 0]
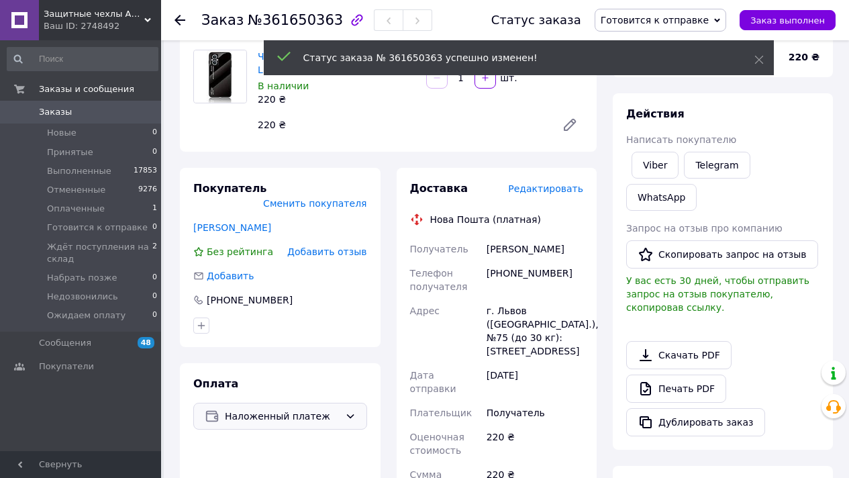
click at [263, 408] on span "Наложенный платеж" at bounding box center [282, 415] width 115 height 15
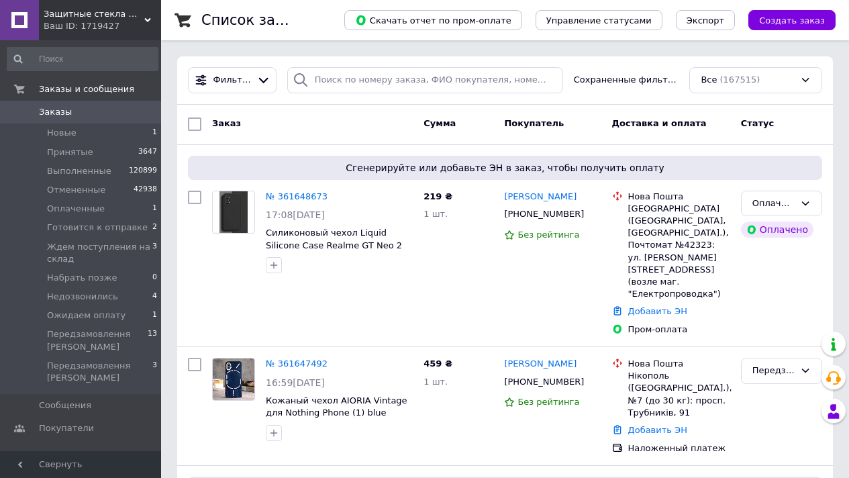
click at [114, 34] on div "Защитные стекла Moколо Ваш ID: 1719427" at bounding box center [100, 20] width 122 height 40
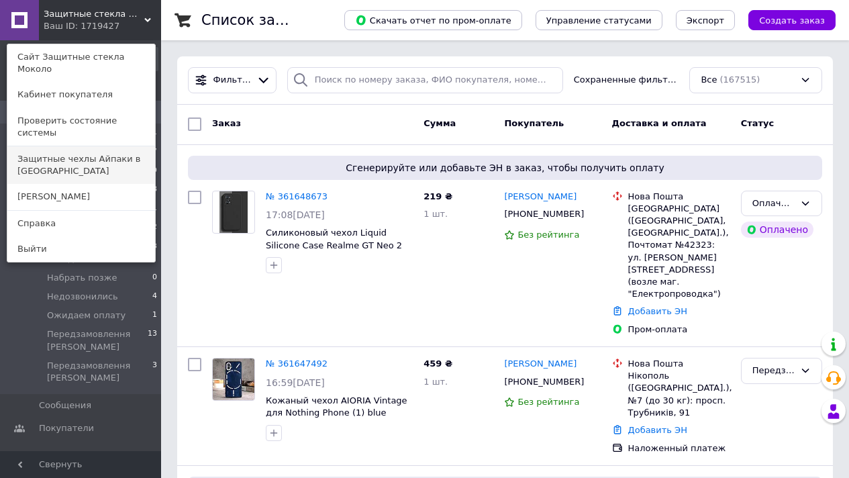
click at [127, 146] on link "Защитные чехлы Айпаки в [GEOGRAPHIC_DATA]" at bounding box center [81, 165] width 148 height 38
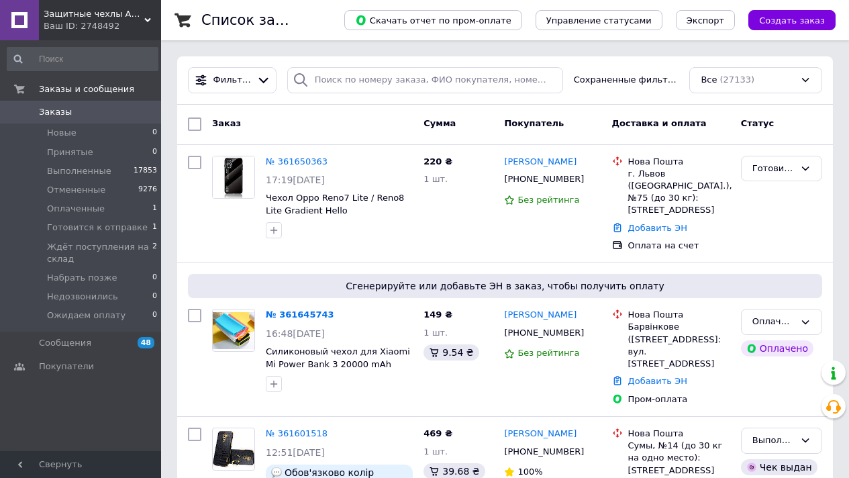
click at [102, 22] on div "Ваш ID: 2748492" at bounding box center [102, 26] width 117 height 12
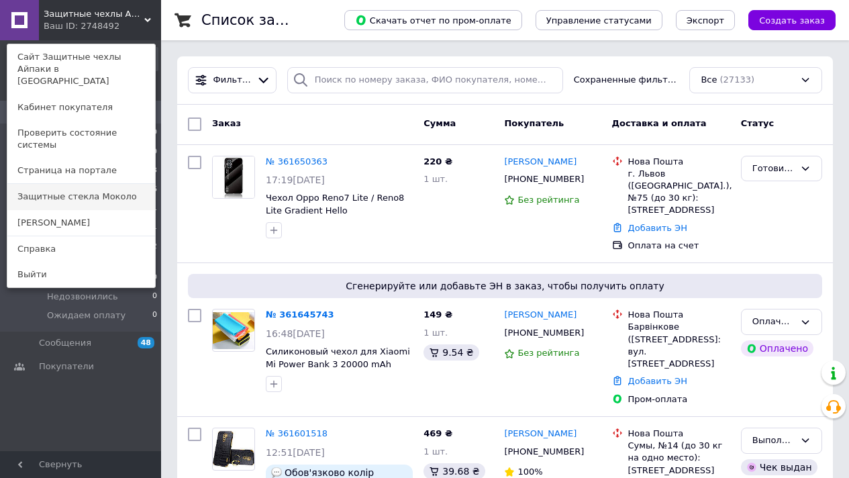
click at [109, 184] on link "Защитные стекла Moколо" at bounding box center [81, 196] width 148 height 25
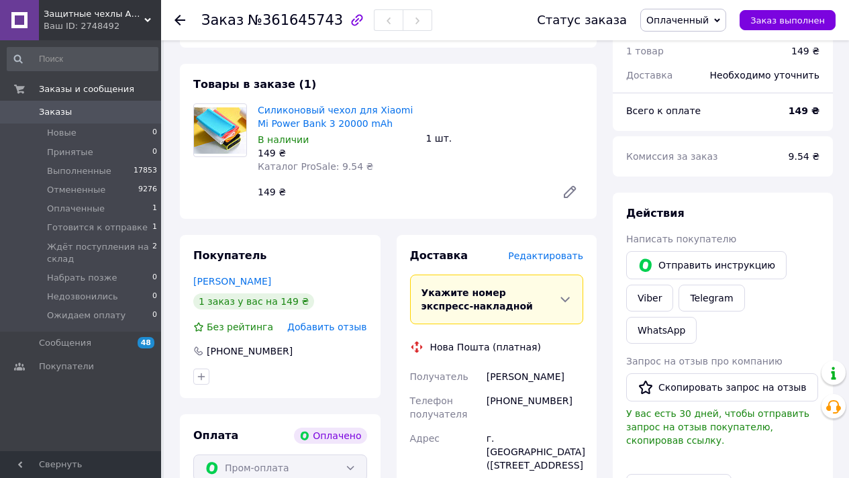
scroll to position [118, 0]
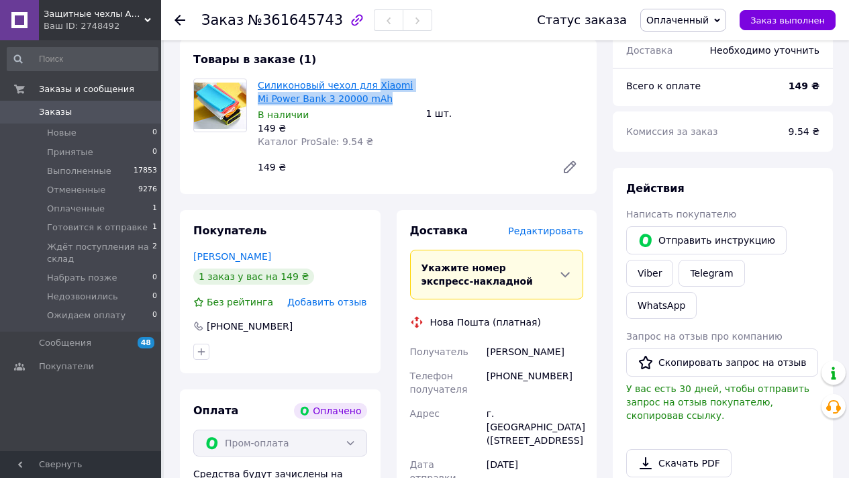
drag, startPoint x: 381, startPoint y: 103, endPoint x: 371, endPoint y: 88, distance: 18.4
click at [370, 88] on span "Силиконовый чехол для Xiaomi Mi Power Bank 3 20000 mAh" at bounding box center [337, 91] width 158 height 27
copy link "Xiaomi Mi Power Bank 3 20000 mAh"
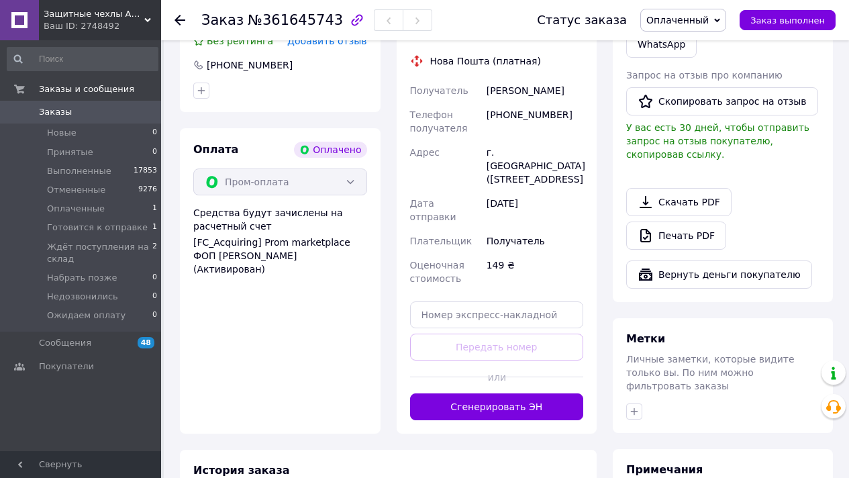
click at [526, 416] on button "Сгенерировать ЭН" at bounding box center [497, 406] width 174 height 27
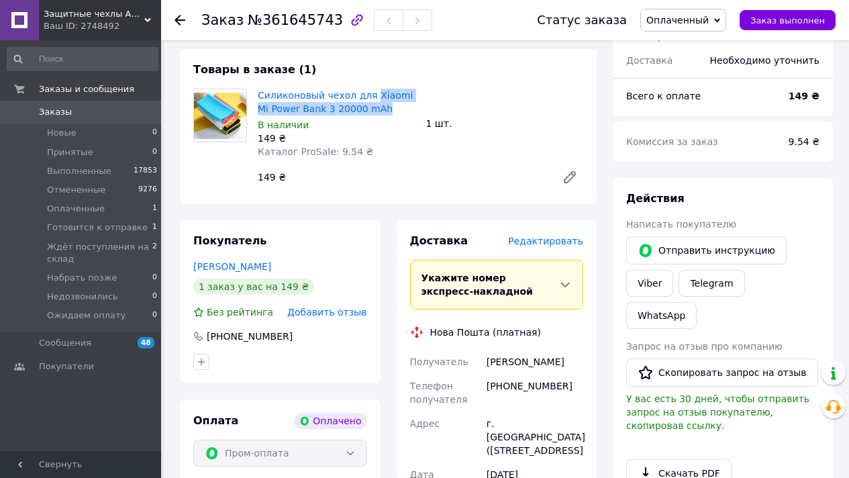
scroll to position [85, 0]
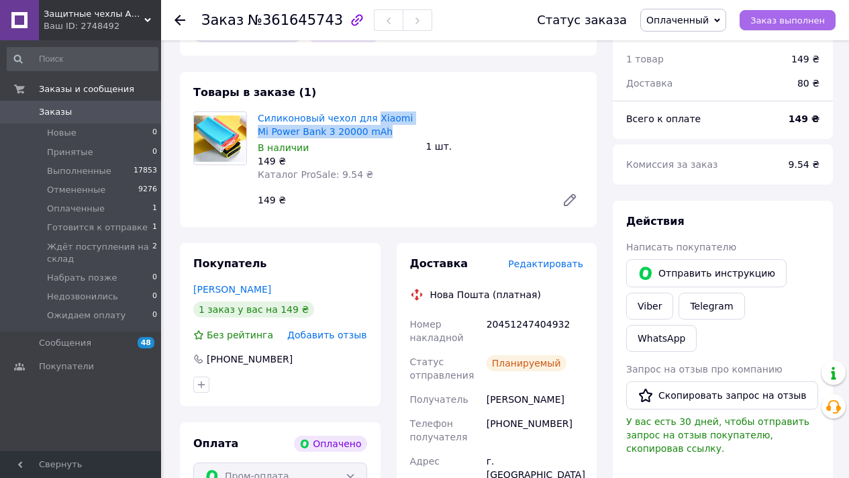
click at [797, 21] on span "Заказ выполнен" at bounding box center [787, 20] width 74 height 10
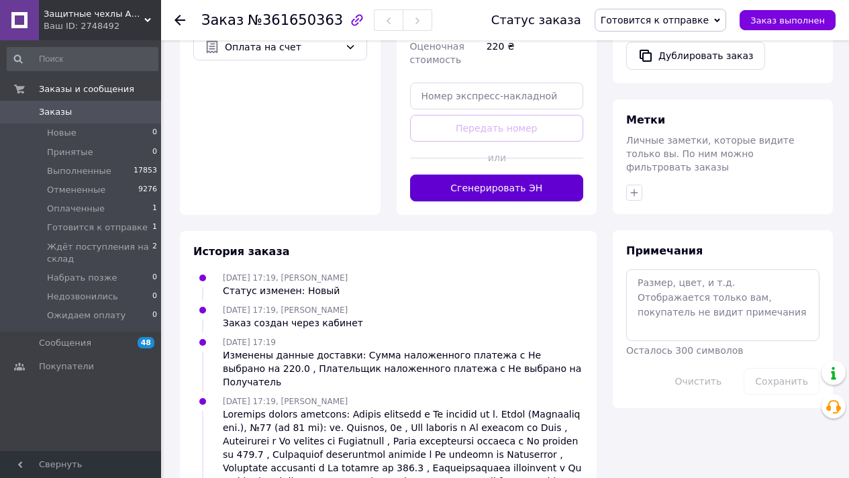
click at [545, 181] on button "Сгенерировать ЭН" at bounding box center [497, 187] width 174 height 27
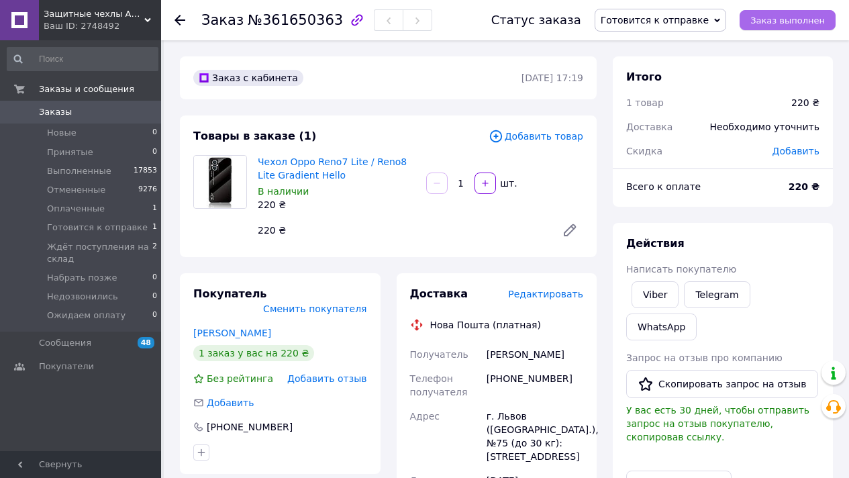
click at [777, 19] on span "Заказ выполнен" at bounding box center [787, 20] width 74 height 10
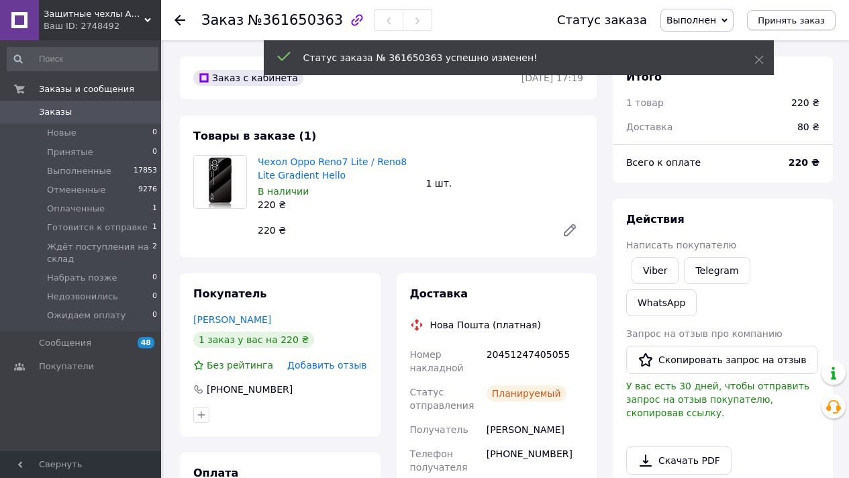
scroll to position [3, 0]
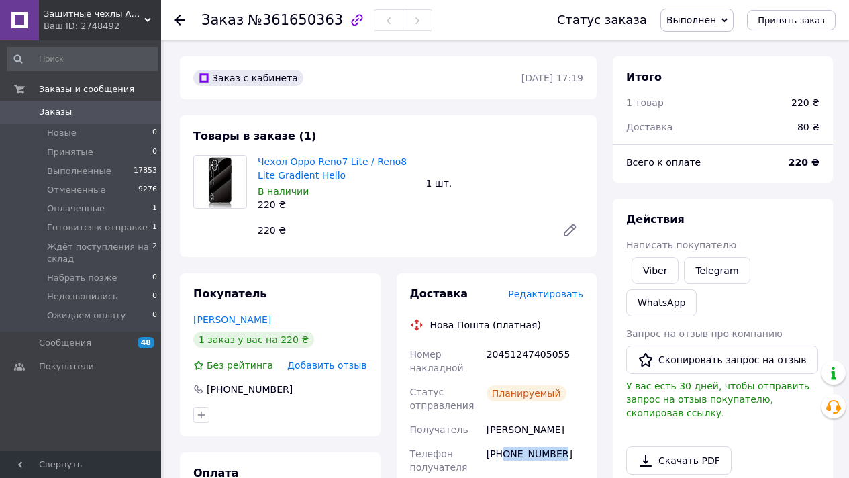
drag, startPoint x: 504, startPoint y: 464, endPoint x: 564, endPoint y: 467, distance: 60.4
click at [564, 467] on div "+380683867043" at bounding box center [535, 460] width 102 height 38
copy div "0683867043"
click at [541, 343] on div "20451247405055" at bounding box center [535, 361] width 102 height 38
click at [543, 347] on div "20451247405055" at bounding box center [535, 361] width 102 height 38
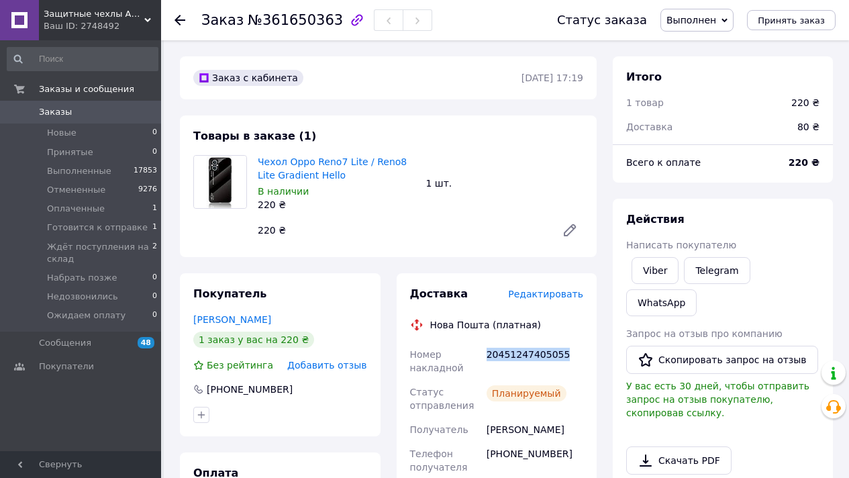
click at [543, 347] on div "20451247405055" at bounding box center [535, 361] width 102 height 38
copy div "20451247405055"
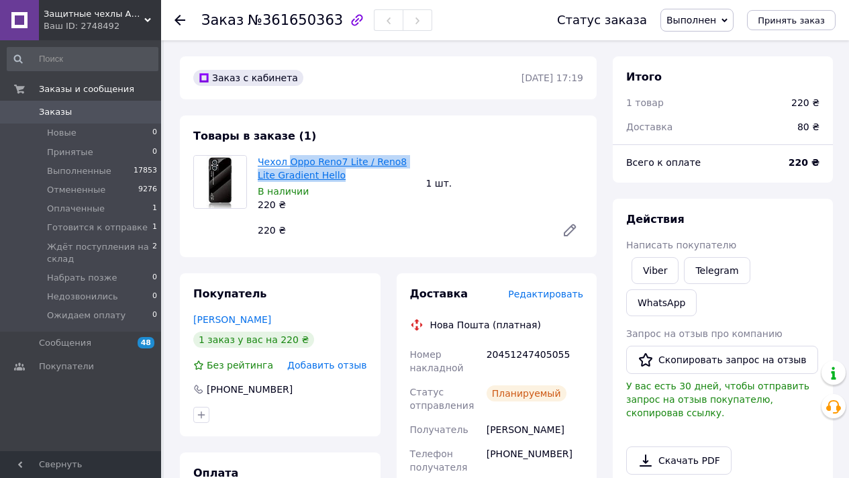
copy link "Oppo Reno7 Lite / Reno8 Lite Gradient Hello"
drag, startPoint x: 327, startPoint y: 175, endPoint x: 523, endPoint y: 80, distance: 217.5
click at [290, 162] on span "Чехол Oppo Reno7 Lite / Reno8 Lite Gradient Hello" at bounding box center [337, 168] width 158 height 27
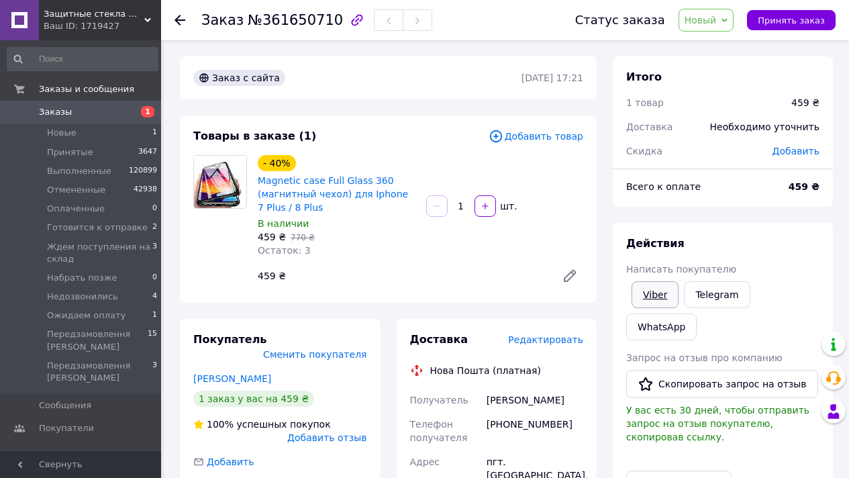
click at [655, 291] on link "Viber" at bounding box center [654, 294] width 47 height 27
click at [656, 292] on link "Viber" at bounding box center [654, 294] width 47 height 27
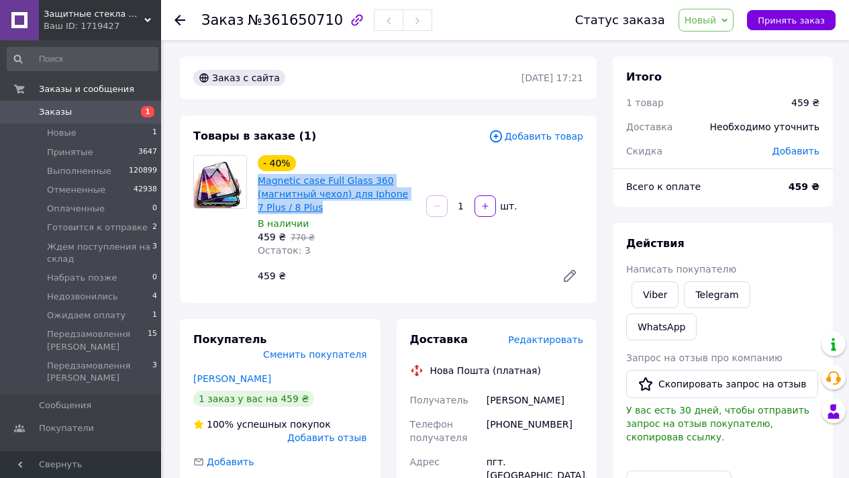
drag, startPoint x: 321, startPoint y: 209, endPoint x: 261, endPoint y: 179, distance: 67.5
click at [261, 179] on span "Magnetic case Full Glass 360 (магнитный чехол) для Iphone 7 Plus / 8 Plus" at bounding box center [337, 194] width 158 height 40
click at [733, 17] on span "Новый" at bounding box center [706, 20] width 56 height 23
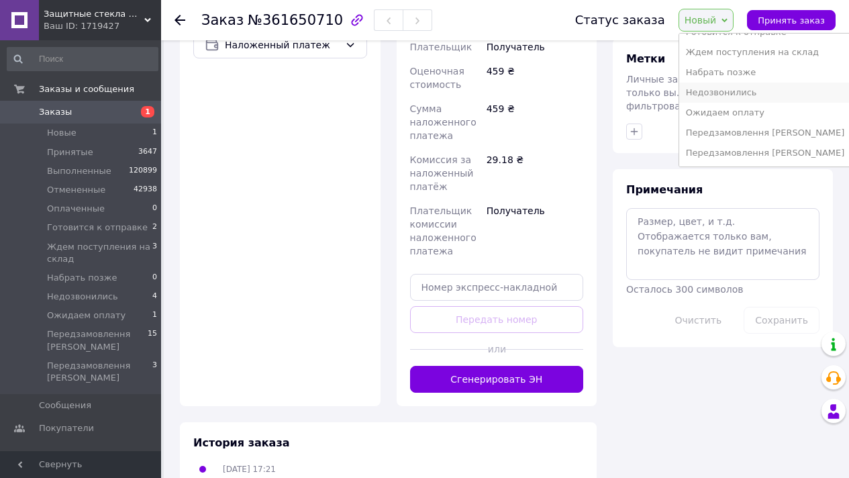
scroll to position [93, 0]
click at [777, 136] on li "Передзамовлення [PERSON_NAME]" at bounding box center [765, 135] width 172 height 20
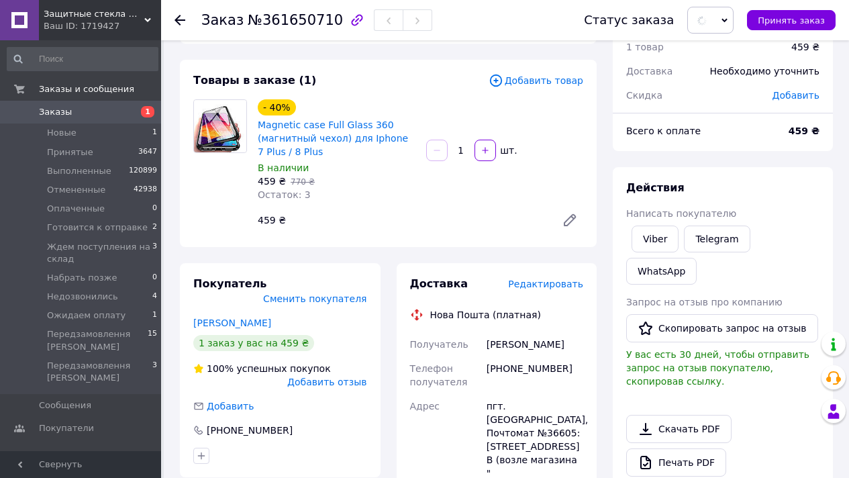
scroll to position [0, 0]
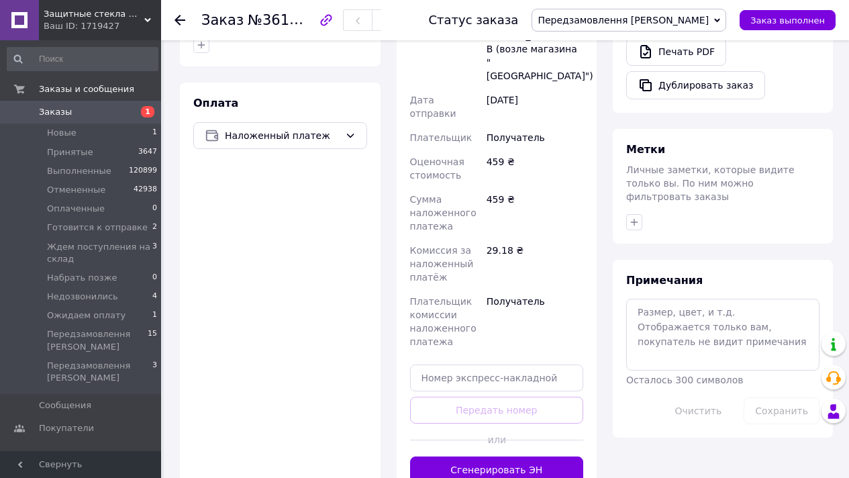
click at [538, 456] on button "Сгенерировать ЭН" at bounding box center [497, 469] width 174 height 27
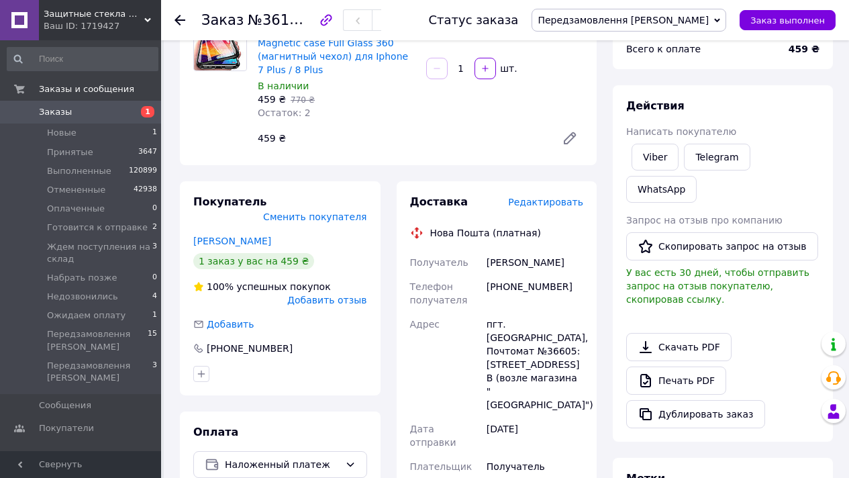
scroll to position [23, 0]
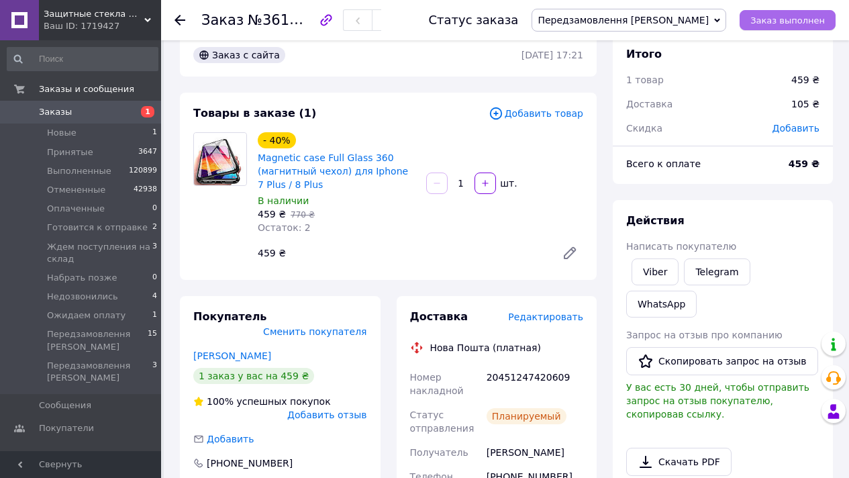
click at [759, 12] on button "Заказ выполнен" at bounding box center [787, 20] width 96 height 20
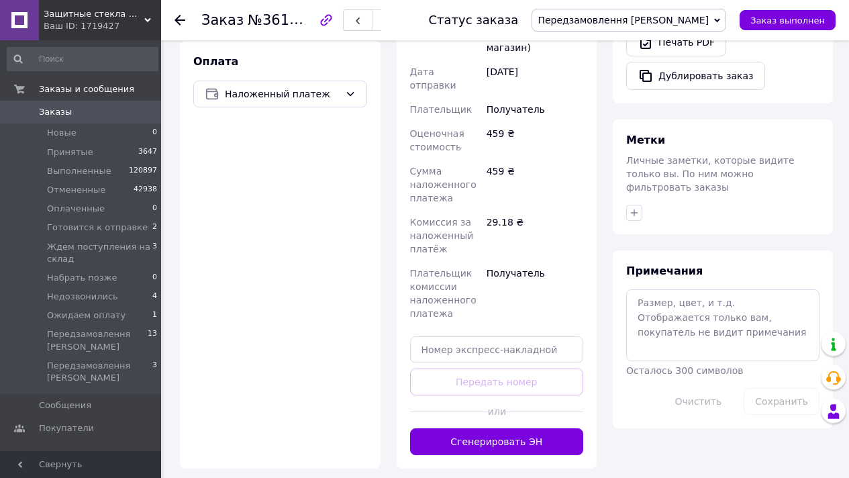
scroll to position [476, 0]
click at [531, 428] on button "Сгенерировать ЭН" at bounding box center [497, 441] width 174 height 27
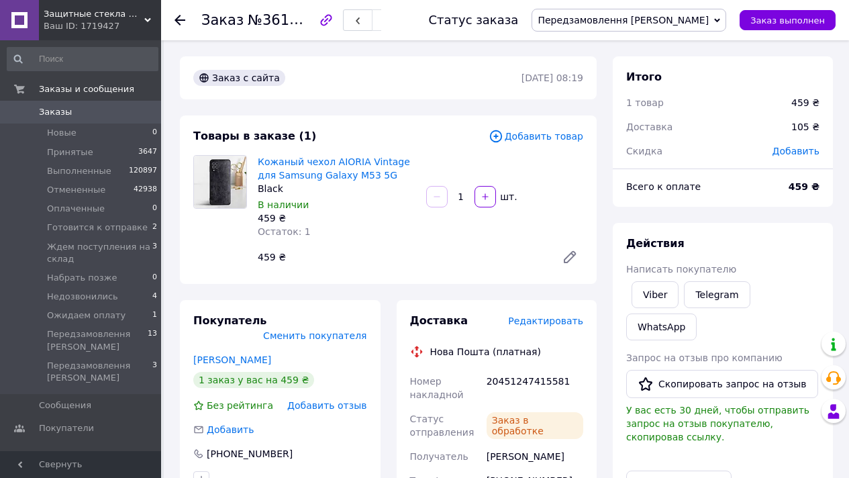
click at [531, 381] on div "20451247415581" at bounding box center [535, 388] width 102 height 38
copy div "20451247415581"
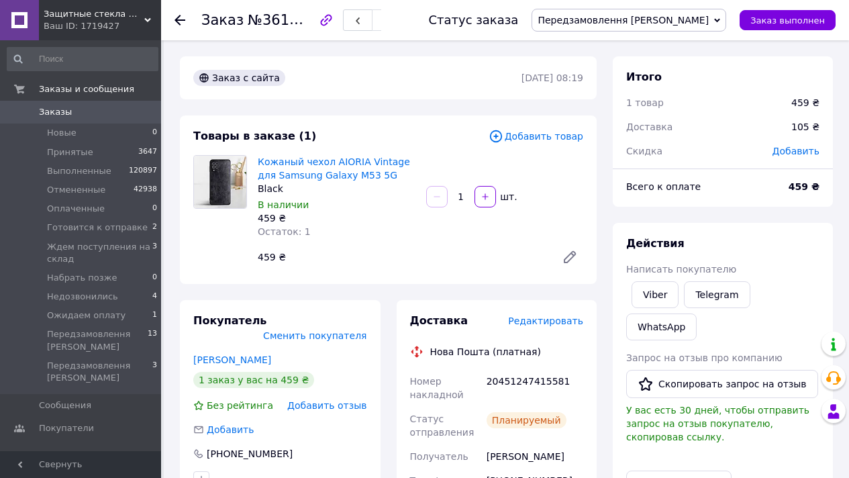
click at [808, 7] on div "Статус заказа Передзамовлення Вадим Принят Выполнен Отменен Оплаченный Готовитс…" at bounding box center [618, 20] width 434 height 40
click at [774, 23] on span "Заказ выполнен" at bounding box center [787, 20] width 74 height 10
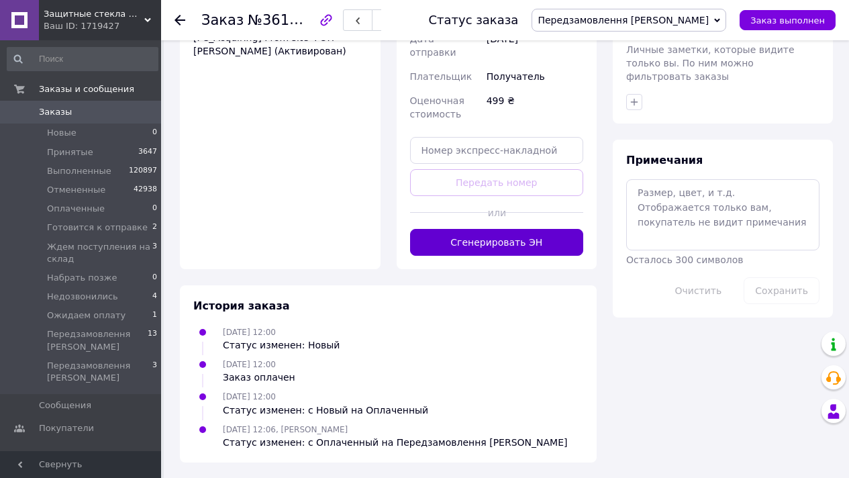
click at [525, 247] on button "Сгенерировать ЭН" at bounding box center [497, 242] width 174 height 27
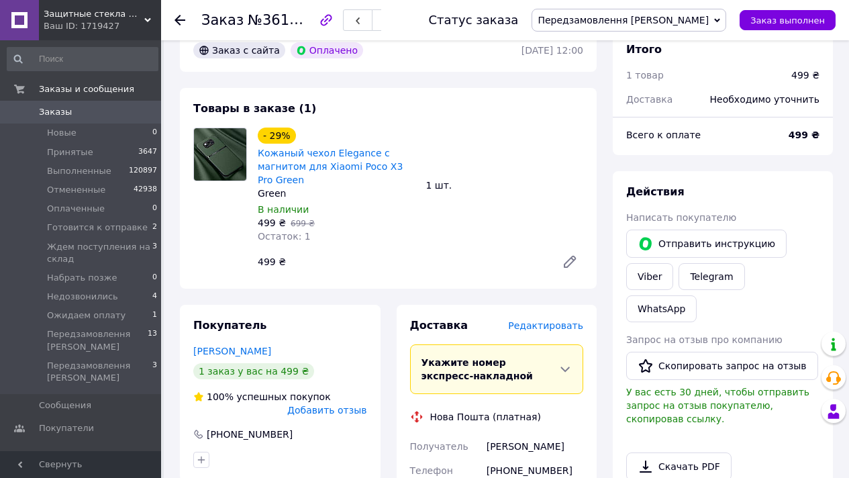
scroll to position [123, 0]
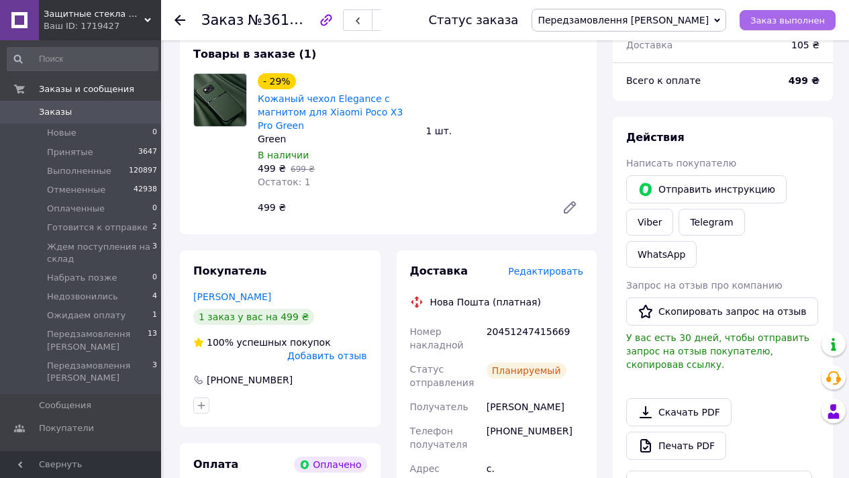
click at [787, 17] on span "Заказ выполнен" at bounding box center [787, 20] width 74 height 10
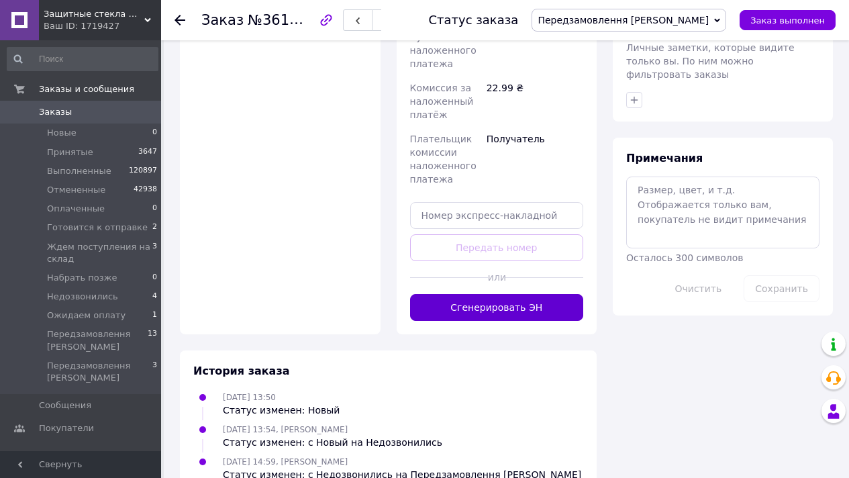
click at [539, 298] on button "Сгенерировать ЭН" at bounding box center [497, 307] width 174 height 27
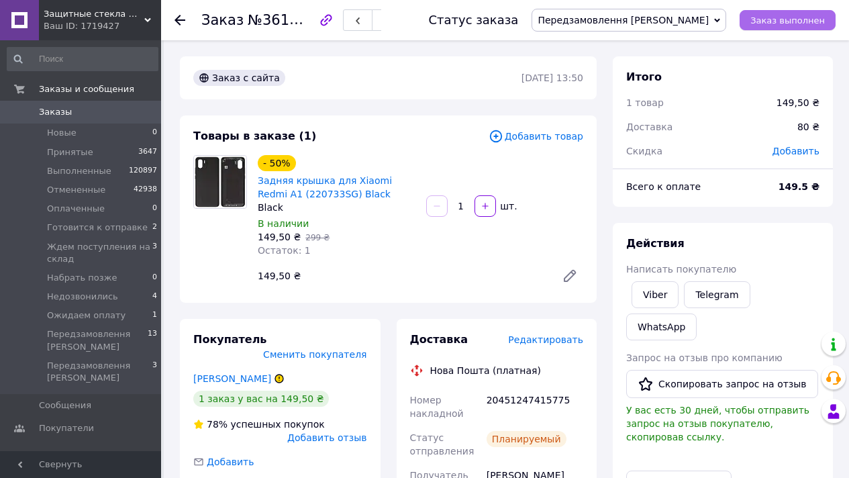
click at [770, 28] on button "Заказ выполнен" at bounding box center [787, 20] width 96 height 20
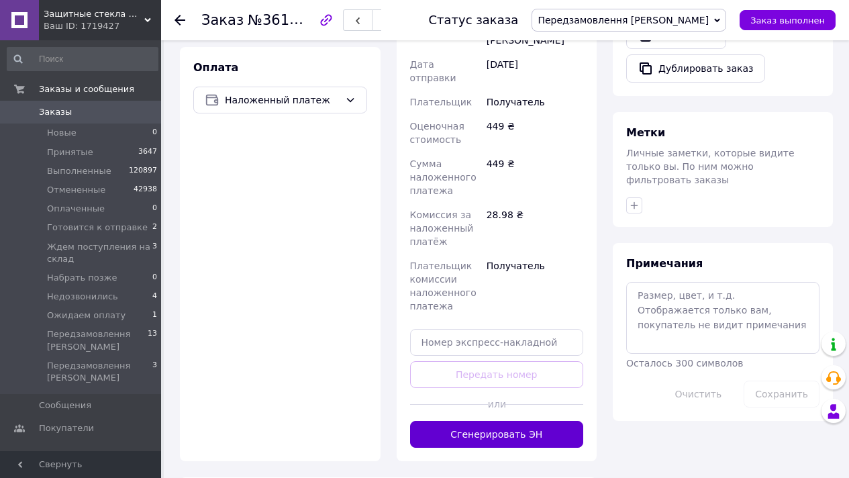
click at [527, 421] on button "Сгенерировать ЭН" at bounding box center [497, 434] width 174 height 27
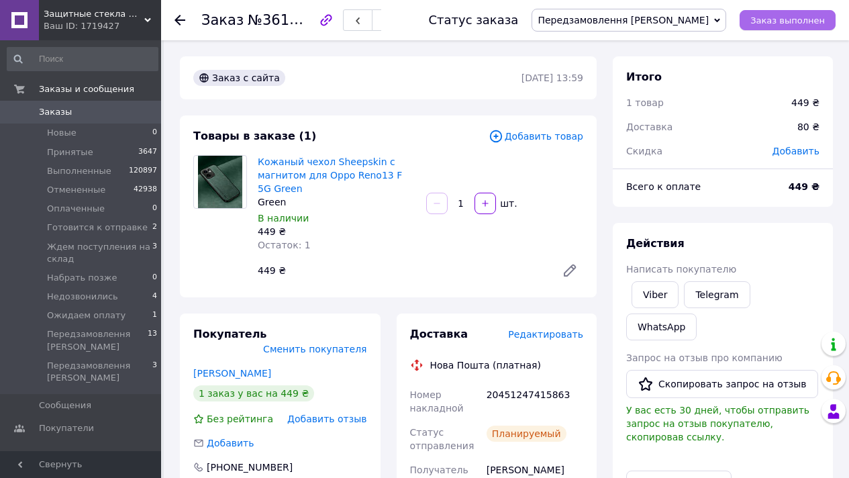
click at [808, 17] on span "Заказ выполнен" at bounding box center [787, 20] width 74 height 10
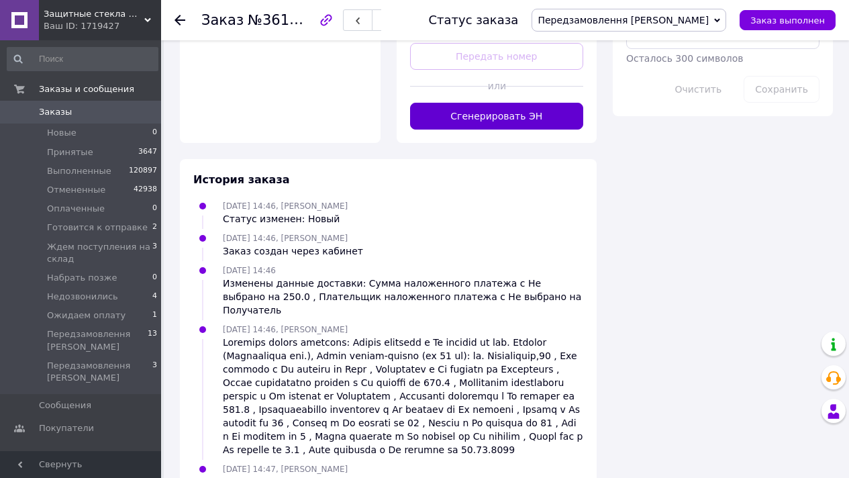
click at [521, 103] on button "Сгенерировать ЭН" at bounding box center [497, 116] width 174 height 27
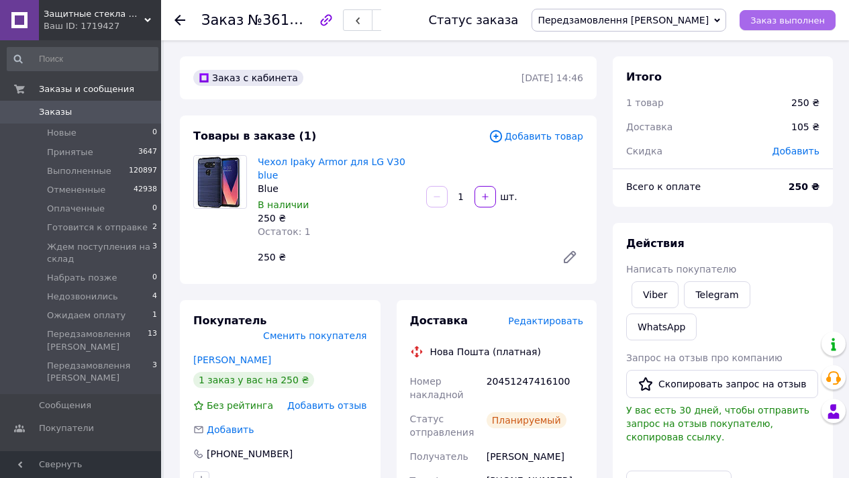
click at [806, 16] on span "Заказ выполнен" at bounding box center [787, 20] width 74 height 10
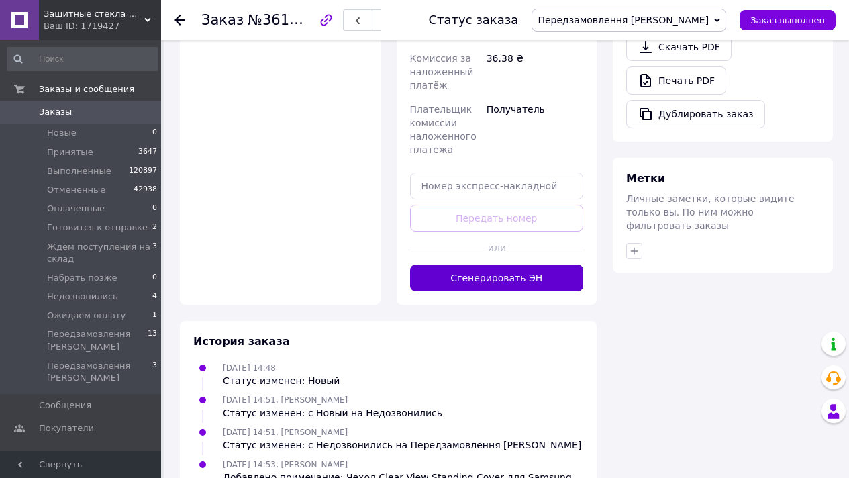
click at [527, 264] on button "Сгенерировать ЭН" at bounding box center [497, 277] width 174 height 27
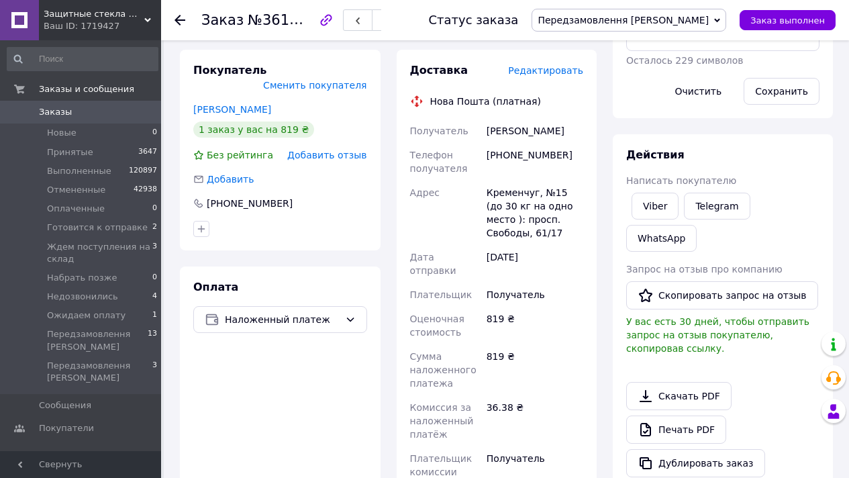
scroll to position [97, 0]
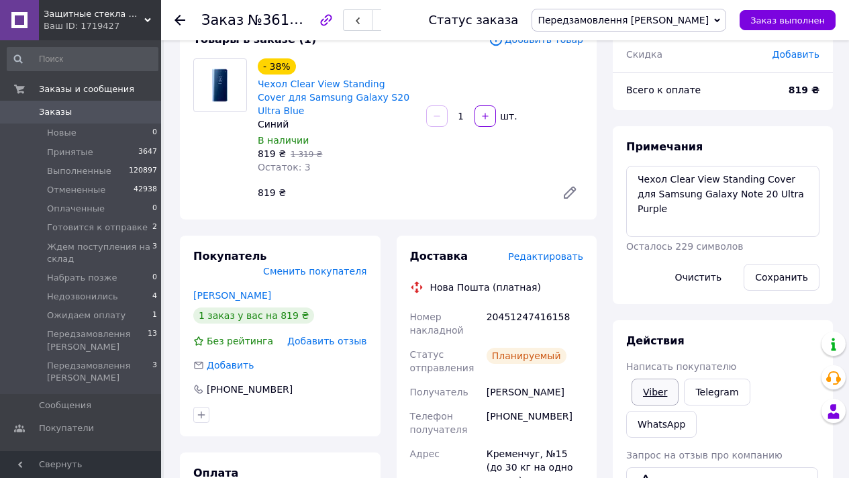
click at [640, 392] on link "Viber" at bounding box center [654, 391] width 47 height 27
click at [760, 17] on span "Заказ выполнен" at bounding box center [787, 20] width 74 height 10
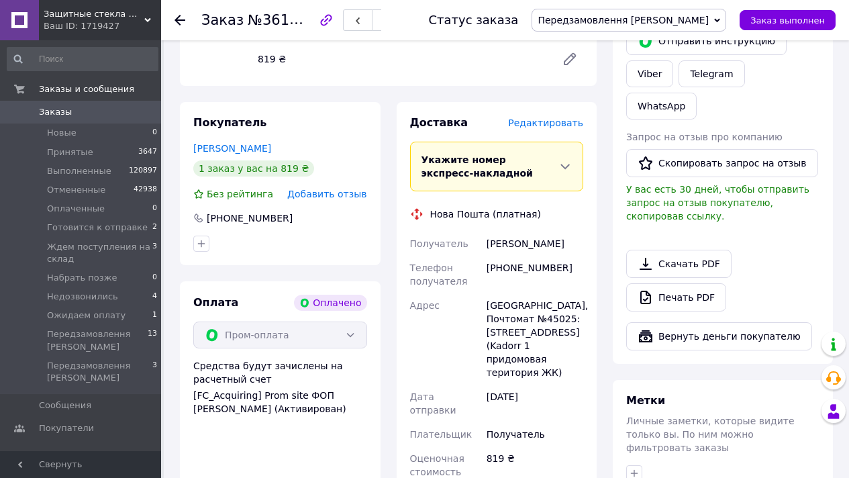
scroll to position [535, 0]
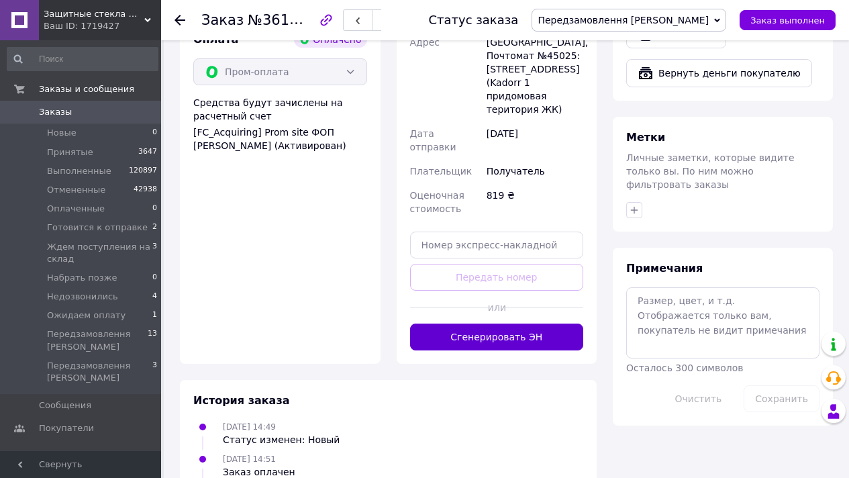
click at [533, 326] on button "Сгенерировать ЭН" at bounding box center [497, 336] width 174 height 27
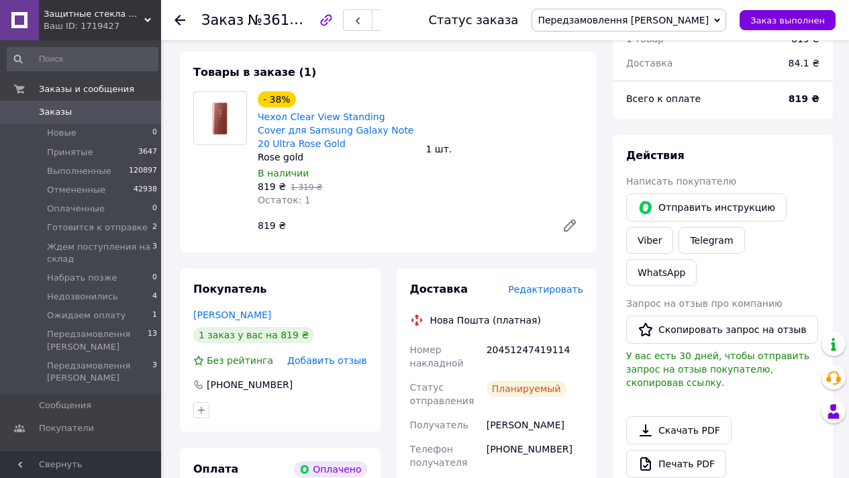
scroll to position [108, 0]
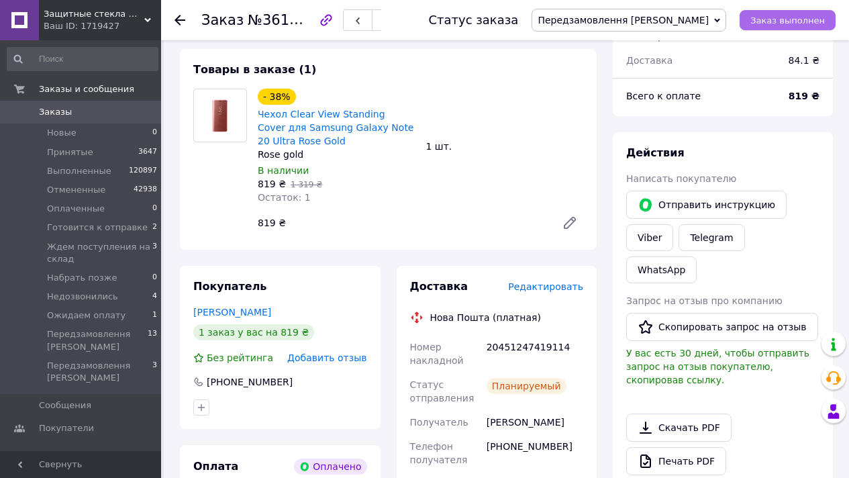
click at [769, 17] on span "Заказ выполнен" at bounding box center [787, 20] width 74 height 10
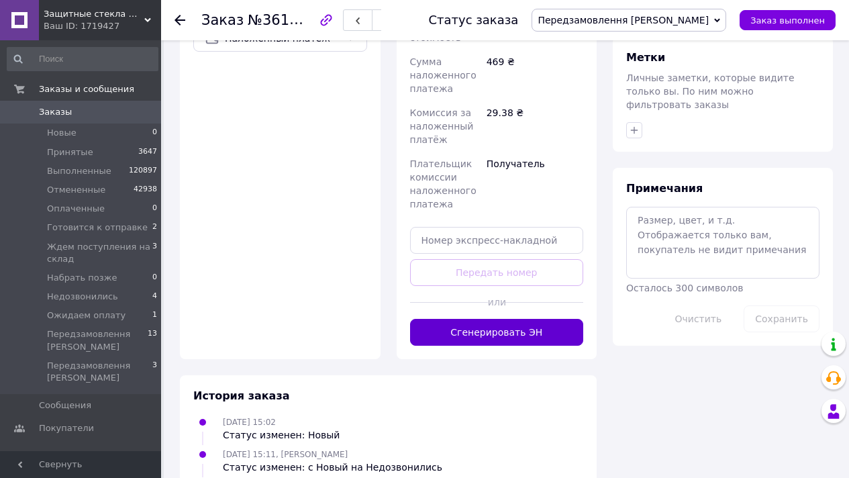
scroll to position [13, 0]
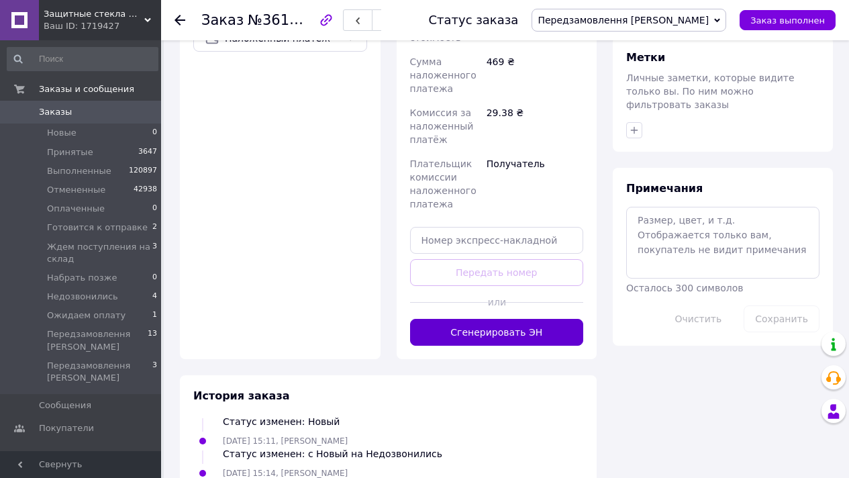
click at [534, 319] on button "Сгенерировать ЭН" at bounding box center [497, 332] width 174 height 27
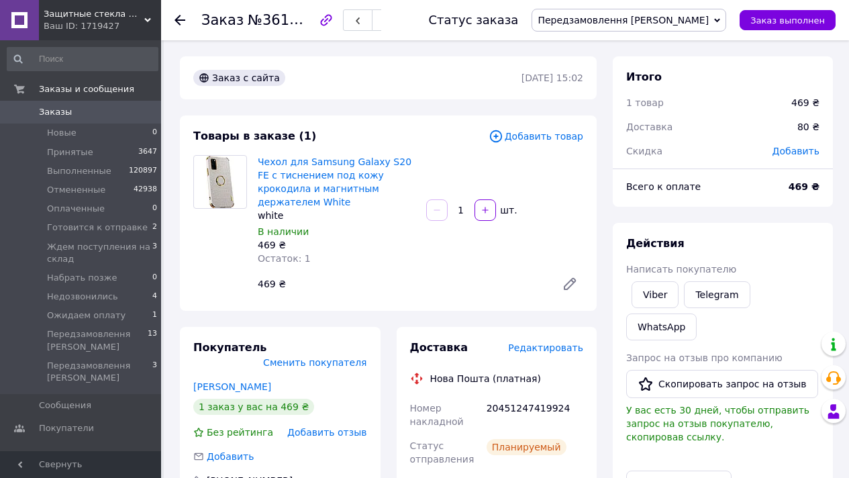
scroll to position [46, 0]
click at [816, 24] on span "Заказ выполнен" at bounding box center [787, 20] width 74 height 10
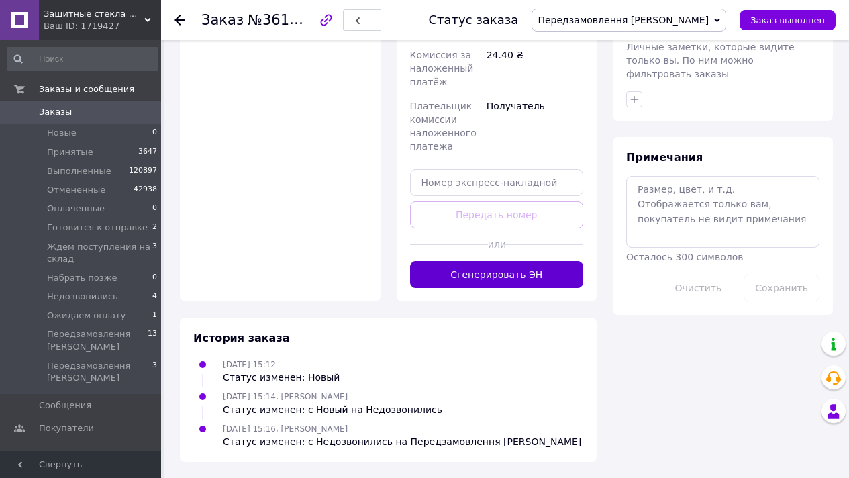
click at [530, 283] on button "Сгенерировать ЭН" at bounding box center [497, 274] width 174 height 27
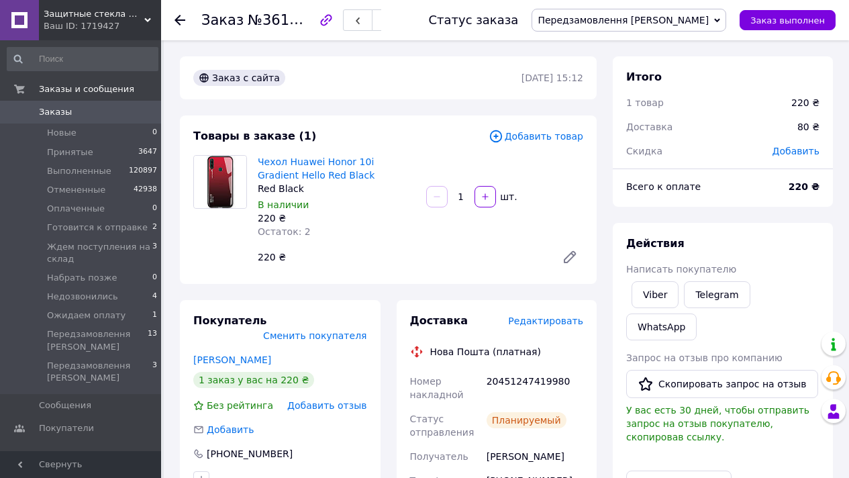
click at [790, 31] on div "Статус заказа Передзамовлення [PERSON_NAME] Принят Выполнен Отменен Оплаченный …" at bounding box center [625, 20] width 421 height 23
click at [789, 27] on button "Заказ выполнен" at bounding box center [787, 20] width 96 height 20
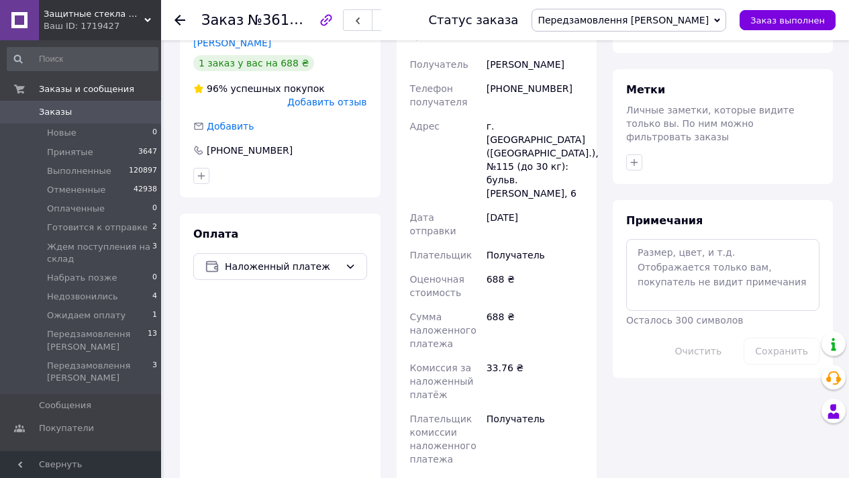
scroll to position [661, 0]
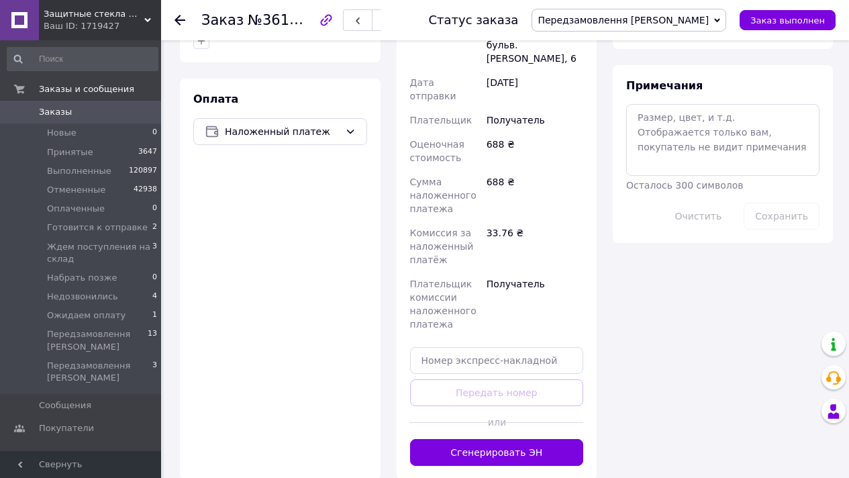
click at [534, 406] on div at bounding box center [544, 422] width 78 height 33
click at [535, 439] on button "Сгенерировать ЭН" at bounding box center [497, 452] width 174 height 27
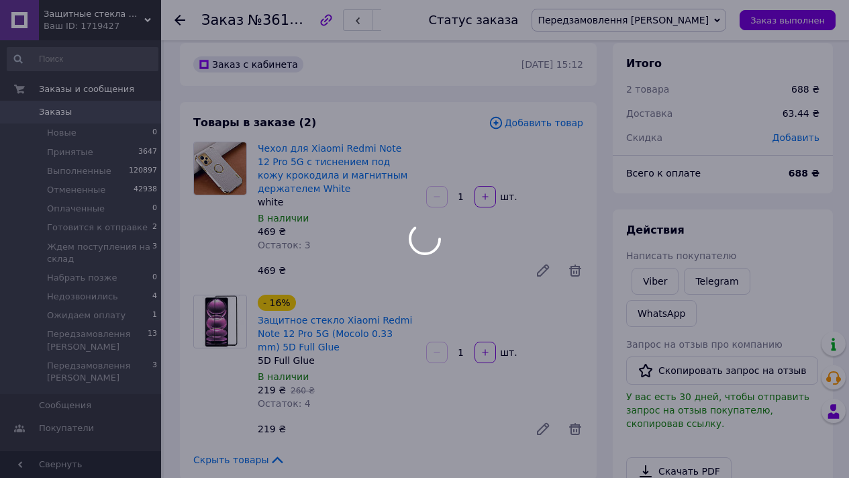
scroll to position [0, 0]
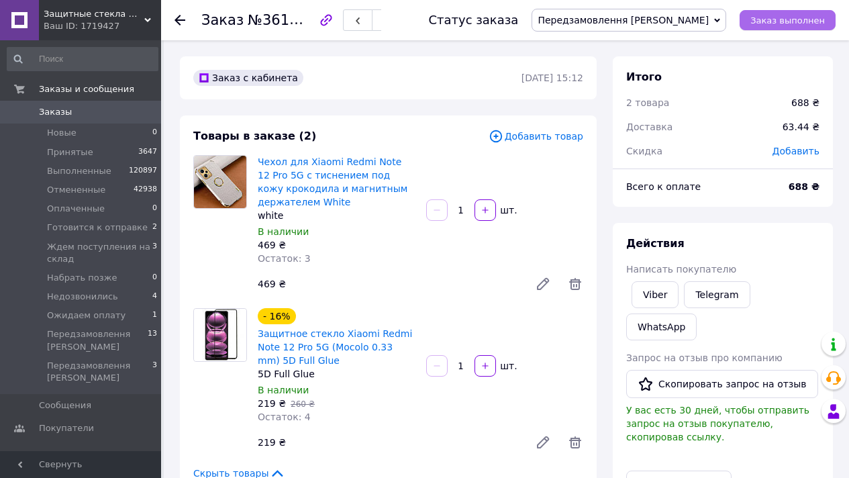
click at [775, 25] on span "Заказ выполнен" at bounding box center [787, 20] width 74 height 10
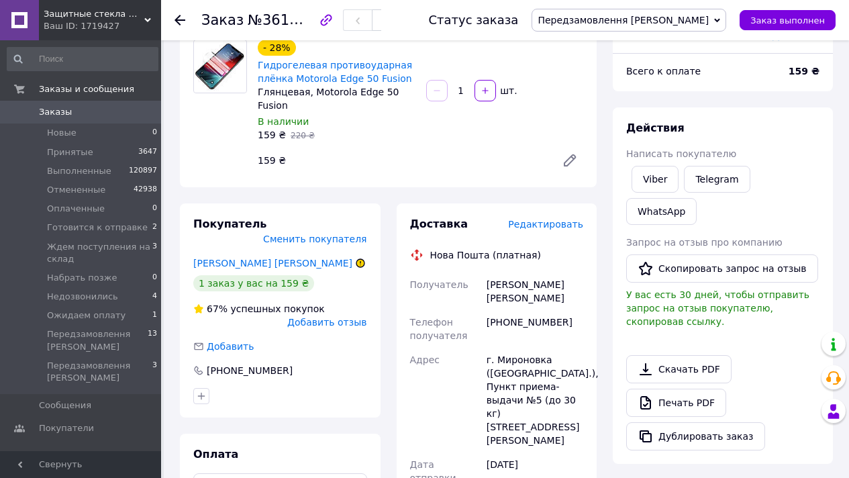
scroll to position [771, 0]
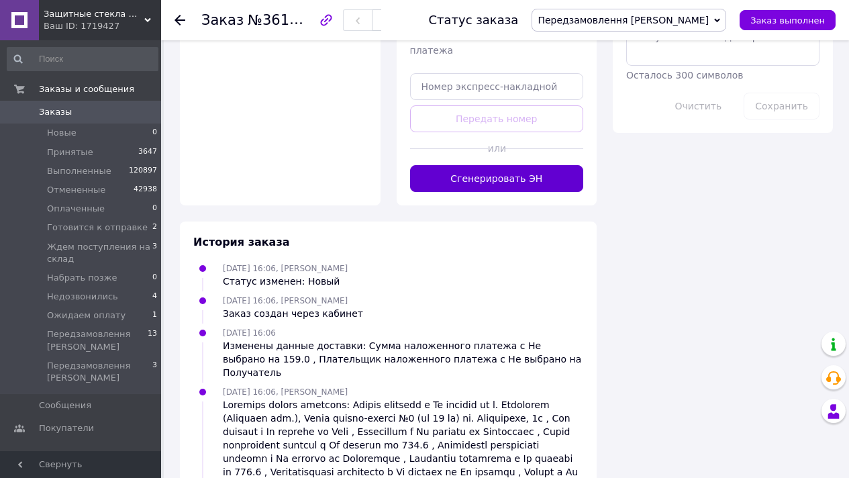
click at [534, 165] on button "Сгенерировать ЭН" at bounding box center [497, 178] width 174 height 27
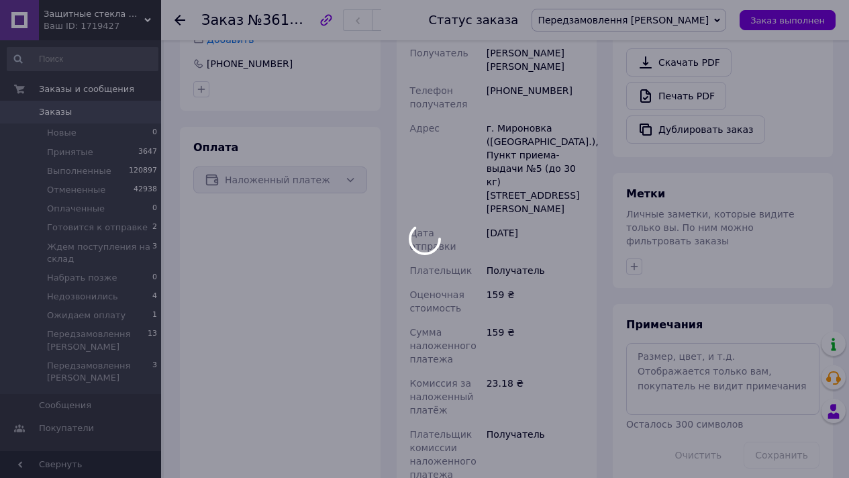
scroll to position [0, 0]
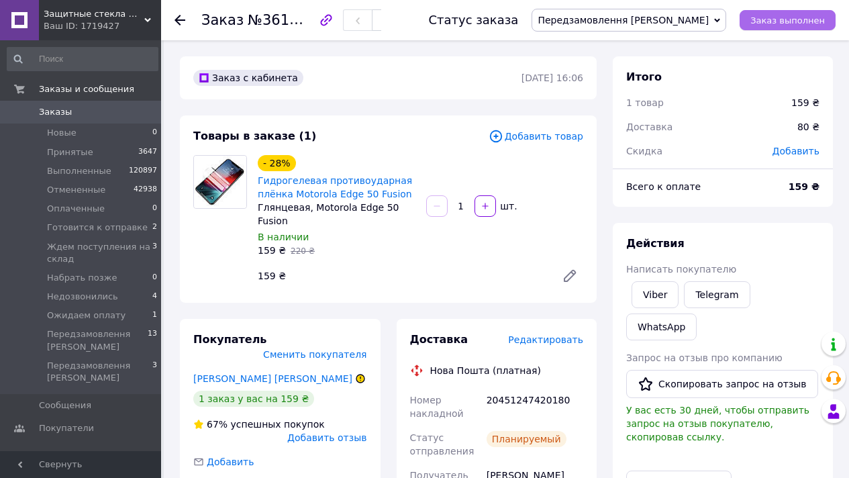
click at [803, 25] on button "Заказ выполнен" at bounding box center [787, 20] width 96 height 20
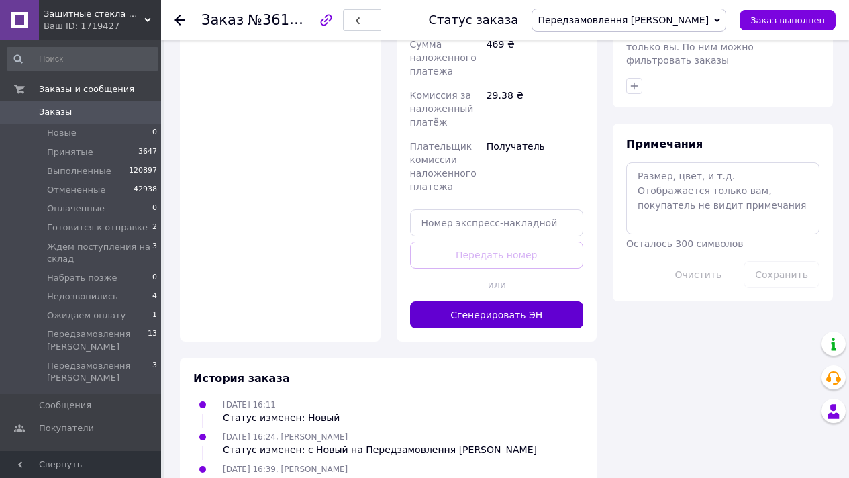
click at [536, 301] on button "Сгенерировать ЭН" at bounding box center [497, 314] width 174 height 27
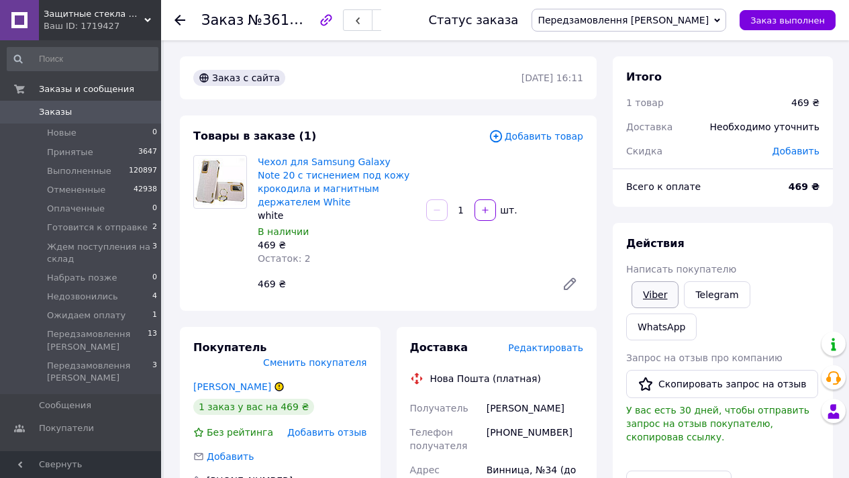
click at [637, 284] on link "Viber" at bounding box center [654, 294] width 47 height 27
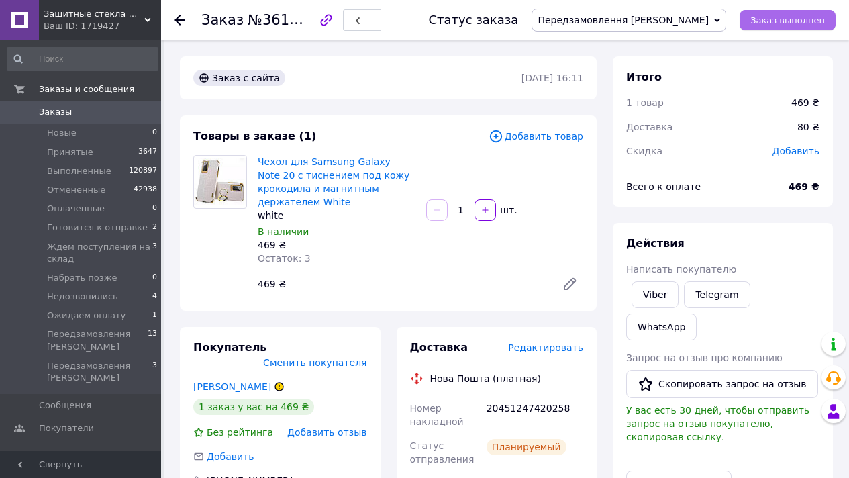
click at [795, 19] on span "Заказ выполнен" at bounding box center [787, 20] width 74 height 10
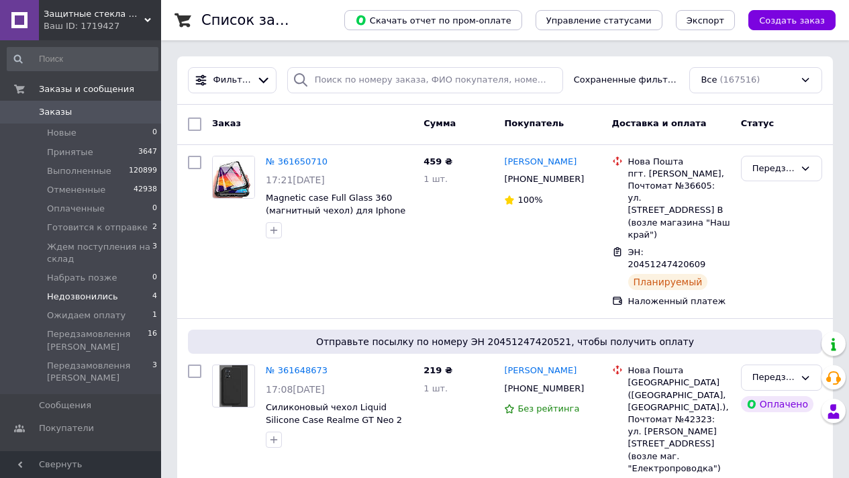
click at [111, 296] on span "Недозвонились" at bounding box center [82, 296] width 71 height 12
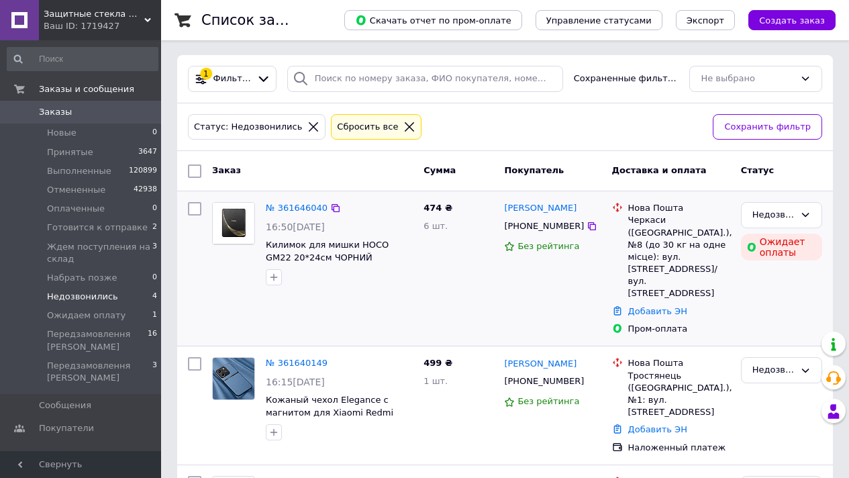
scroll to position [180, 0]
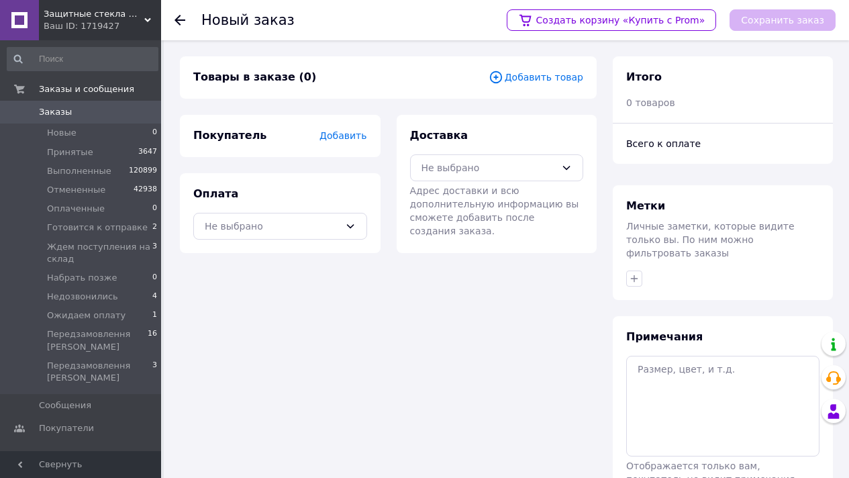
click at [543, 80] on span "Добавить товар" at bounding box center [535, 77] width 95 height 15
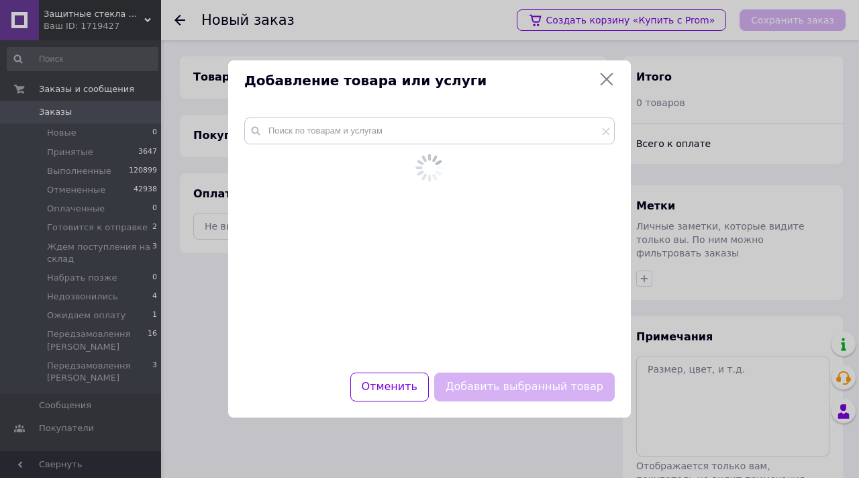
click at [418, 146] on div at bounding box center [429, 222] width 370 height 211
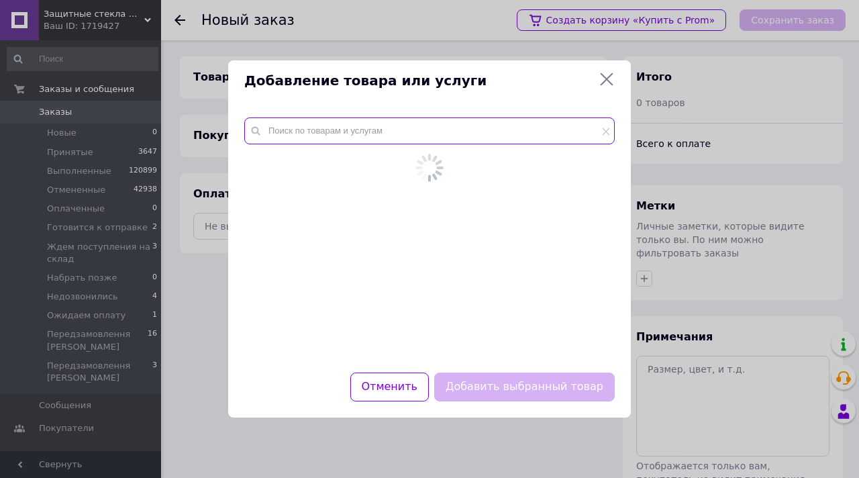
click at [405, 132] on input "text" at bounding box center [429, 130] width 370 height 27
paste input "Чехол Xiaomi Mi Note 10 / Mi CC9 Pro Gradient Hello"
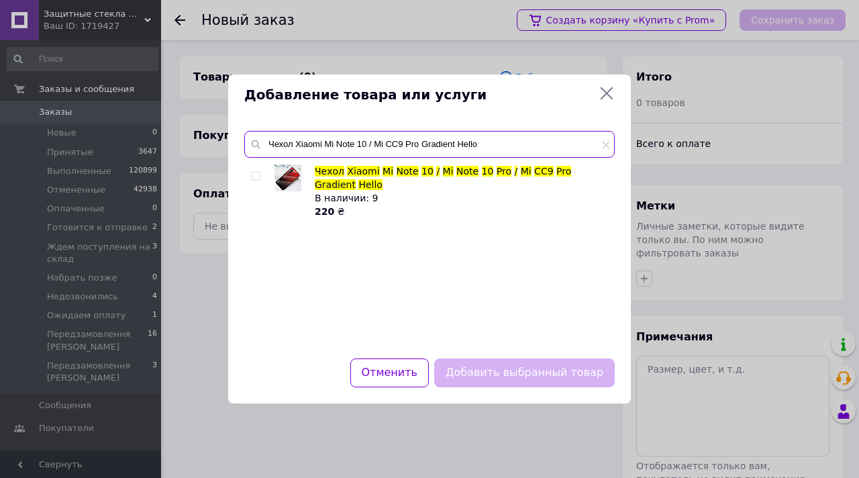
type input "Чехол Xiaomi Mi Note 10 / Mi CC9 Pro Gradient Hello"
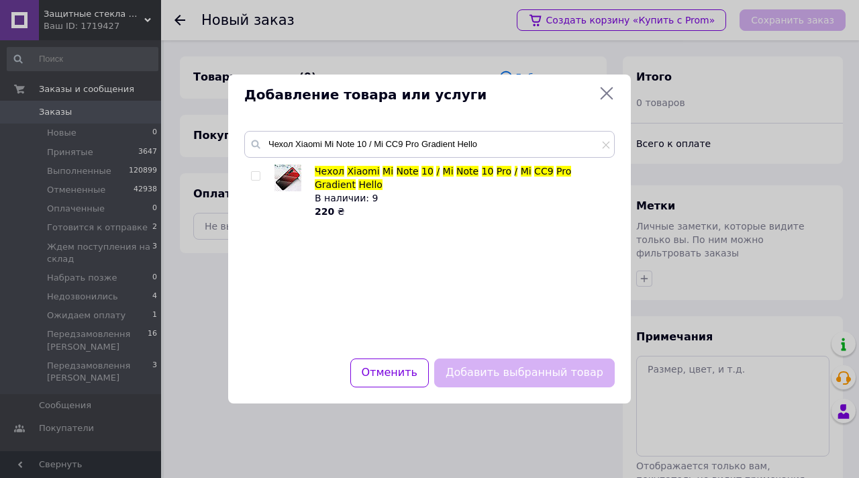
click at [257, 176] on input "checkbox" at bounding box center [255, 176] width 9 height 9
checkbox input "true"
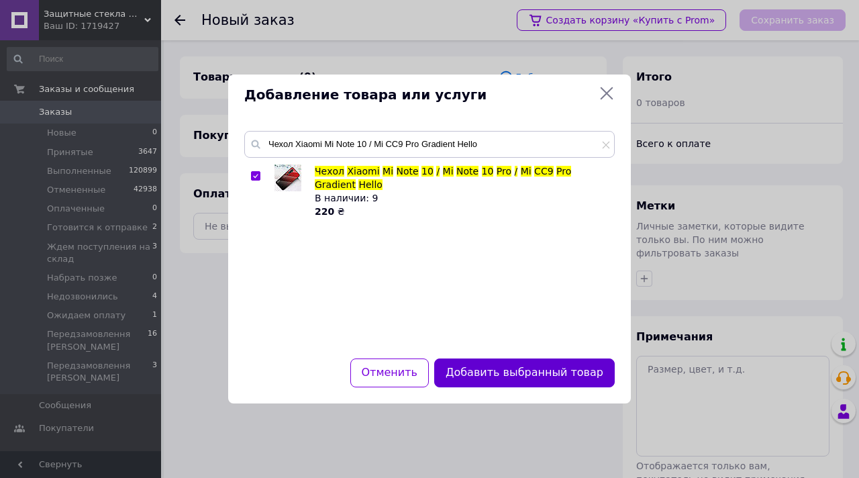
click at [488, 364] on button "Добавить выбранный товар" at bounding box center [524, 372] width 180 height 29
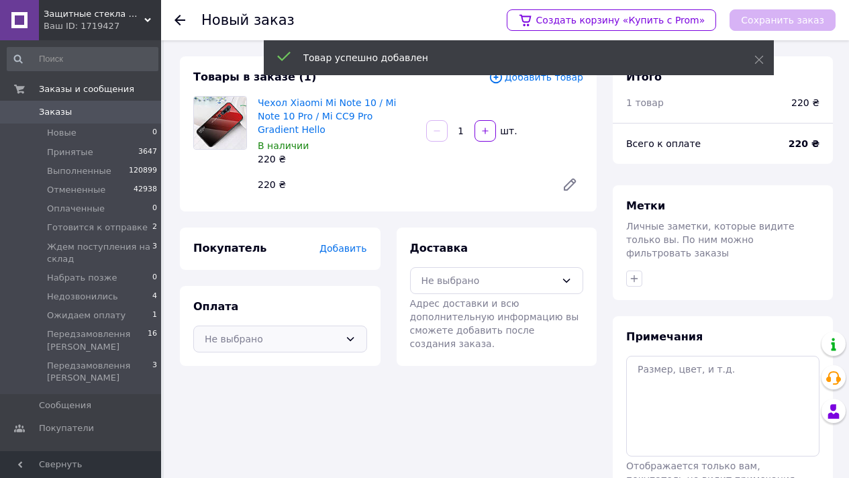
click at [270, 331] on div "Не выбрано" at bounding box center [272, 338] width 135 height 15
click at [290, 386] on span "Наложенный платеж" at bounding box center [290, 392] width 131 height 13
click at [305, 343] on div "Оплата Наложенный платеж" at bounding box center [280, 326] width 201 height 80
click at [296, 331] on span "Наложенный платеж" at bounding box center [282, 338] width 115 height 15
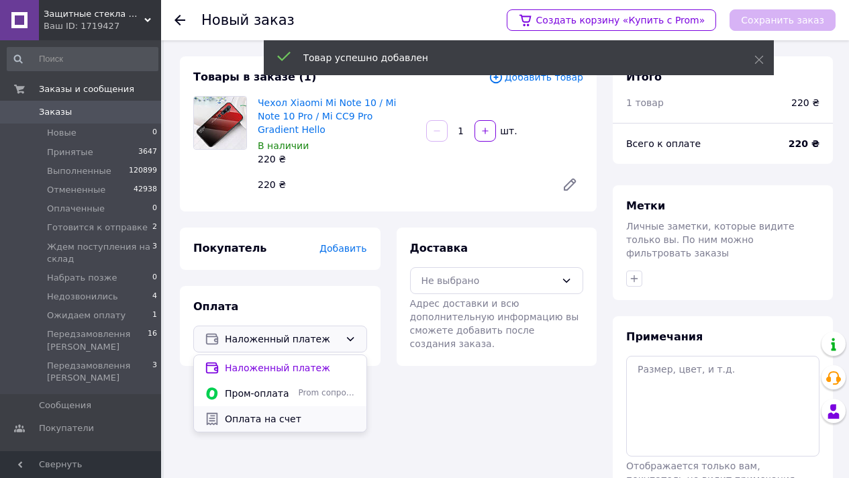
click at [277, 406] on div "Оплата на счет" at bounding box center [280, 418] width 172 height 25
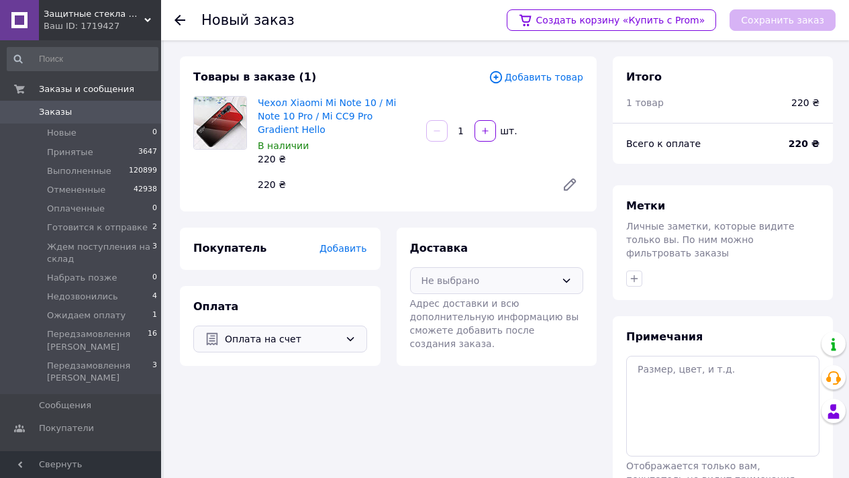
click at [451, 280] on div "Не выбрано" at bounding box center [497, 280] width 174 height 27
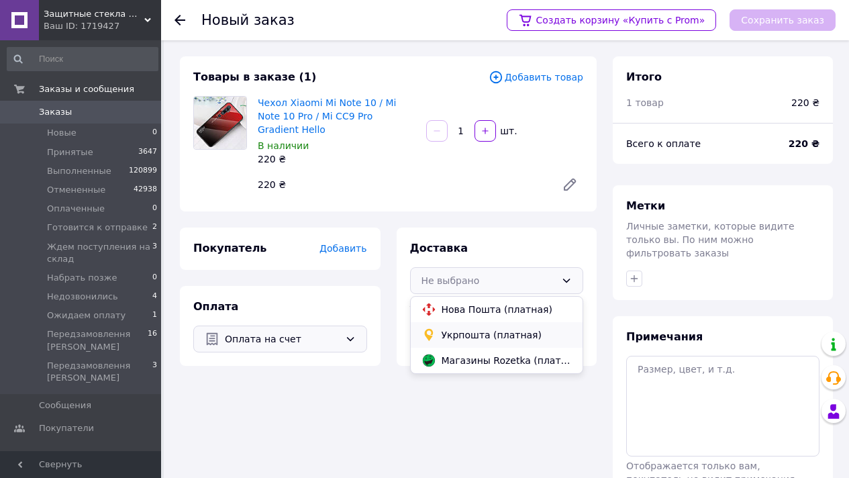
click at [475, 328] on span "Укрпошта (платная)" at bounding box center [506, 334] width 131 height 13
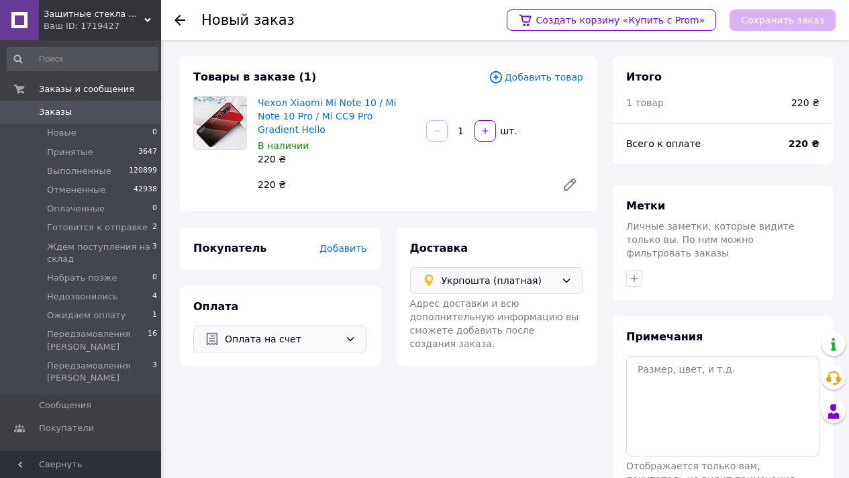
click at [352, 241] on div "Добавить" at bounding box center [342, 247] width 47 height 13
click at [352, 243] on span "Добавить" at bounding box center [342, 248] width 47 height 11
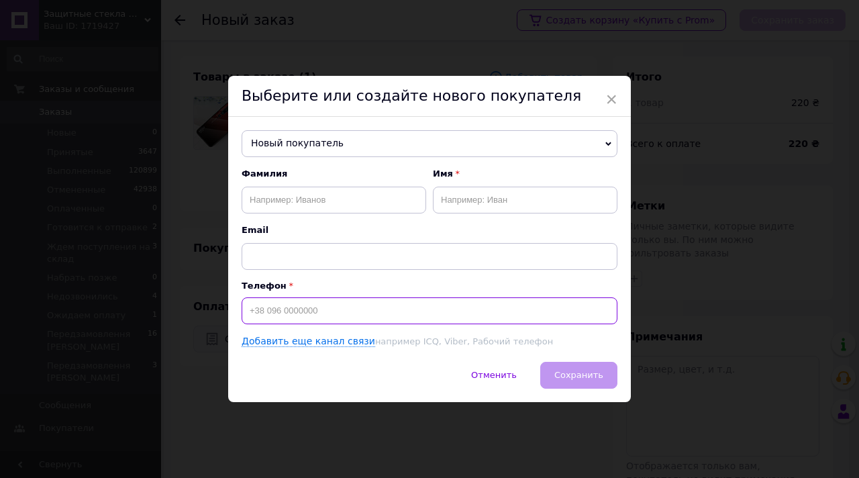
click at [315, 307] on input at bounding box center [429, 310] width 376 height 27
paste input "0953550581"
type input "[PHONE_NUMBER]"
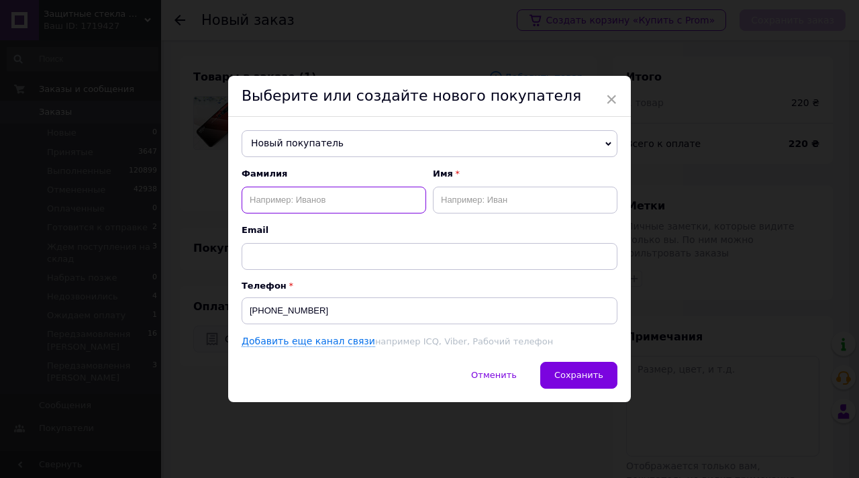
click at [315, 209] on input "text" at bounding box center [333, 199] width 184 height 27
type input "s"
type input "[PERSON_NAME]"
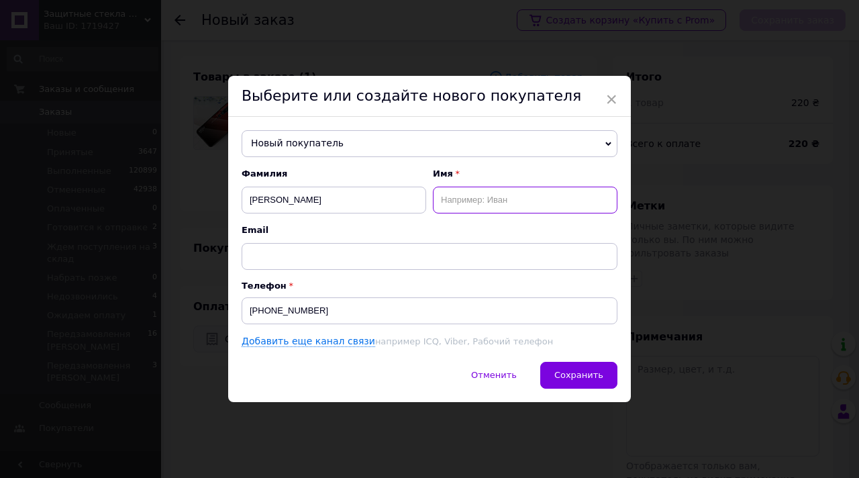
click at [458, 192] on input "text" at bounding box center [525, 199] width 184 height 27
type input "[PERSON_NAME]"
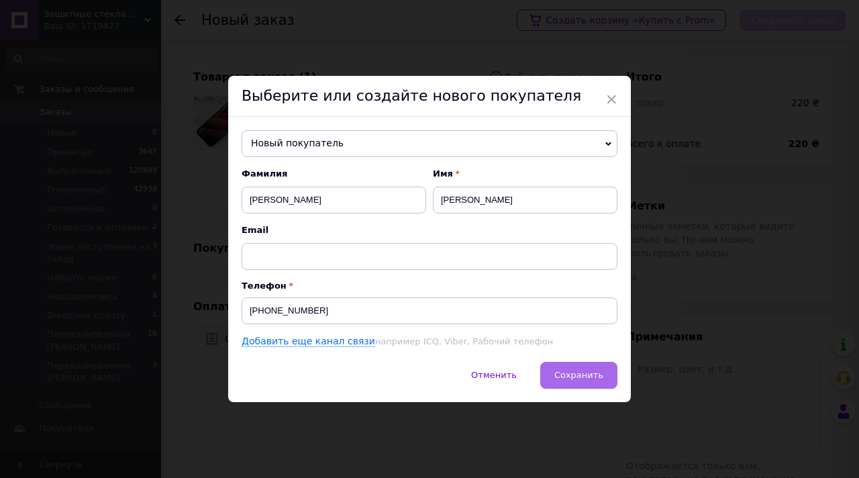
drag, startPoint x: 561, startPoint y: 353, endPoint x: 570, endPoint y: 368, distance: 16.6
click at [561, 353] on div "Новый покупатель [PERSON_NAME] [PHONE_NUMBER] [PERSON_NAME] [PHONE_NUMBER] [PER…" at bounding box center [429, 239] width 402 height 245
click at [570, 368] on button "Сохранить" at bounding box center [578, 375] width 77 height 27
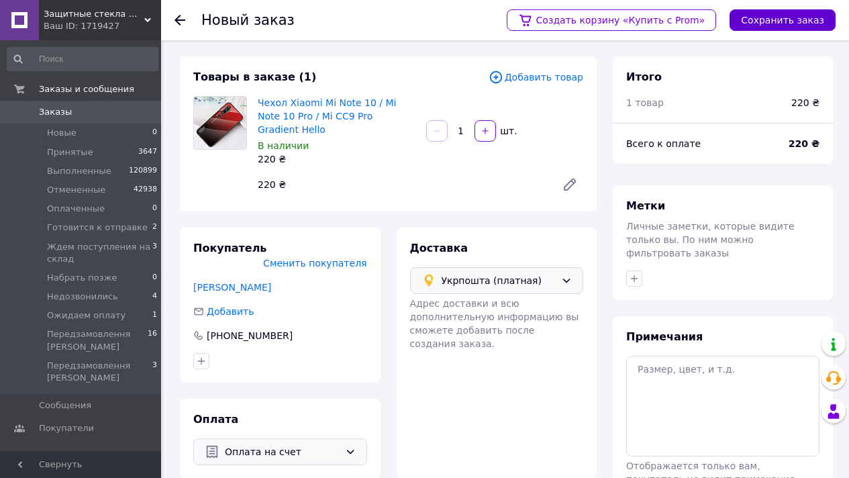
click at [776, 13] on button "Сохранить заказ" at bounding box center [782, 19] width 106 height 21
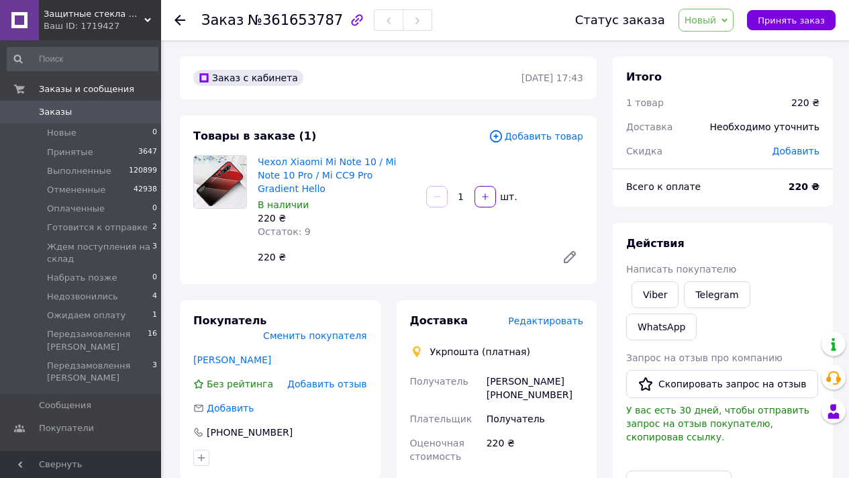
click at [559, 315] on span "Редактировать" at bounding box center [545, 320] width 75 height 11
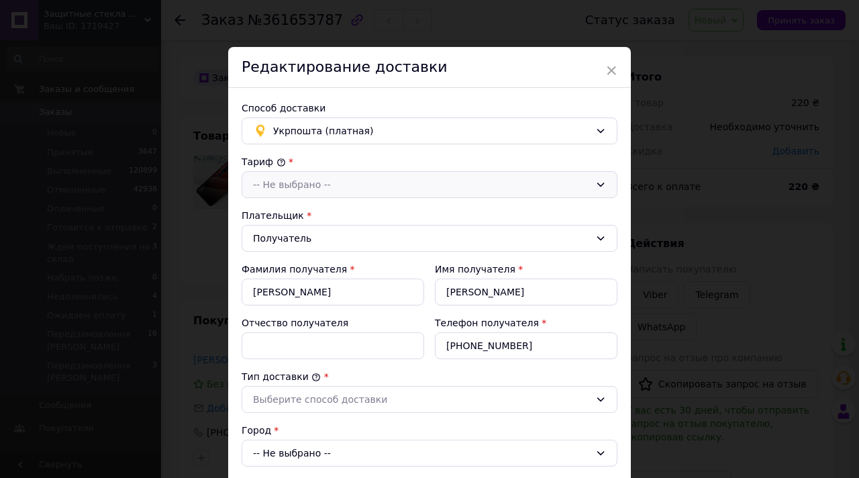
click at [309, 190] on div "-- Не выбрано --" at bounding box center [421, 184] width 337 height 15
click at [305, 217] on li "Стандарт" at bounding box center [429, 213] width 374 height 25
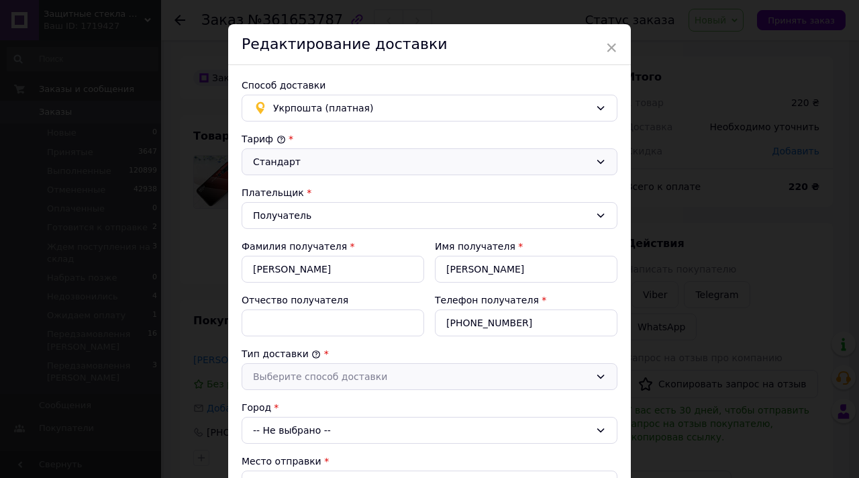
click at [330, 364] on div "Выберите способ доставки" at bounding box center [429, 376] width 376 height 27
click at [282, 411] on li "Склад - склад" at bounding box center [429, 404] width 374 height 25
click at [298, 421] on div "-- Не выбрано --" at bounding box center [429, 430] width 376 height 27
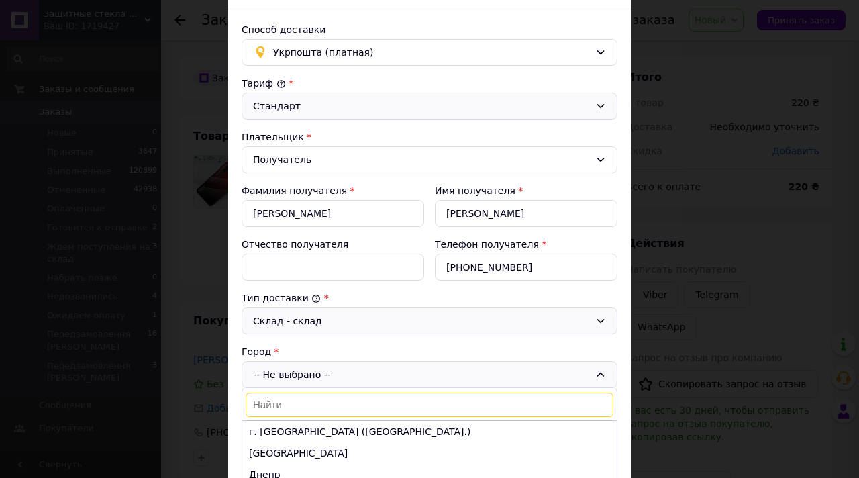
scroll to position [149, 0]
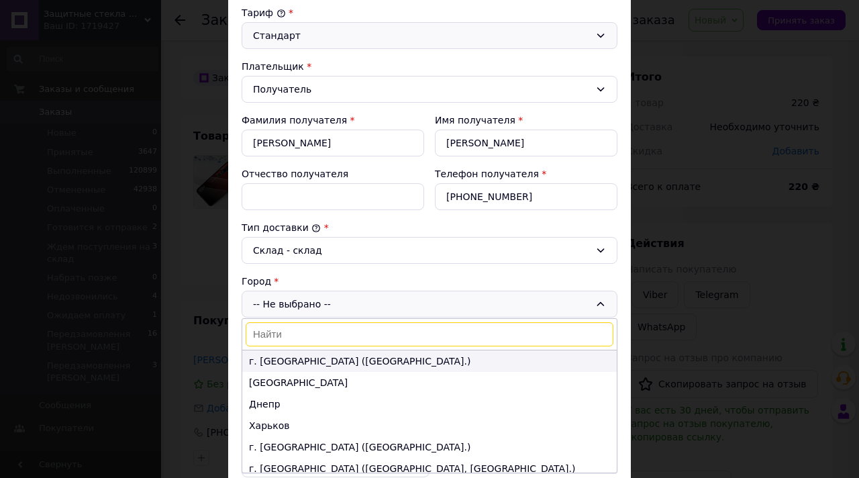
click at [305, 356] on li "г. [GEOGRAPHIC_DATA] ([GEOGRAPHIC_DATA].)" at bounding box center [429, 360] width 374 height 21
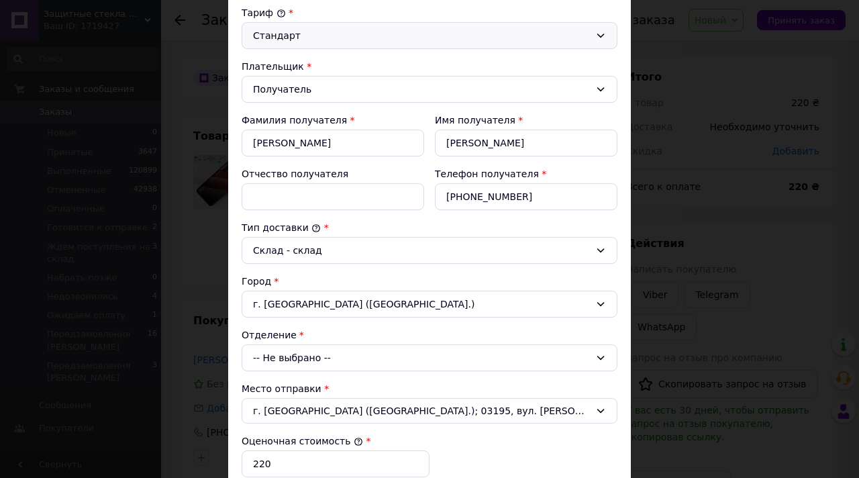
click at [311, 356] on div "-- Не выбрано --" at bounding box center [429, 357] width 376 height 27
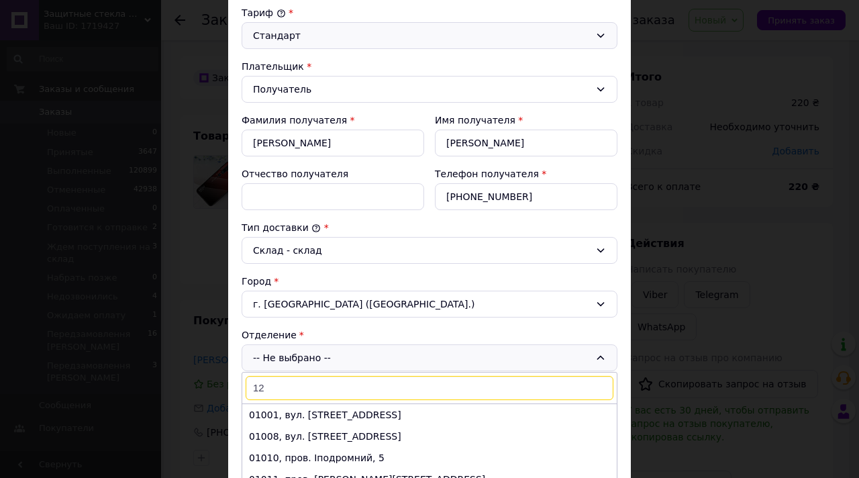
type input "125"
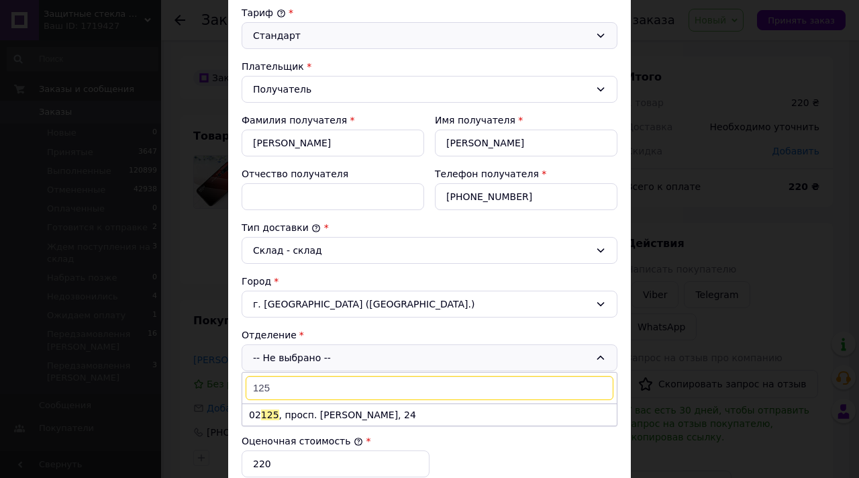
click at [329, 378] on input "125" at bounding box center [430, 388] width 368 height 24
type input "здол"
click at [356, 416] on li "02081, вул. [STREET_ADDRESS]" at bounding box center [429, 414] width 374 height 21
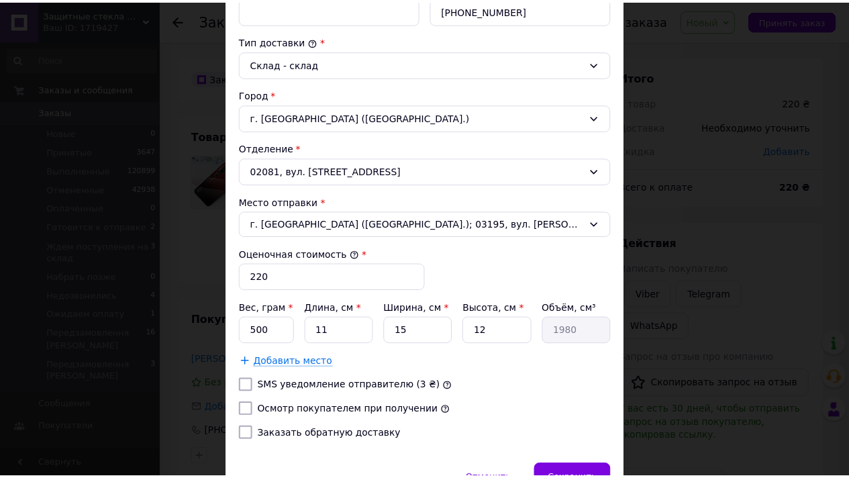
scroll to position [410, 0]
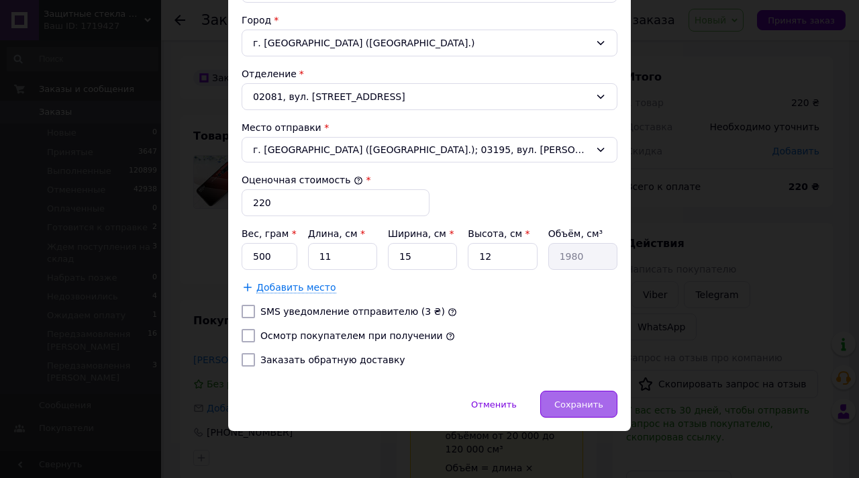
click at [593, 405] on span "Сохранить" at bounding box center [578, 404] width 49 height 10
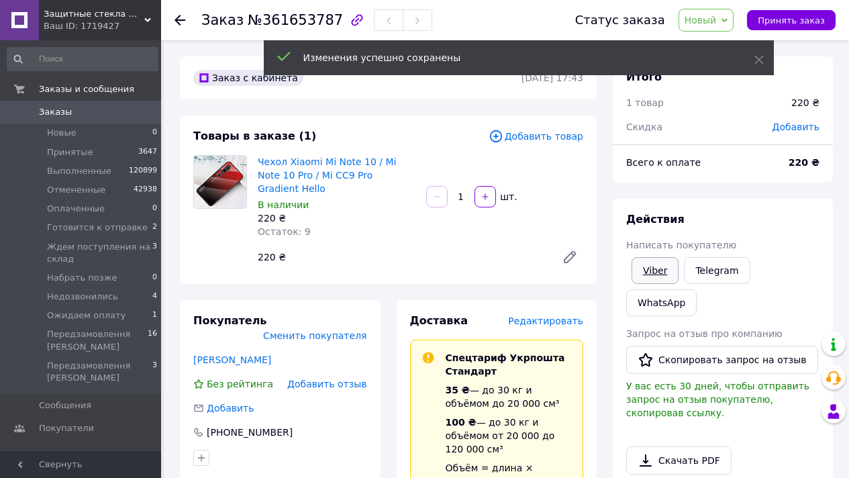
click at [658, 269] on link "Viber" at bounding box center [654, 270] width 47 height 27
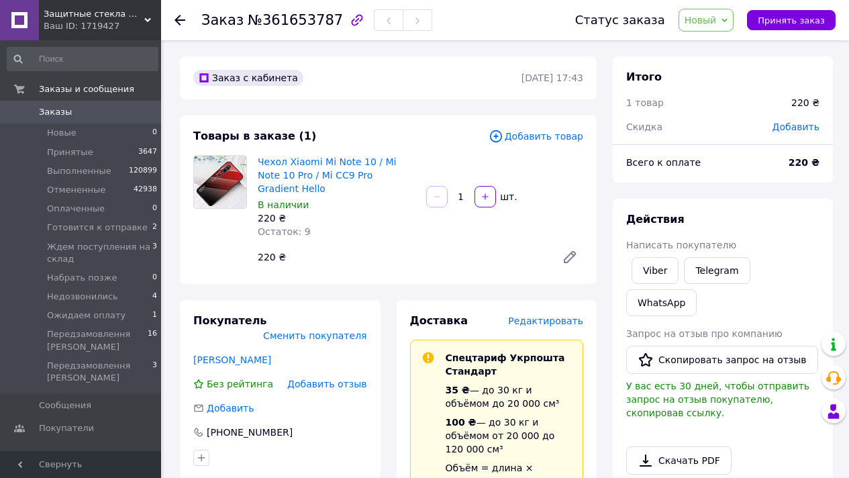
click at [698, 30] on span "Новый" at bounding box center [706, 20] width 56 height 23
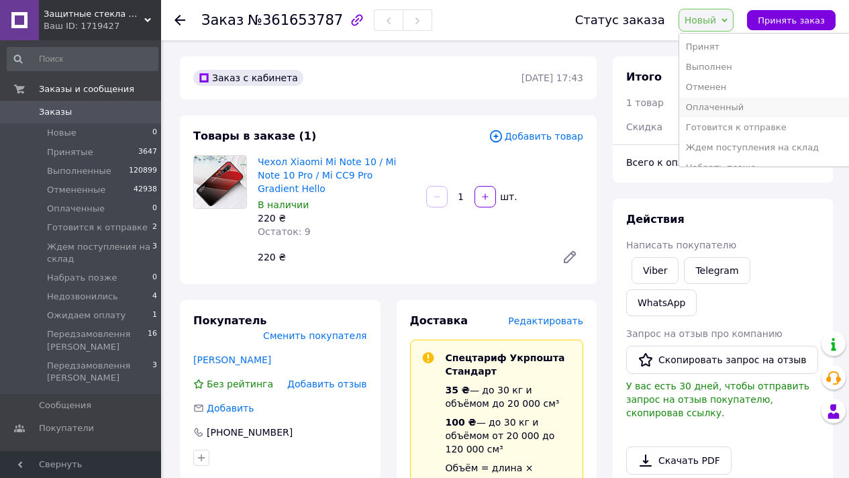
scroll to position [95, 0]
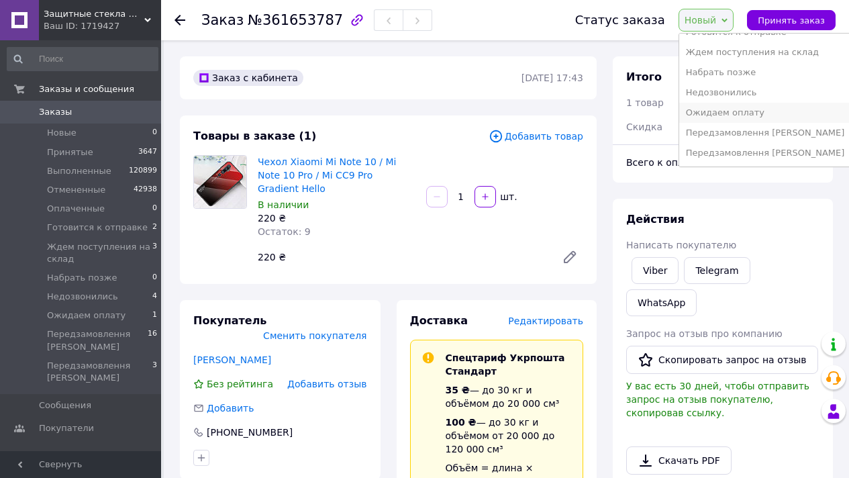
click at [737, 114] on li "Ожидаем оплату" at bounding box center [765, 113] width 172 height 20
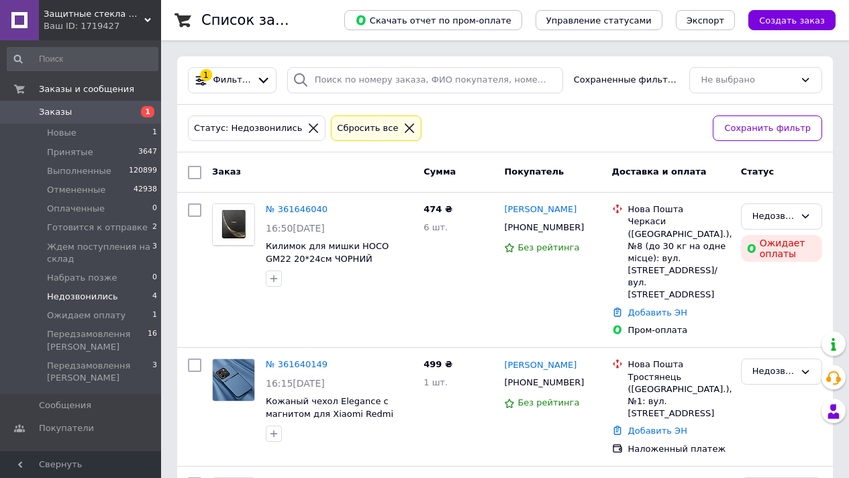
click at [108, 292] on span "Недозвонились" at bounding box center [82, 296] width 71 height 12
click at [403, 131] on icon at bounding box center [409, 128] width 12 height 12
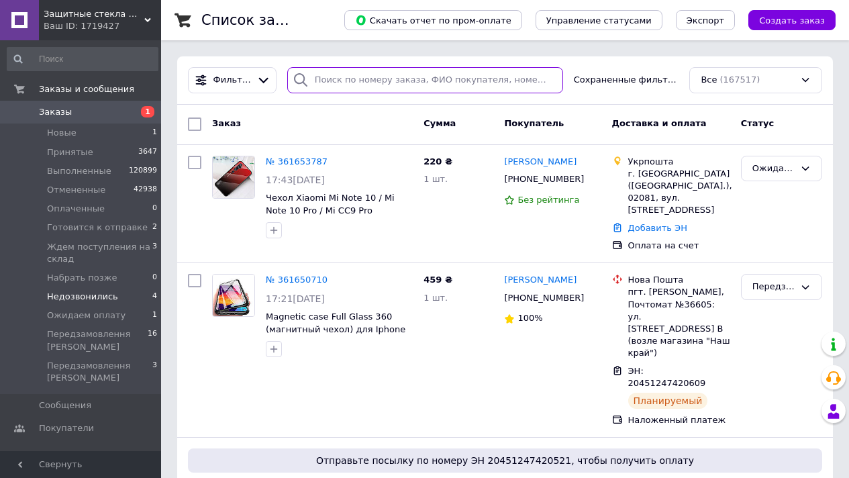
click at [364, 91] on input "search" at bounding box center [425, 80] width 276 height 26
paste input "0661528053"
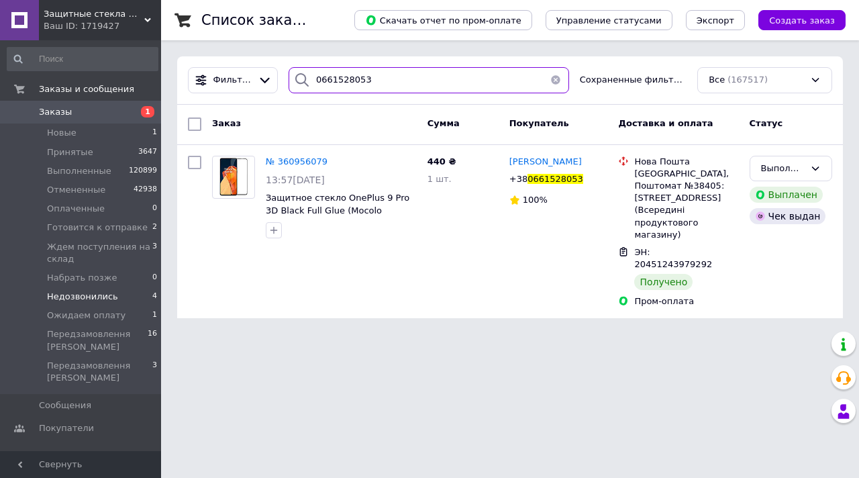
type input "0661528053"
click at [545, 78] on button "button" at bounding box center [555, 80] width 27 height 26
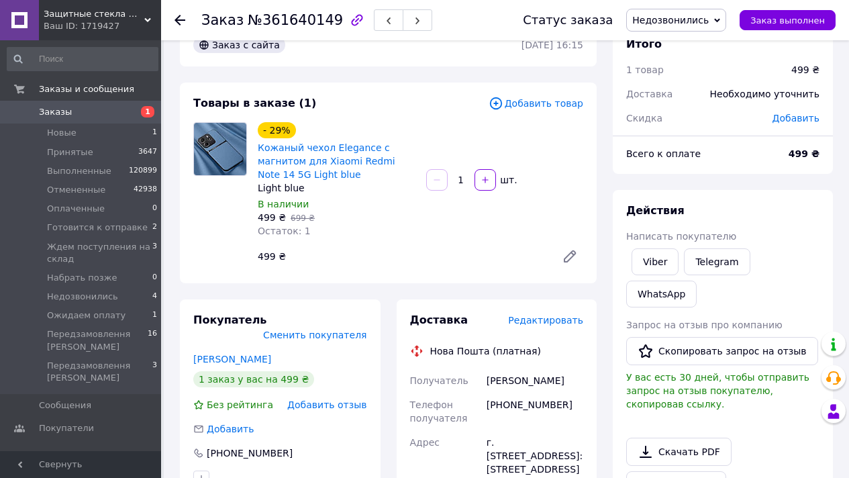
scroll to position [120, 0]
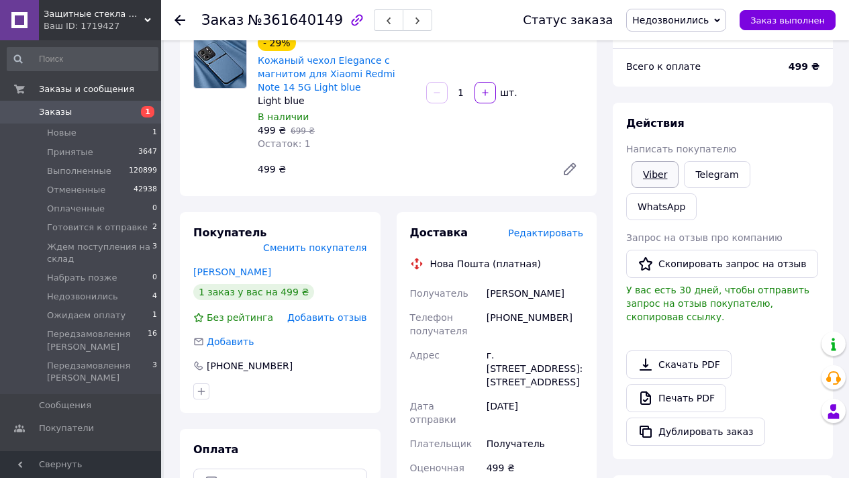
click at [659, 174] on link "Viber" at bounding box center [654, 174] width 47 height 27
click at [708, 19] on span "Недозвонились" at bounding box center [670, 20] width 76 height 11
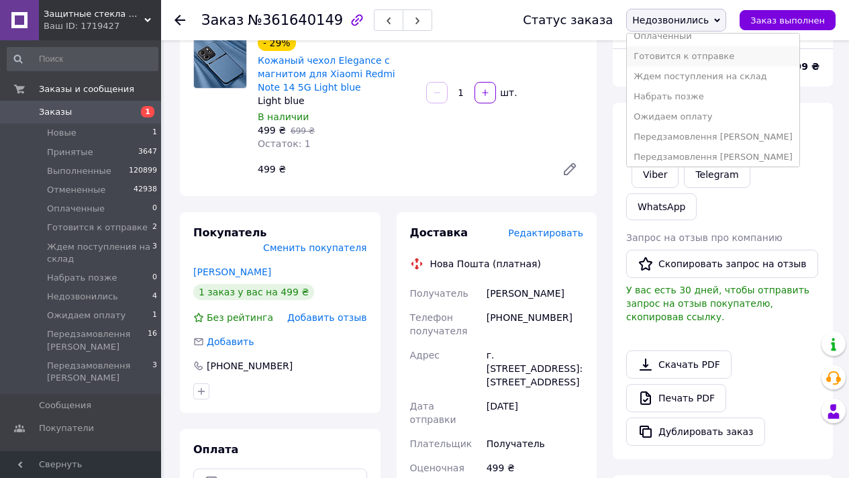
scroll to position [75, 0]
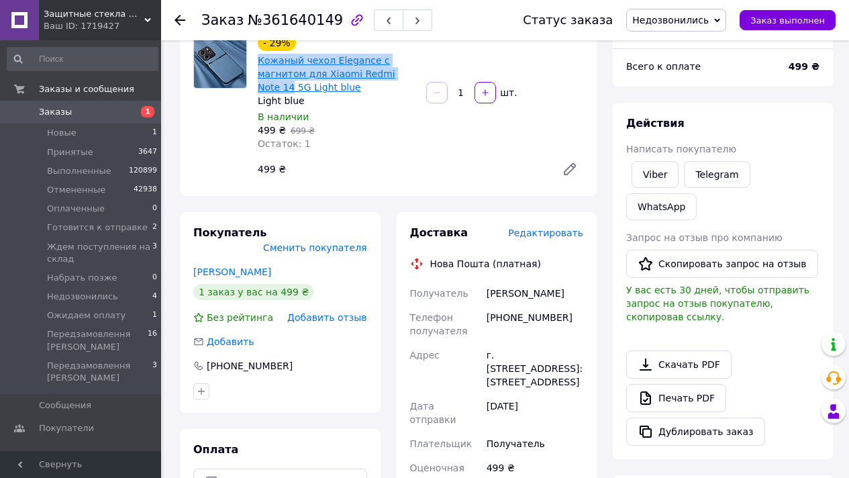
drag, startPoint x: 255, startPoint y: 60, endPoint x: 267, endPoint y: 84, distance: 27.0
click at [267, 84] on div "- 29% Кожаный чехол Elegance с магнитом для Xiaomi Redmi Note 14 5G Light blue …" at bounding box center [336, 92] width 168 height 121
copy link "Кожаный чехол Elegance с магнитом для Xiaomi Redmi Note 14"
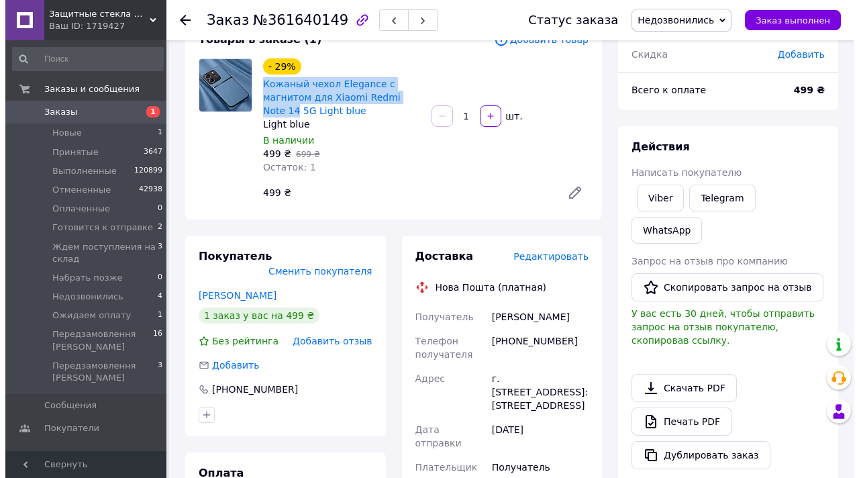
scroll to position [0, 0]
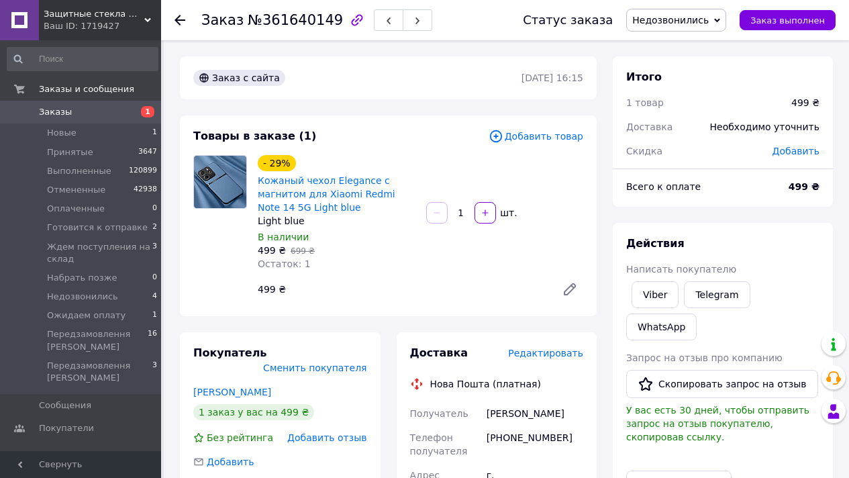
click at [520, 132] on span "Добавить товар" at bounding box center [535, 136] width 95 height 15
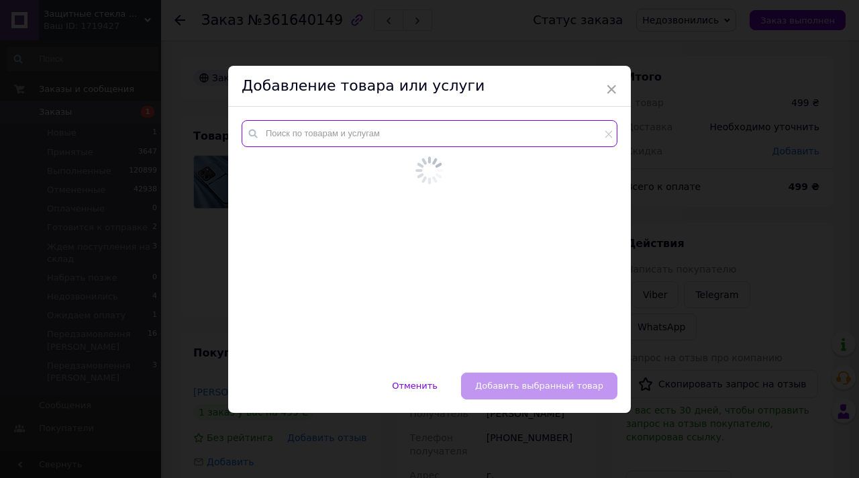
click at [439, 125] on input "text" at bounding box center [429, 133] width 376 height 27
paste input "Кожаный чехол Elegance с магнитом для Xiaomi Redmi Note 14"
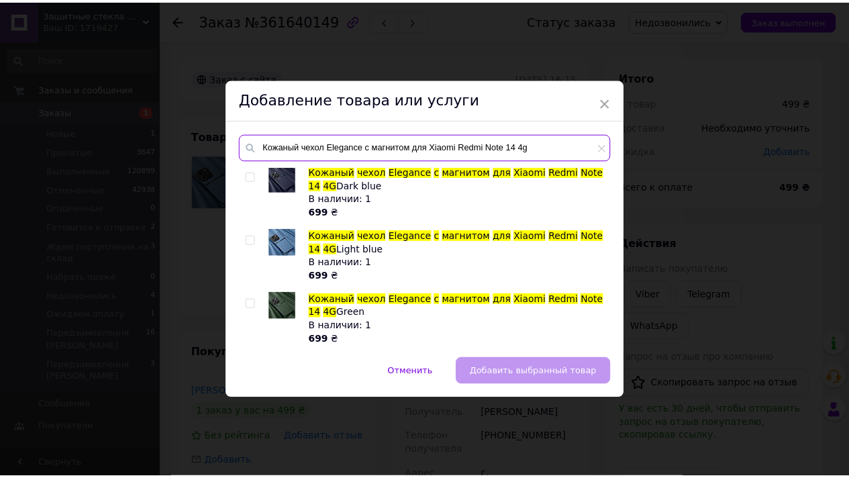
scroll to position [81, 0]
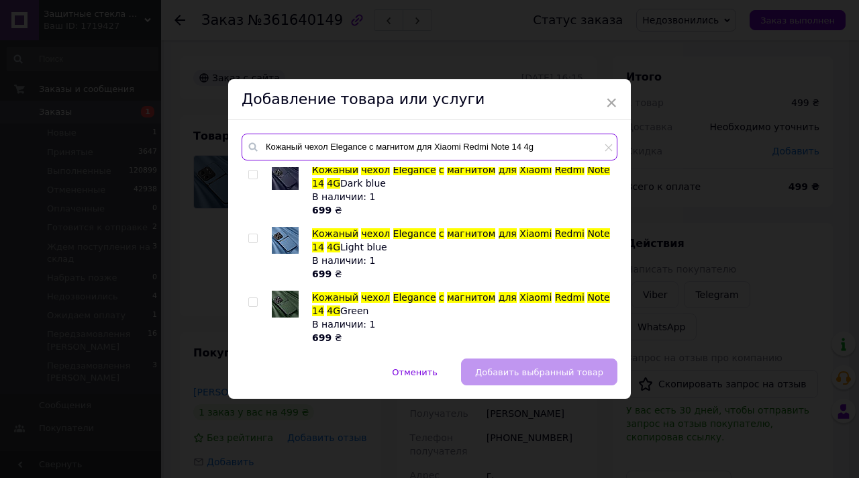
type input "Кожаный чехол Elegance с магнитом для Xiaomi Redmi Note 14 4g"
drag, startPoint x: 374, startPoint y: 248, endPoint x: 312, endPoint y: 235, distance: 63.7
click at [312, 235] on div "Кожаный чехол Elegance с магнитом для Xiaomi Redmi Note 14 4G Light blue В нали…" at bounding box center [461, 254] width 298 height 54
copy span "Кожаный чехол Elegance с магнитом для Xiaomi Redmi Note 14 4G Light blue"
click at [380, 58] on div "× Добавление товара или услуги Кожаный чехол Elegance с магнитом для Xiaomi Red…" at bounding box center [429, 239] width 859 height 478
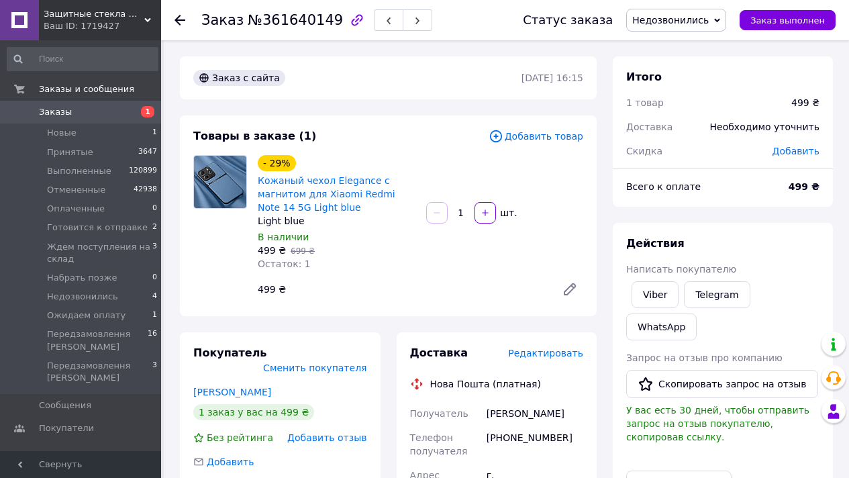
scroll to position [449, 0]
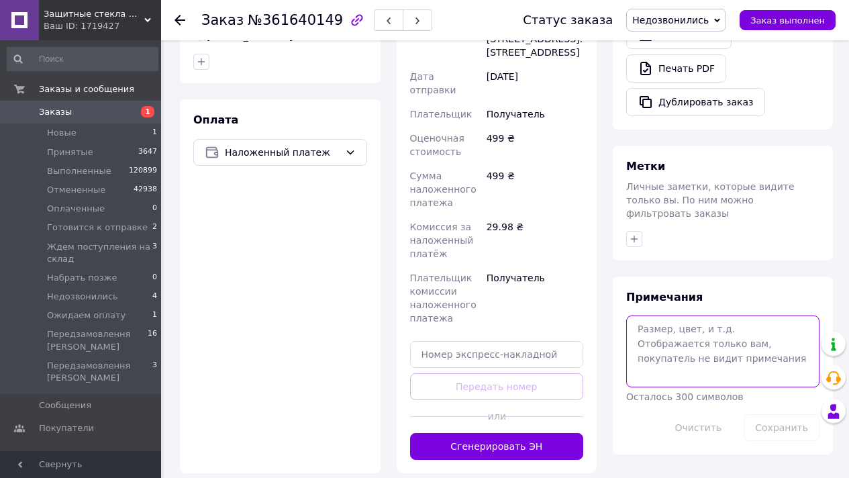
click at [700, 333] on textarea at bounding box center [722, 350] width 193 height 71
paste textarea "Кожаный чехол Elegance с магнитом для Xiaomi Redmi Note 14 4G Light blue"
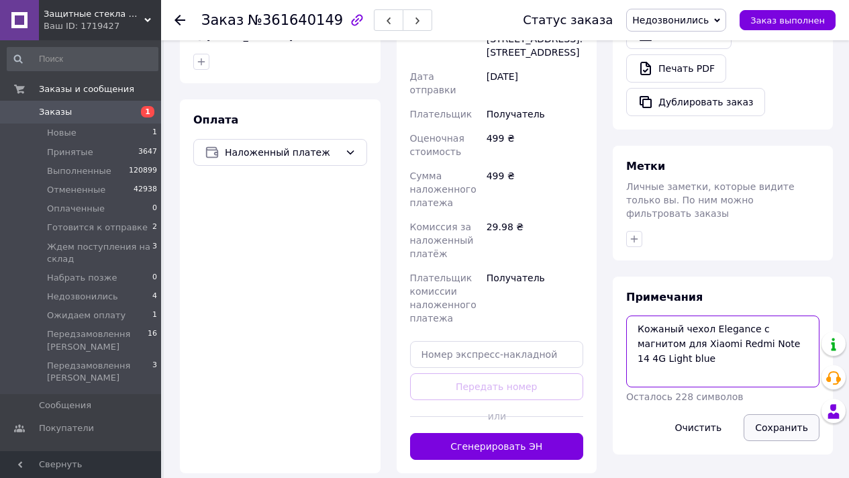
type textarea "Кожаный чехол Elegance с магнитом для Xiaomi Redmi Note 14 4G Light blue"
click at [773, 414] on button "Сохранить" at bounding box center [781, 427] width 76 height 27
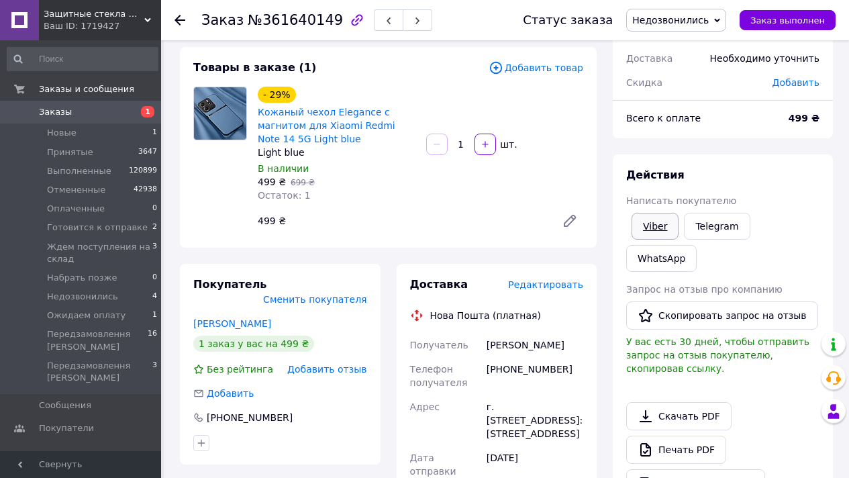
scroll to position [0, 0]
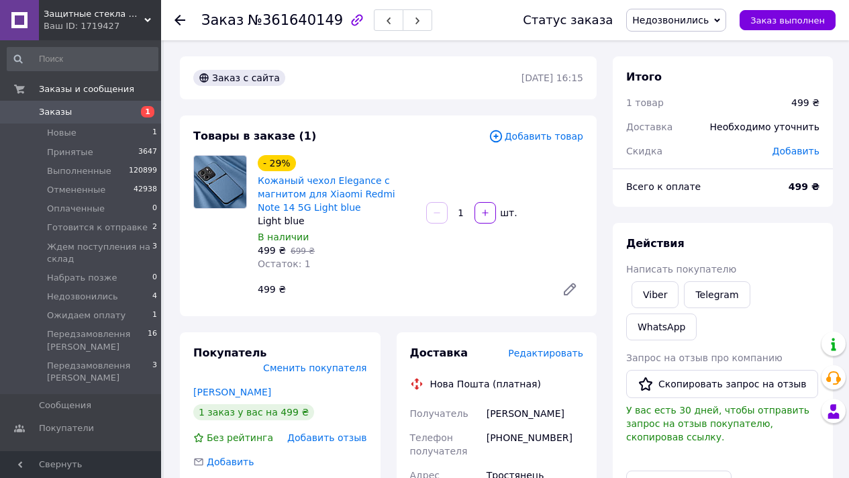
click at [687, 28] on span "Недозвонились" at bounding box center [676, 20] width 100 height 23
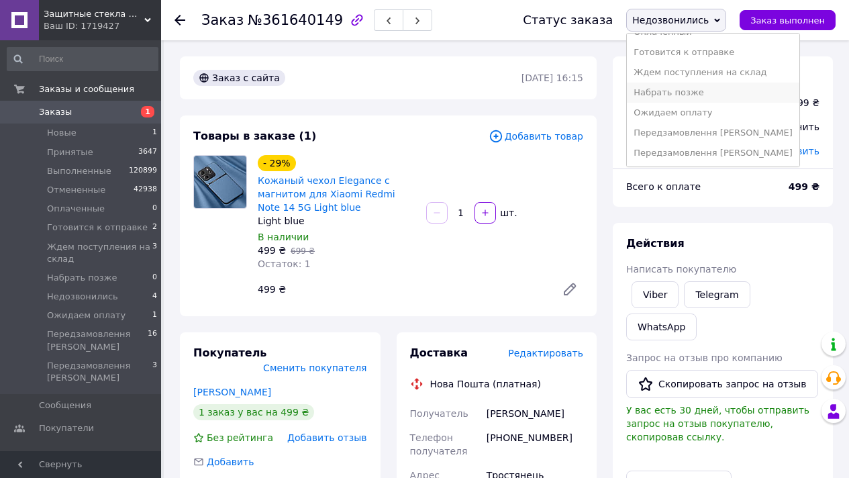
click at [673, 90] on li "Набрать позже" at bounding box center [712, 93] width 172 height 20
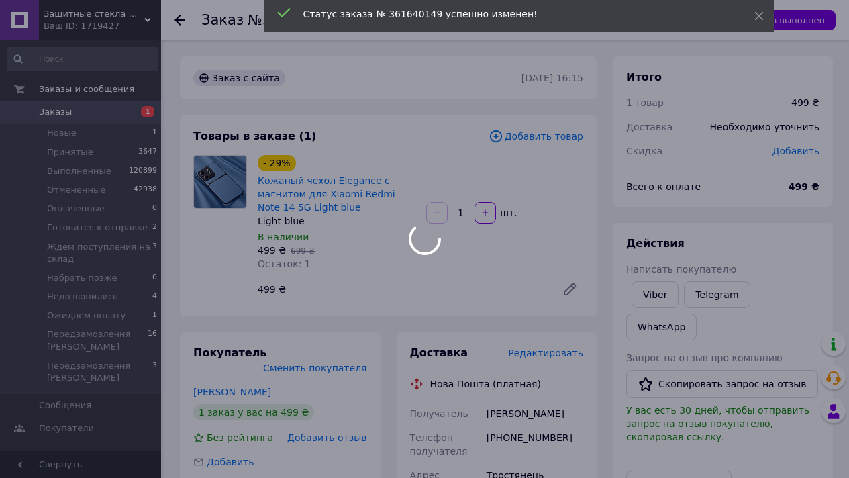
click at [718, 20] on span "Набрать позже" at bounding box center [676, 20] width 99 height 23
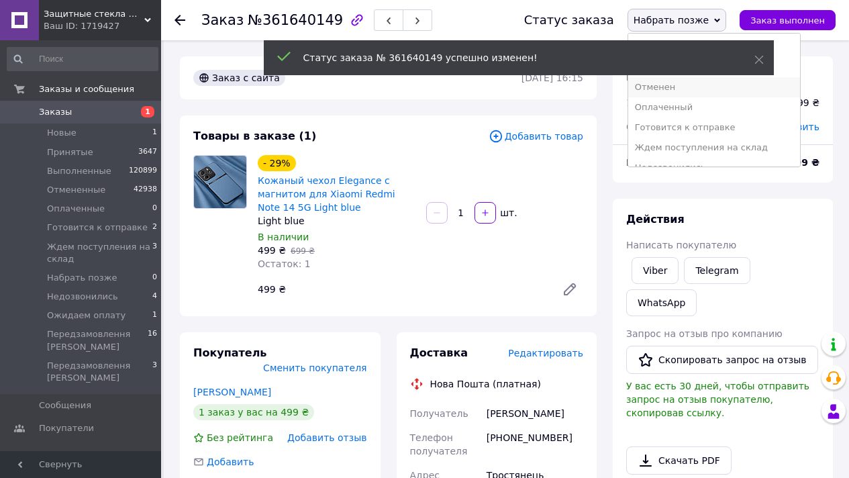
click at [686, 89] on li "Отменен" at bounding box center [714, 87] width 172 height 20
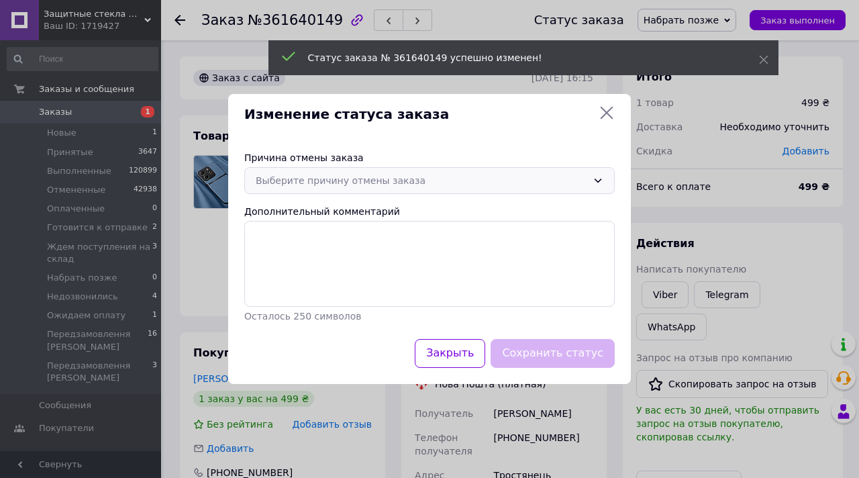
click at [398, 188] on div "Выберите причину отмены заказа" at bounding box center [429, 180] width 370 height 27
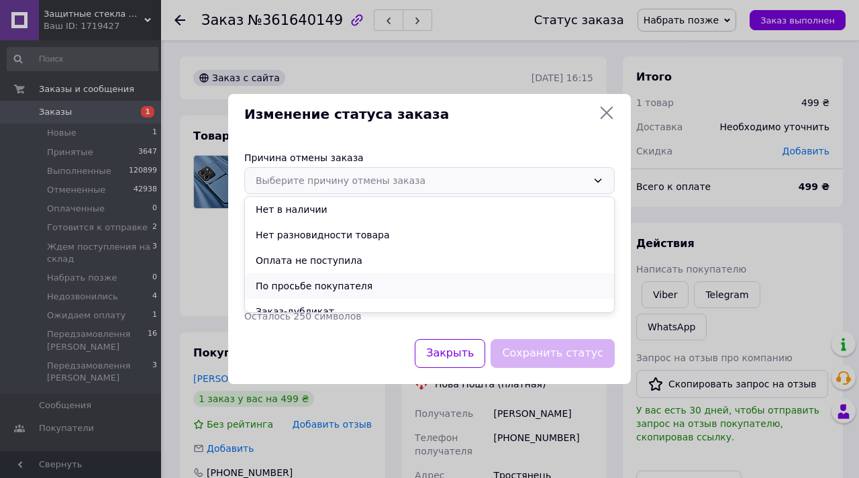
click at [358, 287] on li "По просьбе покупателя" at bounding box center [429, 285] width 369 height 25
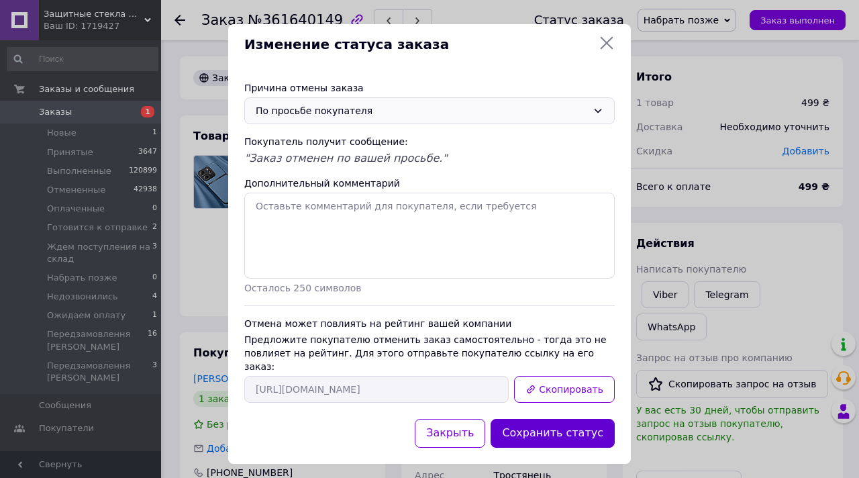
click at [606, 419] on button "Сохранить статус" at bounding box center [552, 433] width 124 height 29
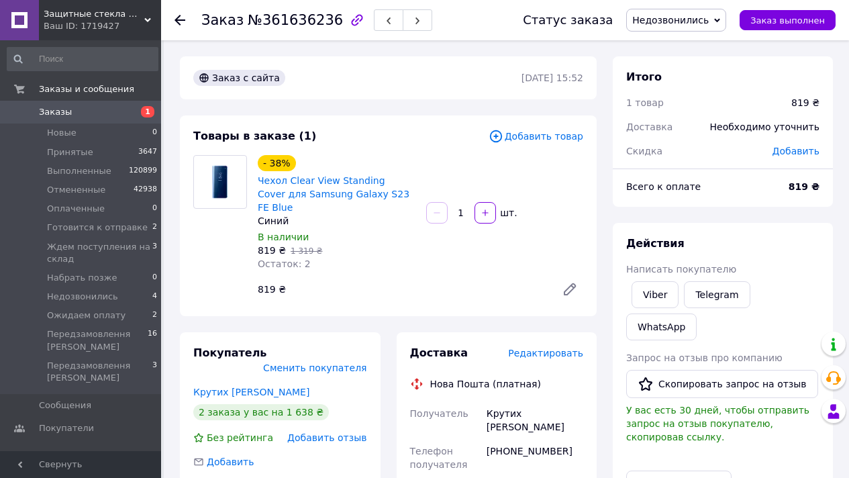
click at [702, 25] on span "Недозвонились" at bounding box center [670, 20] width 76 height 11
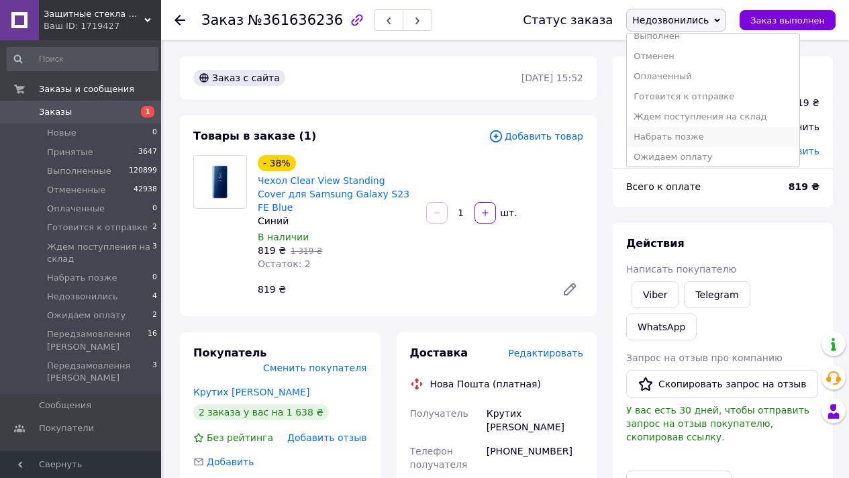
scroll to position [75, 0]
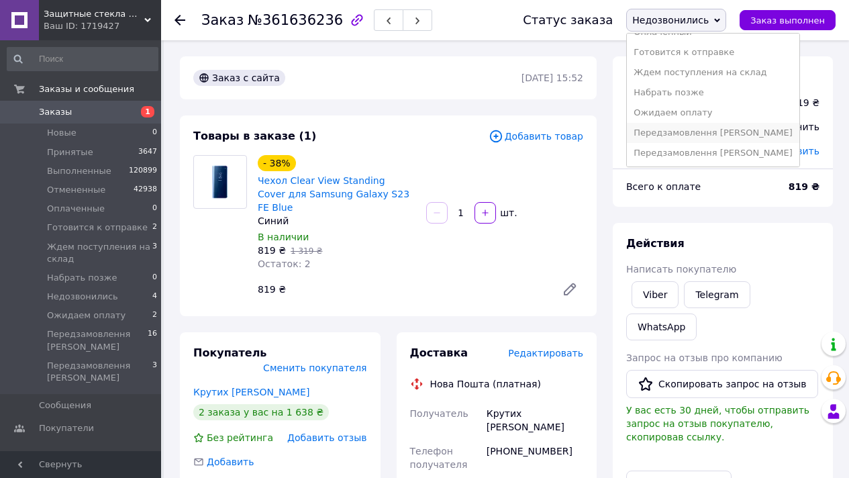
click at [723, 133] on li "Передзамовлення [PERSON_NAME]" at bounding box center [712, 133] width 172 height 20
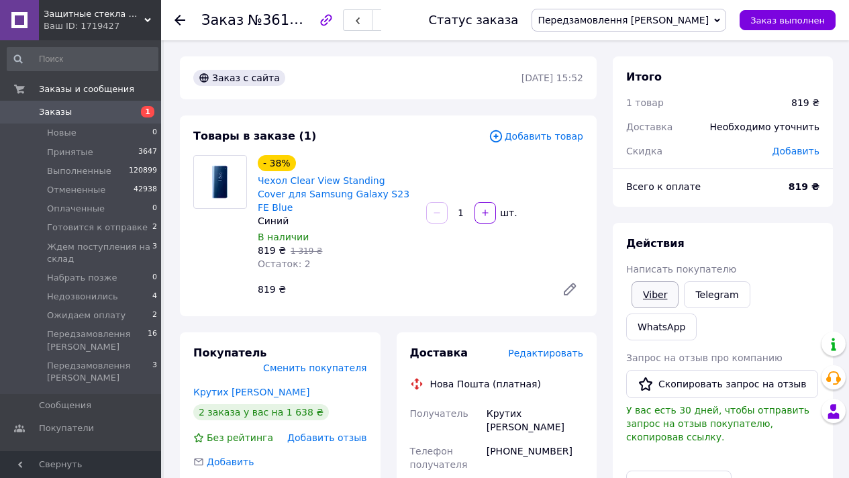
click at [657, 296] on link "Viber" at bounding box center [654, 294] width 47 height 27
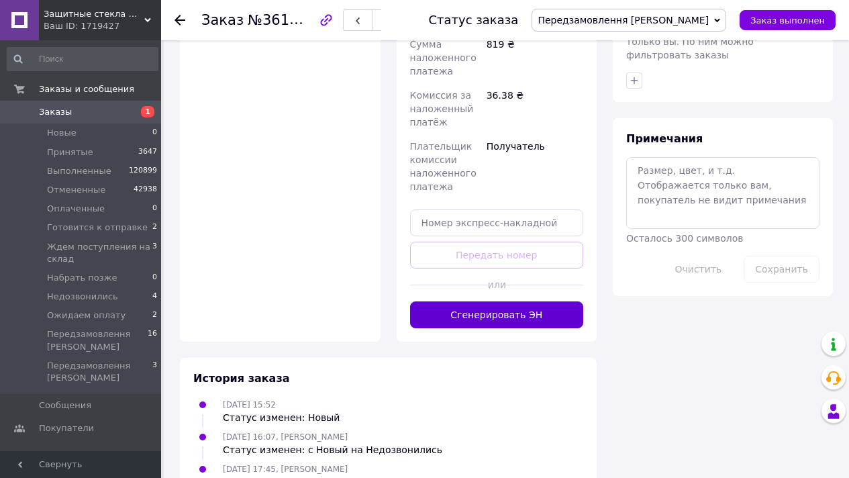
click at [561, 301] on button "Сгенерировать ЭН" at bounding box center [497, 314] width 174 height 27
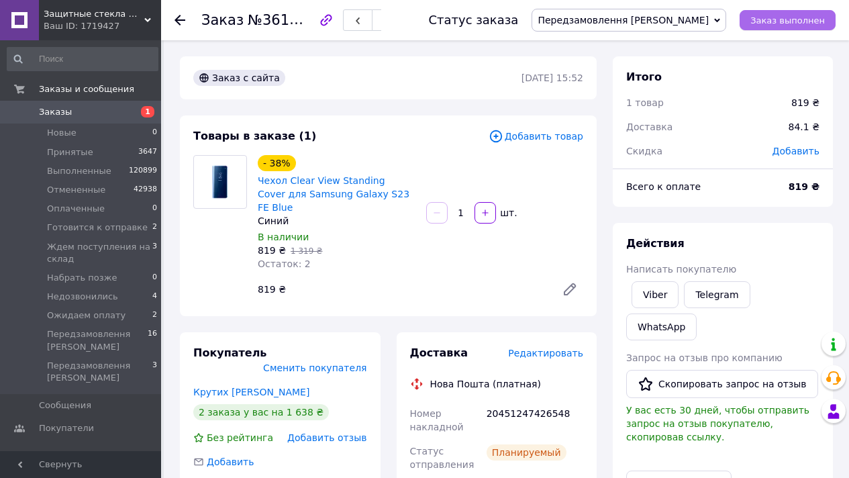
click at [757, 13] on button "Заказ выполнен" at bounding box center [787, 20] width 96 height 20
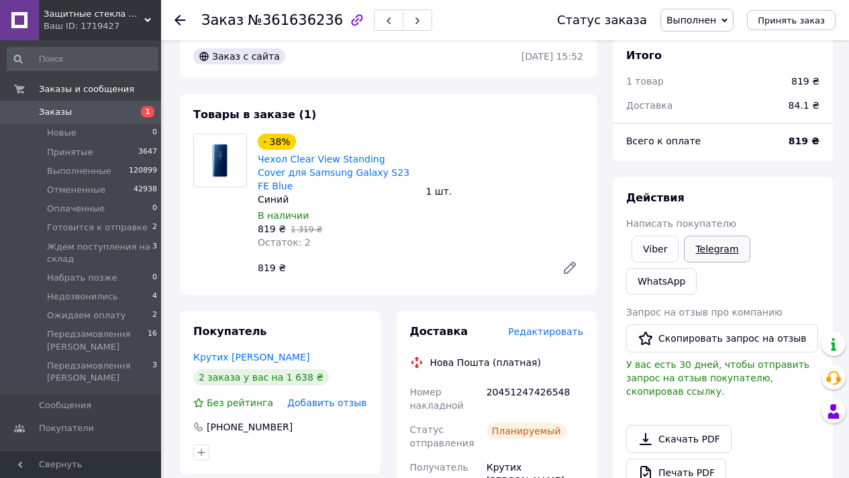
scroll to position [22, 0]
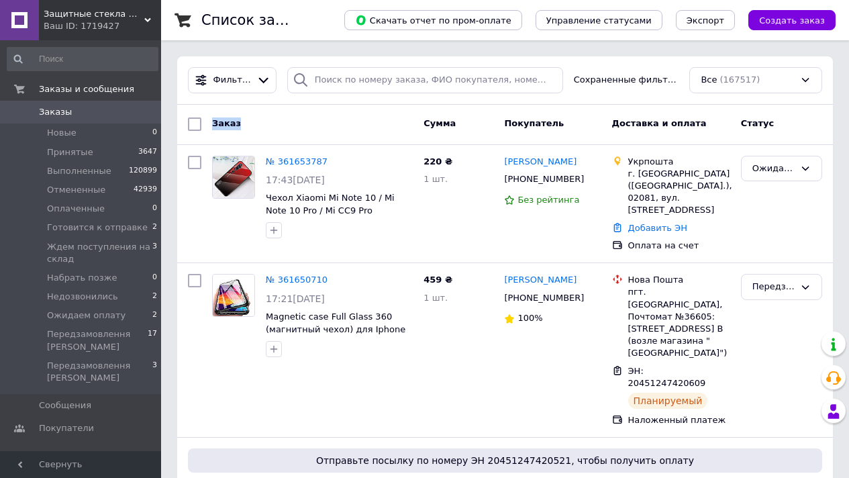
drag, startPoint x: 241, startPoint y: 129, endPoint x: 207, endPoint y: 124, distance: 34.5
click at [207, 124] on div "Заказ" at bounding box center [312, 124] width 211 height 24
drag, startPoint x: 254, startPoint y: 123, endPoint x: 270, endPoint y: 123, distance: 16.8
click at [270, 123] on div "Заказ" at bounding box center [312, 124] width 211 height 24
drag, startPoint x: 367, startPoint y: 122, endPoint x: 451, endPoint y: 119, distance: 83.9
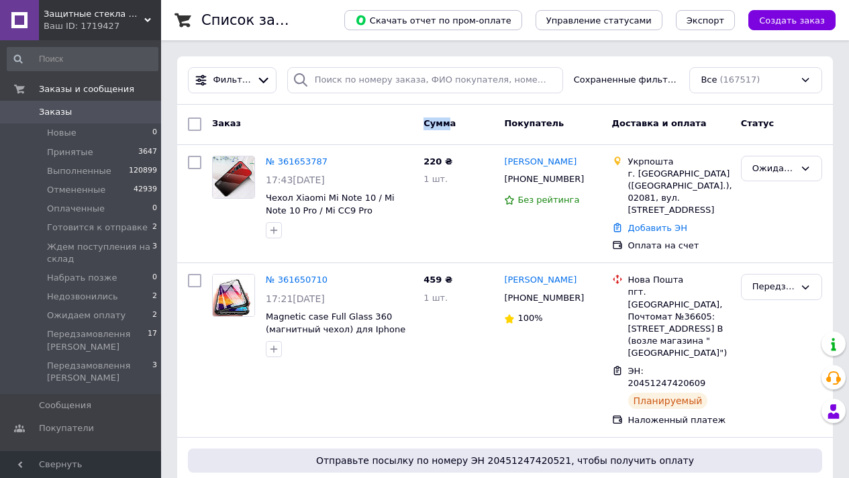
click at [451, 119] on div "Заказ Сумма Покупатель Доставка и оплата Статус" at bounding box center [504, 124] width 645 height 24
click at [409, 129] on div "Заказ" at bounding box center [312, 124] width 211 height 24
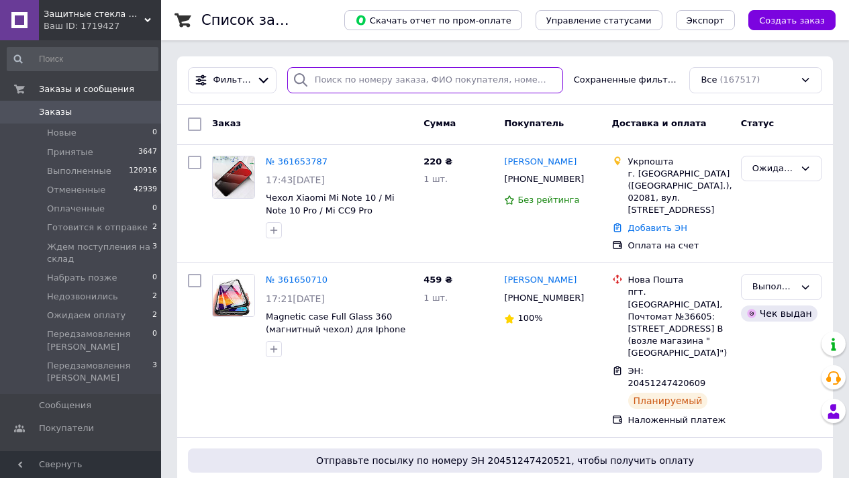
click at [396, 85] on input "search" at bounding box center [425, 80] width 276 height 26
paste input "0988849953"
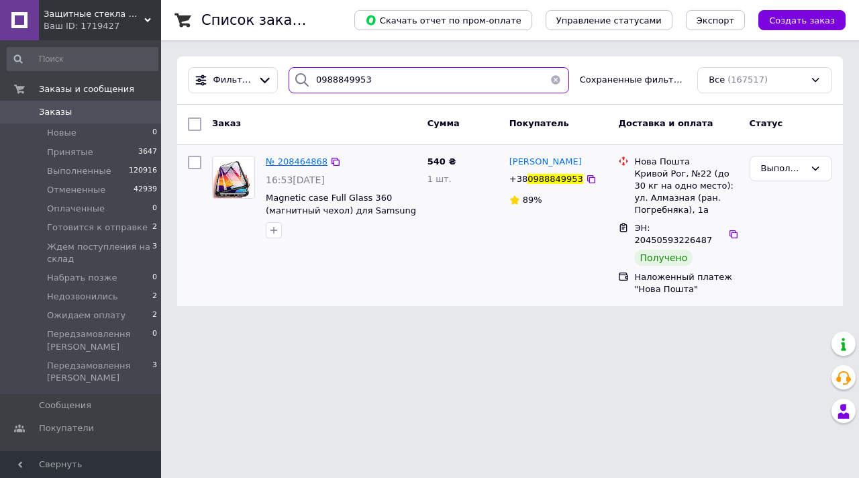
type input "0988849953"
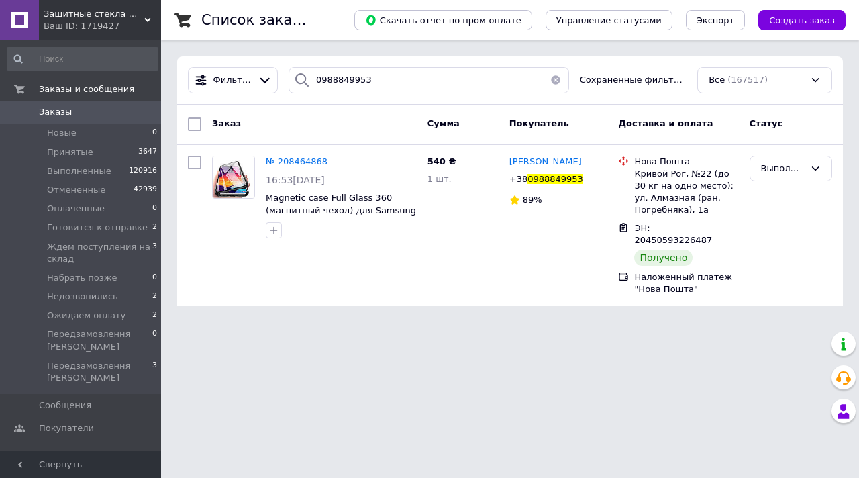
click at [556, 79] on button "button" at bounding box center [555, 80] width 27 height 26
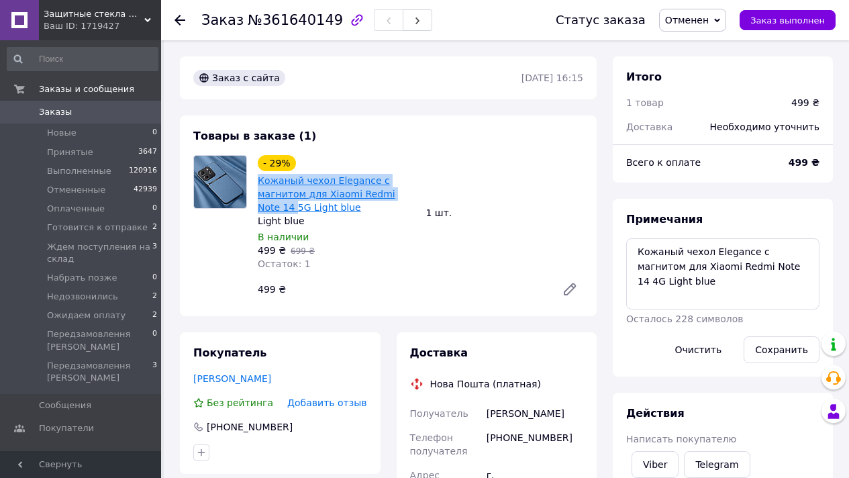
drag, startPoint x: 254, startPoint y: 182, endPoint x: 271, endPoint y: 208, distance: 31.4
click at [271, 208] on div "- 29% Кожаный чехол Elegance с магнитом для Xiaomi Redmi Note 14 5G Light blue …" at bounding box center [336, 212] width 168 height 121
copy link "Кожаный чехол Elegance с магнитом для Xiaomi Redmi Note 14"
click at [695, 25] on span "Отменен" at bounding box center [692, 20] width 67 height 23
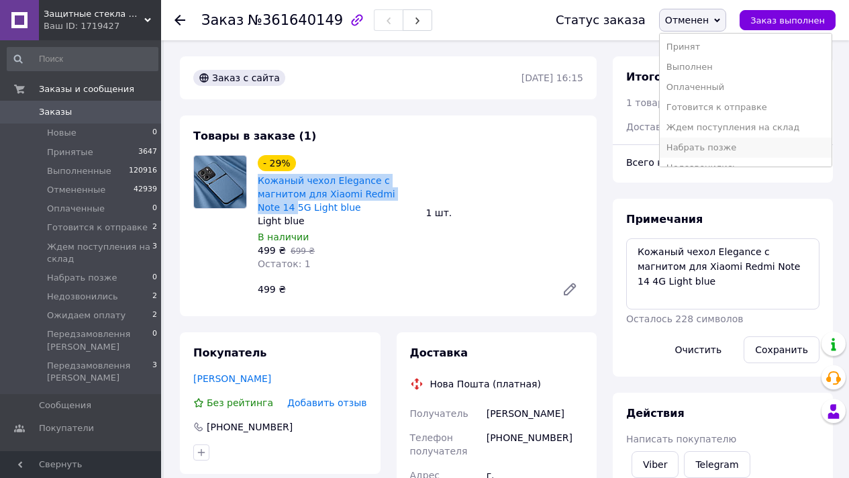
scroll to position [75, 0]
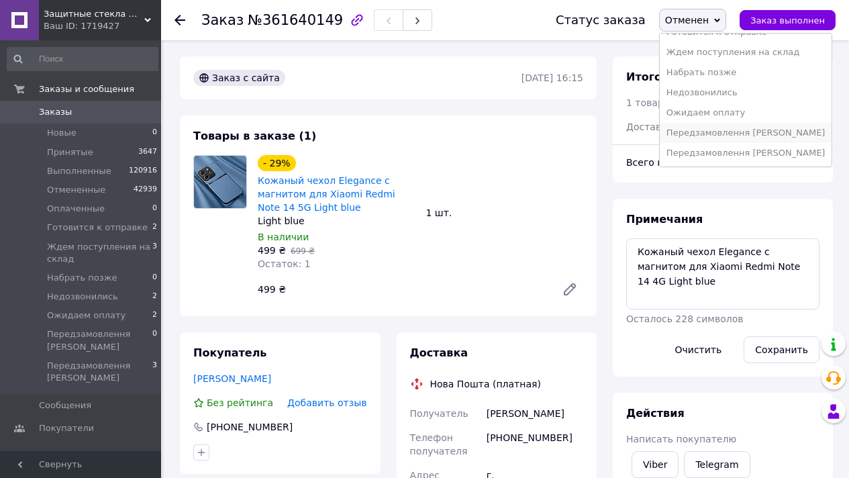
click at [733, 137] on li "Передзамовлення [PERSON_NAME]" at bounding box center [745, 133] width 172 height 20
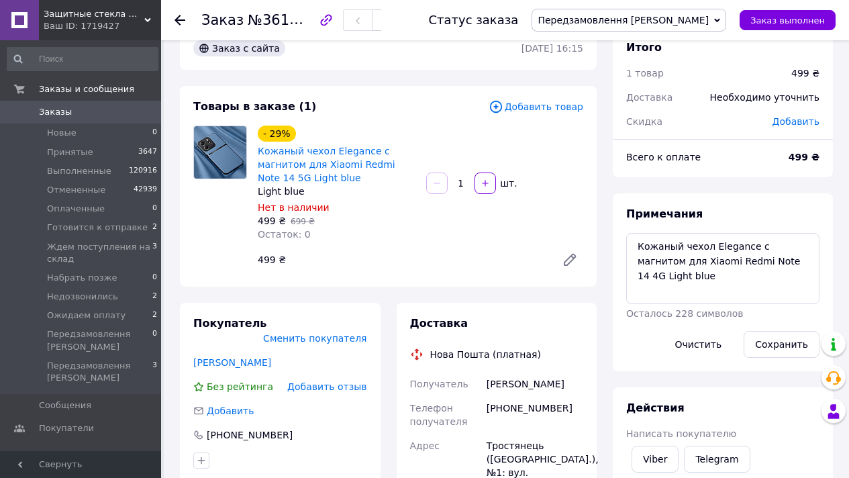
scroll to position [0, 0]
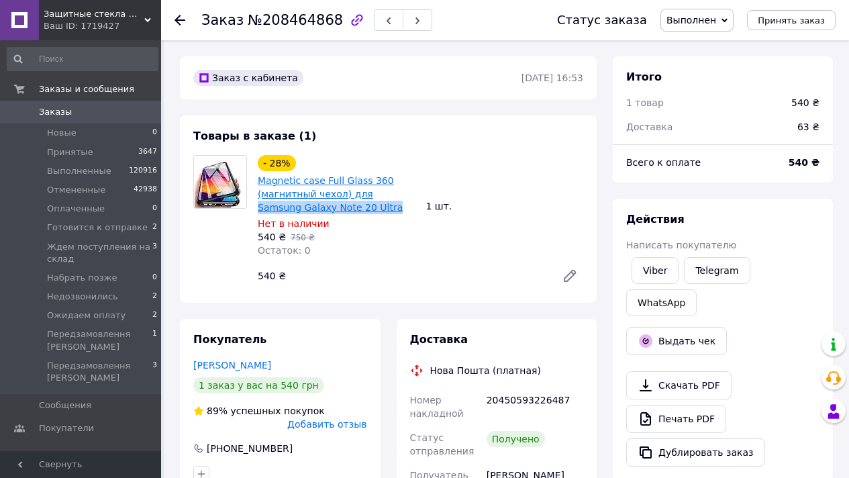
drag, startPoint x: 376, startPoint y: 203, endPoint x: 365, endPoint y: 196, distance: 13.0
click at [365, 196] on span "Magnetic case Full Glass 360 (магнитный чехол) для Samsung Galaxy Note 20 Ultra" at bounding box center [337, 194] width 158 height 40
